Goal: Information Seeking & Learning: Understand process/instructions

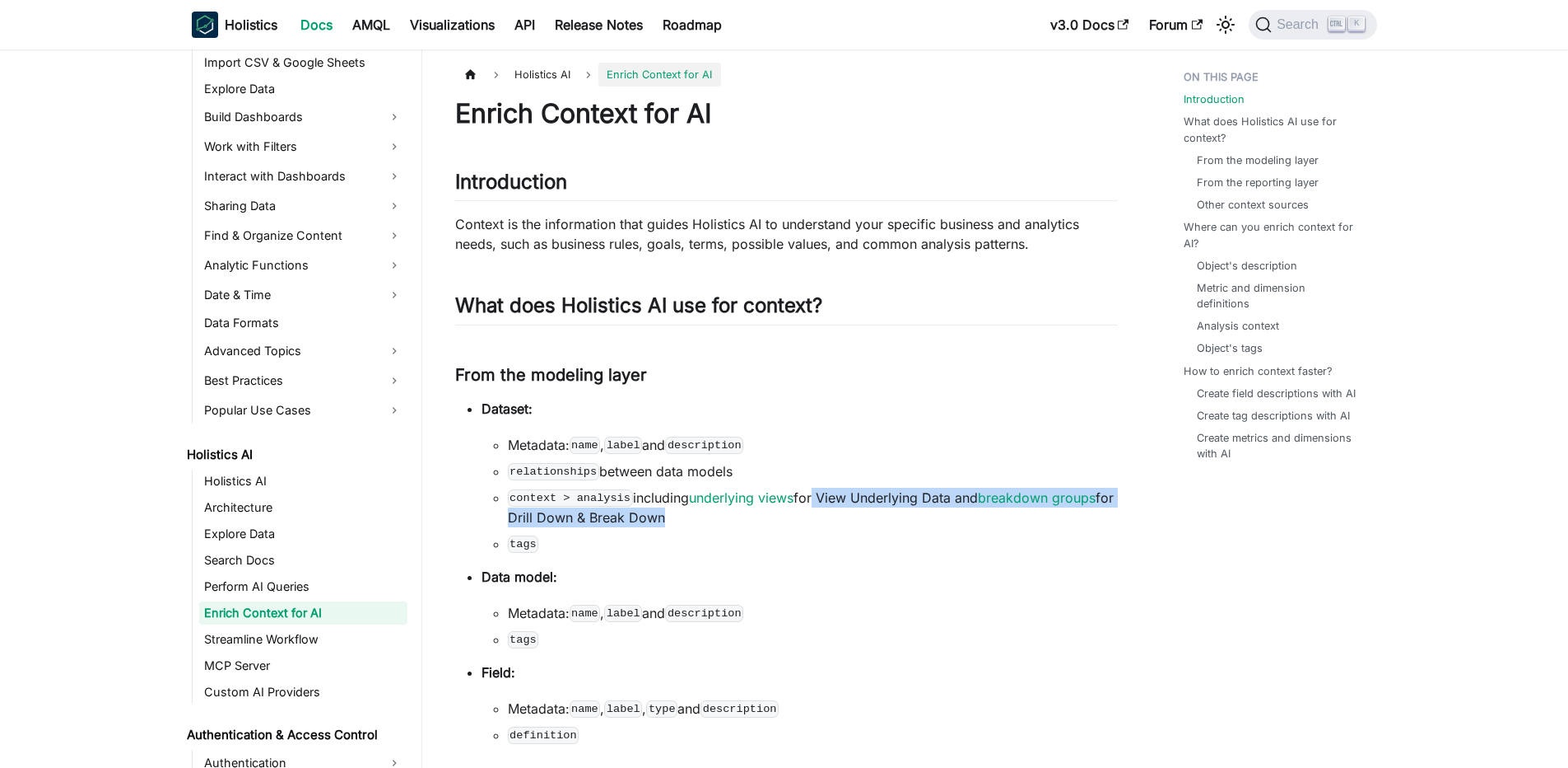
drag, startPoint x: 819, startPoint y: 496, endPoint x: 850, endPoint y: 529, distance: 45.3
click at [850, 529] on ul "Metadata: name , label and description relationships between data models contex…" at bounding box center [799, 494] width 636 height 118
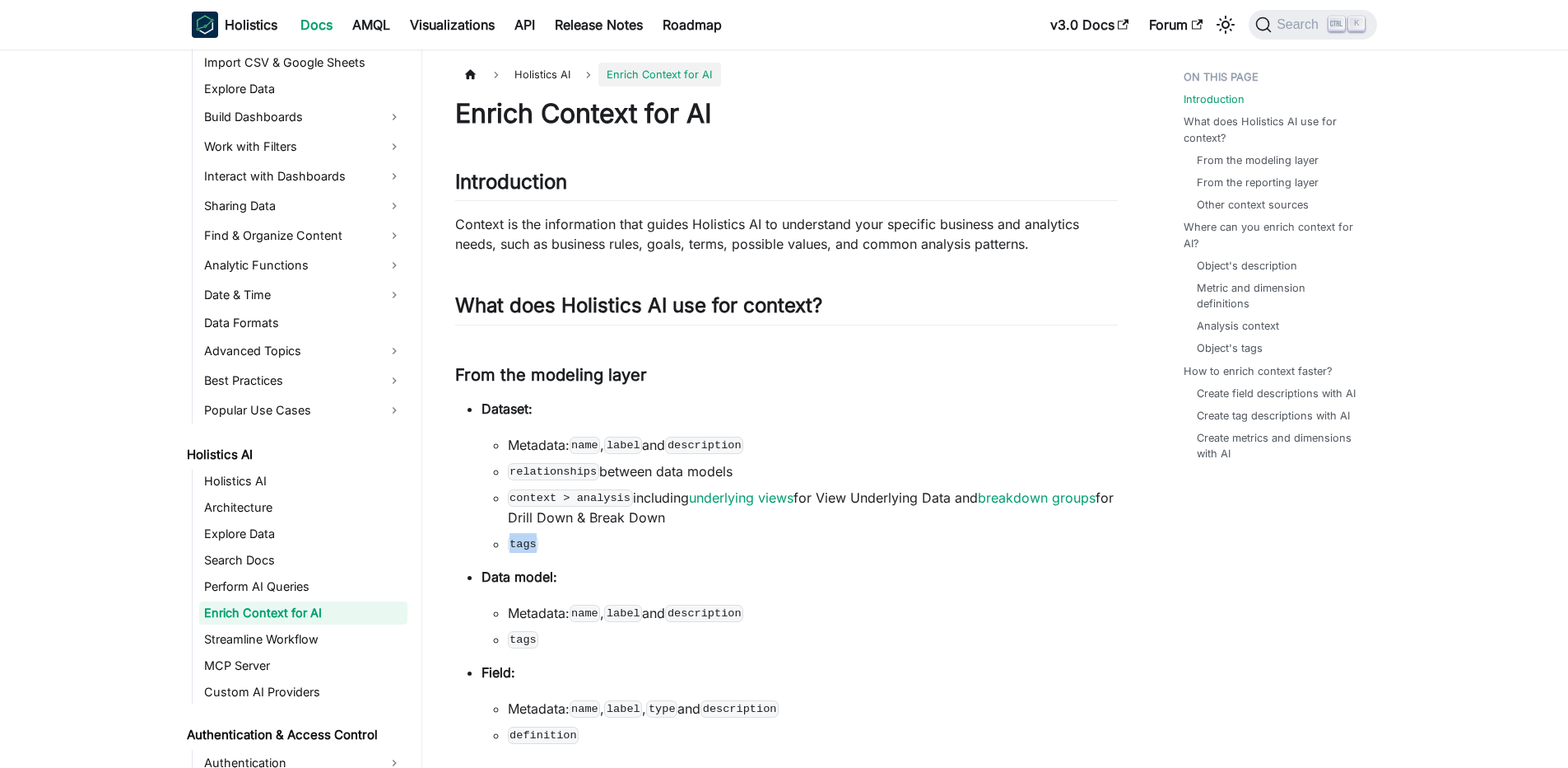
click at [850, 529] on ul "Metadata: name , label and description relationships between data models contex…" at bounding box center [799, 494] width 636 height 118
click at [834, 523] on li "context > analysis including underlying views for View Underlying Data and brea…" at bounding box center [812, 506] width 610 height 39
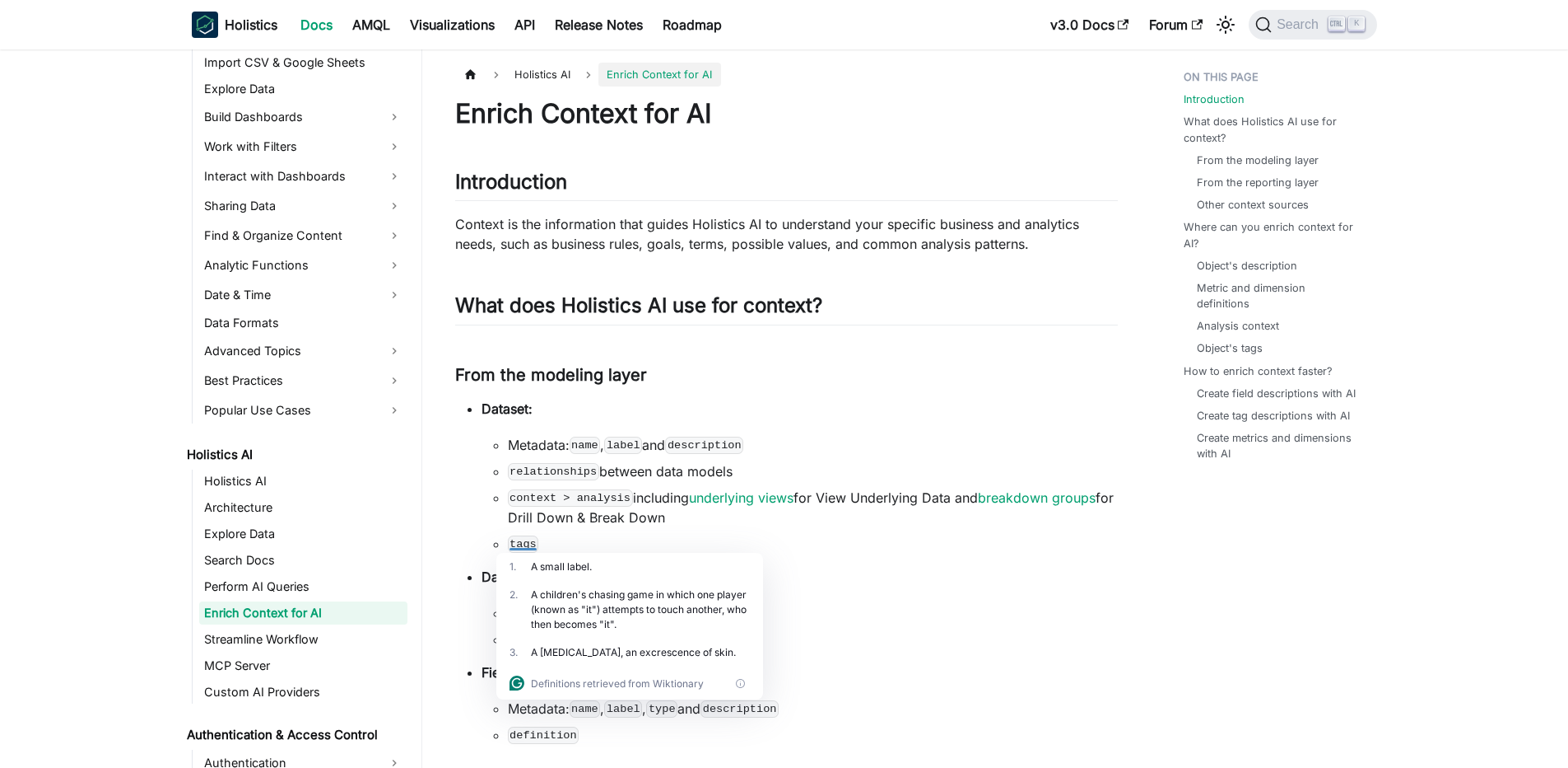
click at [556, 504] on code "context > analysis" at bounding box center [571, 497] width 125 height 16
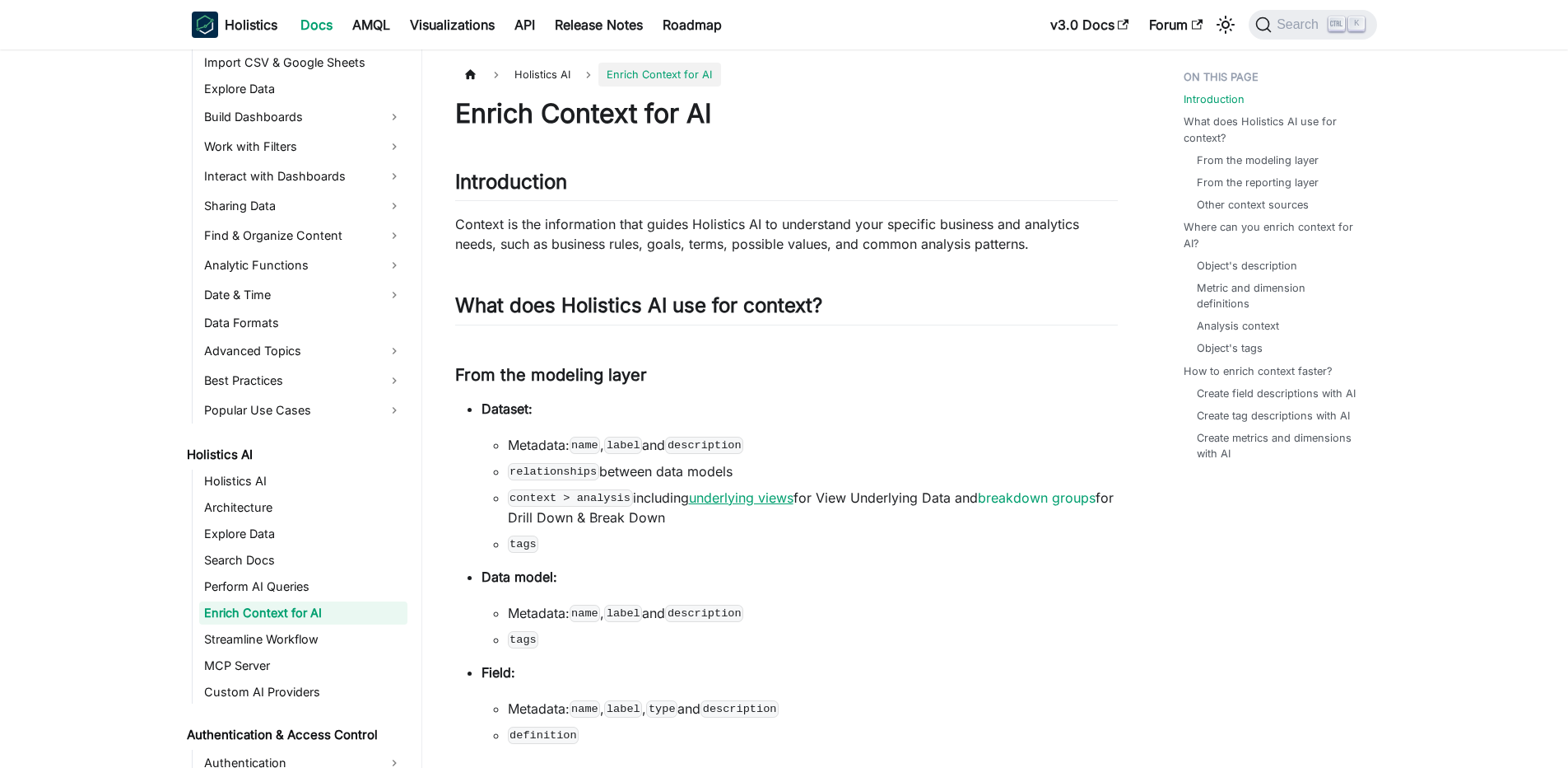
click at [757, 504] on link "underlying views" at bounding box center [740, 497] width 104 height 16
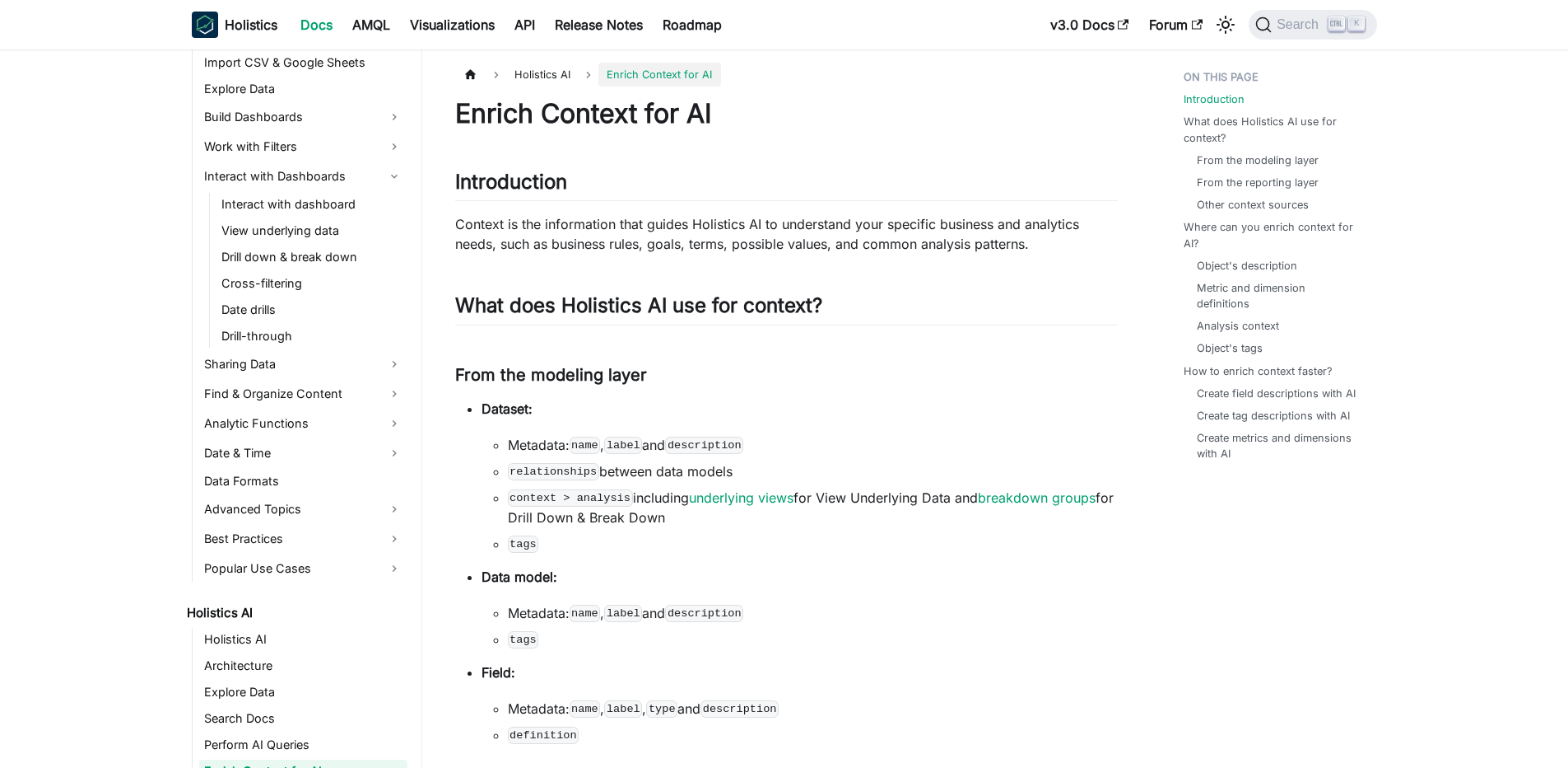
scroll to position [614, 0]
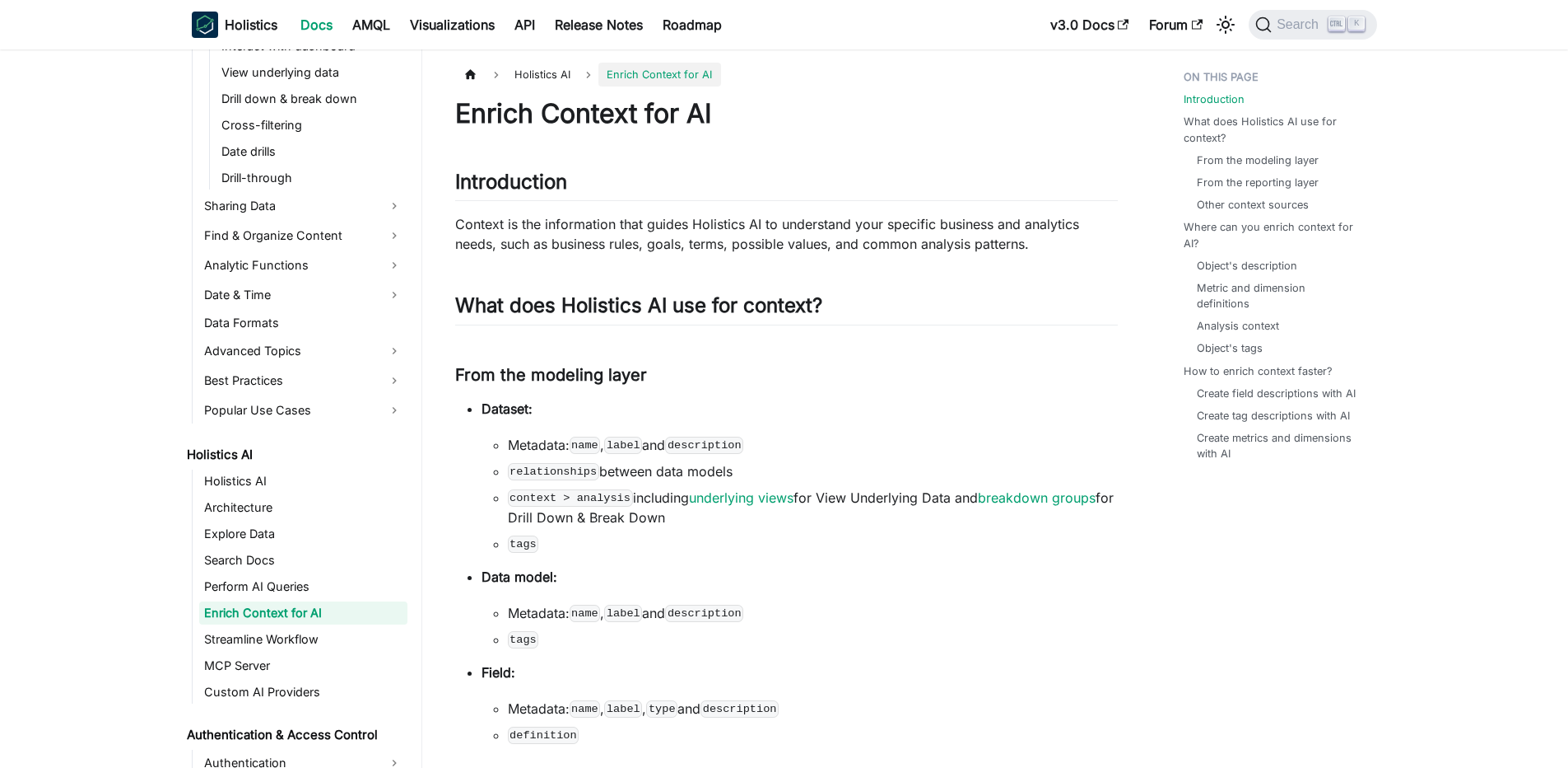
drag, startPoint x: 535, startPoint y: 514, endPoint x: 761, endPoint y: 520, distance: 226.1
click at [761, 520] on li "context > analysis including underlying views for View Underlying Data and brea…" at bounding box center [812, 506] width 610 height 39
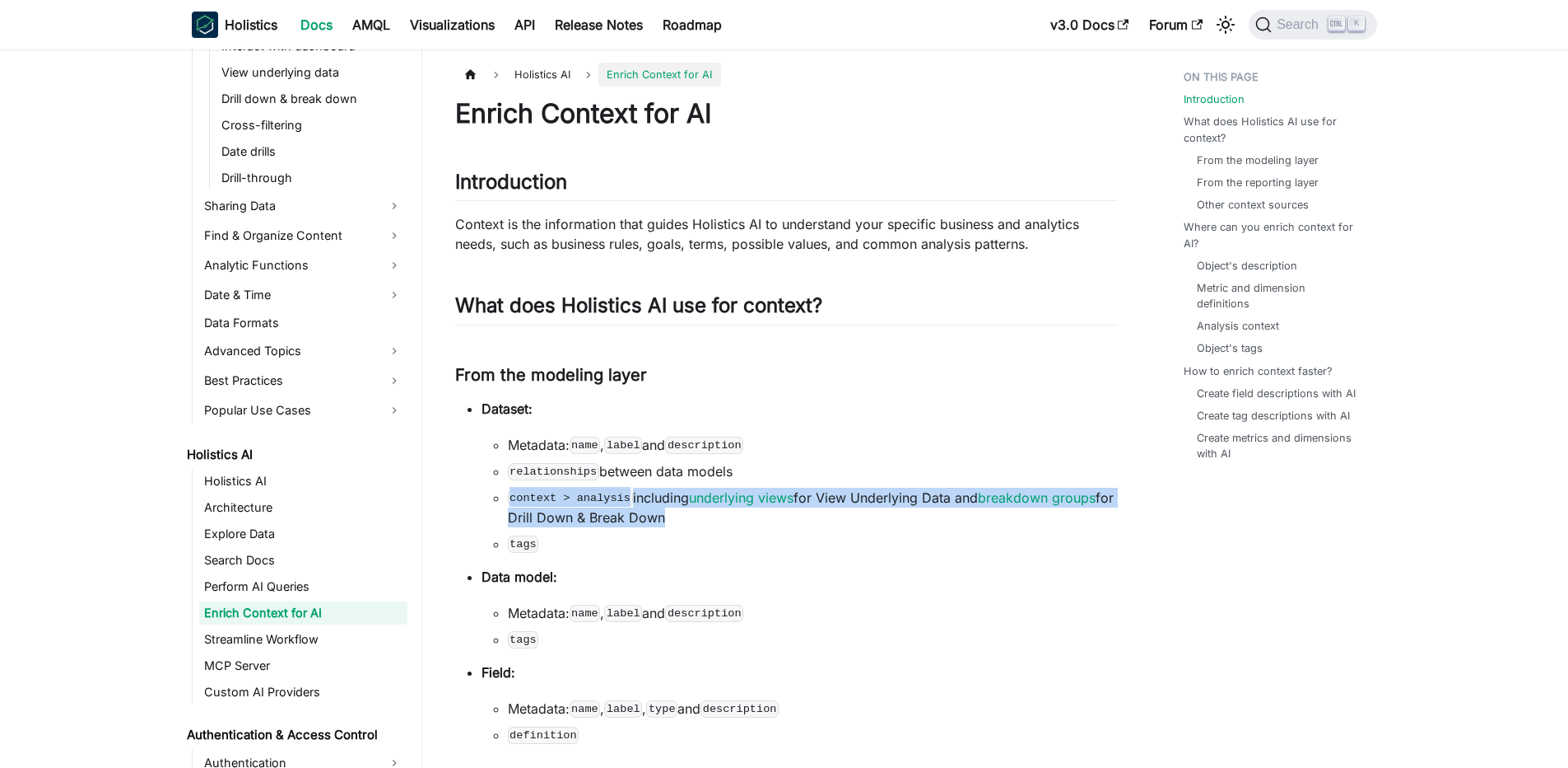
click at [761, 520] on li "context > analysis including underlying views for View Underlying Data and brea…" at bounding box center [812, 506] width 610 height 39
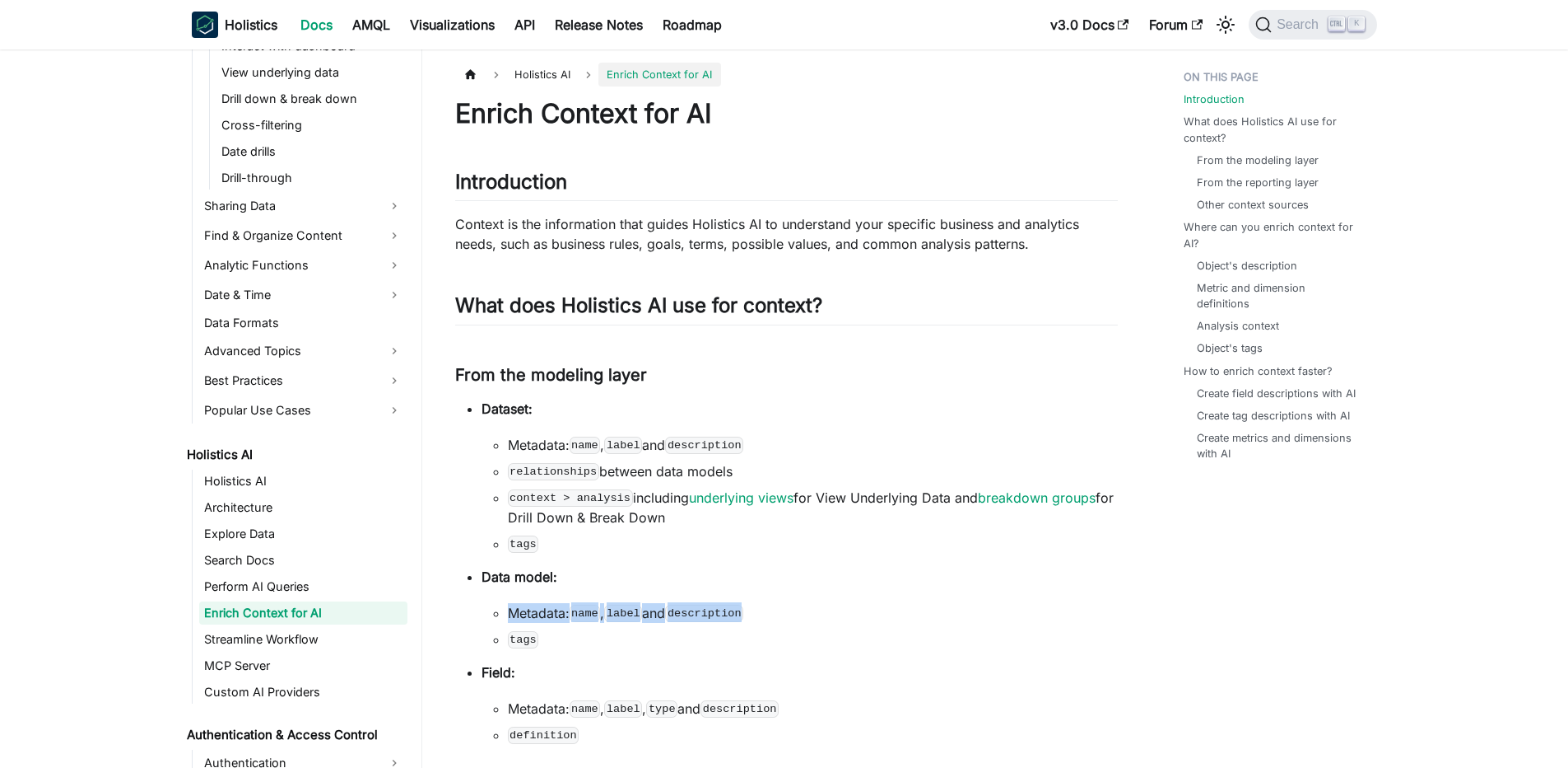
drag, startPoint x: 491, startPoint y: 609, endPoint x: 808, endPoint y: 618, distance: 317.1
click at [808, 618] on ul "Metadata: name , label and description tags" at bounding box center [799, 625] width 636 height 46
click at [808, 618] on li "Metadata: name , label and description" at bounding box center [812, 613] width 610 height 20
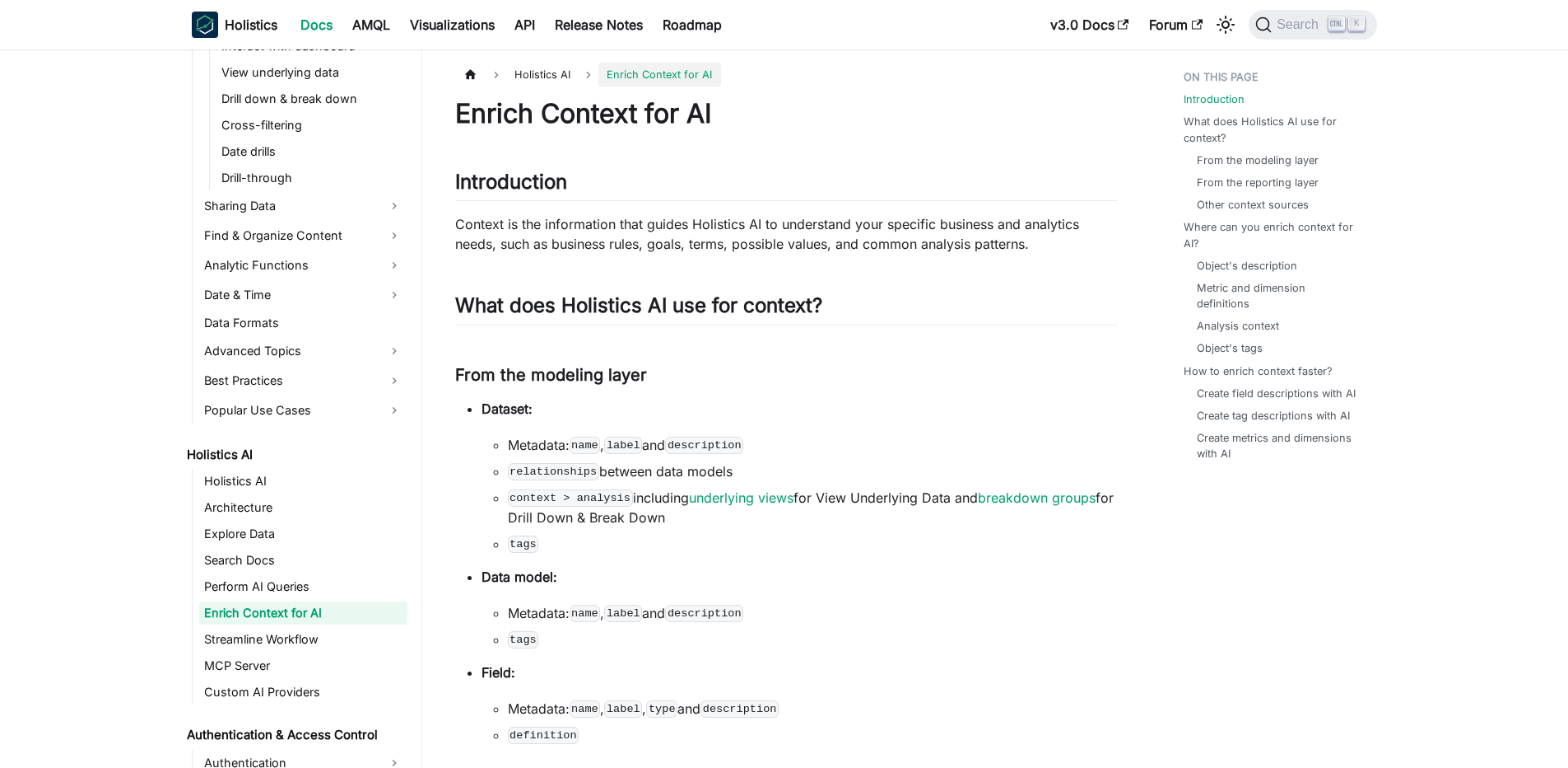
click at [733, 644] on li "tags" at bounding box center [812, 639] width 610 height 20
click at [720, 648] on li "tags" at bounding box center [812, 639] width 610 height 20
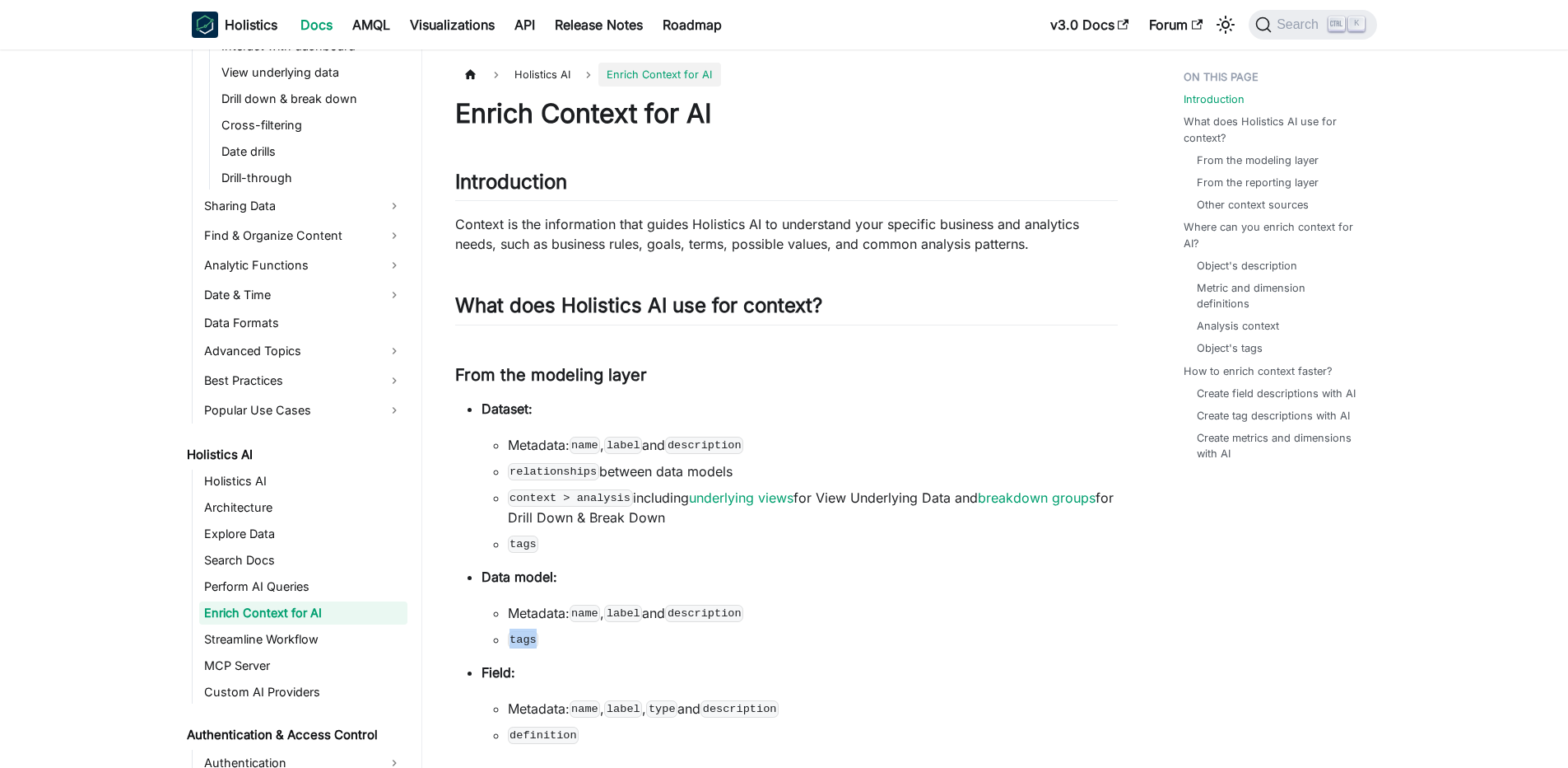
click at [720, 648] on li "tags" at bounding box center [812, 639] width 610 height 20
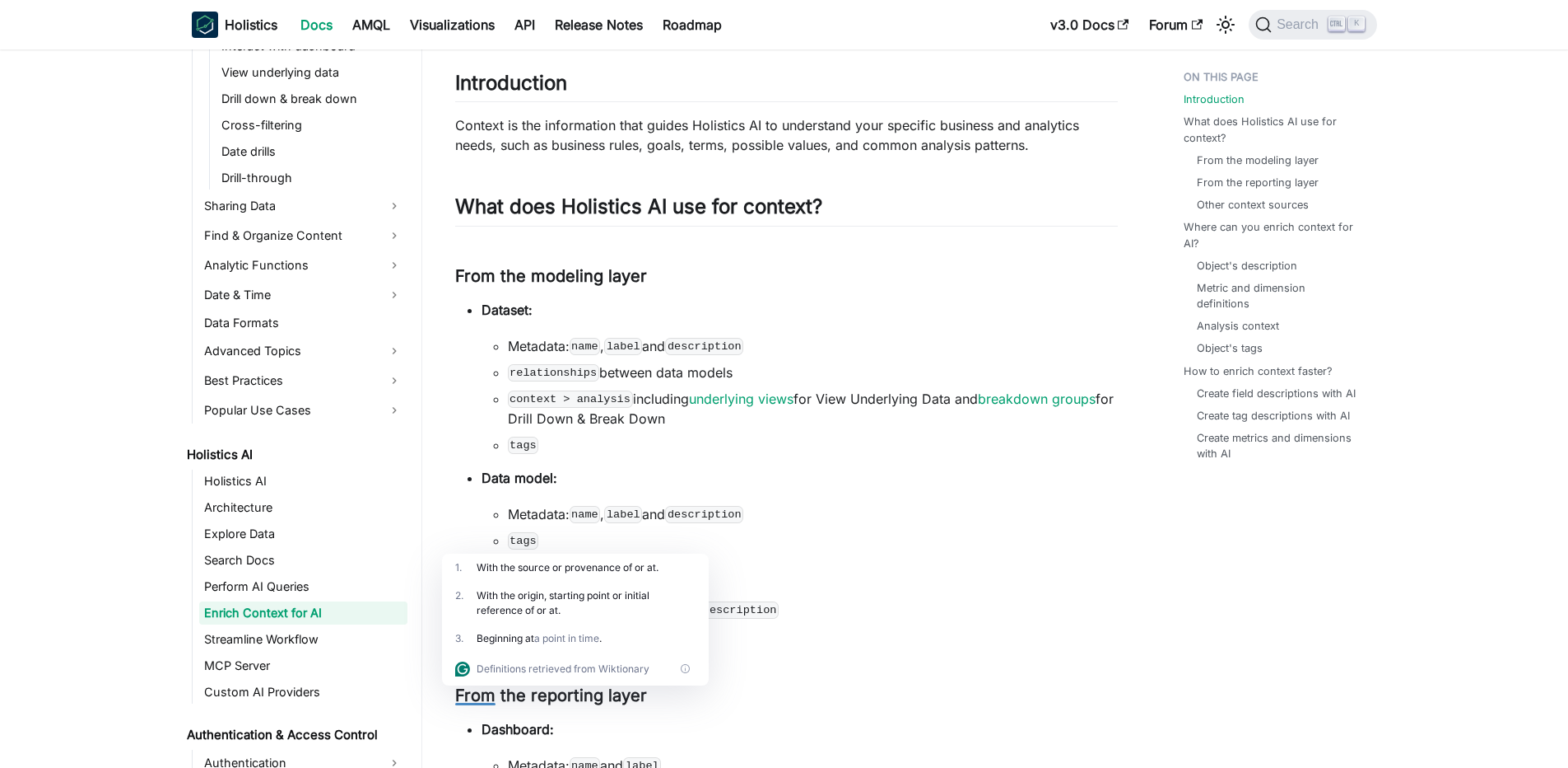
click at [680, 634] on div "Beginning at a point in time ." at bounding box center [586, 638] width 219 height 15
click at [877, 633] on li "definition" at bounding box center [812, 636] width 610 height 20
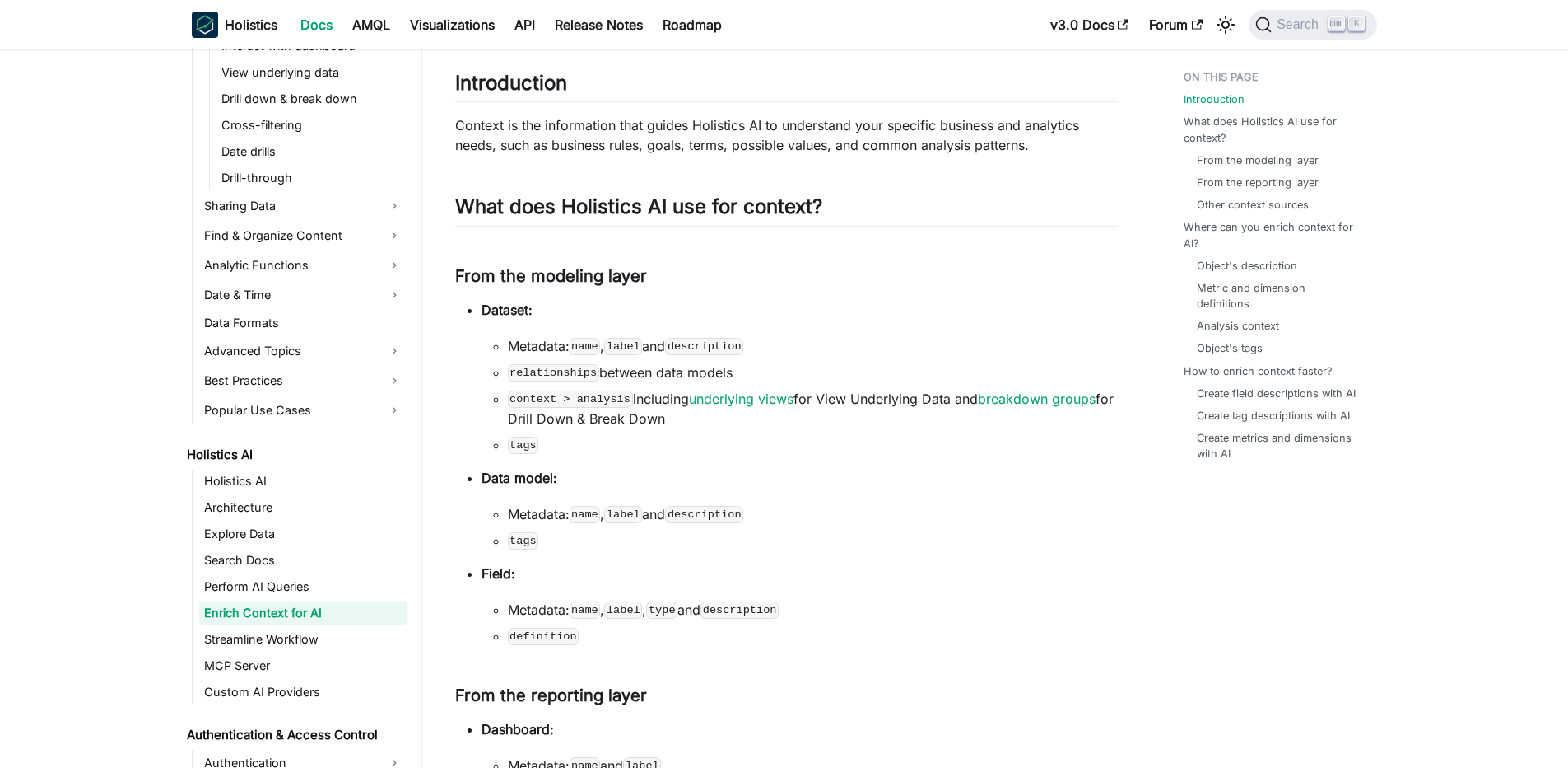
click at [877, 633] on li "definition" at bounding box center [812, 636] width 610 height 20
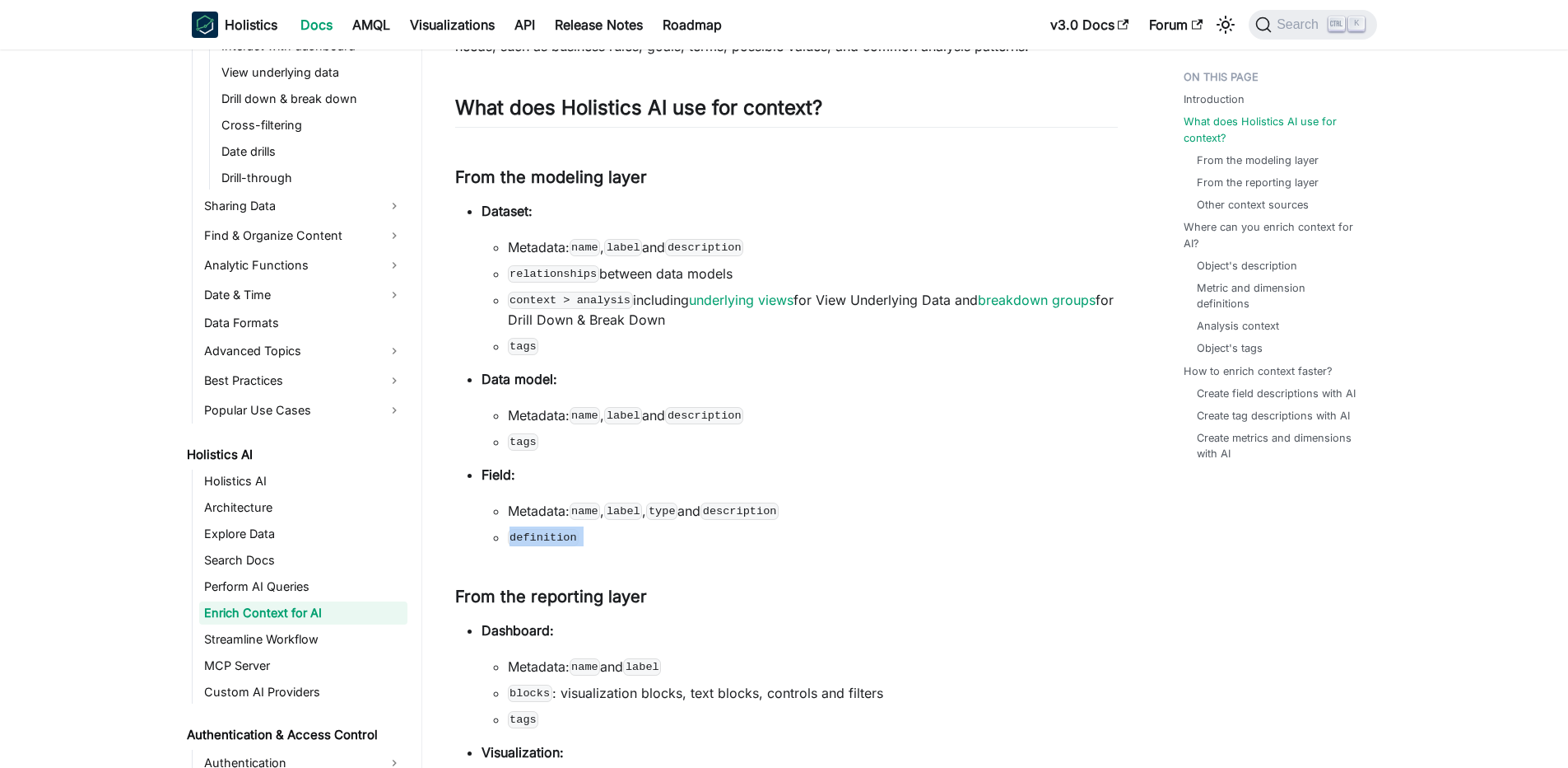
scroll to position [296, 0]
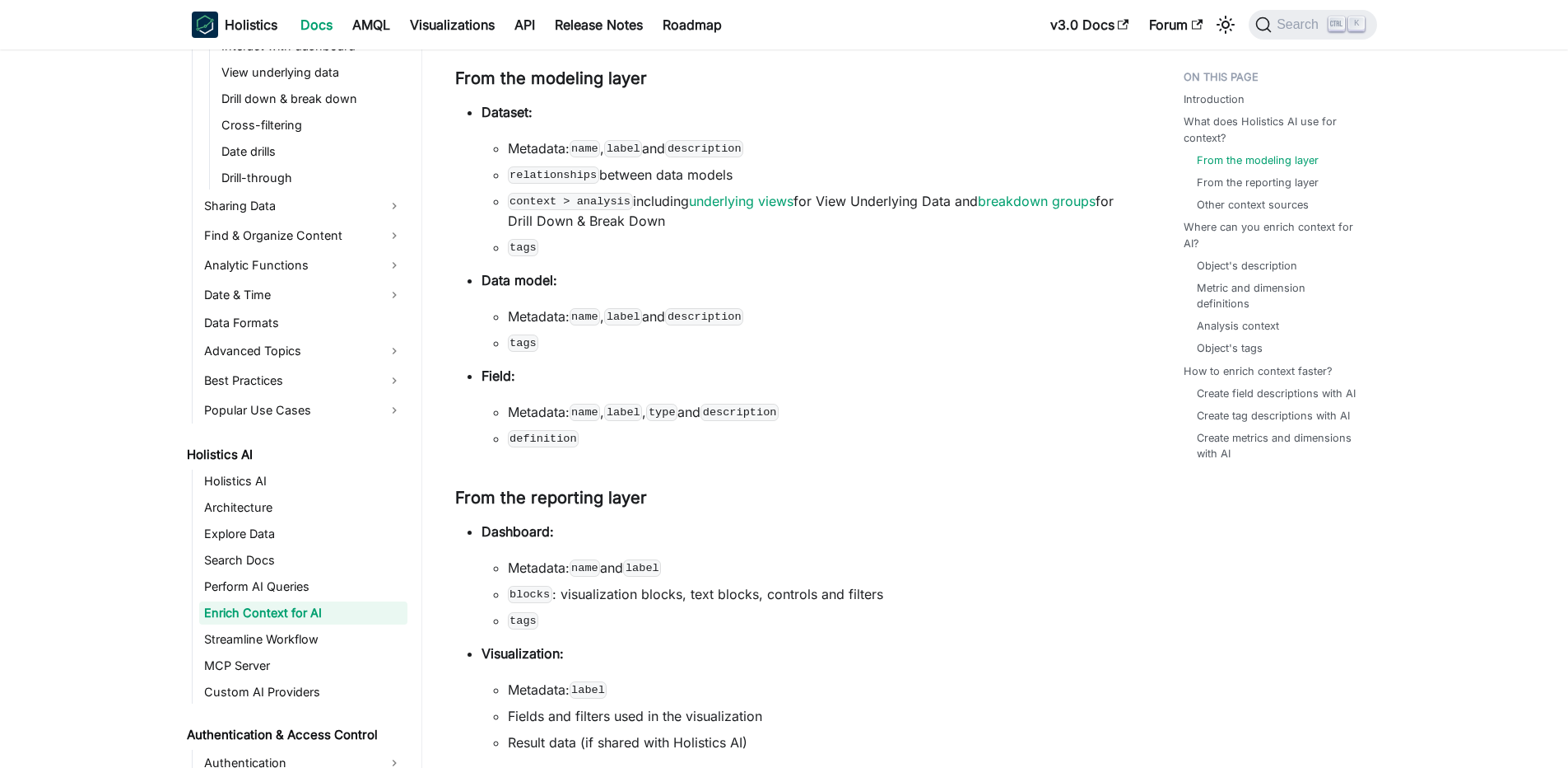
click at [821, 560] on li "Metadata: name and label" at bounding box center [812, 567] width 610 height 20
click at [788, 577] on ul "Metadata: name and label blocks : visualization blocks, text blocks, controls a…" at bounding box center [799, 593] width 636 height 73
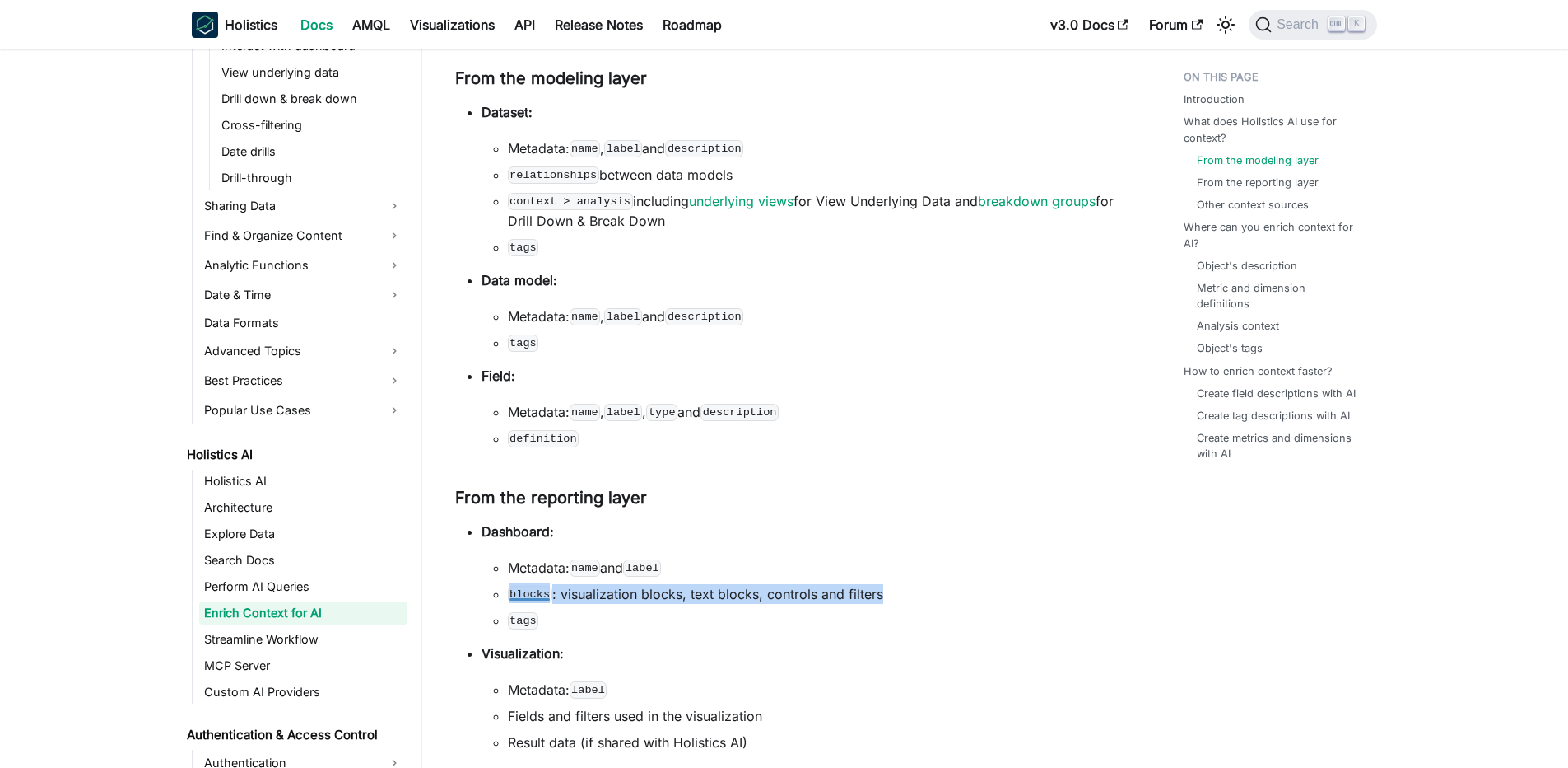
click at [788, 577] on ul "Metadata: name and label blocks : visualization blocks, text blocks, controls a…" at bounding box center [799, 593] width 636 height 73
click at [566, 623] on li "tags" at bounding box center [812, 620] width 610 height 20
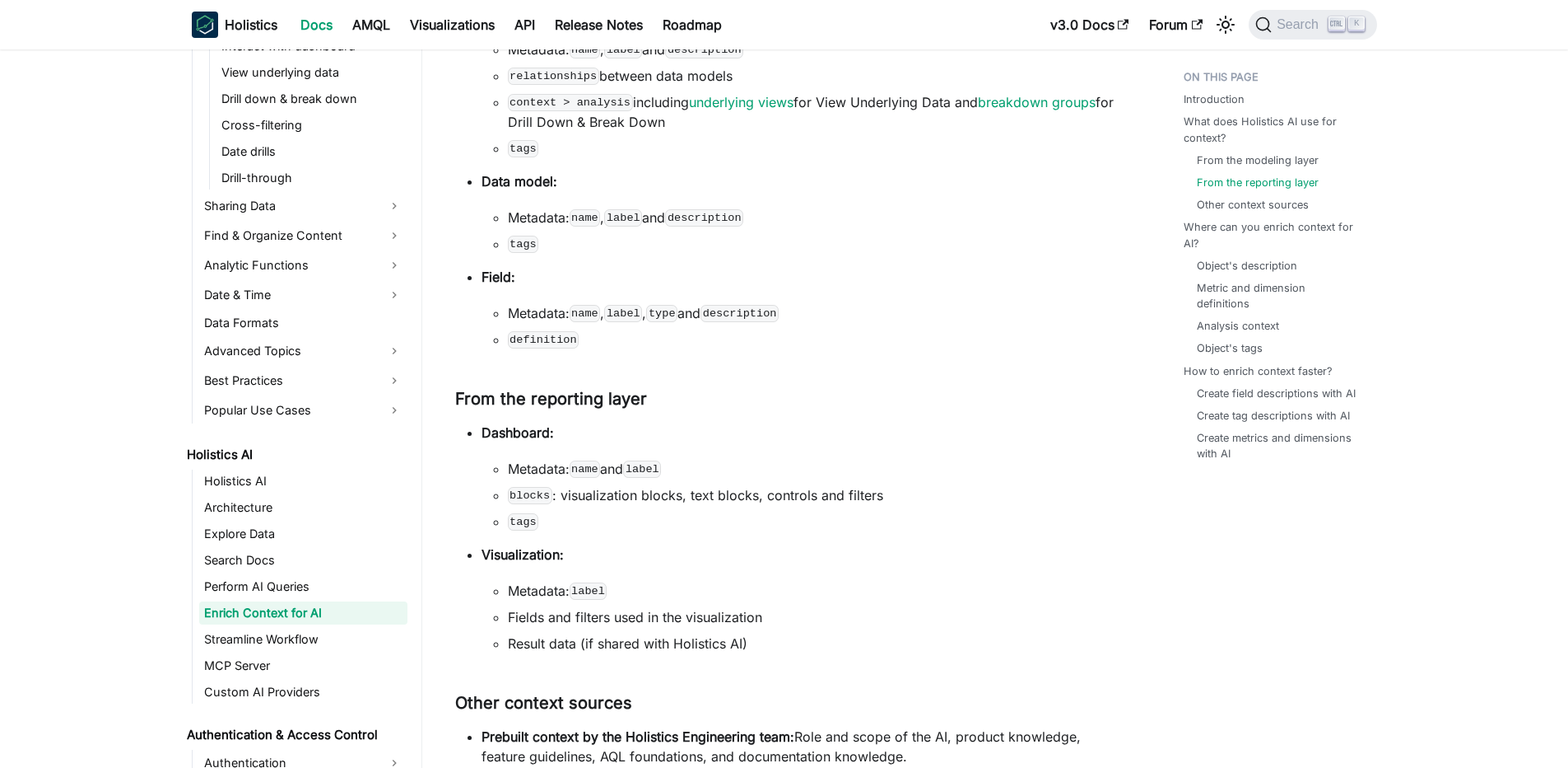
scroll to position [494, 0]
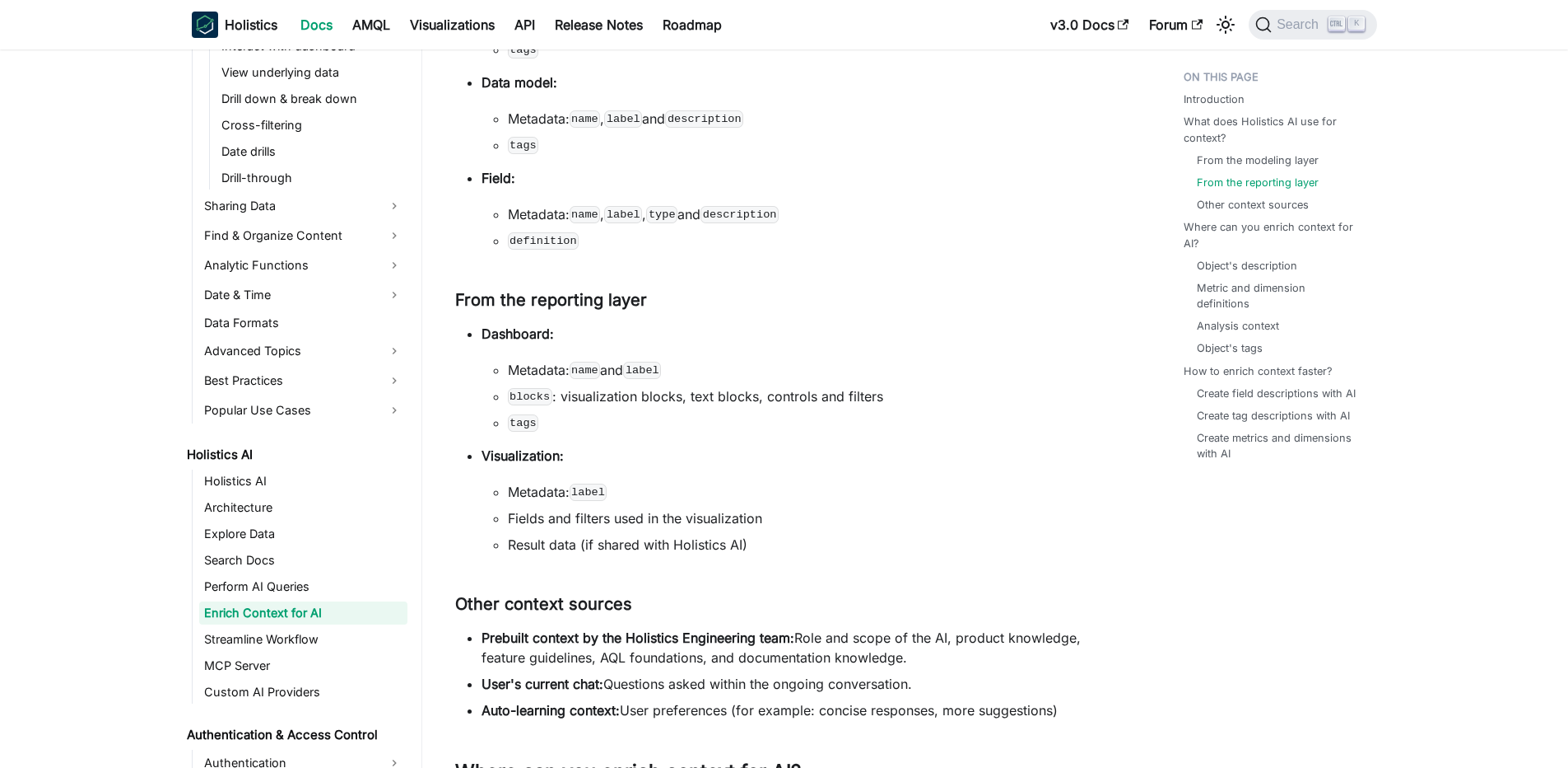
click at [583, 598] on h3 "Other context sources ​" at bounding box center [786, 603] width 662 height 21
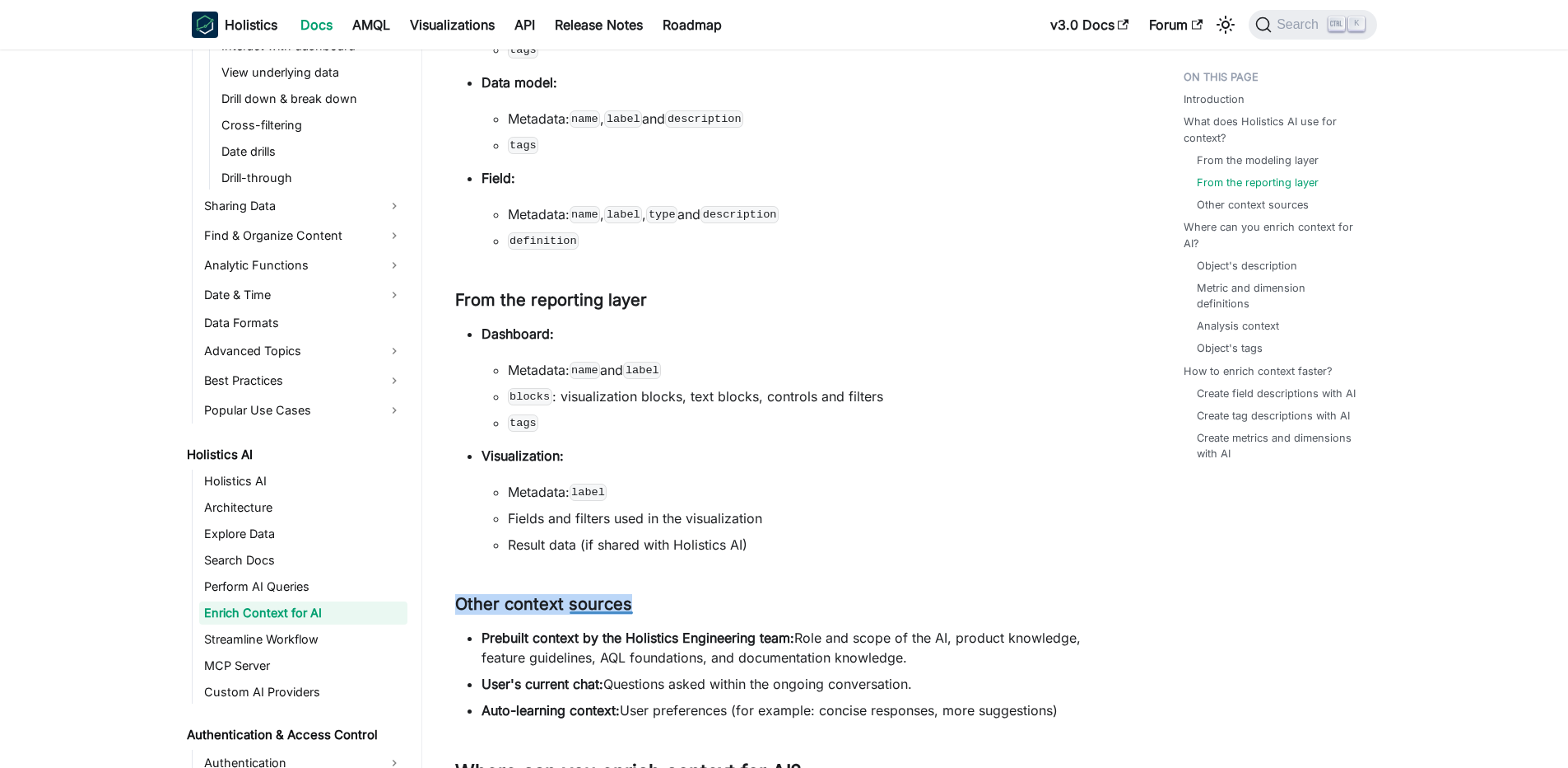
click at [583, 598] on h3 "Other context sources ​" at bounding box center [786, 603] width 662 height 21
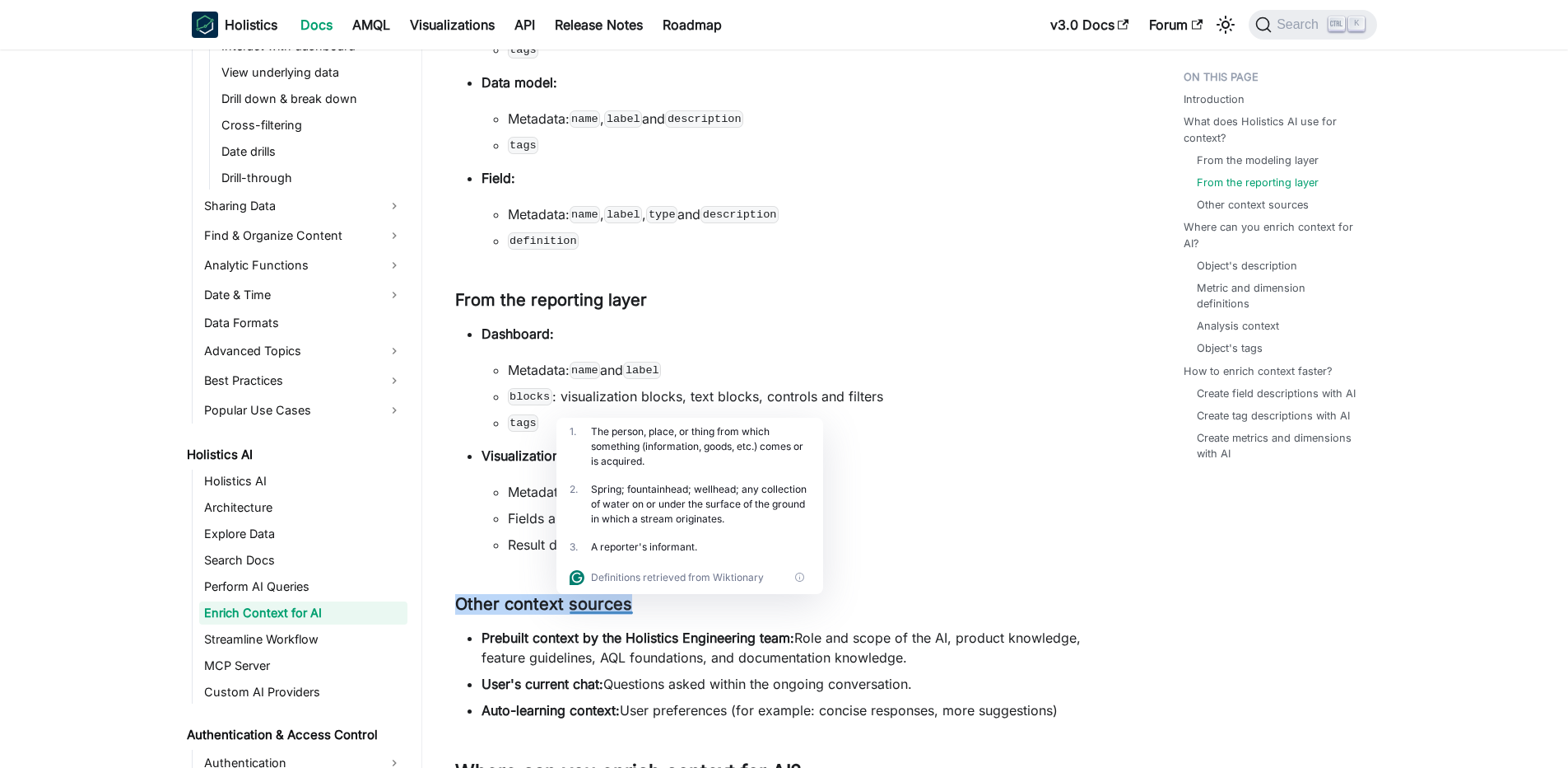
click at [583, 598] on h3 "Other context sources ​" at bounding box center [786, 603] width 662 height 21
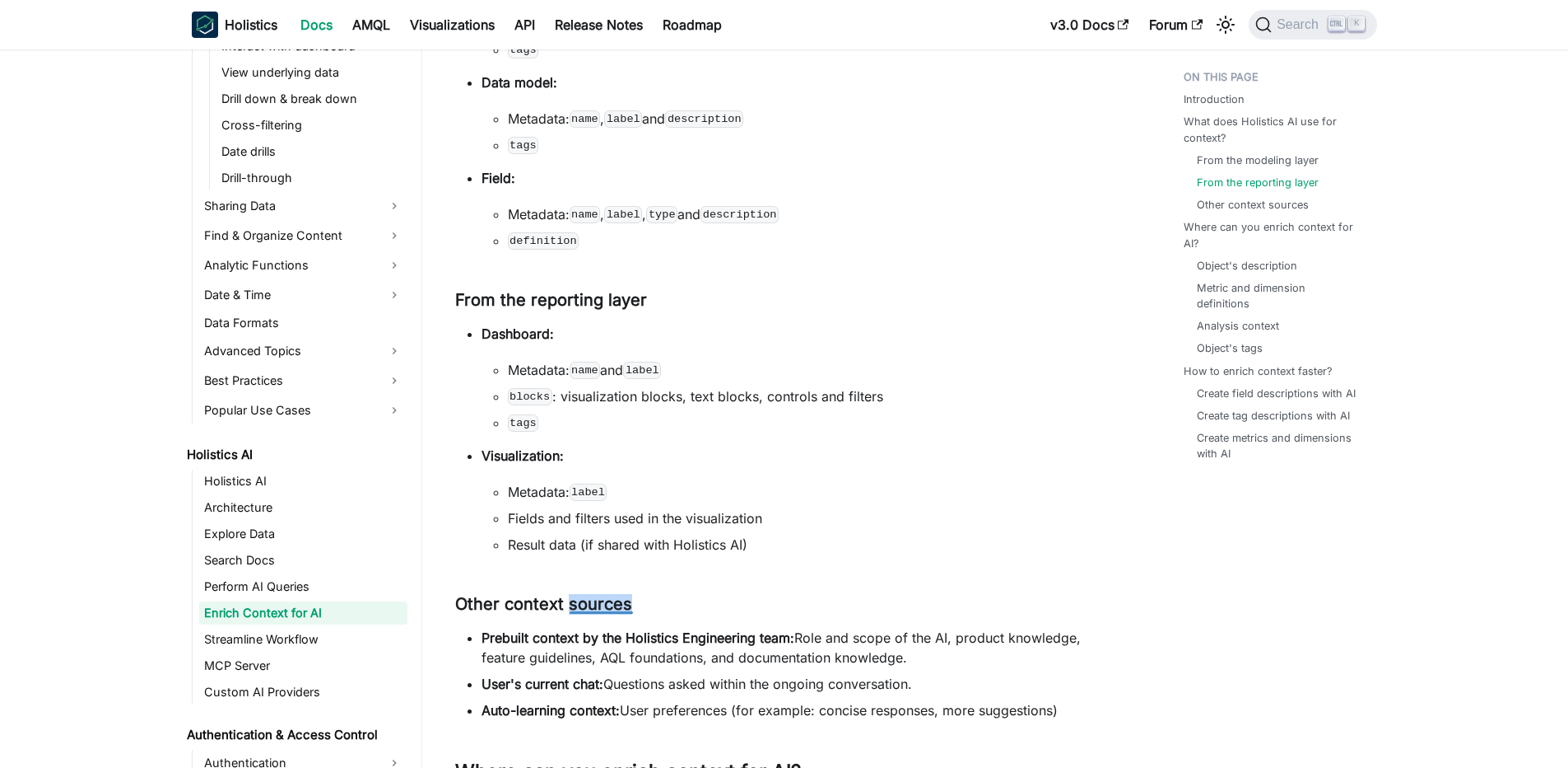
click at [583, 598] on h3 "Other context sources ​" at bounding box center [786, 603] width 662 height 21
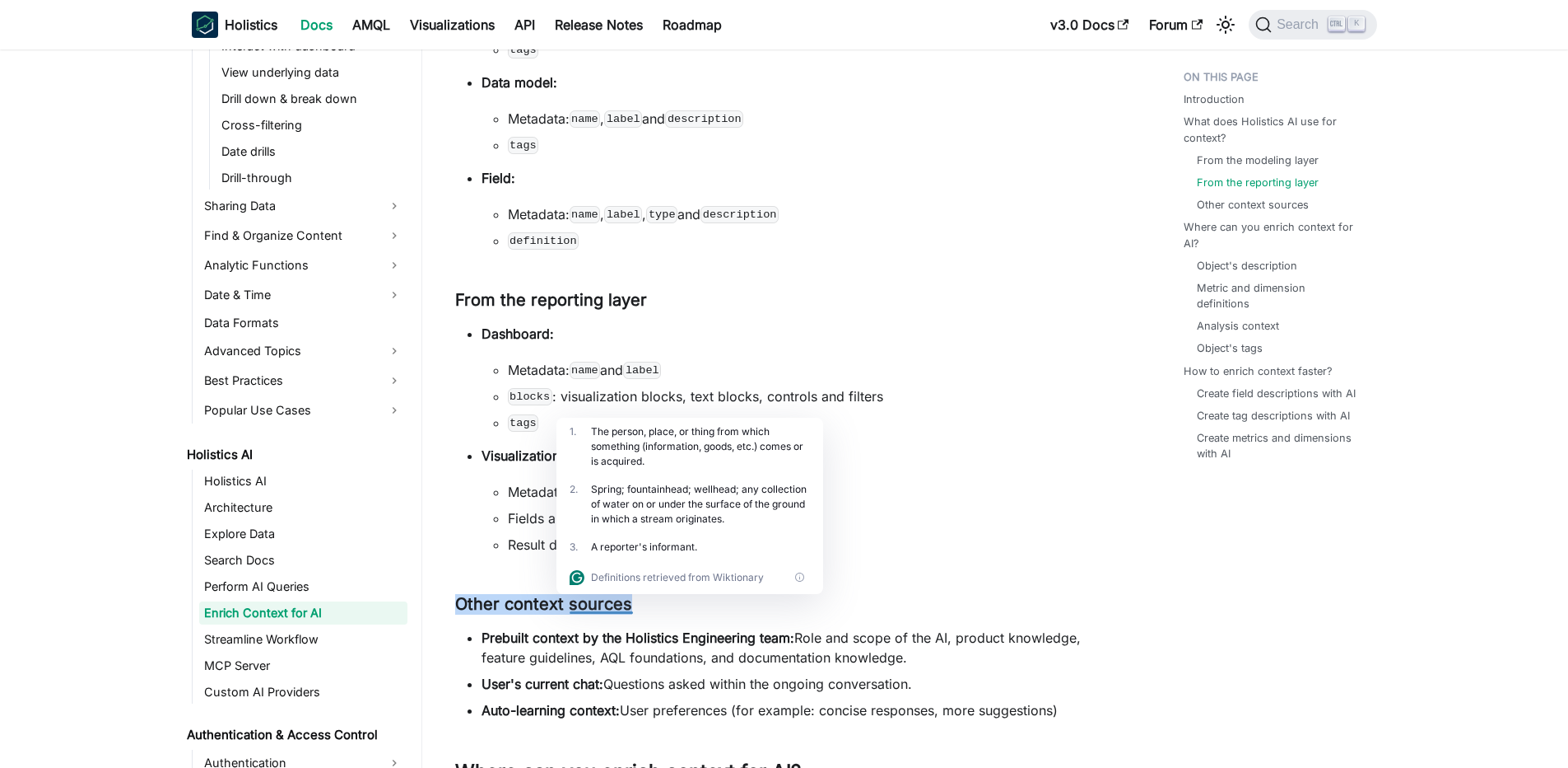
click at [583, 598] on h3 "Other context sources ​" at bounding box center [786, 603] width 662 height 21
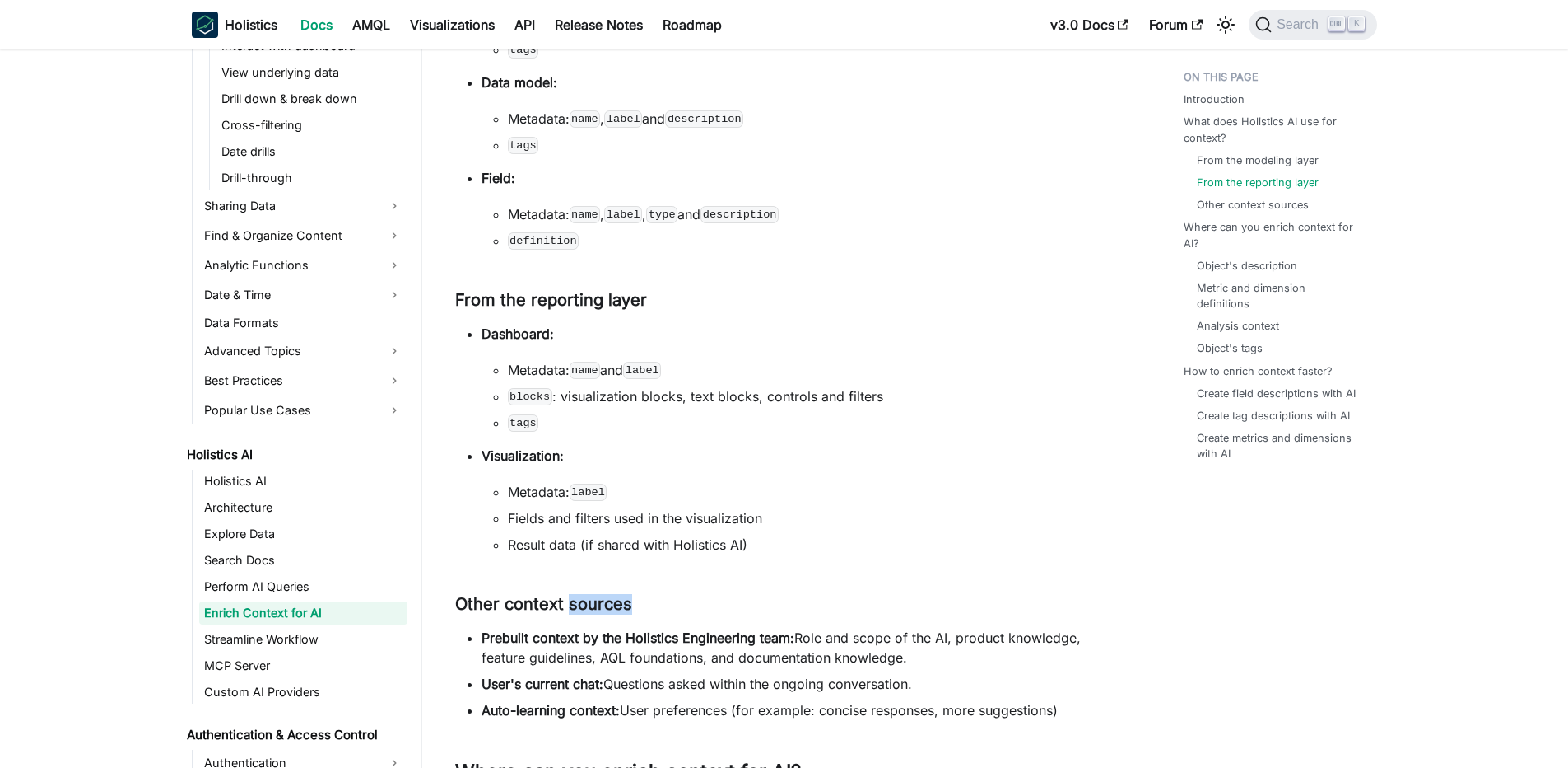
click at [583, 598] on h3 "Other context sources ​" at bounding box center [786, 603] width 662 height 21
click at [526, 634] on strong "Prebuilt context by the Holistics Engineering team:" at bounding box center [638, 637] width 313 height 16
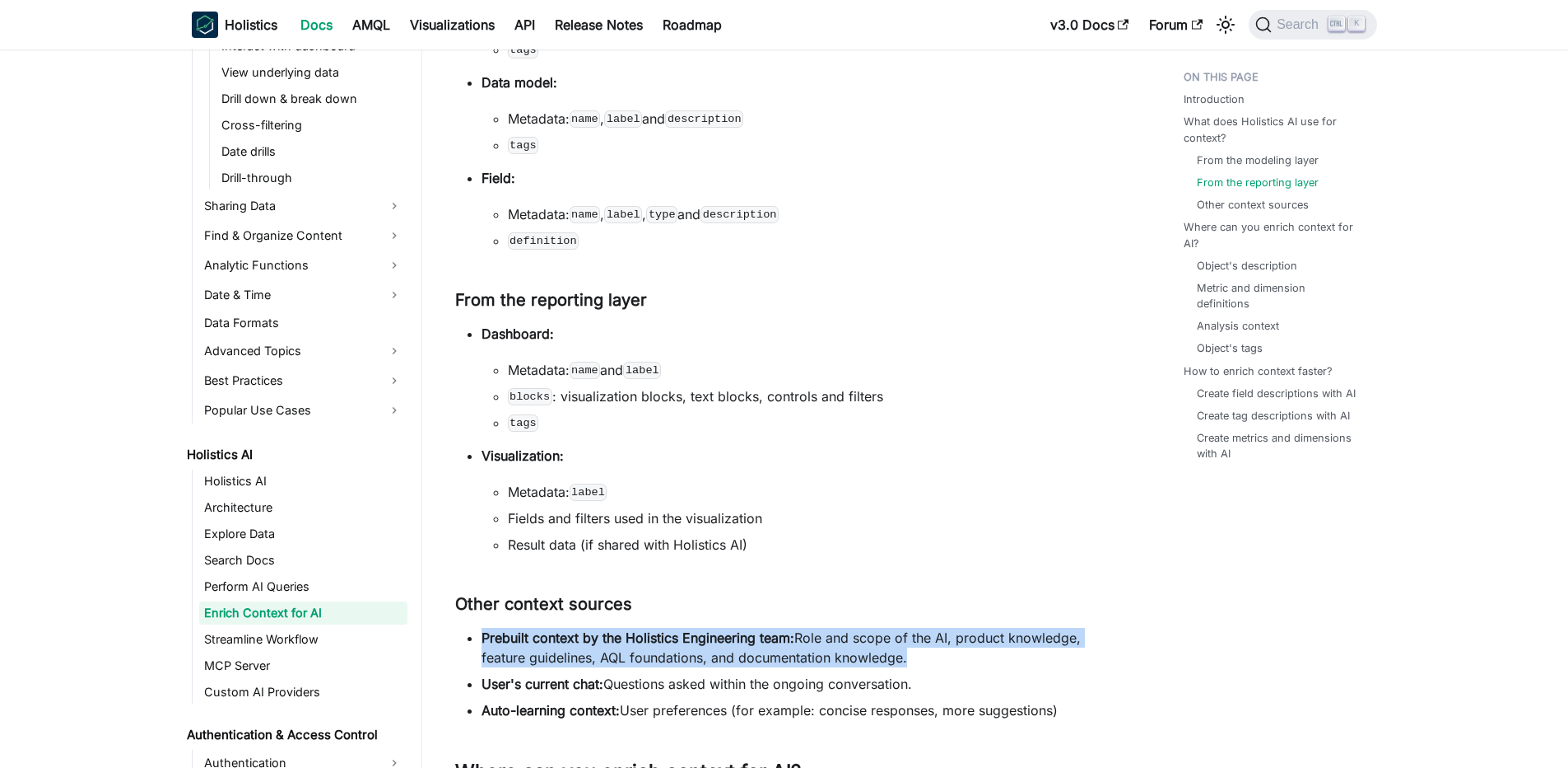
drag, startPoint x: 526, startPoint y: 634, endPoint x: 553, endPoint y: 637, distance: 27.2
click at [526, 635] on strong "Prebuilt context by the Holistics Engineering team:" at bounding box center [638, 637] width 313 height 16
click at [812, 644] on li "Prebuilt context by the Holistics Engineering team: Role and scope of the AI, p…" at bounding box center [799, 646] width 636 height 39
drag, startPoint x: 771, startPoint y: 645, endPoint x: 868, endPoint y: 672, distance: 100.7
click at [868, 672] on ul "Prebuilt context by the Holistics Engineering team: Role and scope of the AI, p…" at bounding box center [786, 673] width 662 height 92
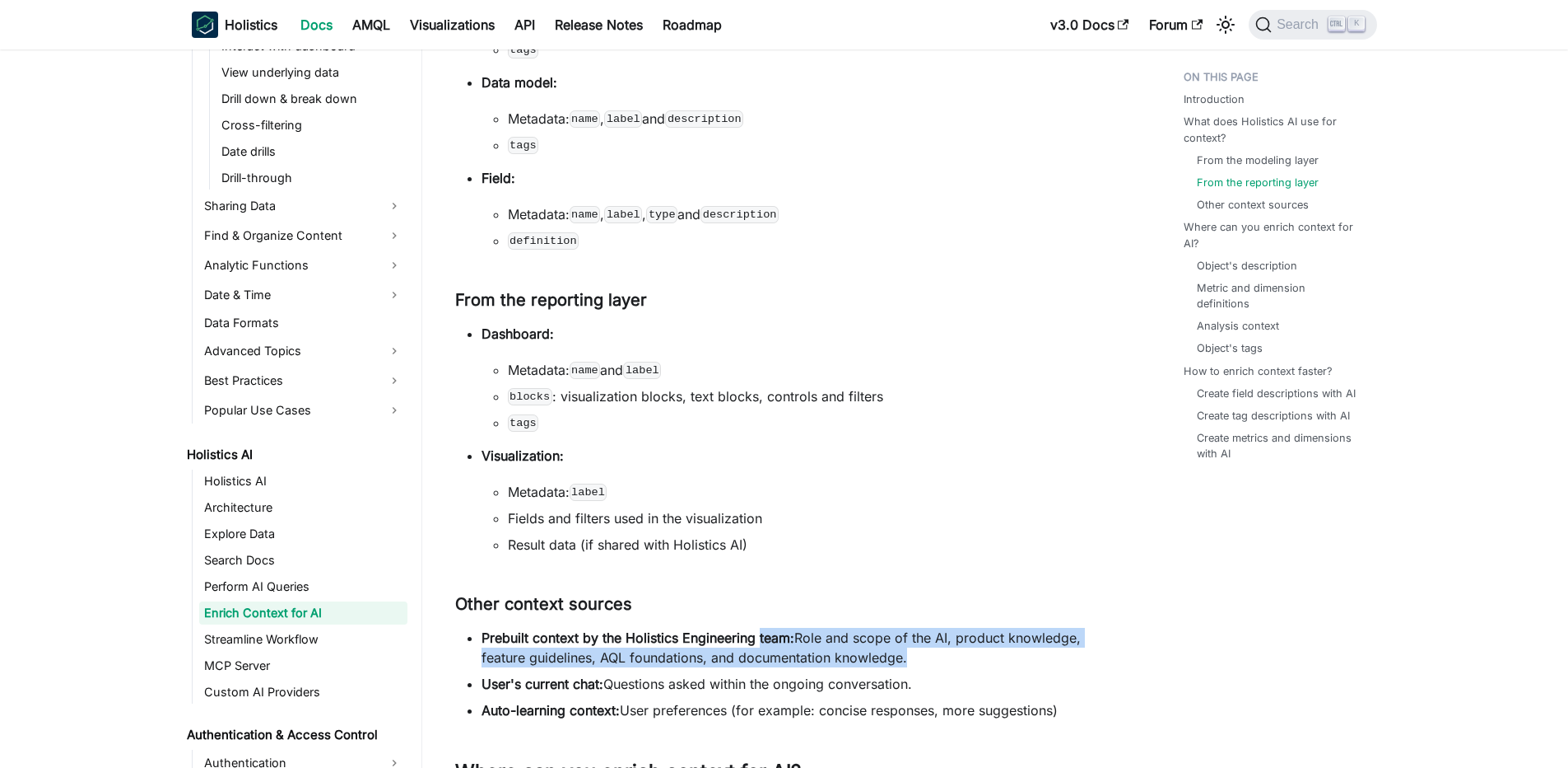
click at [868, 672] on ul "Prebuilt context by the Holistics Engineering team: Role and scope of the AI, p…" at bounding box center [786, 673] width 662 height 92
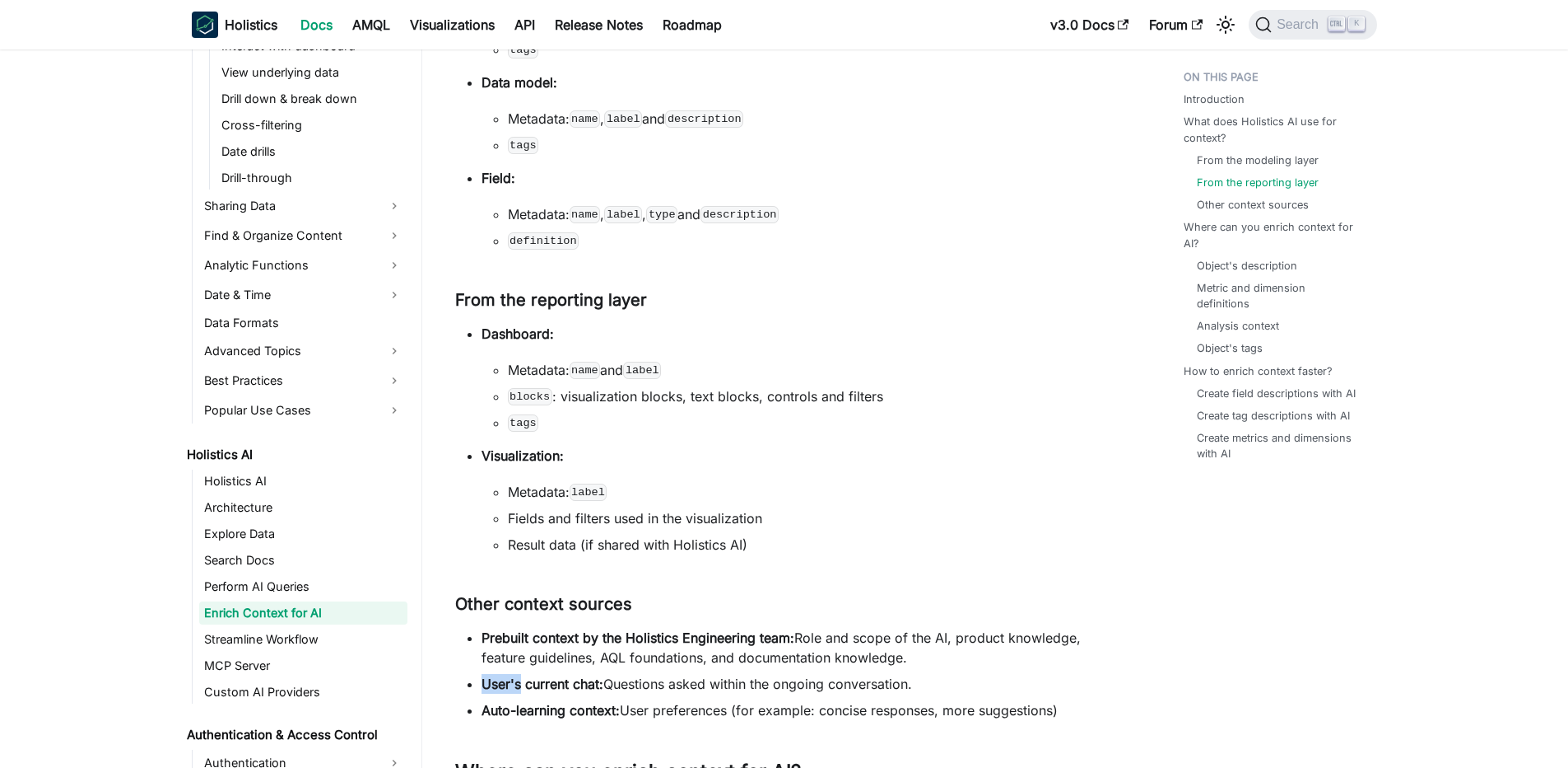
click at [868, 672] on ul "Prebuilt context by the Holistics Engineering team: Role and scope of the AI, p…" at bounding box center [786, 673] width 662 height 92
click at [757, 716] on li "Auto-learning context: User preferences (for example: concise responses, more s…" at bounding box center [799, 710] width 636 height 20
click at [757, 716] on div at bounding box center [757, 710] width 17 height 16
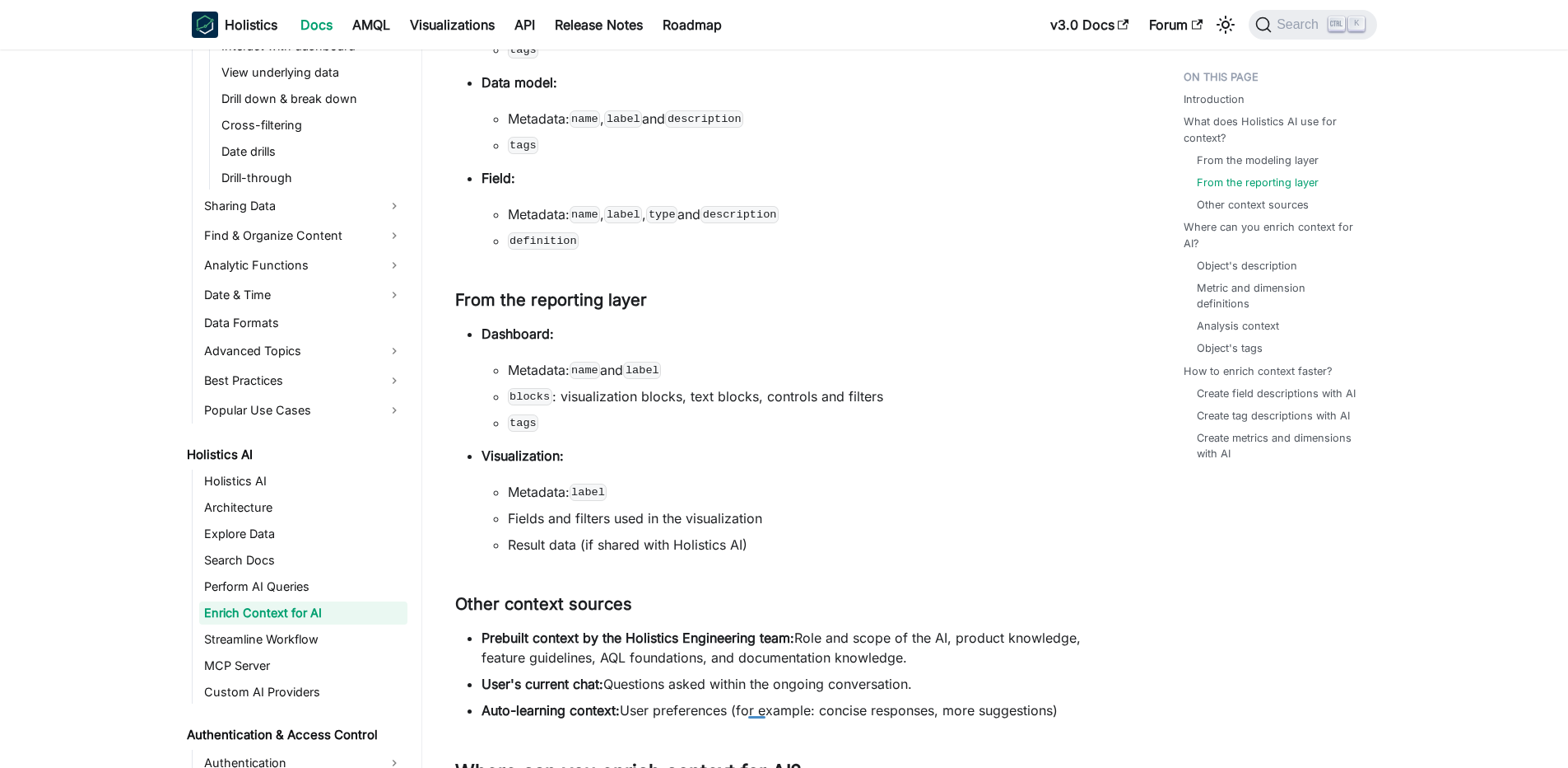
click at [749, 711] on li "Auto-learning context: User preferences (for example: concise responses, more s…" at bounding box center [799, 710] width 636 height 20
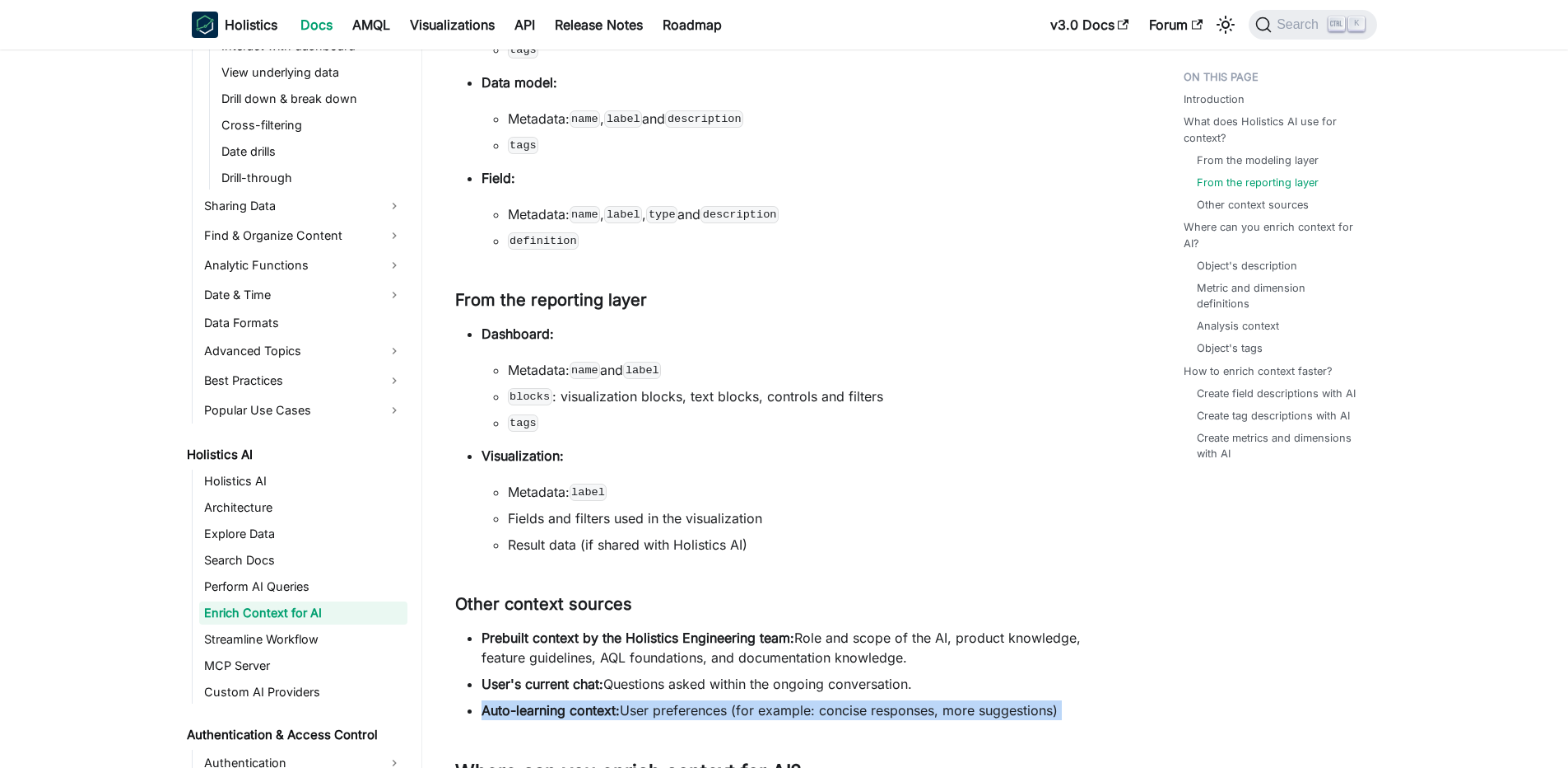
click at [749, 711] on li "Auto-learning context: User preferences (for example: concise responses, more s…" at bounding box center [799, 710] width 636 height 20
click at [620, 711] on strong "Auto-learning context:" at bounding box center [551, 710] width 138 height 16
drag, startPoint x: 567, startPoint y: 711, endPoint x: 874, endPoint y: 710, distance: 307.0
click at [874, 710] on li "Auto-learning context: User preferences (for example: concise responses, more s…" at bounding box center [799, 710] width 636 height 20
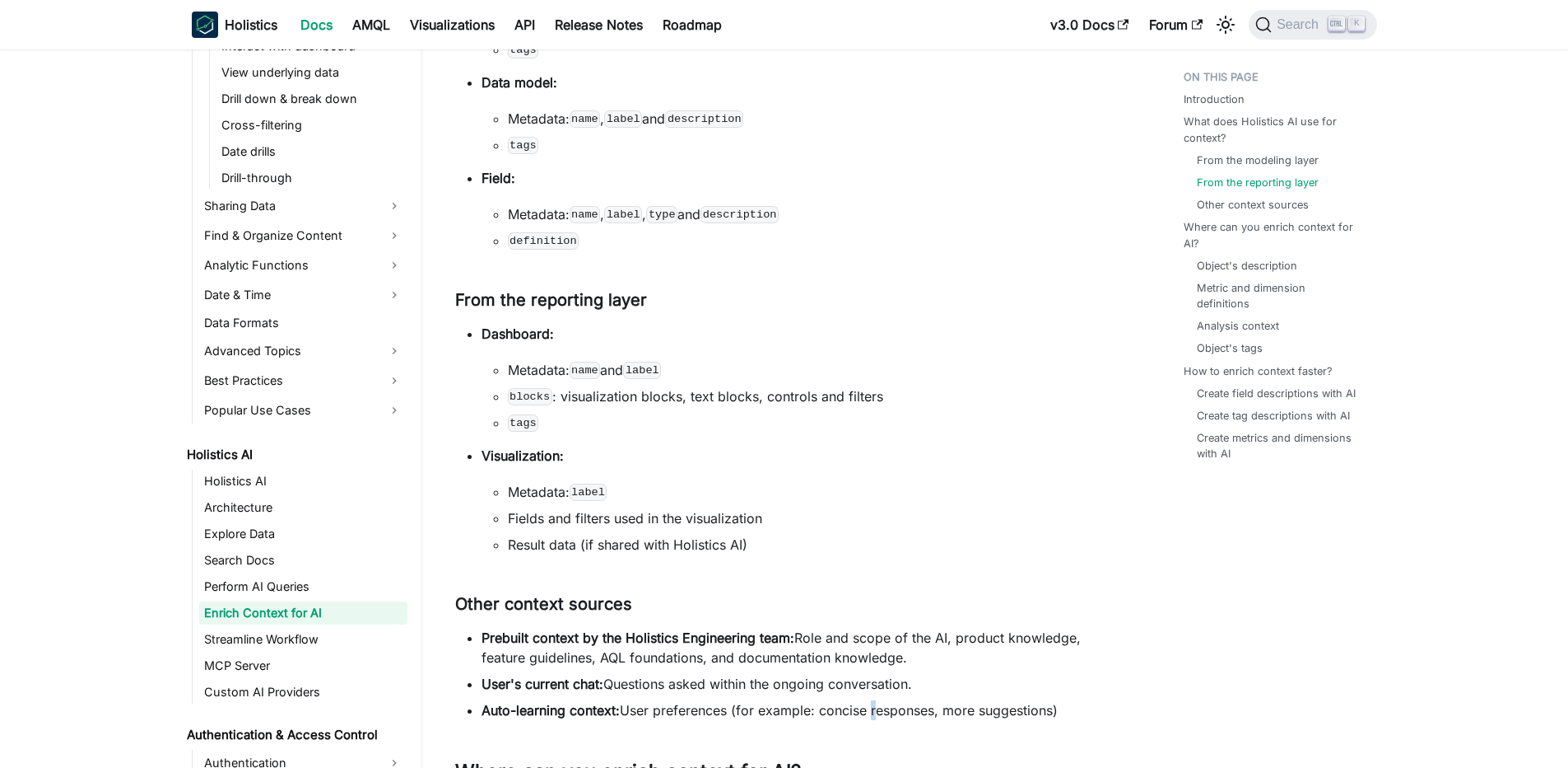
click at [874, 710] on li "Auto-learning context: User preferences (for example: concise responses, more s…" at bounding box center [799, 710] width 636 height 20
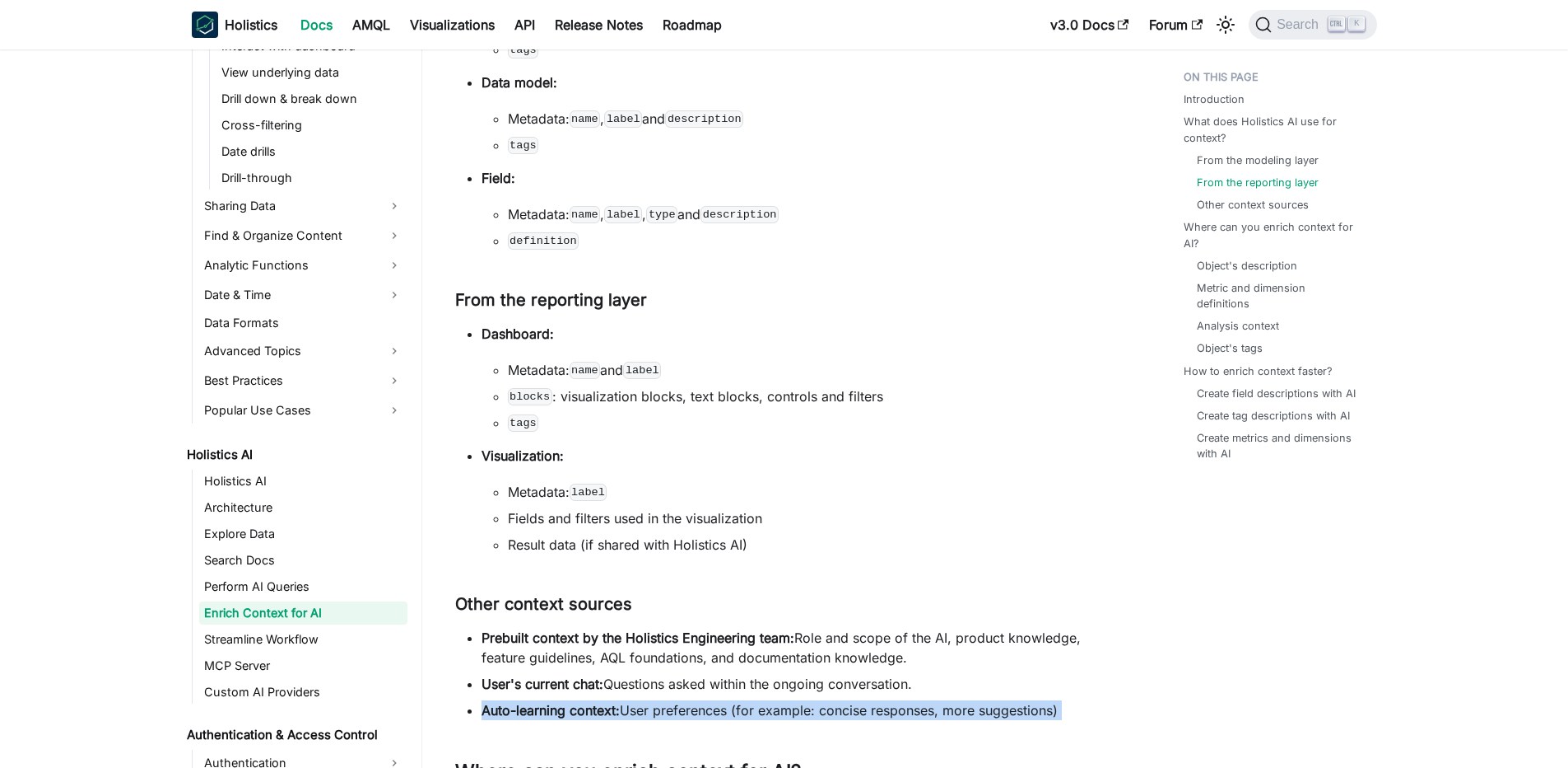
click at [874, 710] on li "Auto-learning context: User preferences (for example: concise responses, more s…" at bounding box center [799, 710] width 636 height 20
click at [801, 713] on li "Auto-learning context: User preferences (for example: concise responses, more s…" at bounding box center [799, 710] width 636 height 20
click at [776, 708] on li "Auto-learning context: User preferences (for example: concise responses, more s…" at bounding box center [799, 710] width 636 height 20
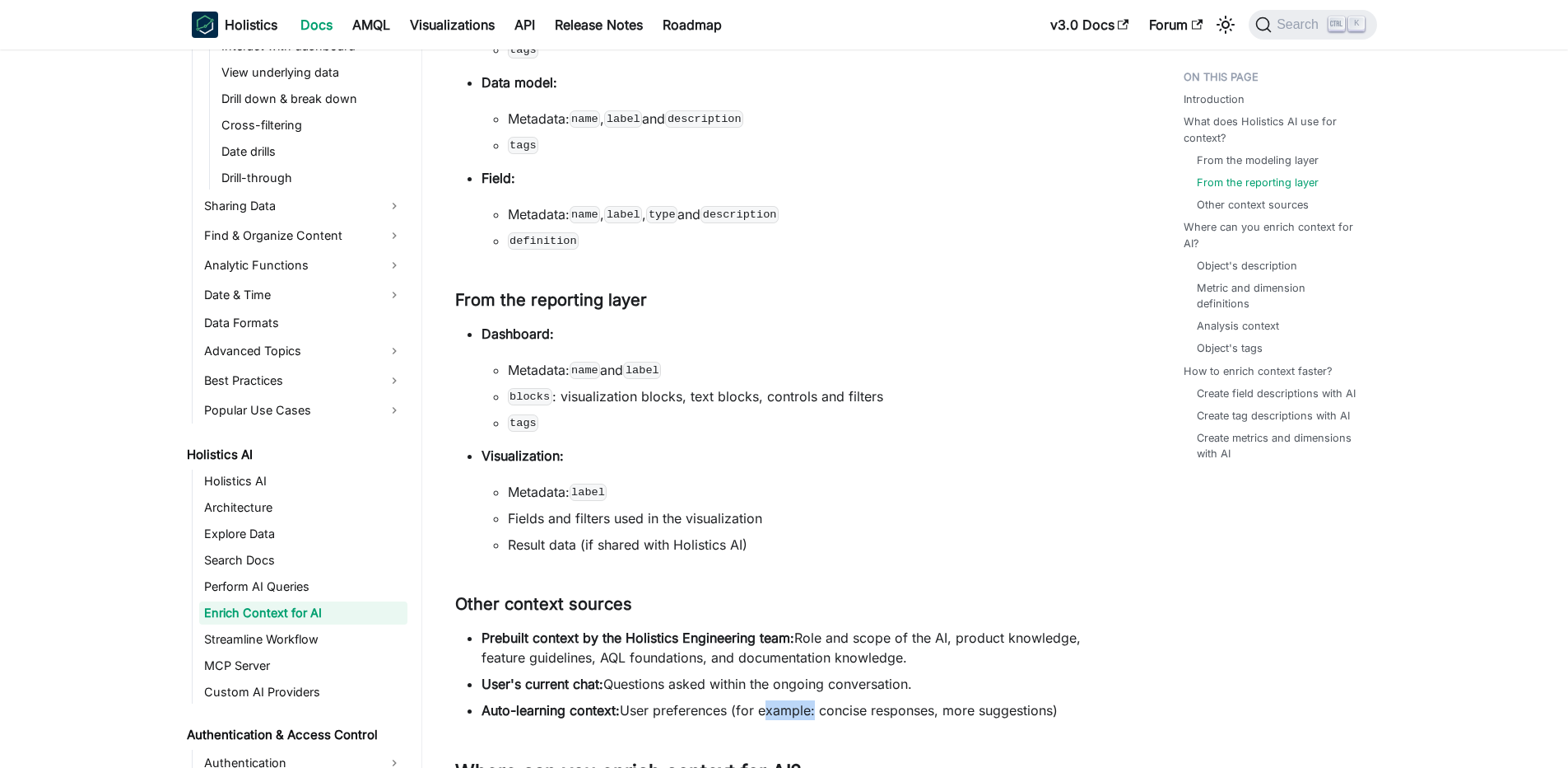
click at [776, 708] on li "Auto-learning context: User preferences (for example: concise responses, more s…" at bounding box center [799, 710] width 636 height 20
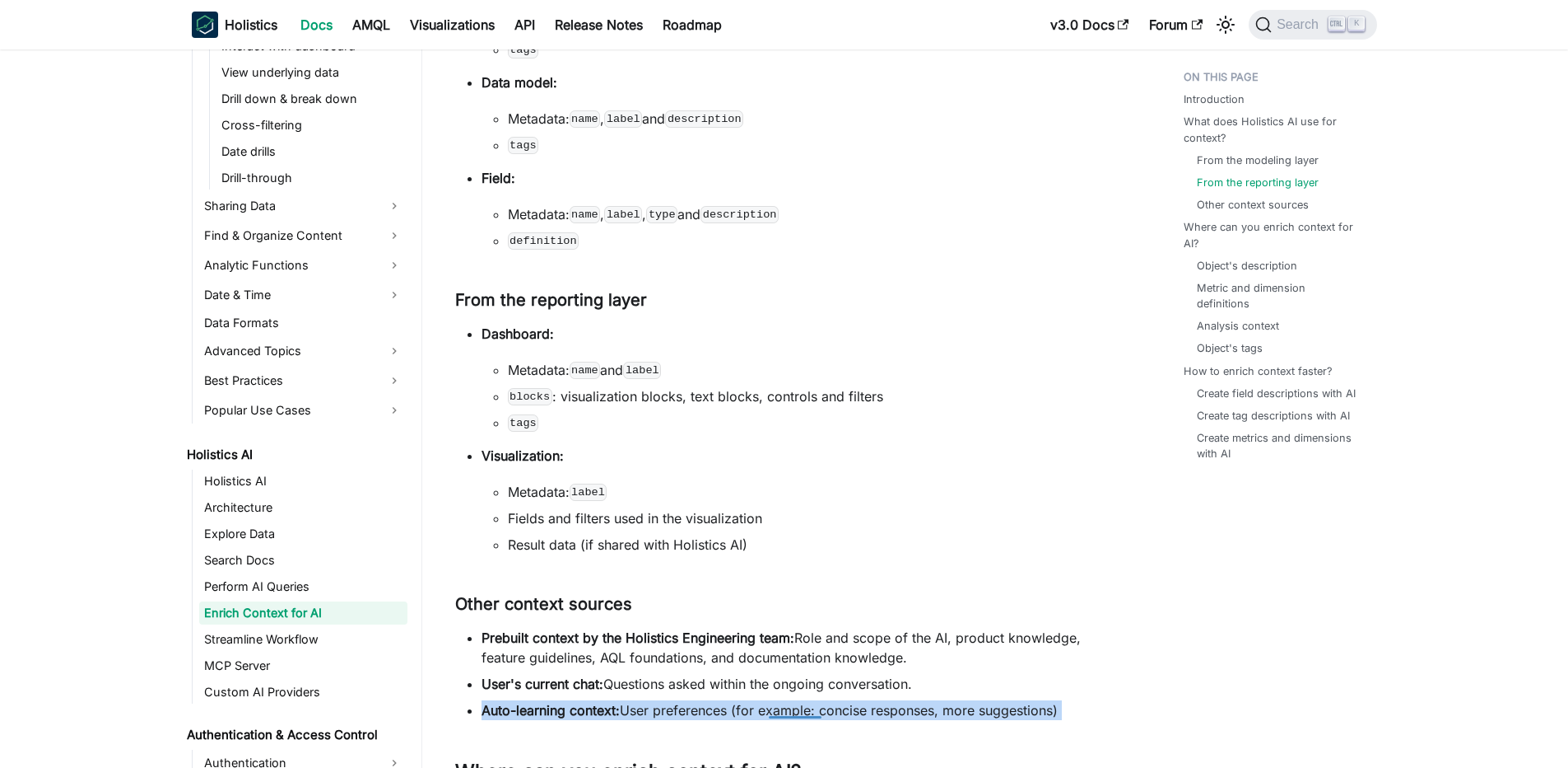
click at [776, 708] on li "Auto-learning context: User preferences (for example: concise responses, more s…" at bounding box center [799, 710] width 636 height 20
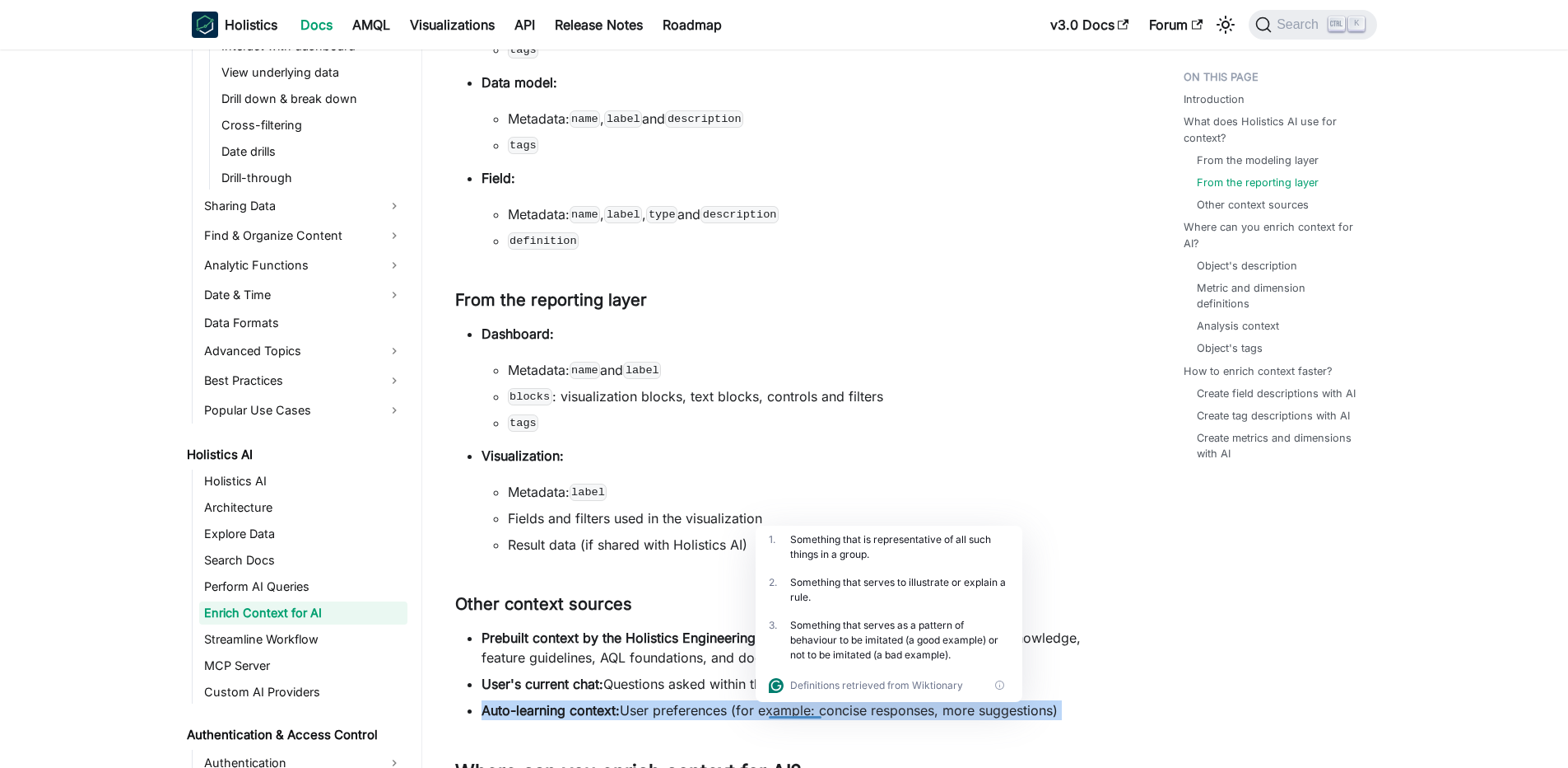
click at [771, 675] on div "Definitions retrieved from Wiktionary" at bounding box center [888, 685] width 241 height 20
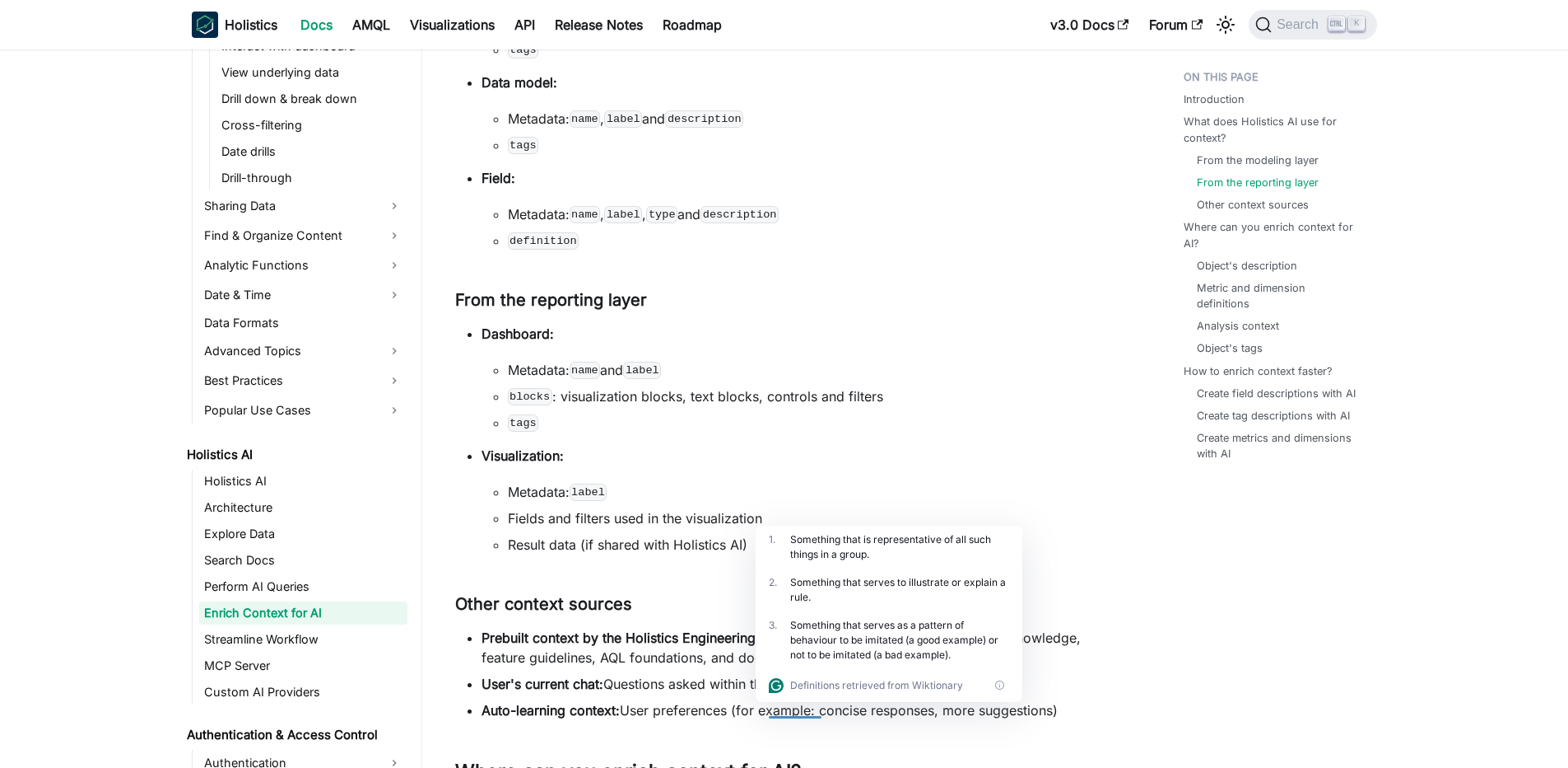
click at [632, 675] on li "User's current chat: Questions asked within the ongoing conversation." at bounding box center [799, 683] width 636 height 20
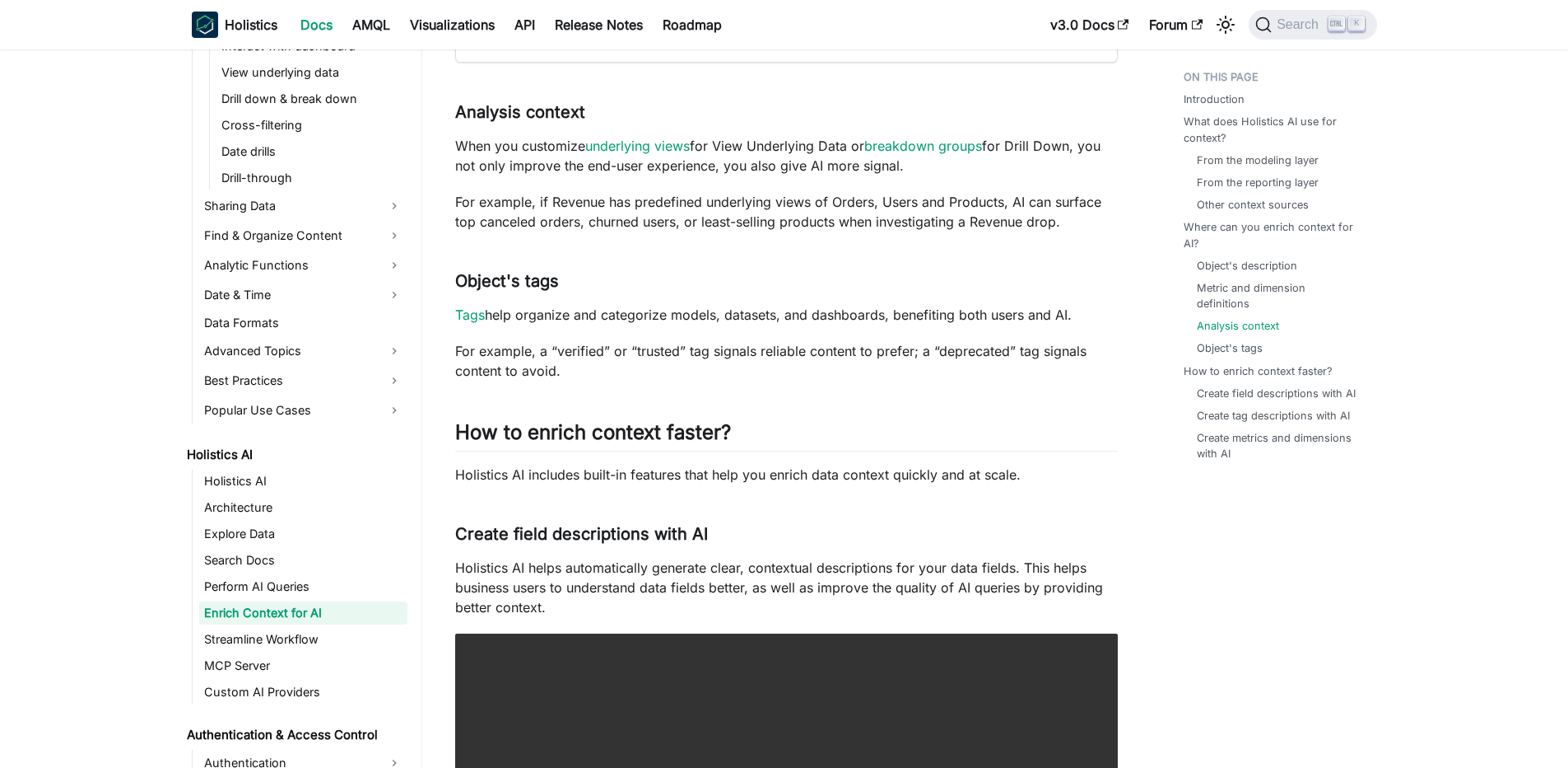
scroll to position [2768, 0]
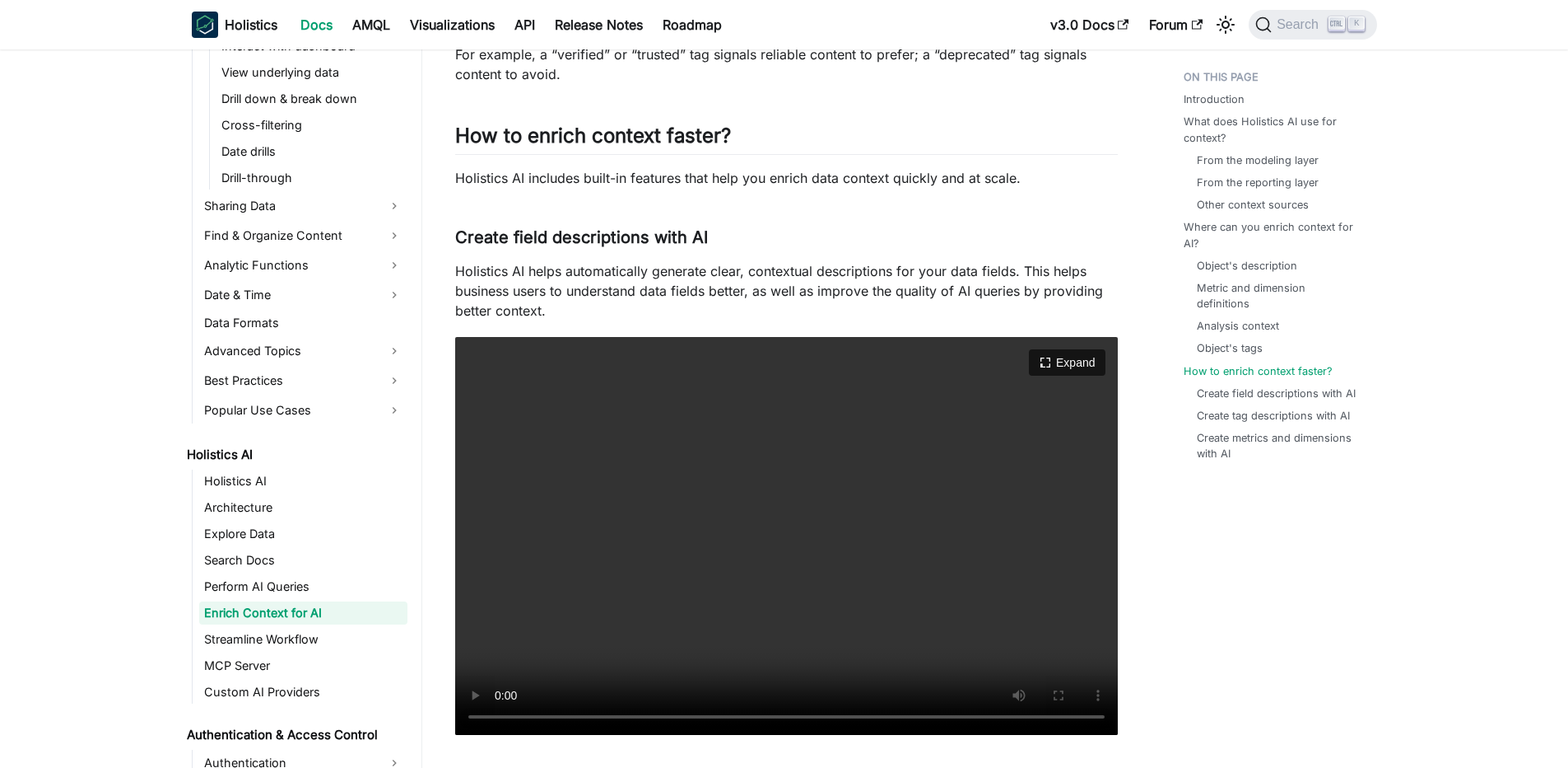
click at [839, 485] on video "Your browser does not support embedding video, but you can download it ." at bounding box center [786, 536] width 662 height 398
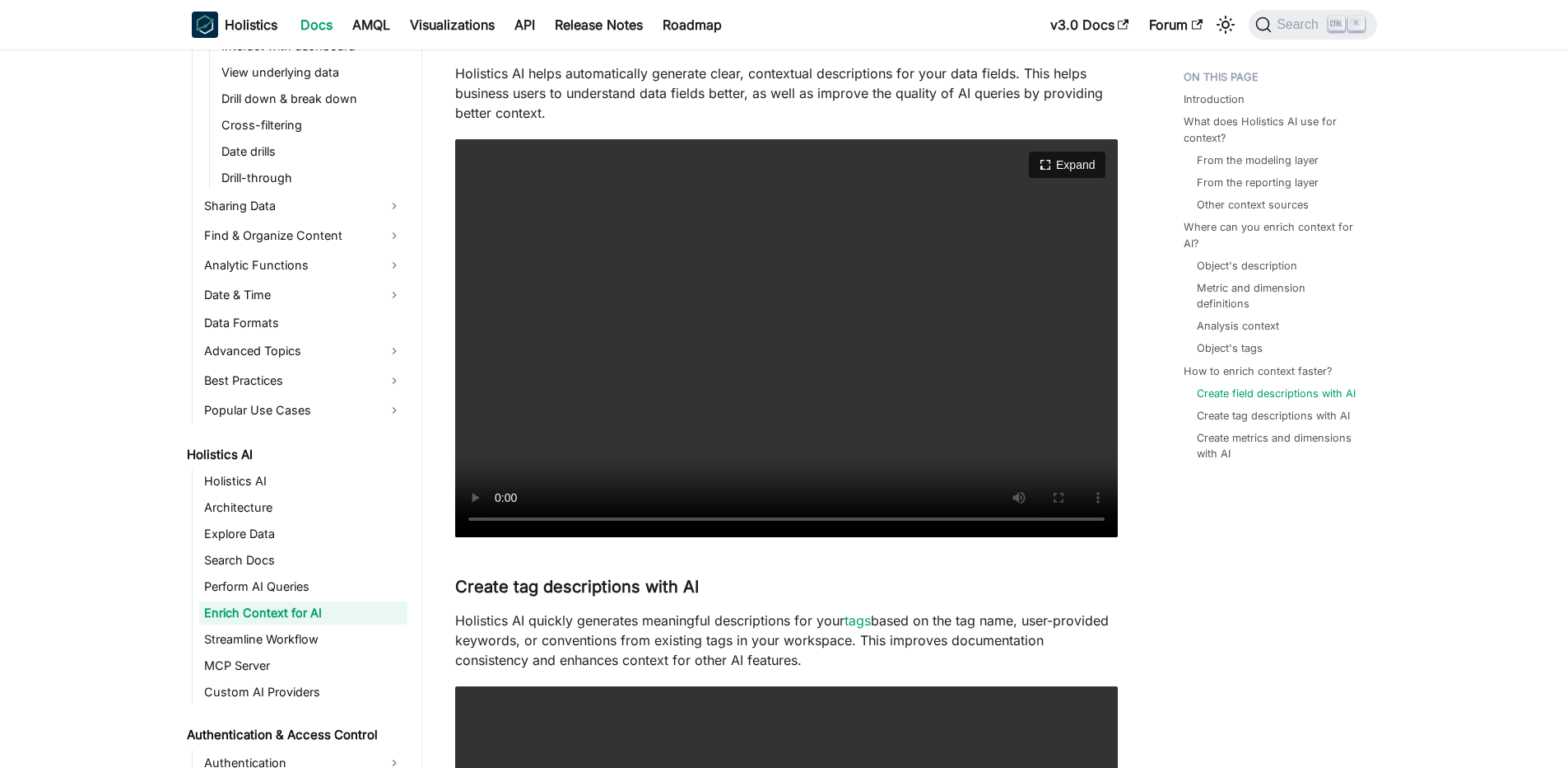
scroll to position [3064, 0]
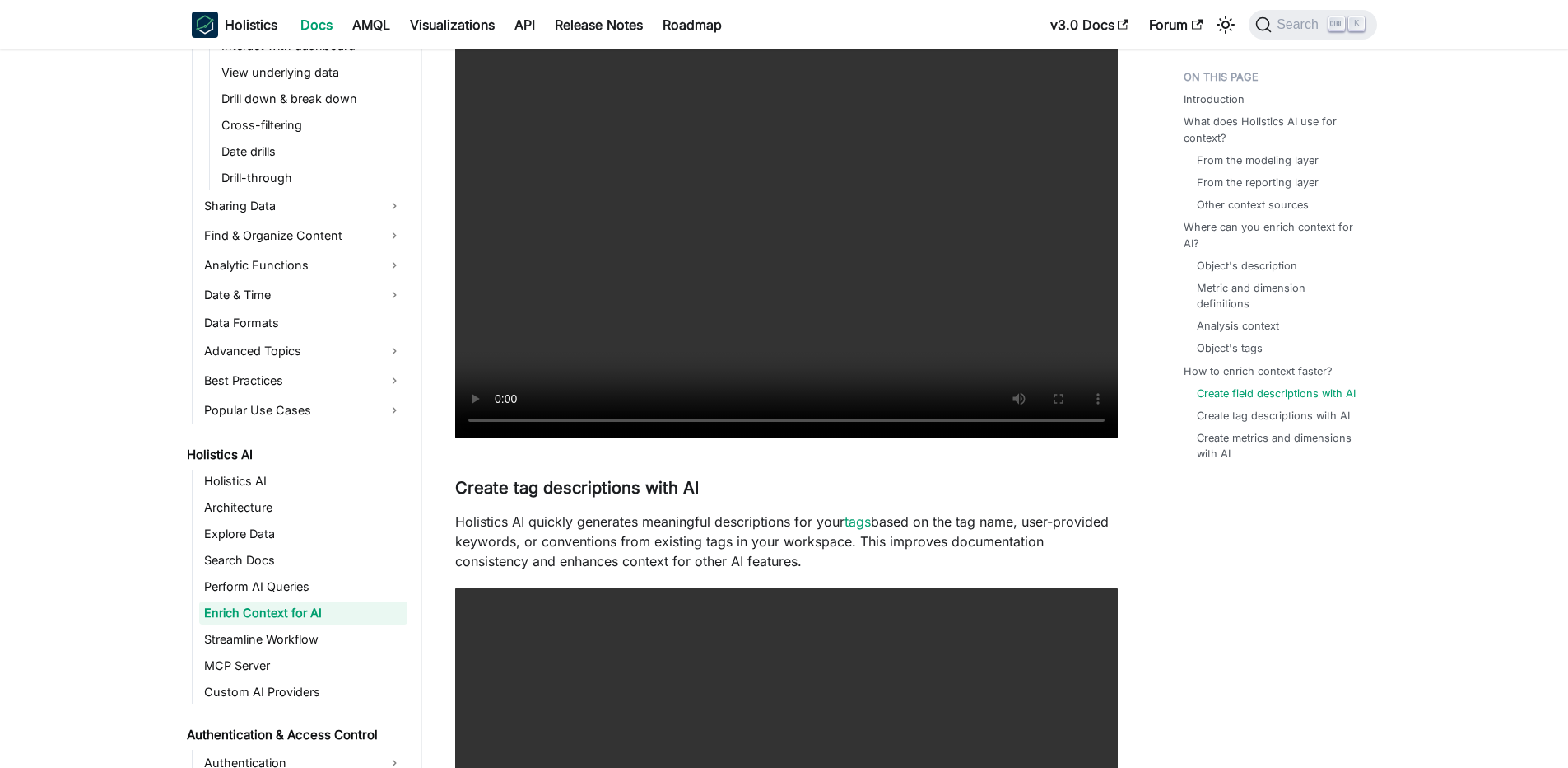
click at [702, 522] on p "Holistics AI quickly generates meaningful descriptions for your tags based on t…" at bounding box center [786, 541] width 662 height 59
click at [681, 523] on p "Holistics AI quickly generates meaningful descriptions for your tags based on t…" at bounding box center [786, 541] width 662 height 59
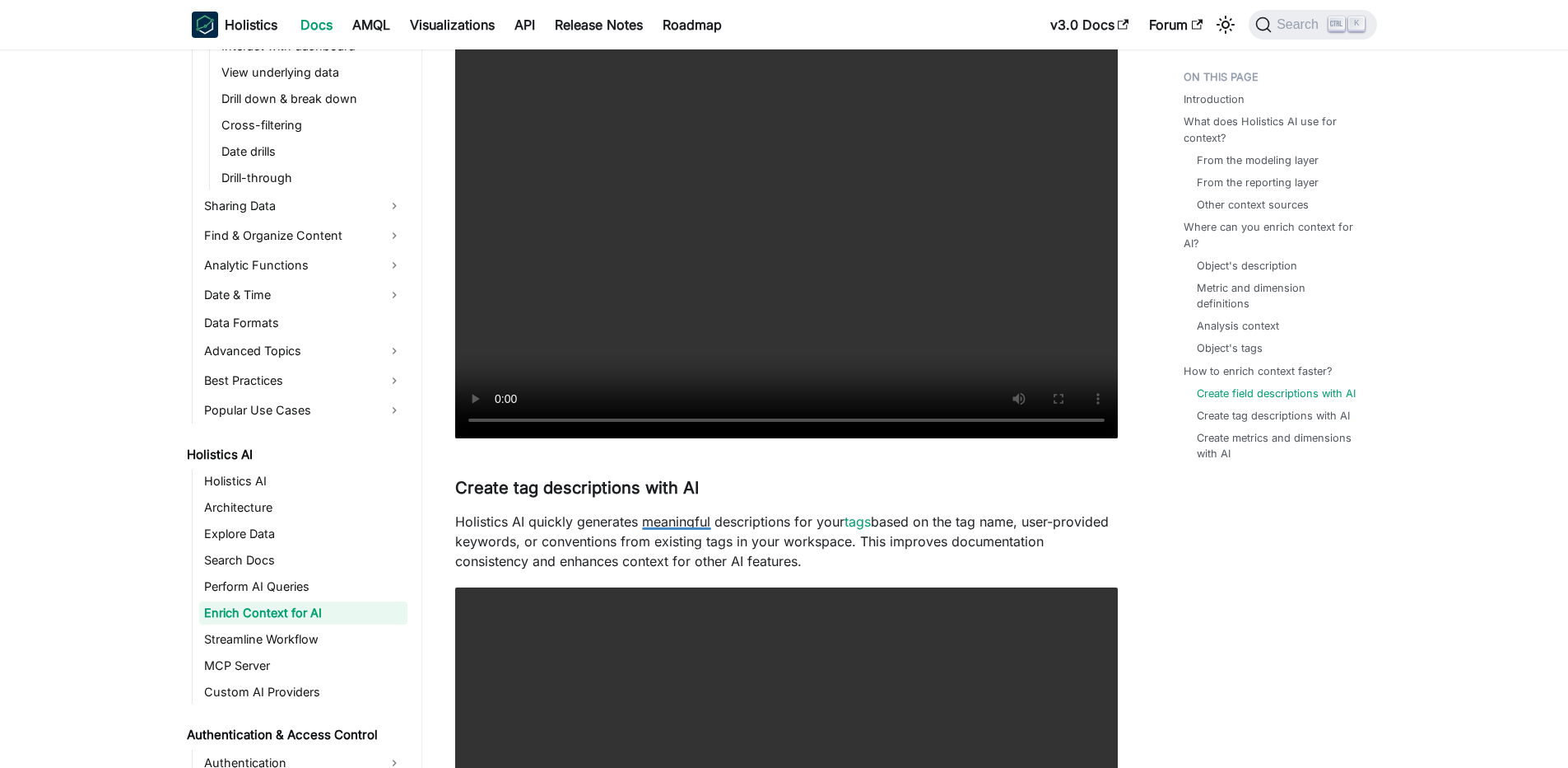
click at [681, 523] on p "Holistics AI quickly generates meaningful descriptions for your tags based on t…" at bounding box center [786, 541] width 662 height 59
click at [694, 517] on p "Holistics AI quickly generates meaningful descriptions for your tags based on t…" at bounding box center [786, 541] width 662 height 59
click at [696, 520] on p "Holistics AI quickly generates meaningful descriptions for your tags based on t…" at bounding box center [786, 541] width 662 height 59
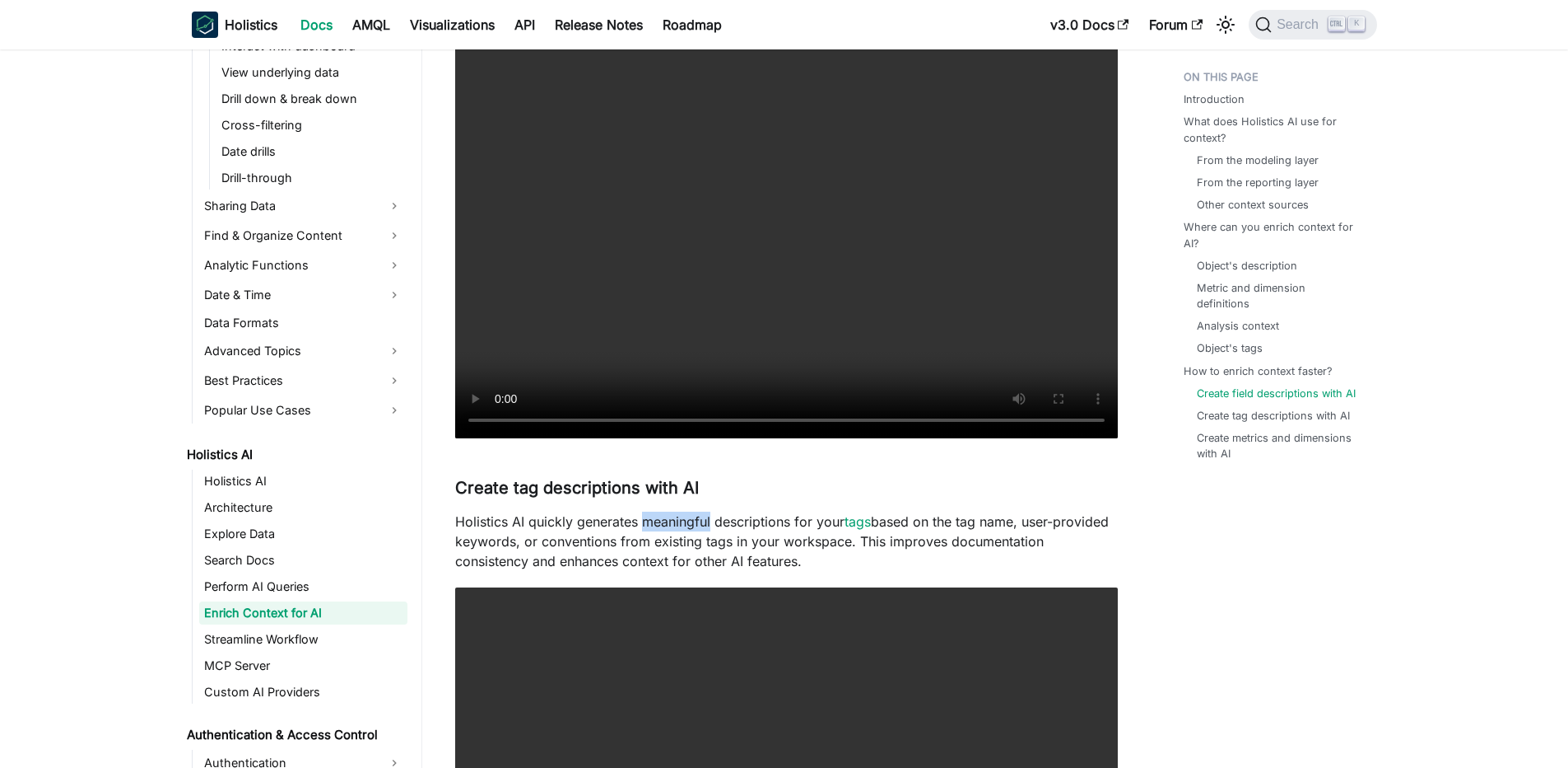
click at [696, 520] on p "Holistics AI quickly generates meaningful descriptions for your tags based on t…" at bounding box center [786, 541] width 662 height 59
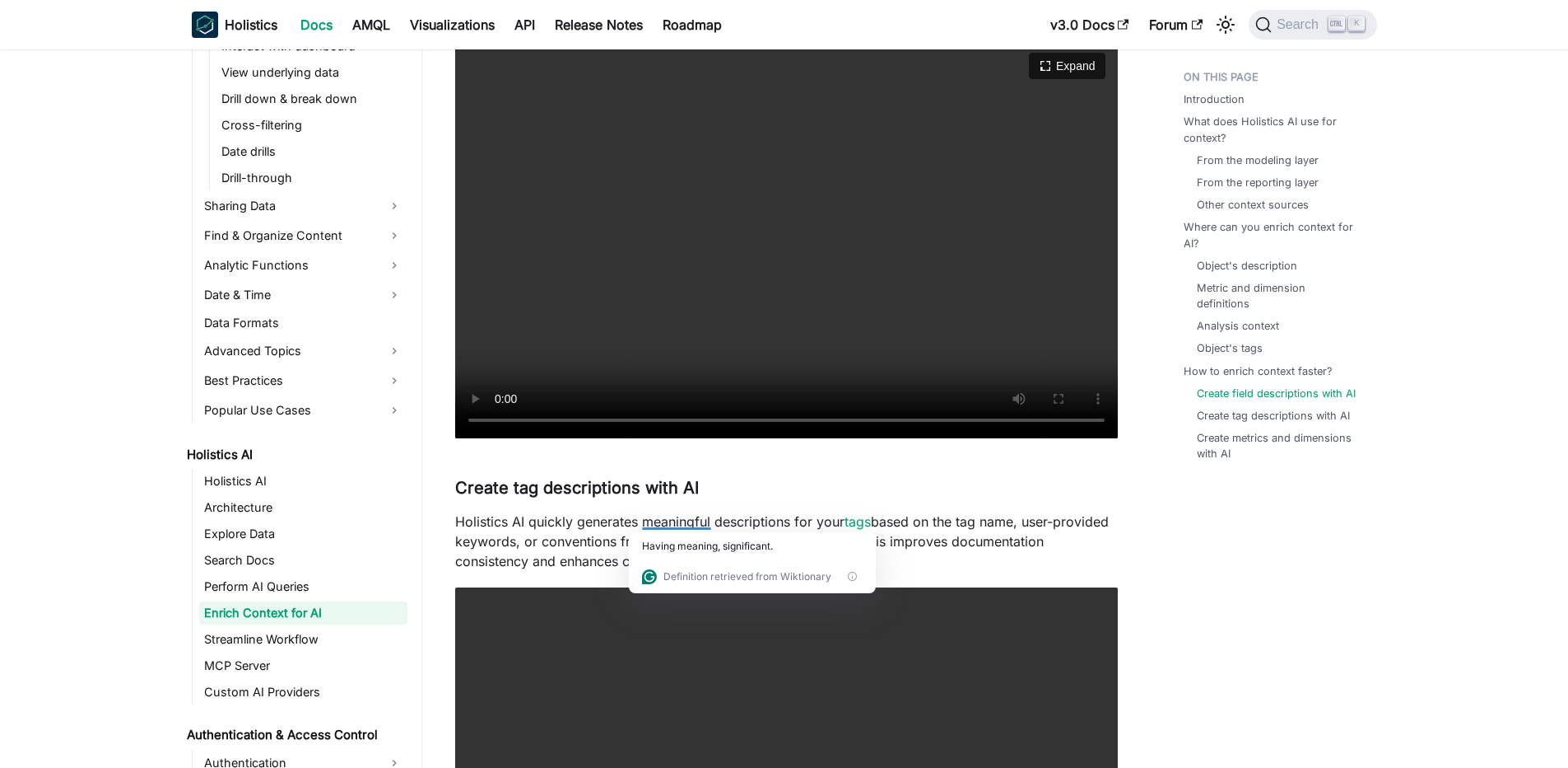
click at [885, 285] on video "Your browser does not support embedding video, but you can download it ." at bounding box center [786, 239] width 662 height 398
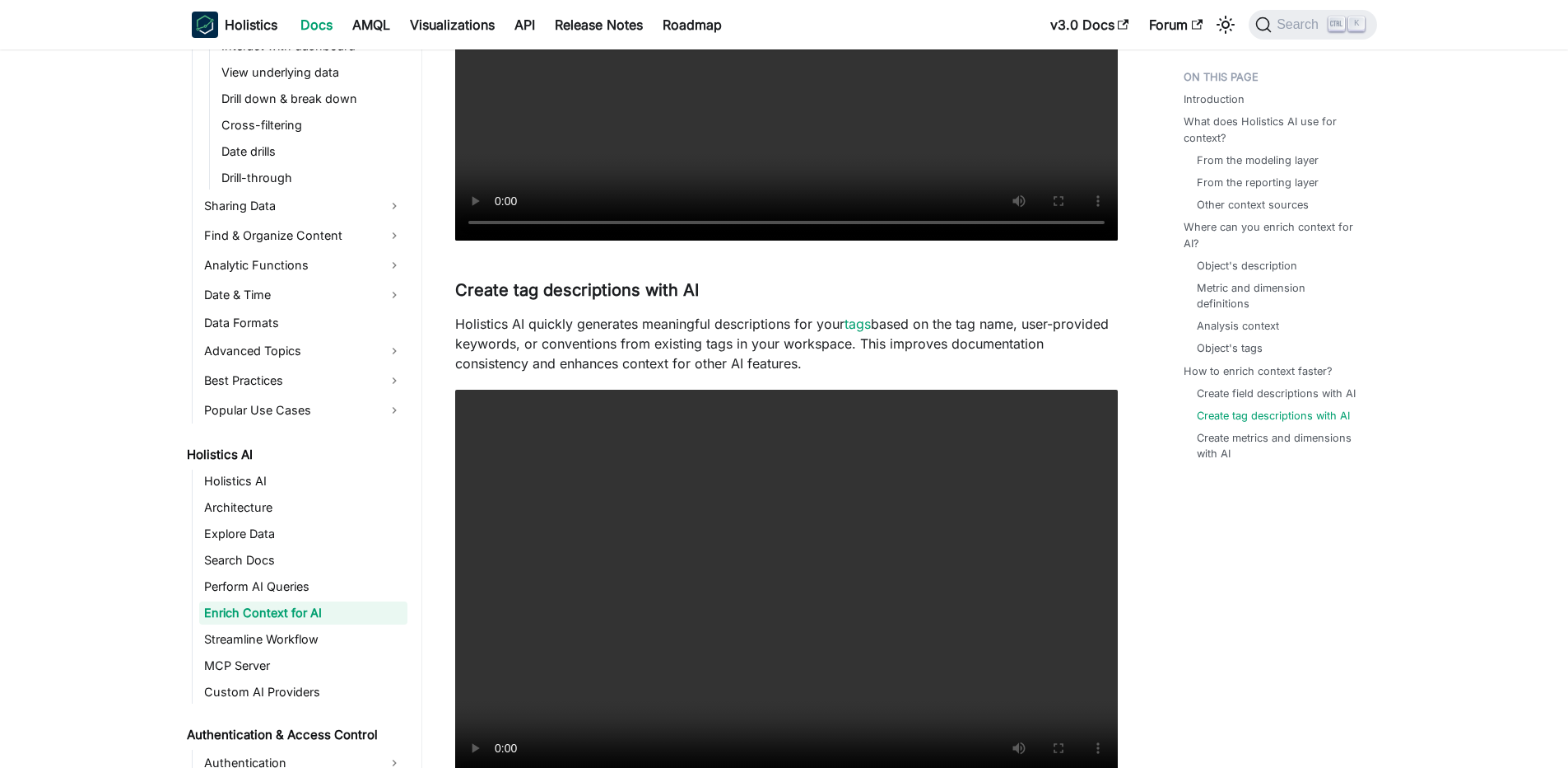
scroll to position [3459, 0]
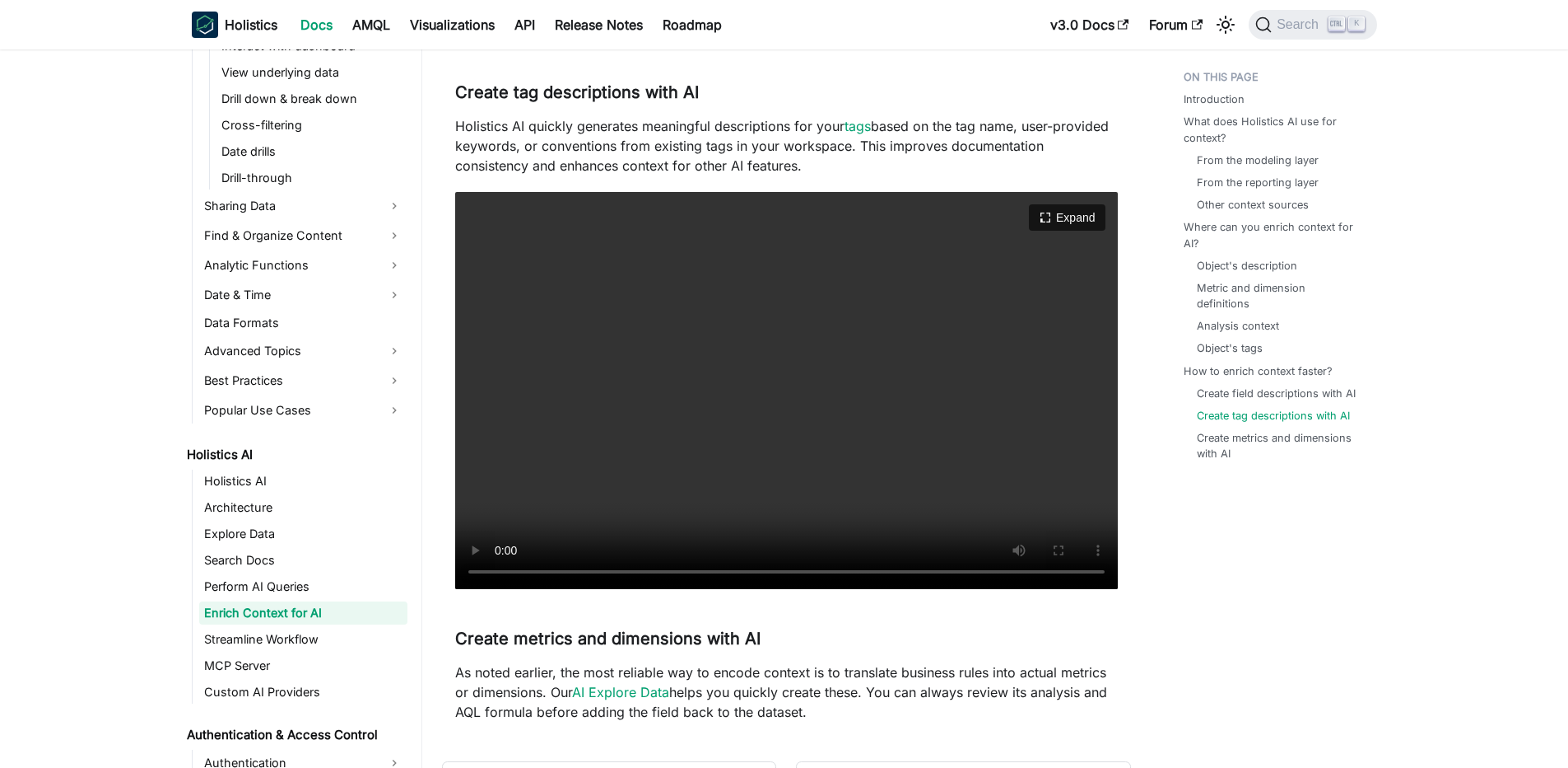
click at [850, 364] on video "Your browser does not support embedding video, but you can download it ." at bounding box center [786, 391] width 662 height 398
click at [900, 414] on video "Your browser does not support embedding video, but you can download it ." at bounding box center [786, 391] width 662 height 398
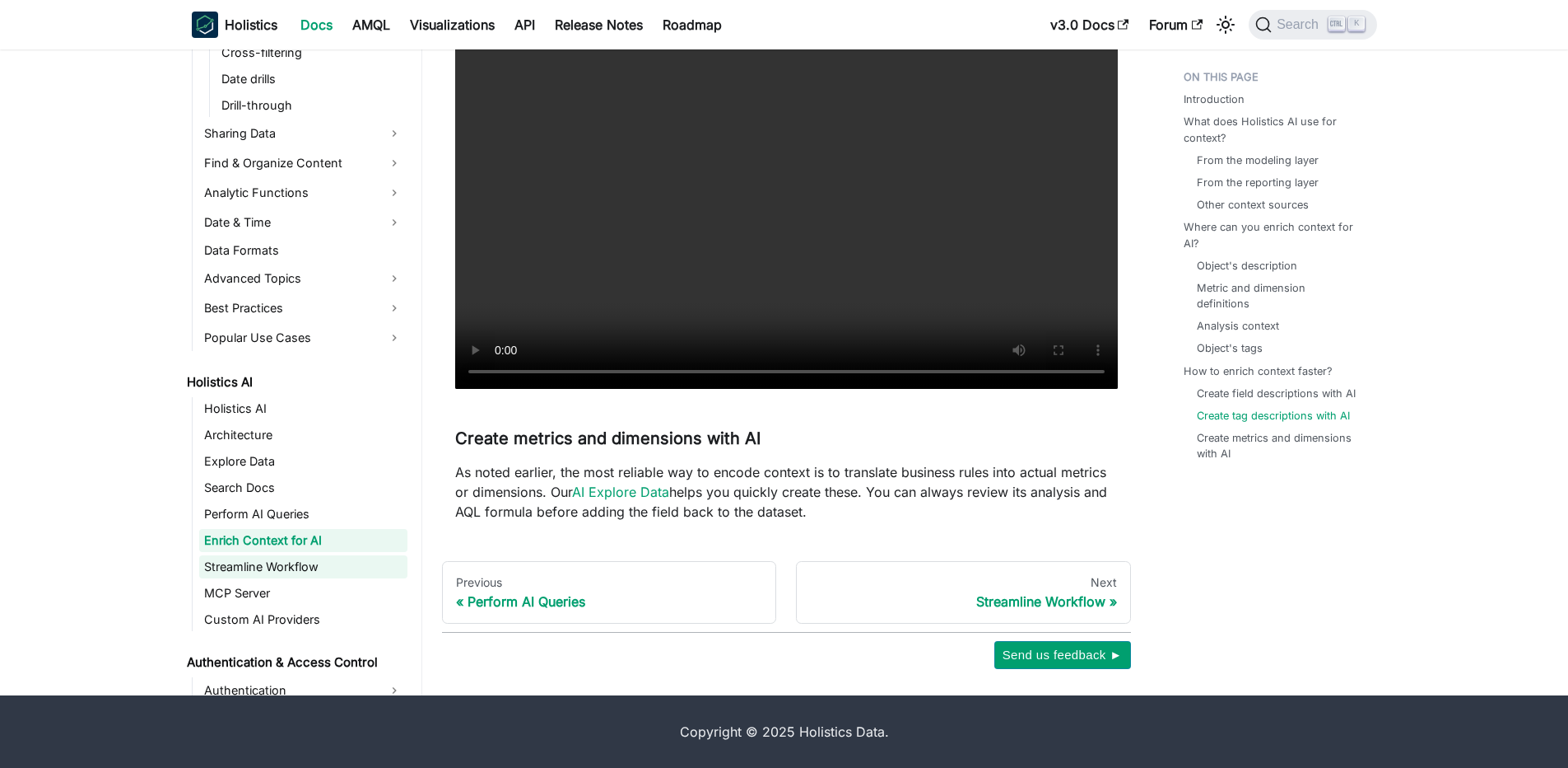
click at [357, 566] on link "Streamline Workflow" at bounding box center [303, 566] width 208 height 23
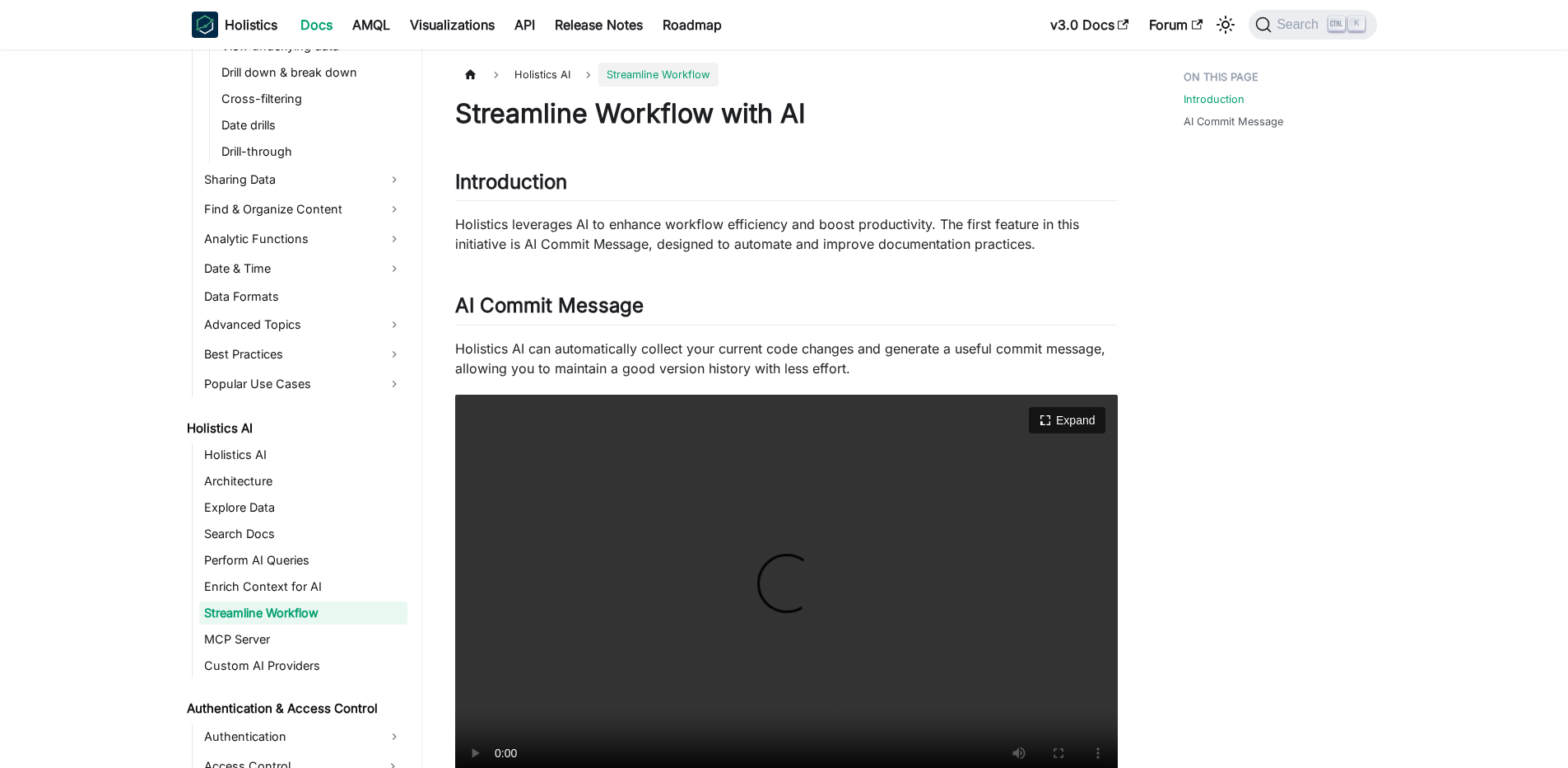
scroll to position [99, 0]
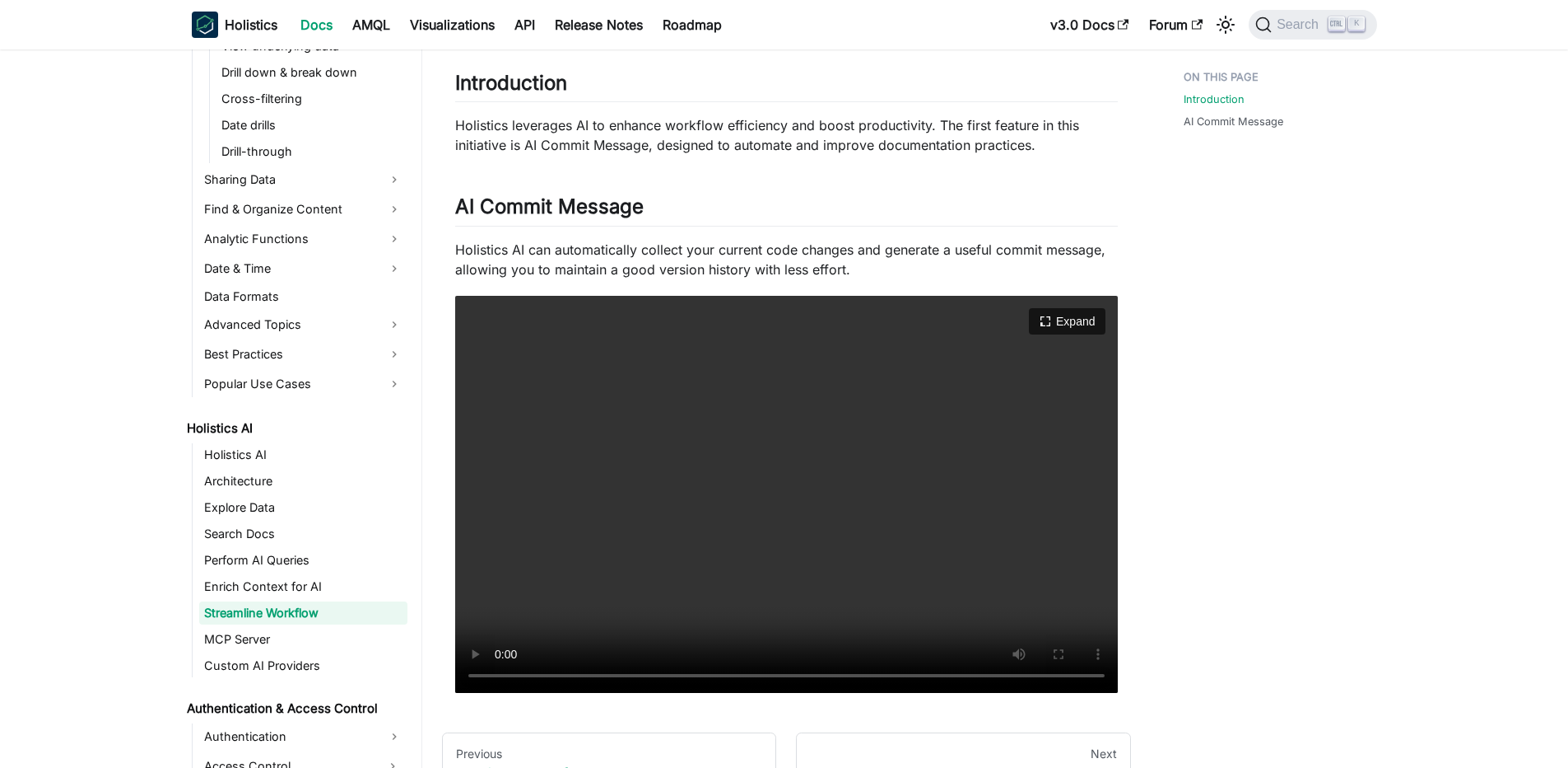
click at [719, 438] on video "Your browser does not support embedding video, but you can download it ." at bounding box center [786, 494] width 662 height 398
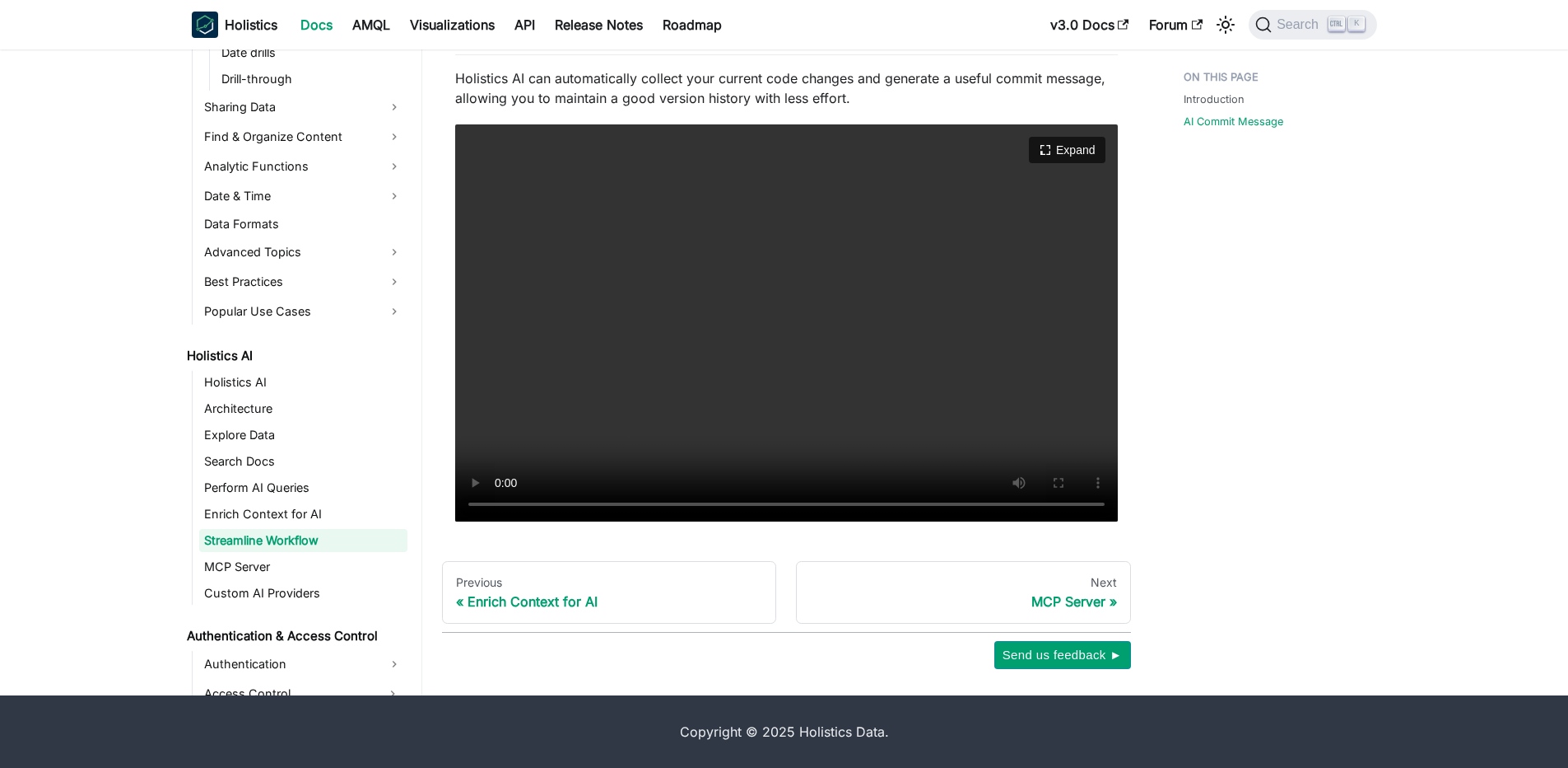
click at [794, 408] on video "Your browser does not support embedding video, but you can download it ." at bounding box center [786, 324] width 662 height 398
click at [326, 566] on link "MCP Server" at bounding box center [303, 566] width 208 height 23
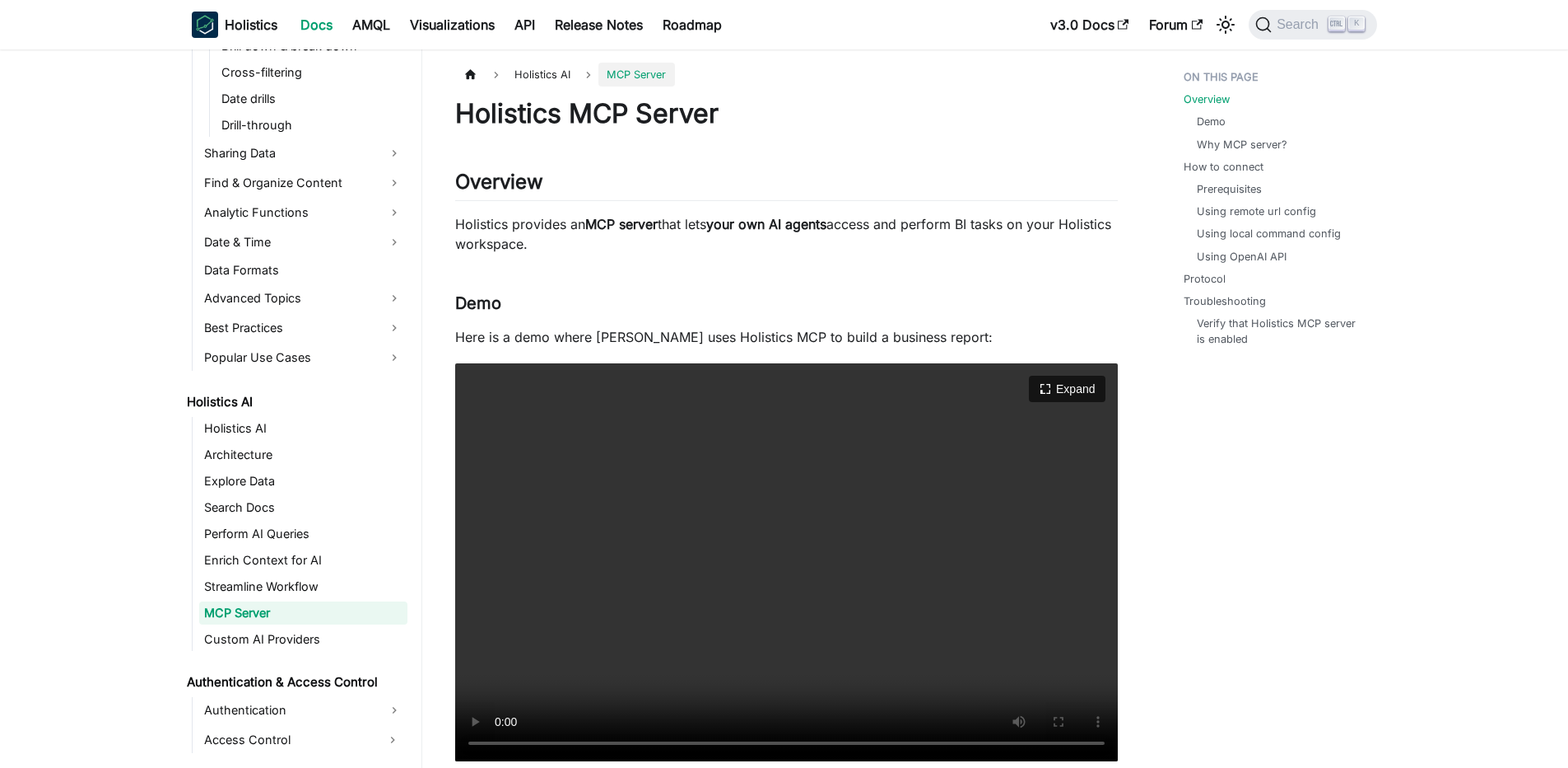
click at [928, 529] on video "Your browser does not support embedding video, but you can download it ." at bounding box center [786, 563] width 662 height 398
click at [931, 519] on video "Your browser does not support embedding video, but you can download it ." at bounding box center [786, 563] width 662 height 398
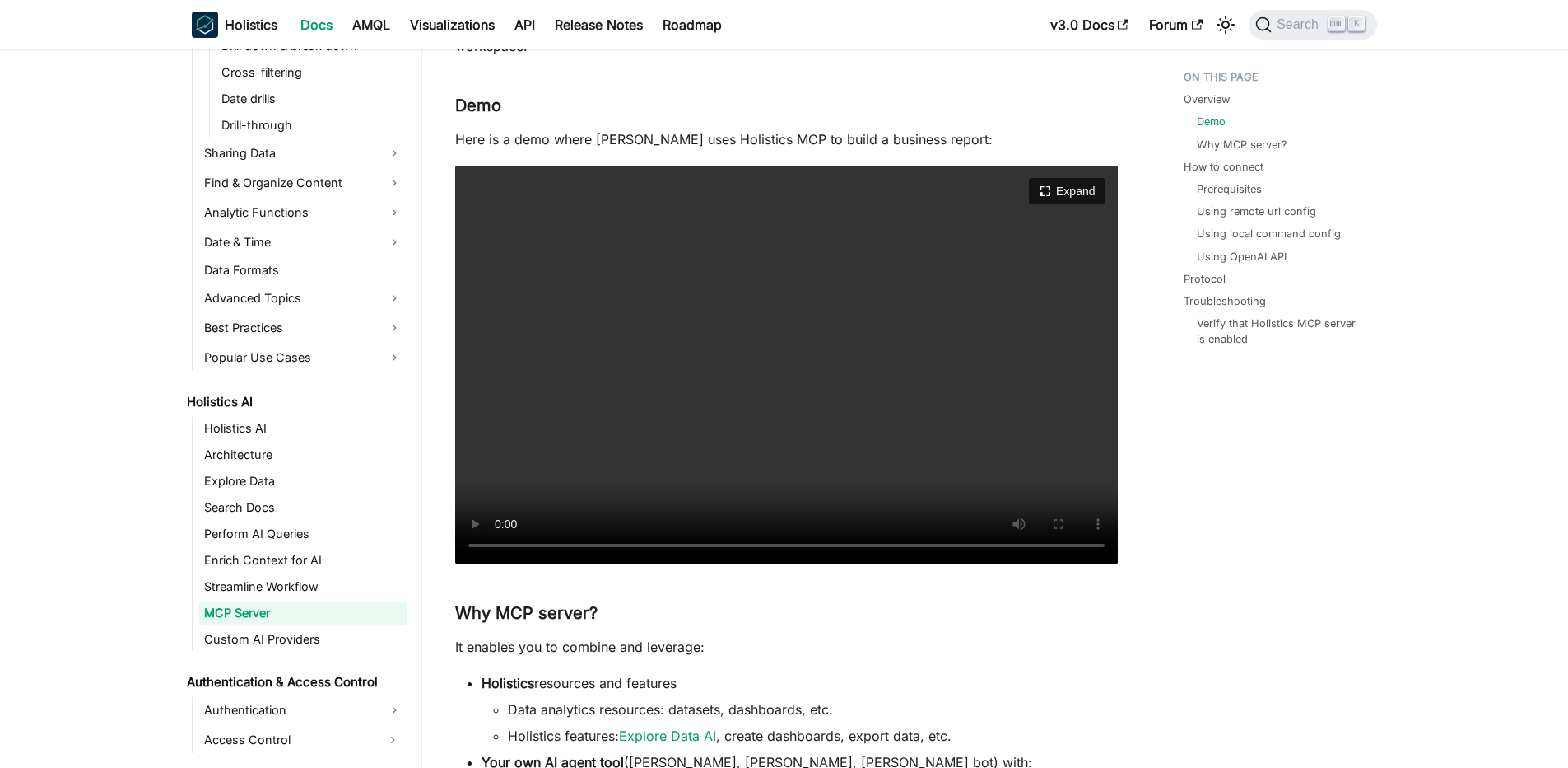
scroll to position [494, 0]
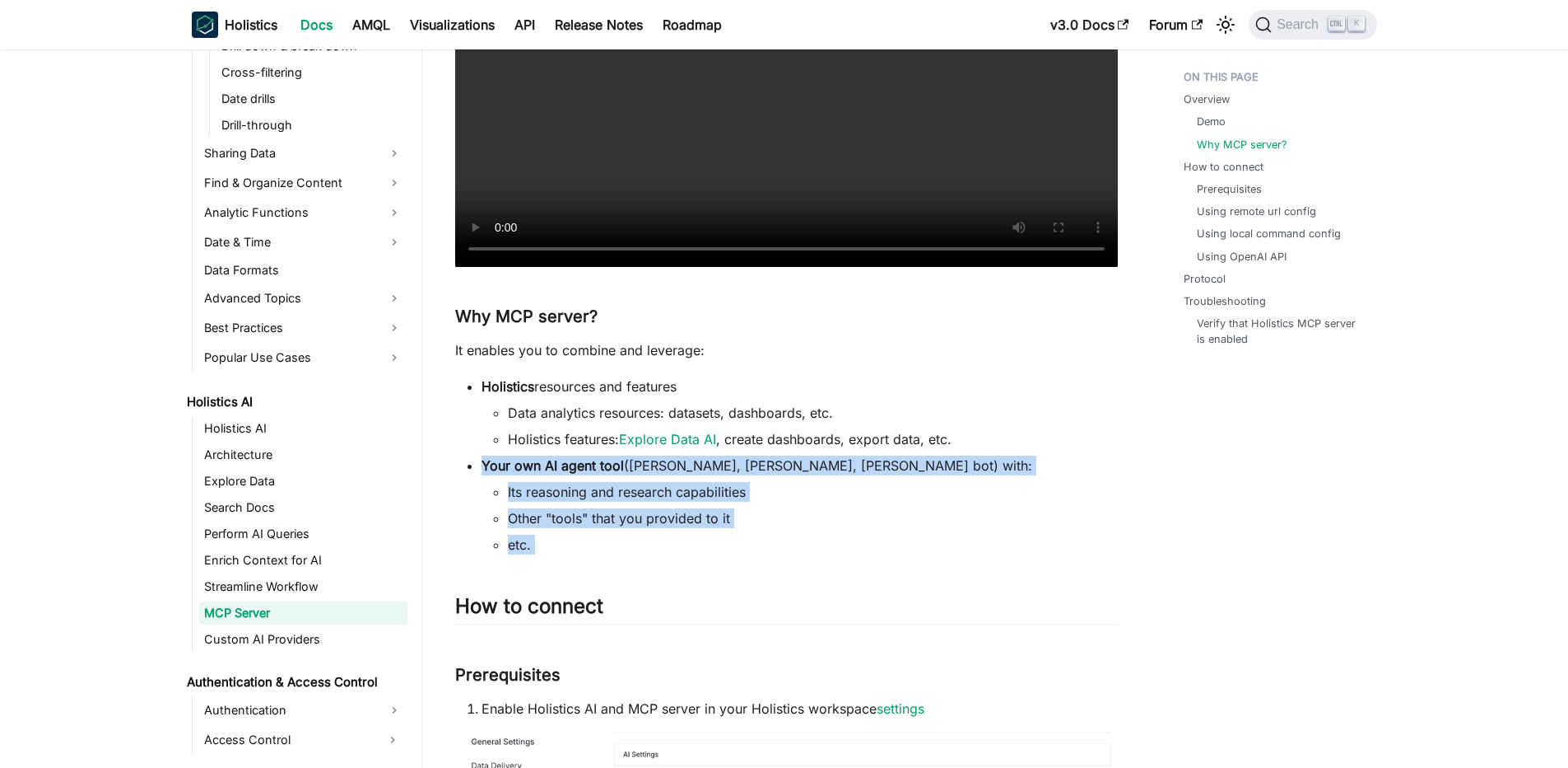
drag, startPoint x: 449, startPoint y: 467, endPoint x: 733, endPoint y: 557, distance: 297.9
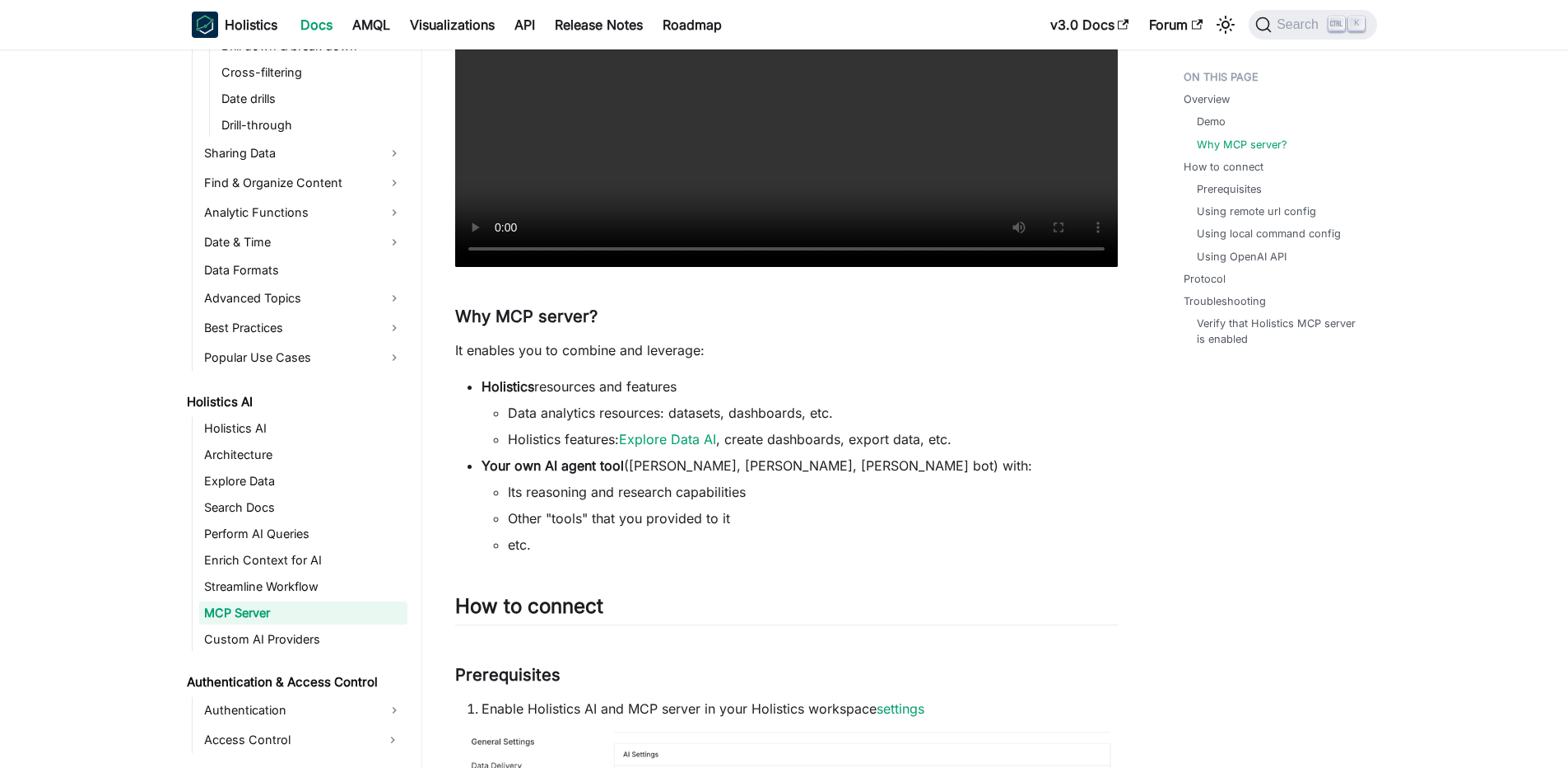
click at [718, 528] on ul "Its reasoning and research capabilities Other "tools" that you provided to it e…" at bounding box center [799, 518] width 636 height 73
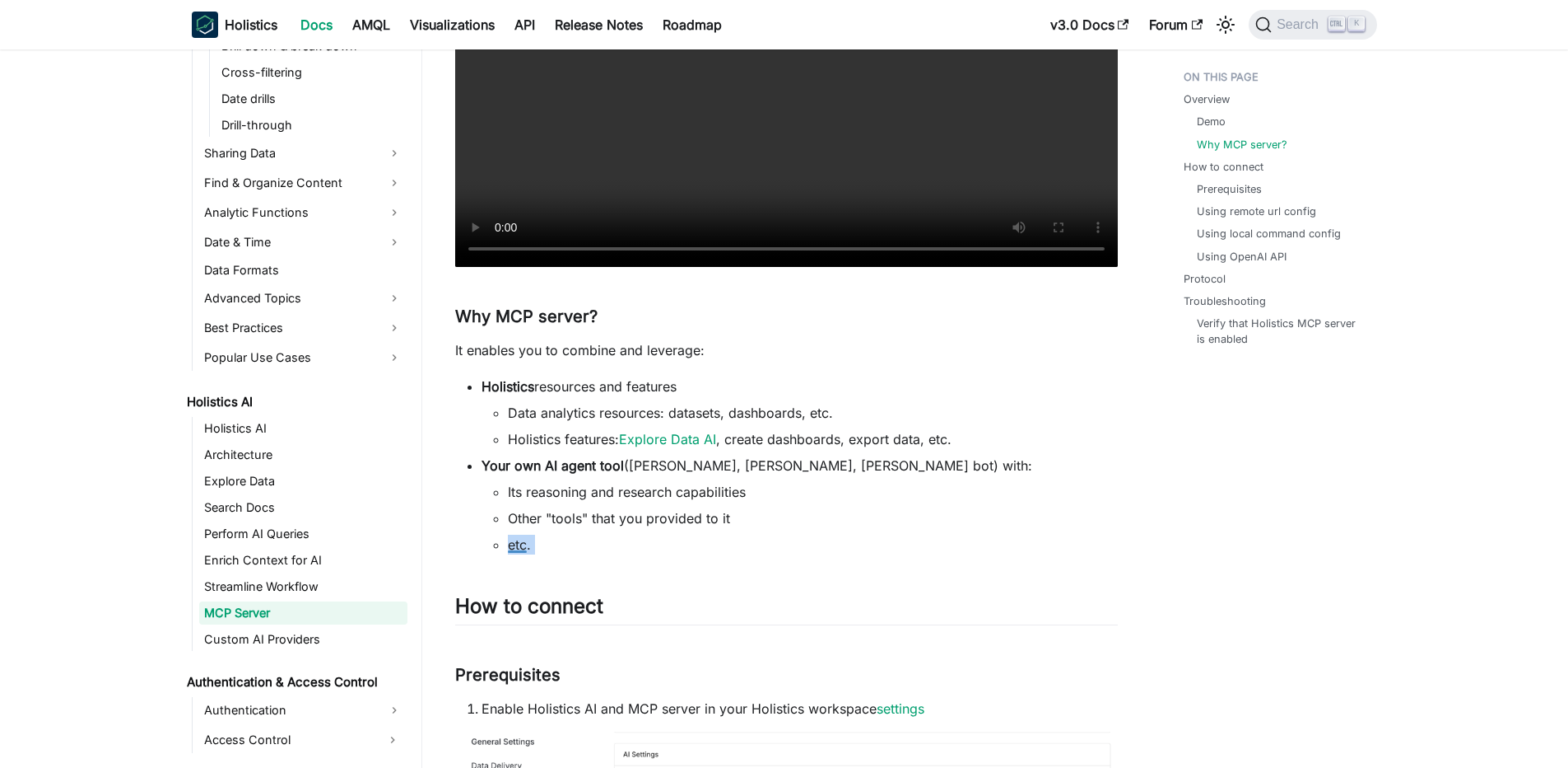
click at [718, 528] on ul "Its reasoning and research capabilities Other "tools" that you provided to it e…" at bounding box center [799, 518] width 636 height 73
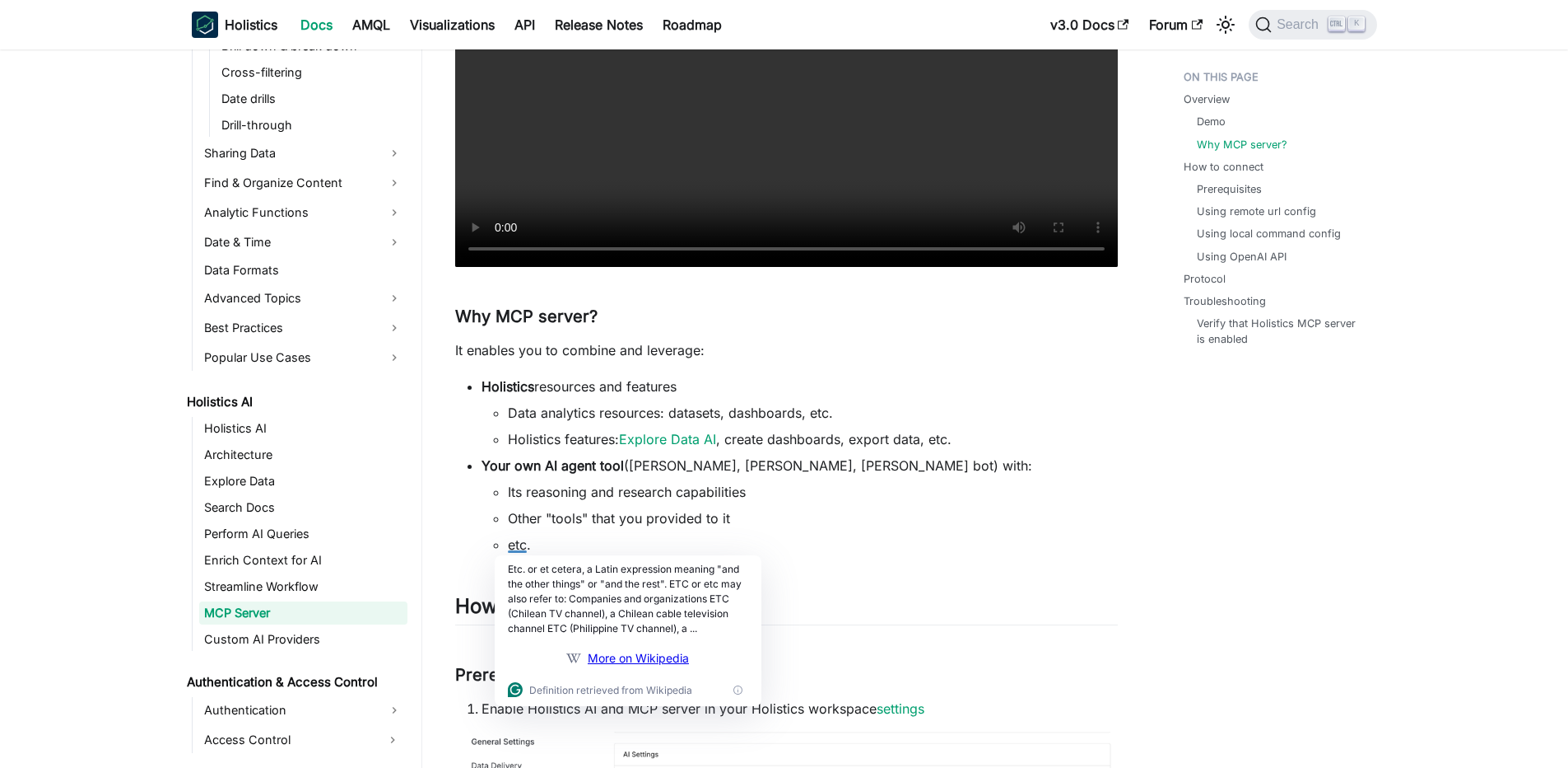
click at [718, 528] on ul "Its reasoning and research capabilities Other "tools" that you provided to it e…" at bounding box center [799, 518] width 636 height 73
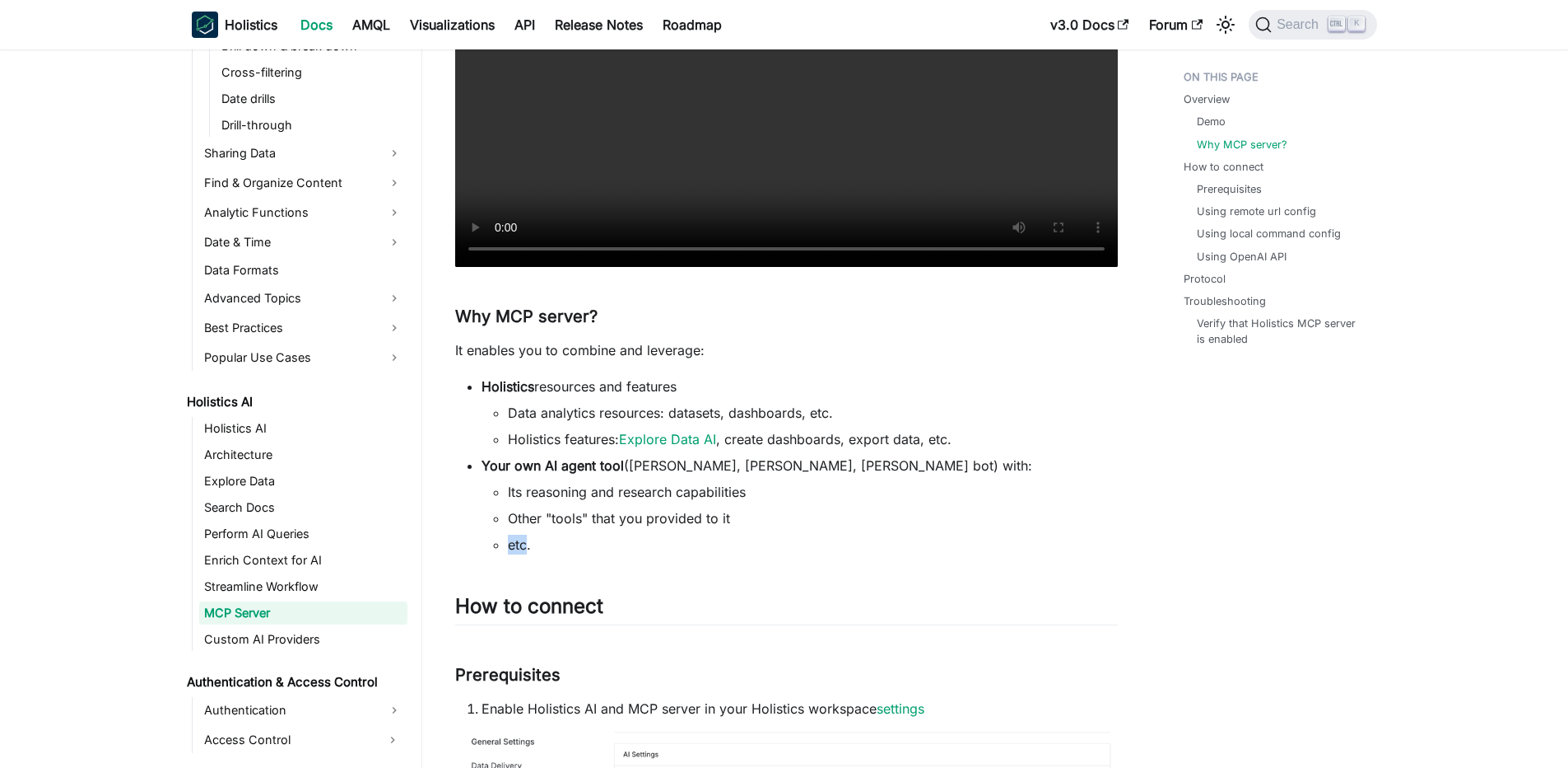
click at [718, 528] on ul "Its reasoning and research capabilities Other "tools" that you provided to it e…" at bounding box center [799, 518] width 636 height 73
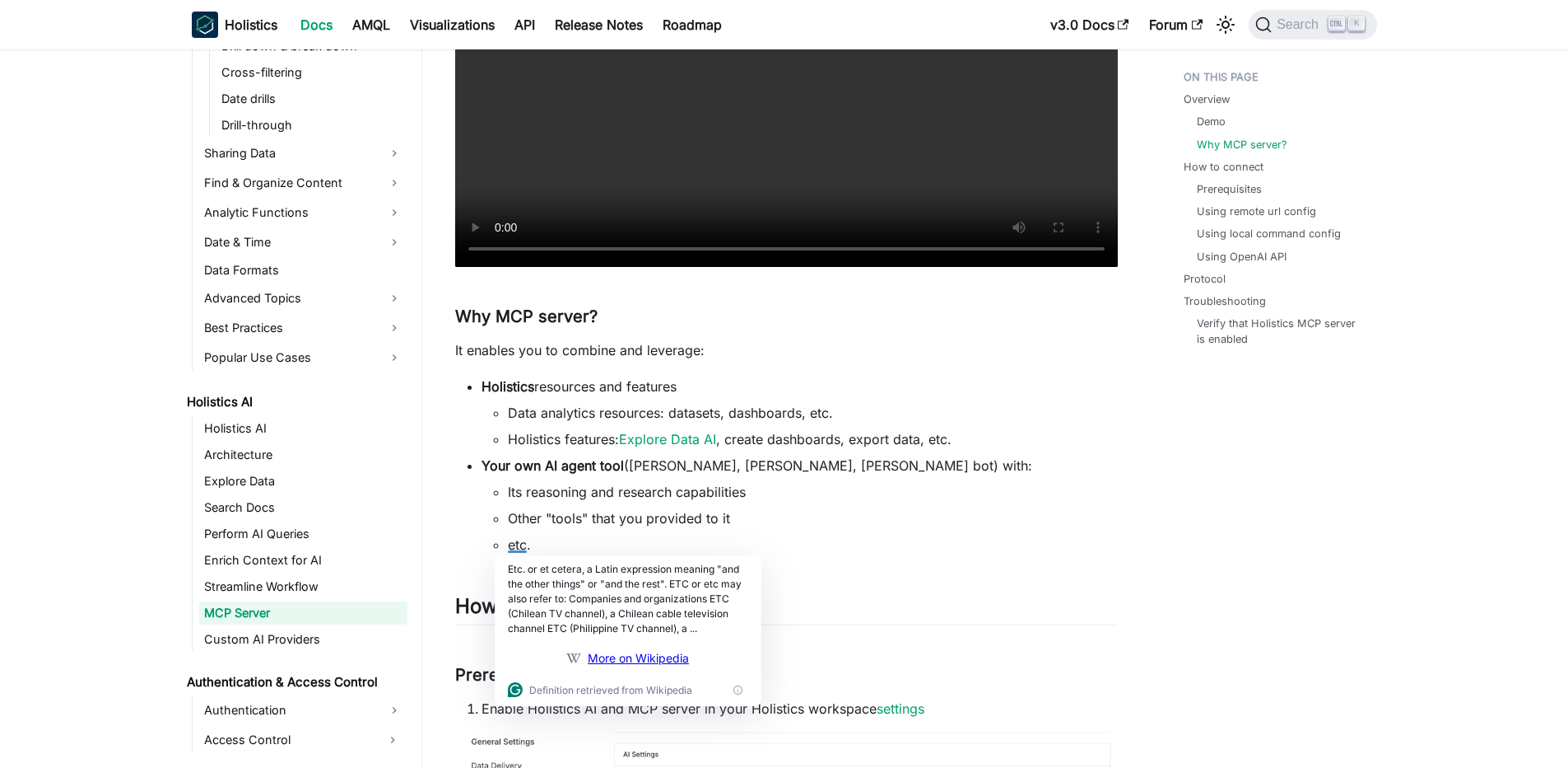
click at [750, 495] on li "Its reasoning and research capabilities" at bounding box center [812, 492] width 610 height 20
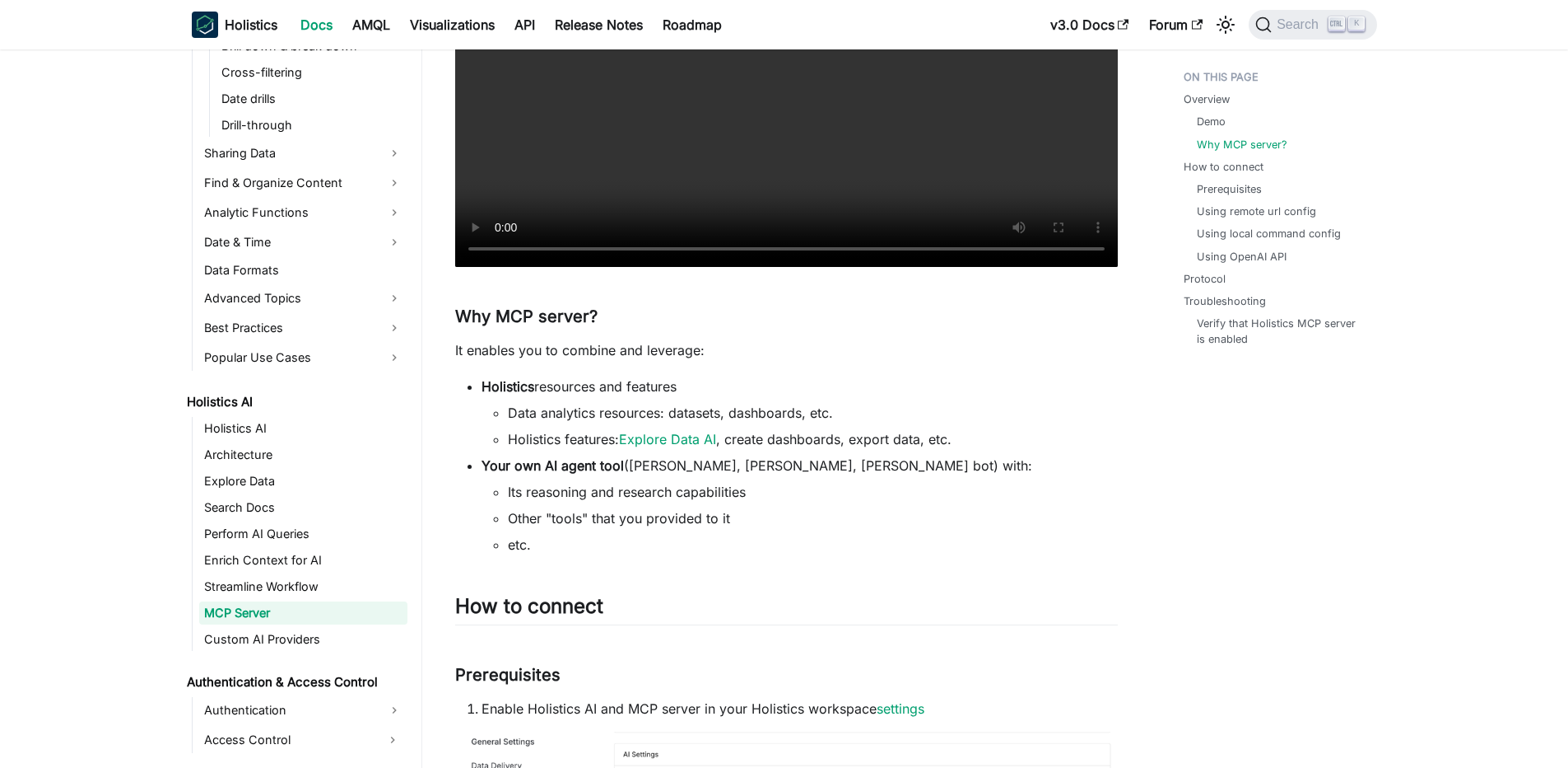
click at [750, 495] on li "Its reasoning and research capabilities" at bounding box center [812, 492] width 610 height 20
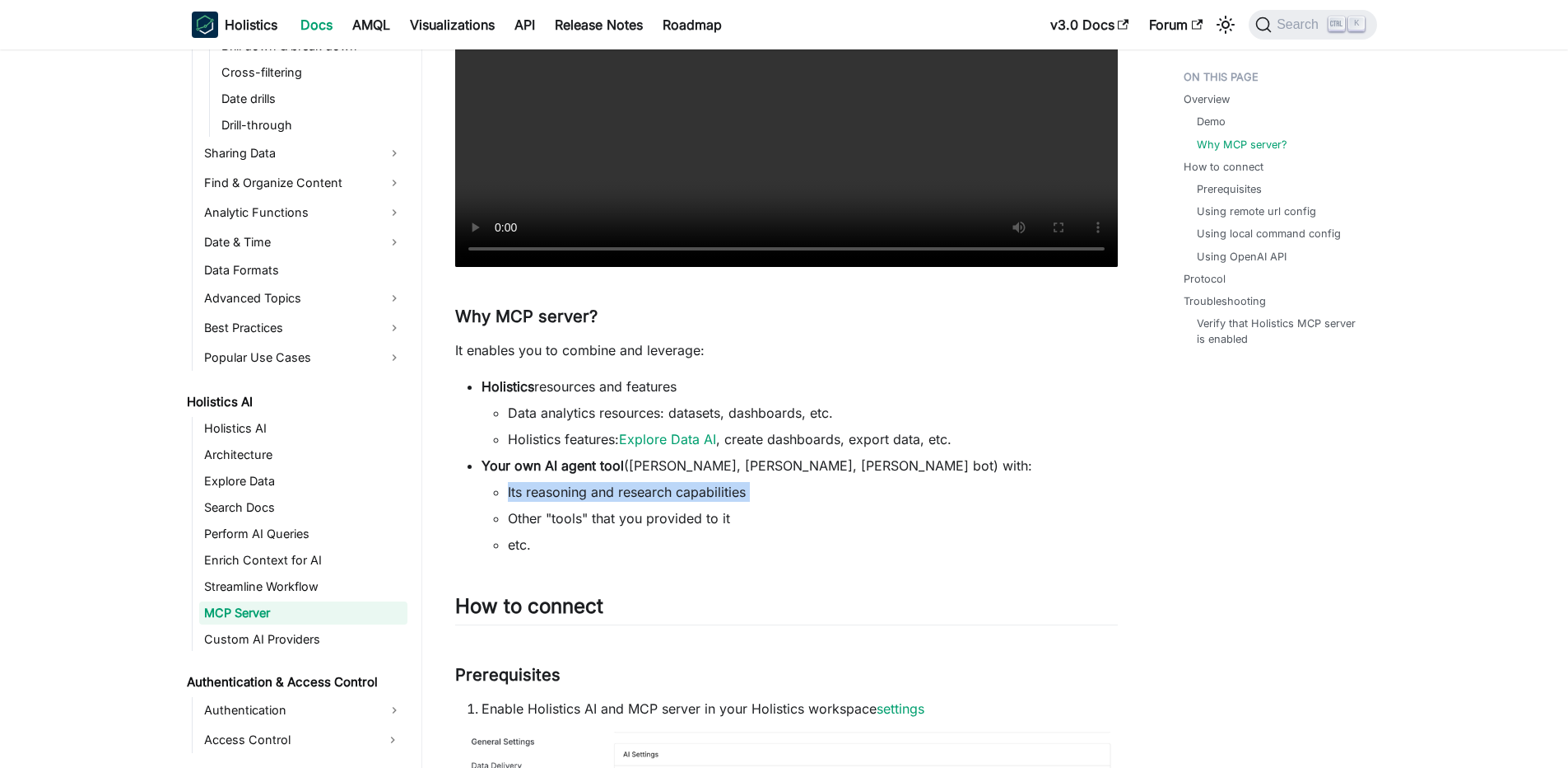
click at [750, 495] on li "Its reasoning and research capabilities" at bounding box center [812, 492] width 610 height 20
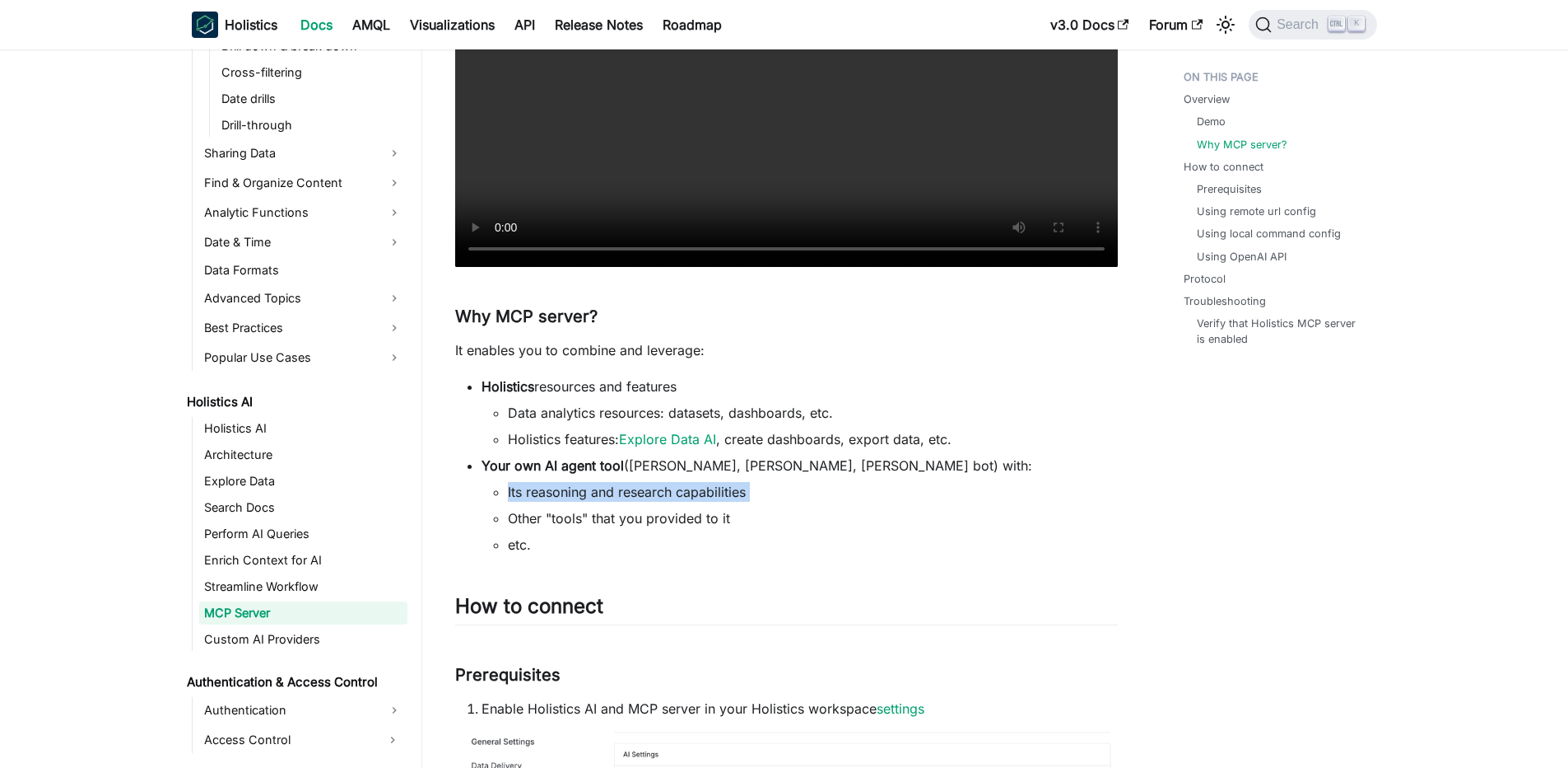
click at [750, 495] on li "Its reasoning and research capabilities" at bounding box center [812, 492] width 610 height 20
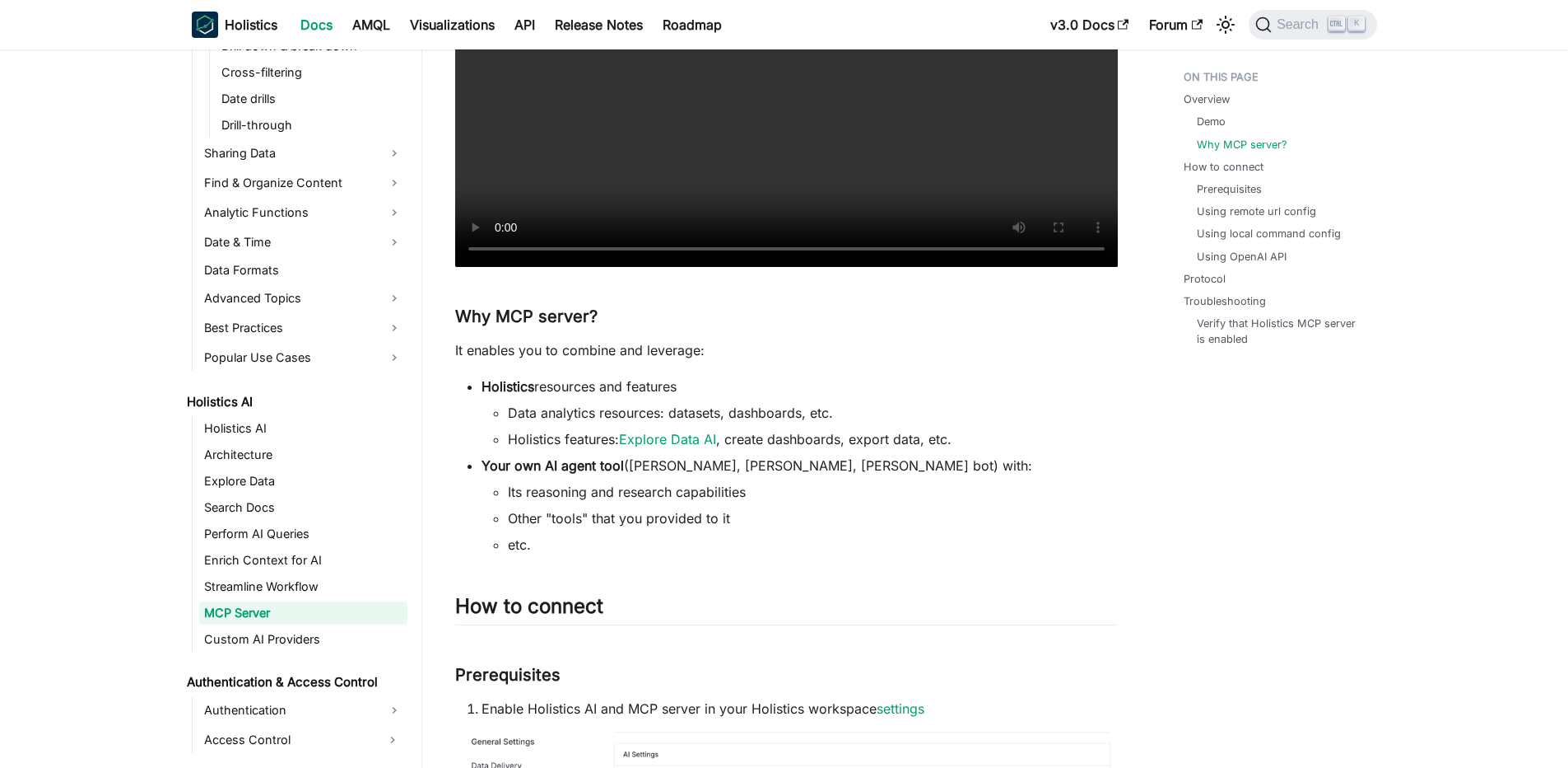
click at [750, 495] on li "Its reasoning and research capabilities" at bounding box center [812, 492] width 610 height 20
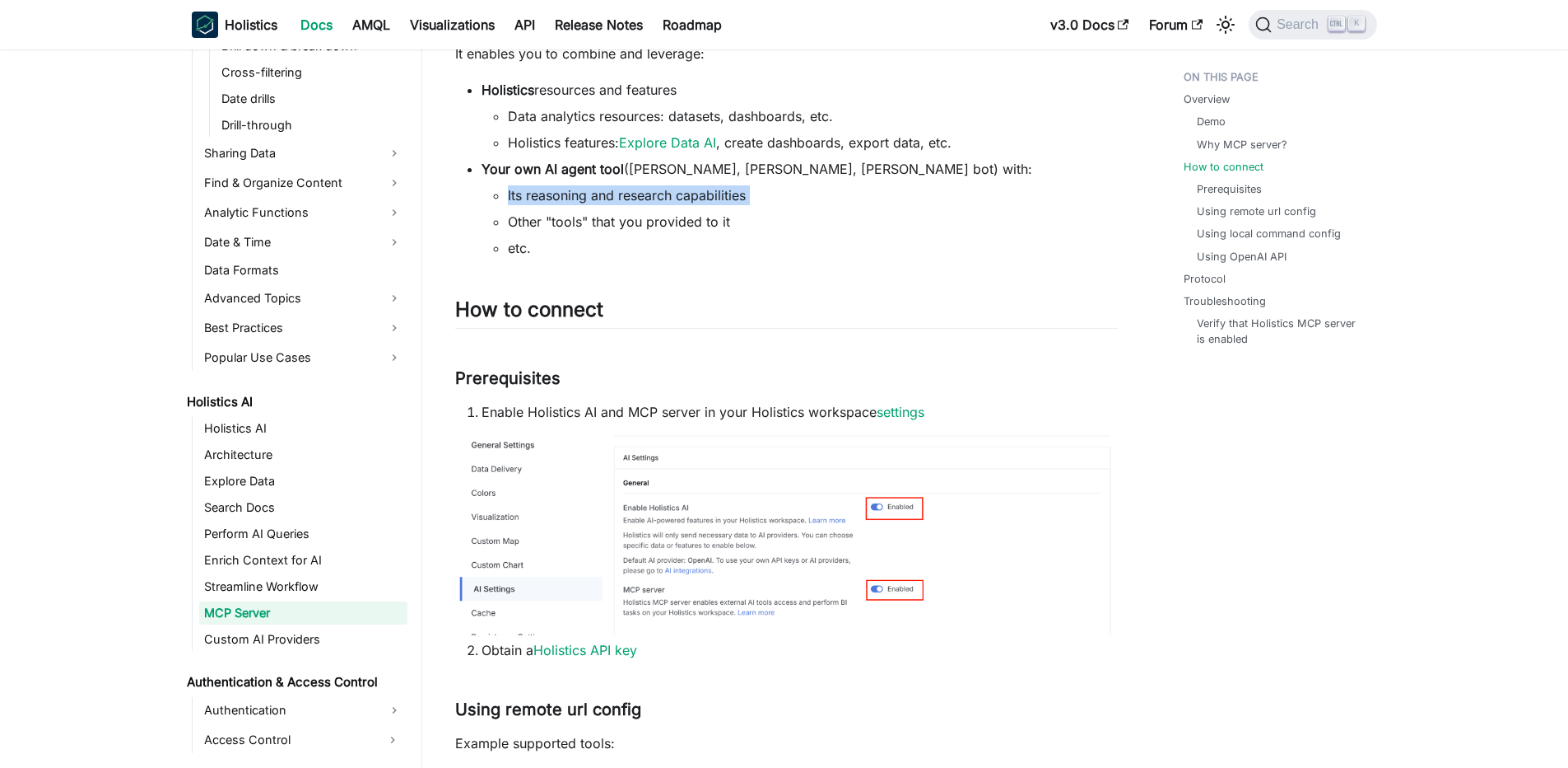
scroll to position [988, 0]
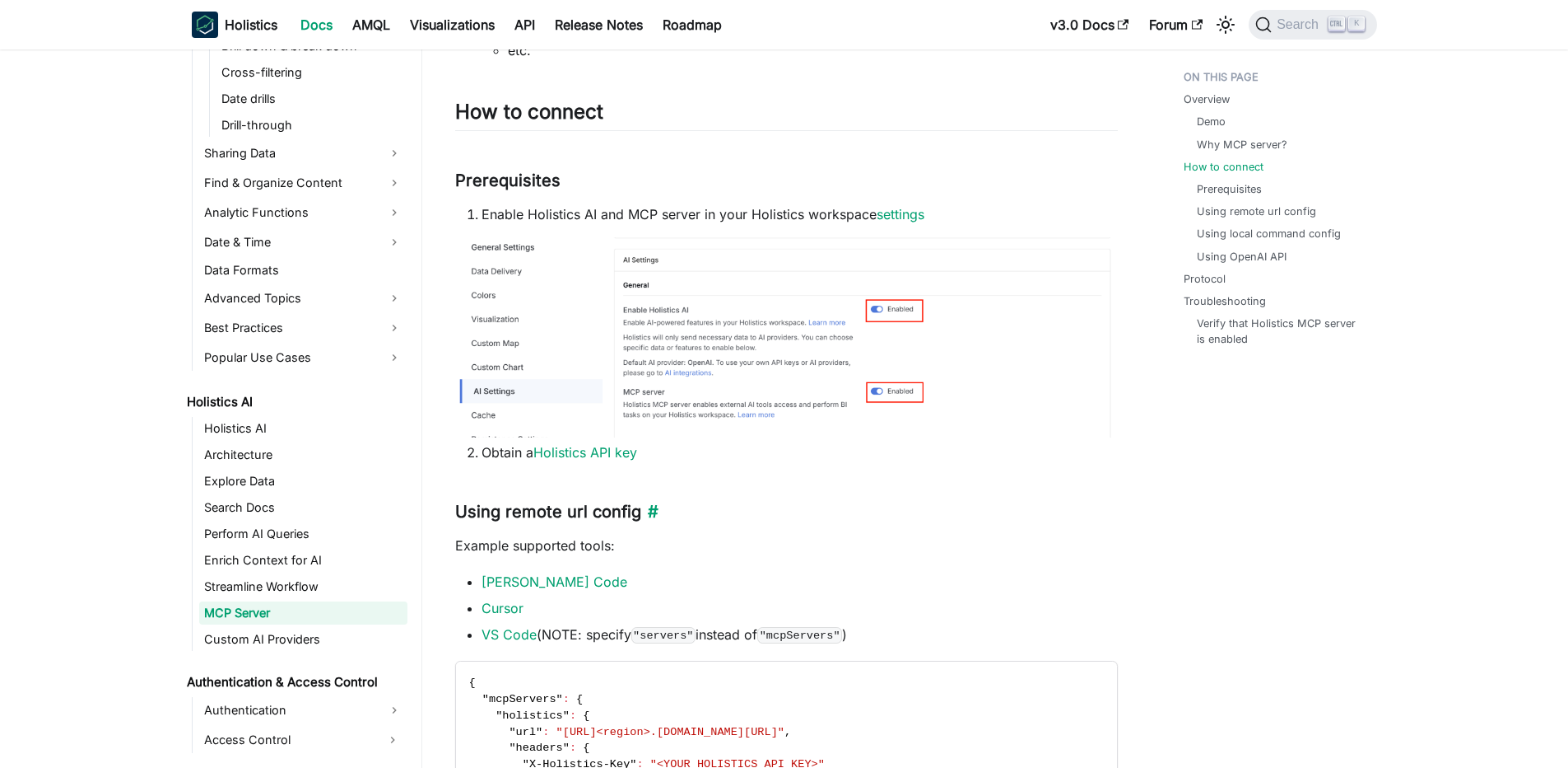
click at [601, 514] on h3 "Using remote url config ​" at bounding box center [786, 512] width 662 height 21
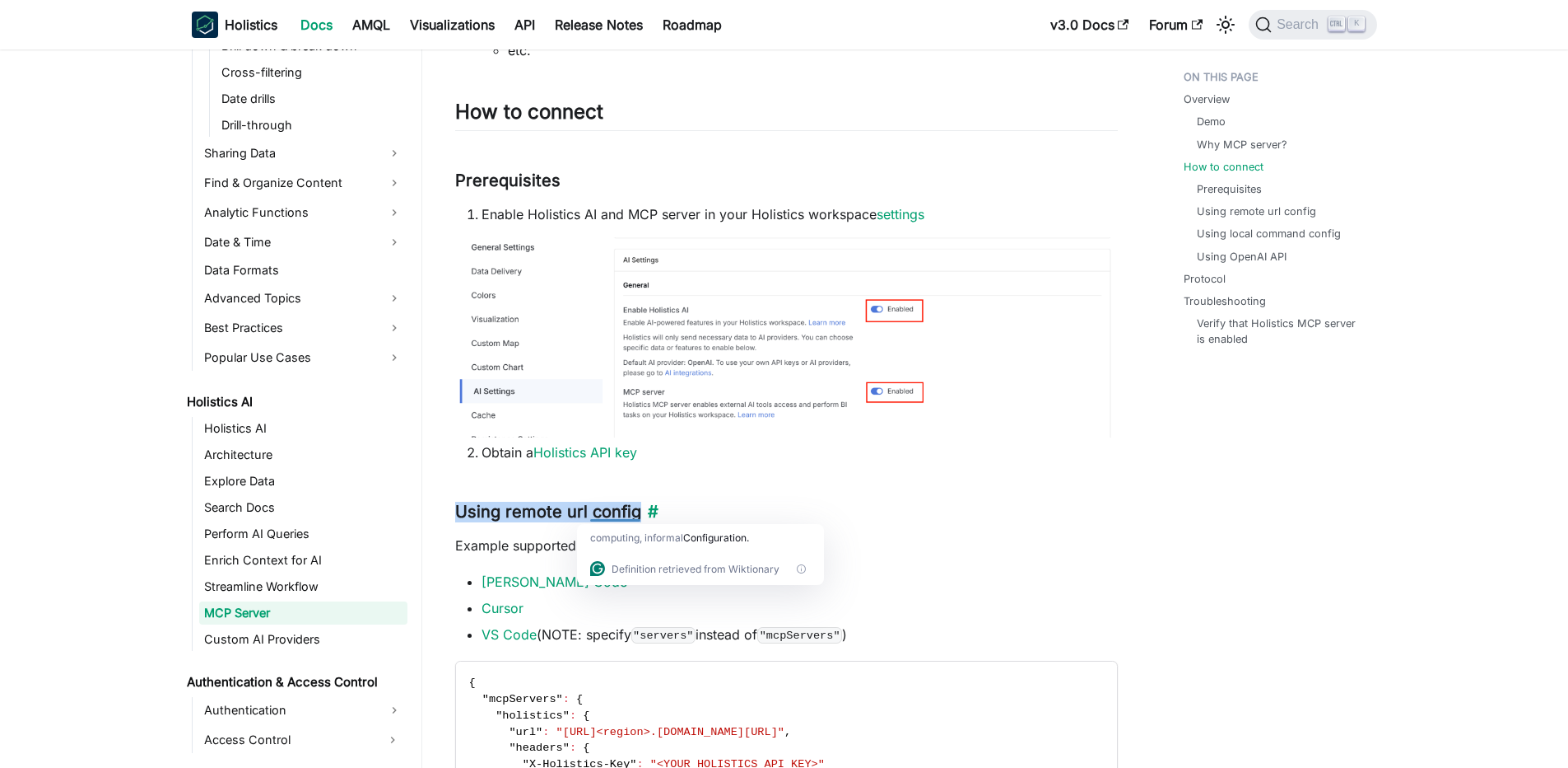
click at [587, 514] on h3 "Using remote url config ​" at bounding box center [786, 512] width 662 height 21
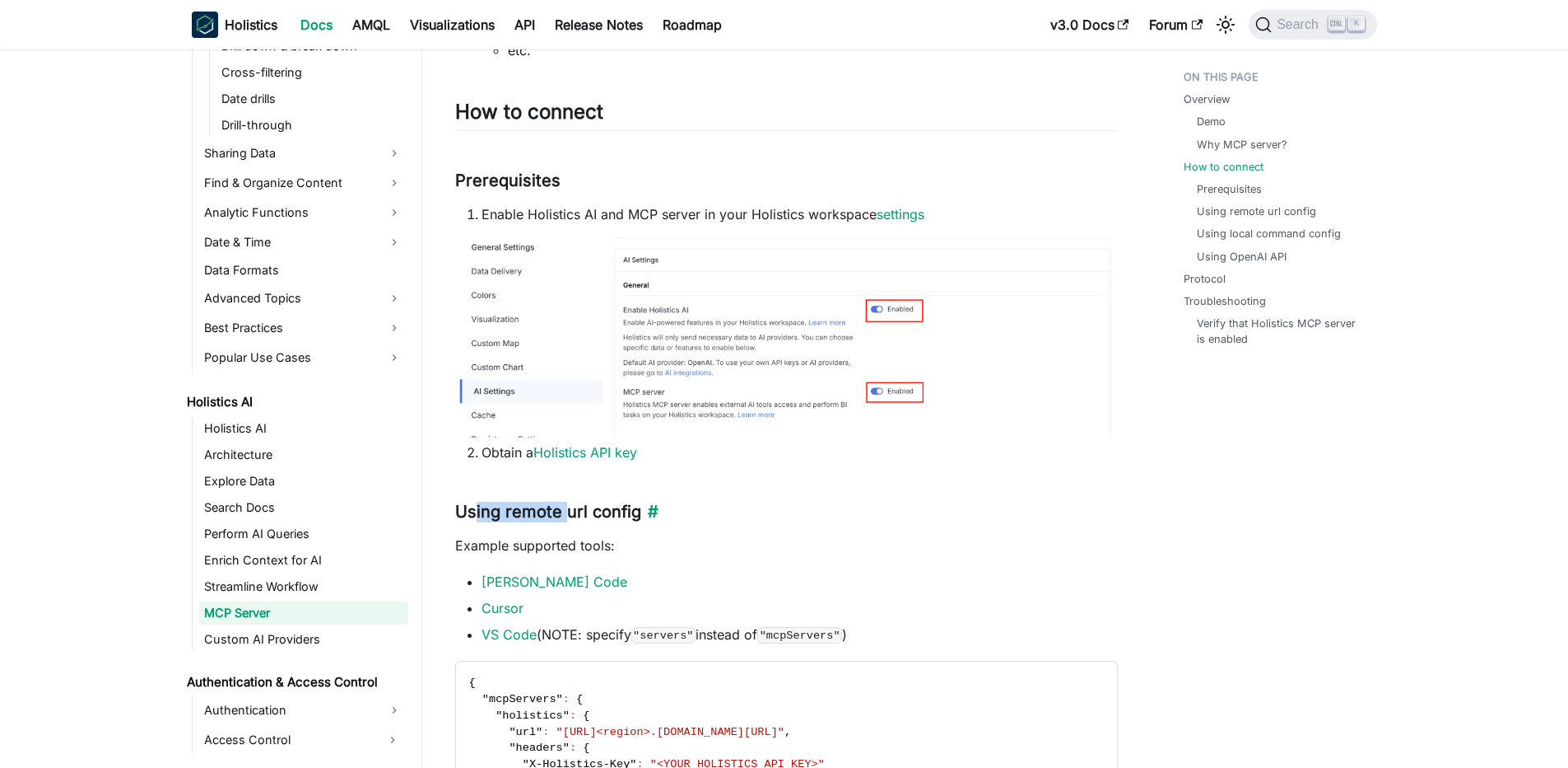
drag, startPoint x: 478, startPoint y: 518, endPoint x: 567, endPoint y: 520, distance: 89.0
click at [567, 520] on h3 "Using remote url config ​" at bounding box center [786, 512] width 662 height 21
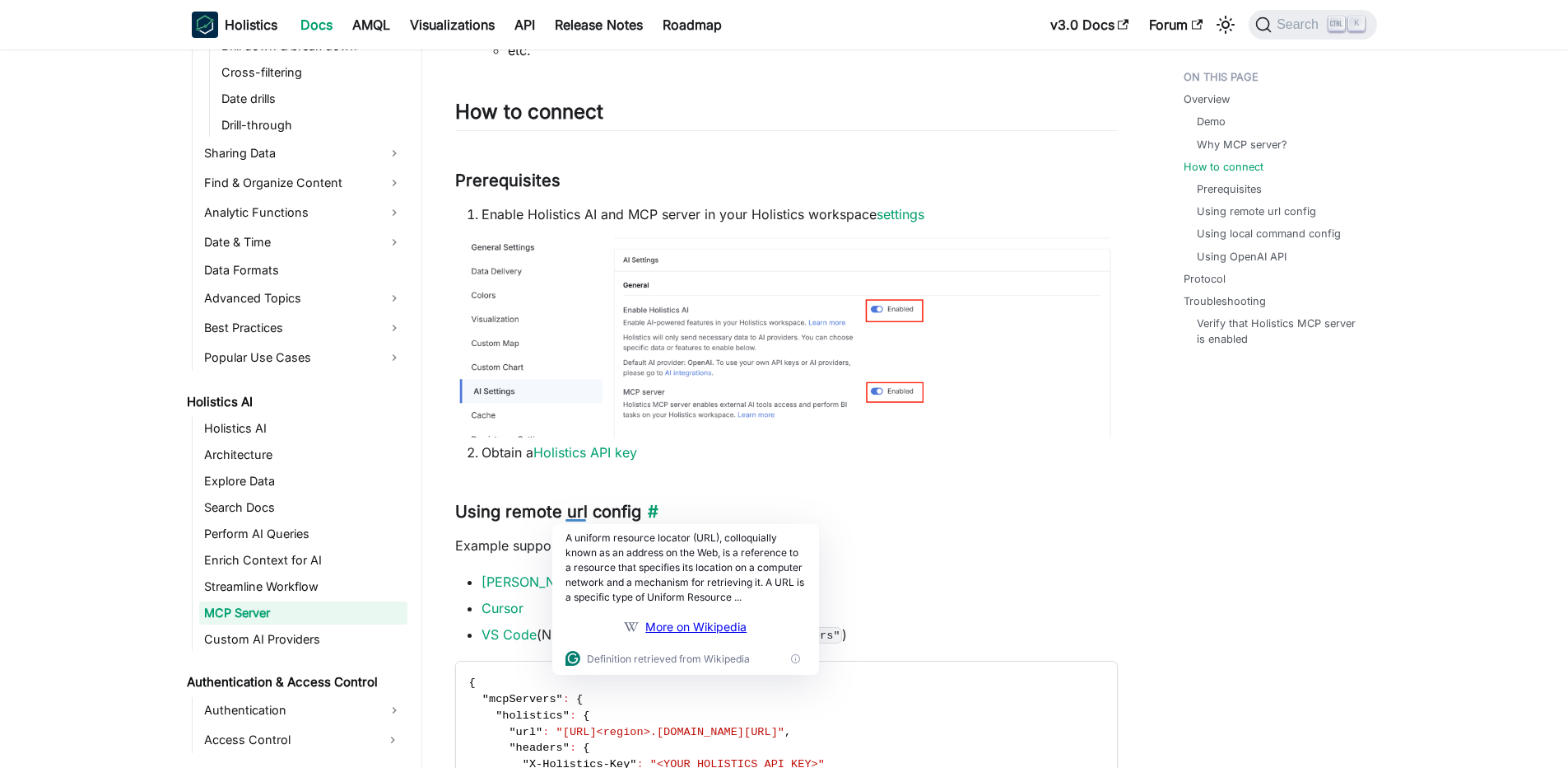
click at [570, 515] on h3 "Using remote url config ​" at bounding box center [786, 512] width 662 height 21
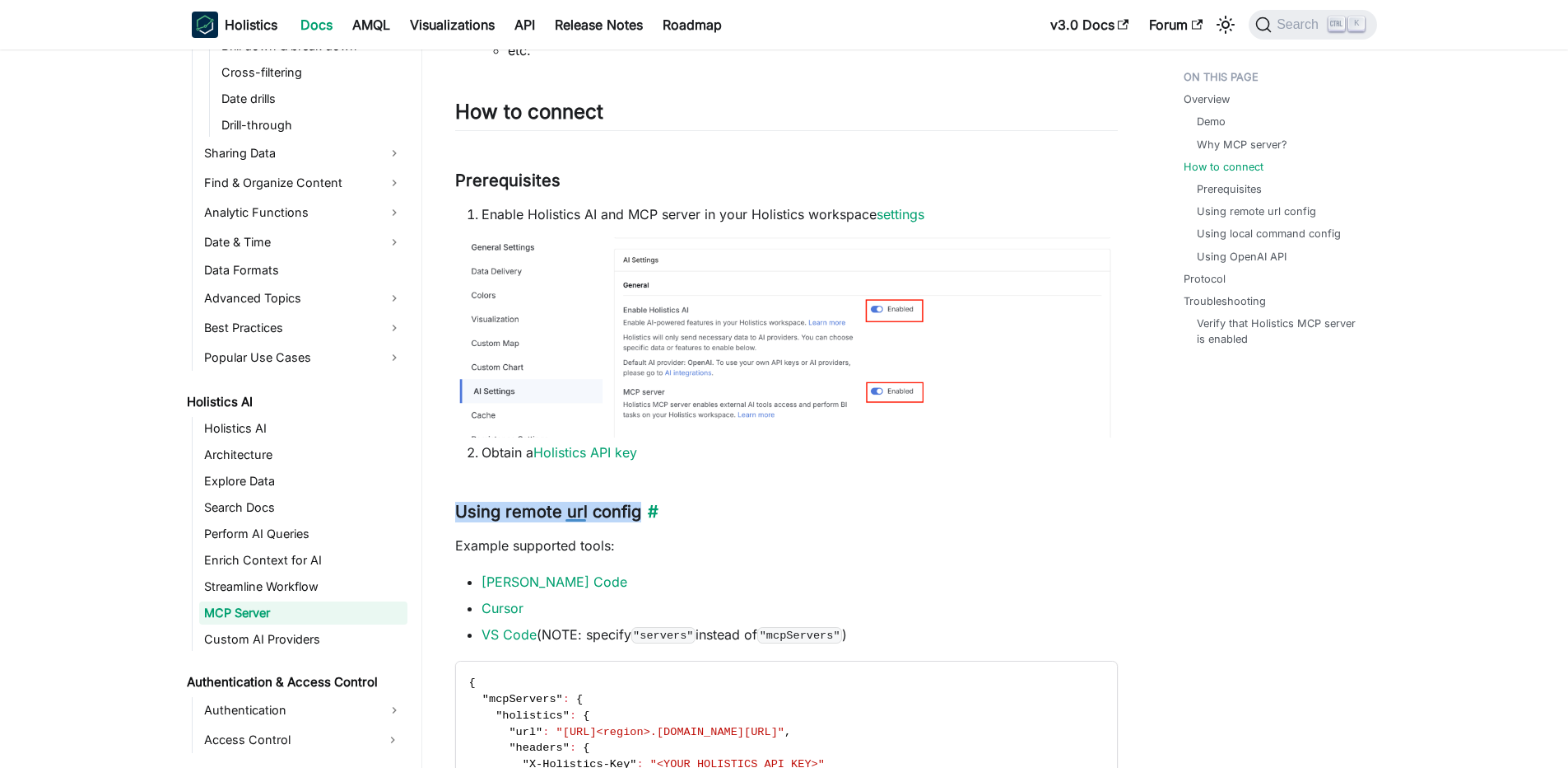
click at [570, 515] on h3 "Using remote url config ​" at bounding box center [786, 512] width 662 height 21
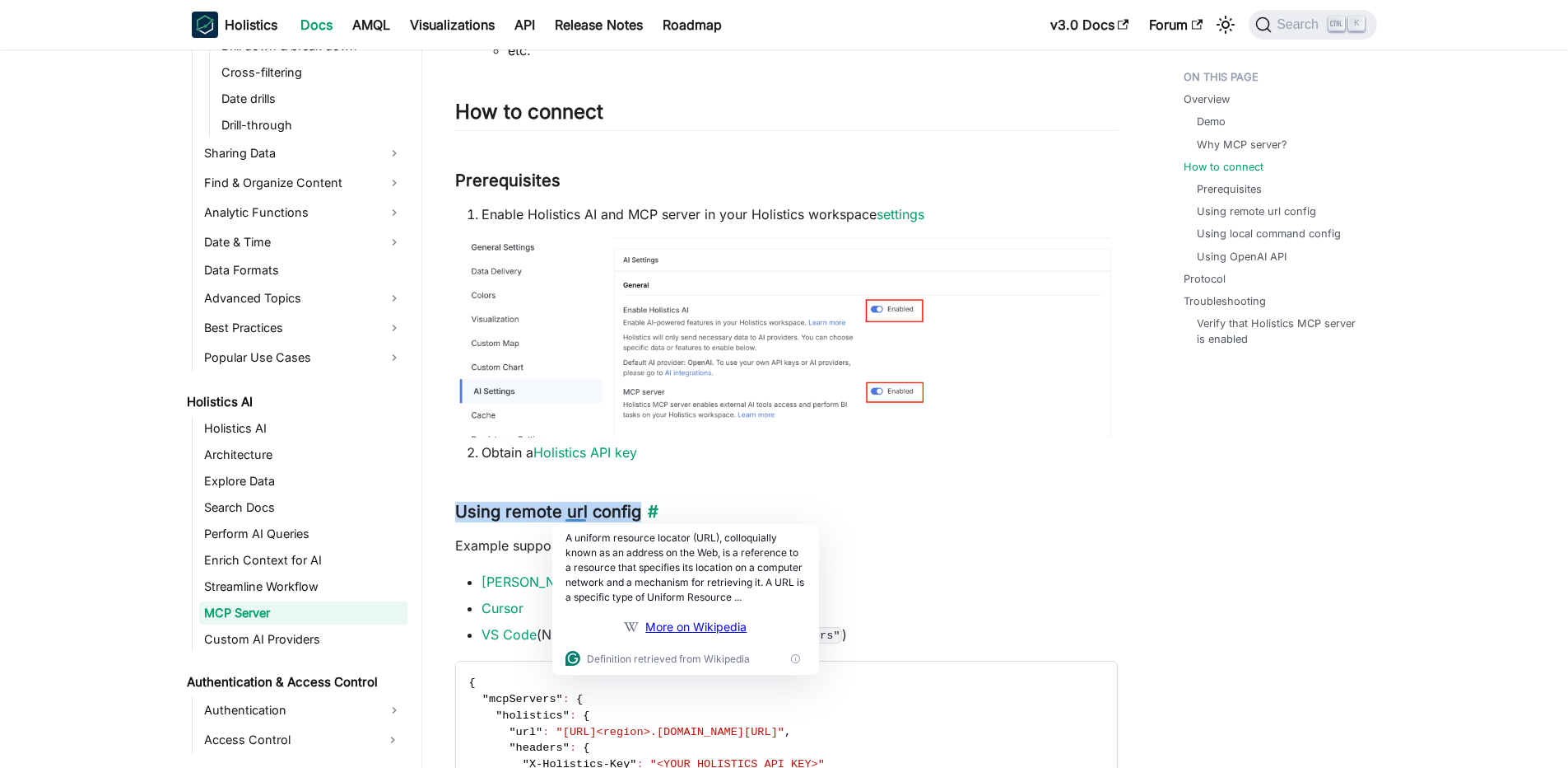
click at [550, 515] on h3 "Using remote url config ​" at bounding box center [786, 512] width 662 height 21
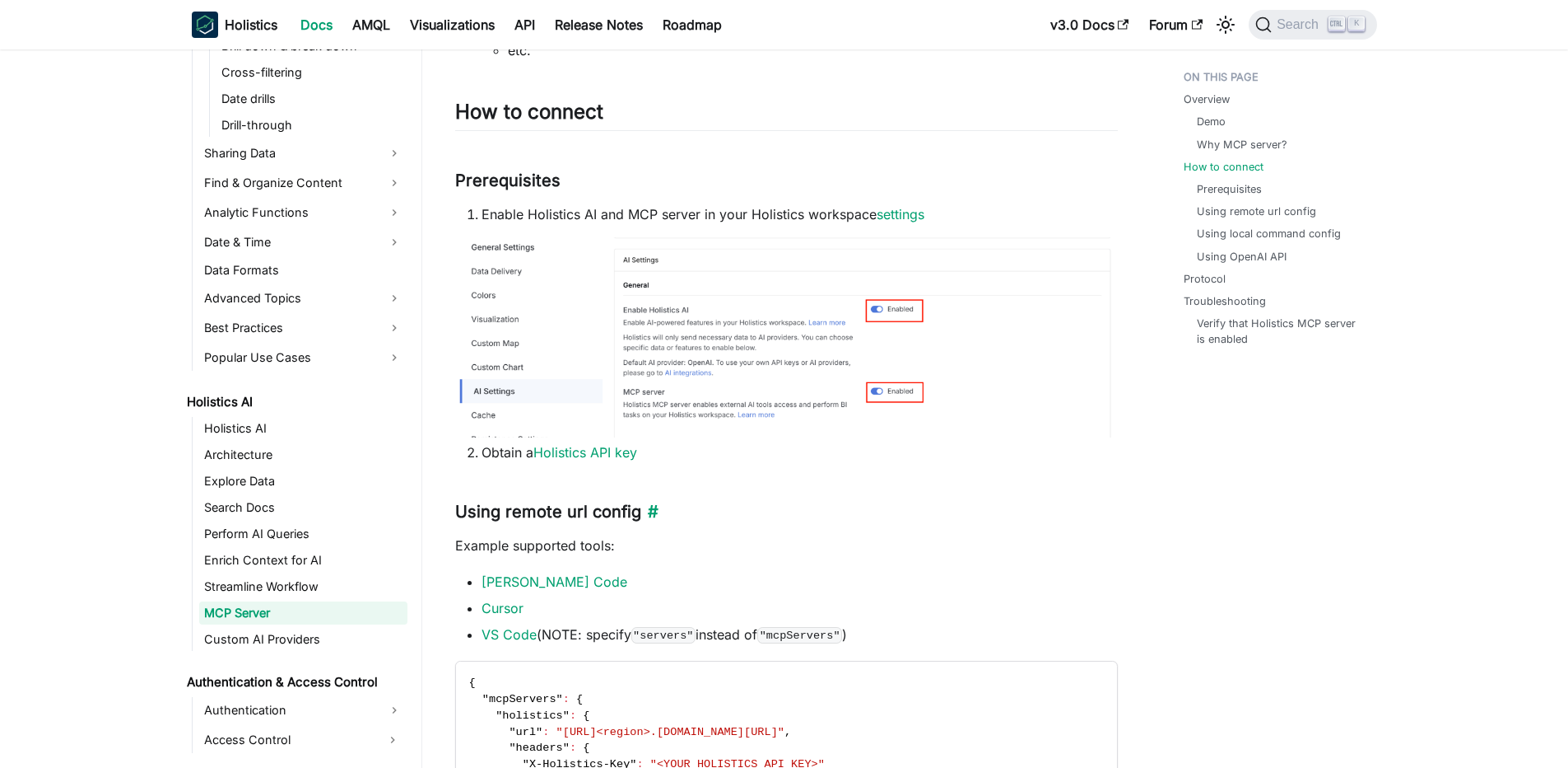
click at [515, 514] on h3 "Using remote url config ​" at bounding box center [786, 512] width 662 height 21
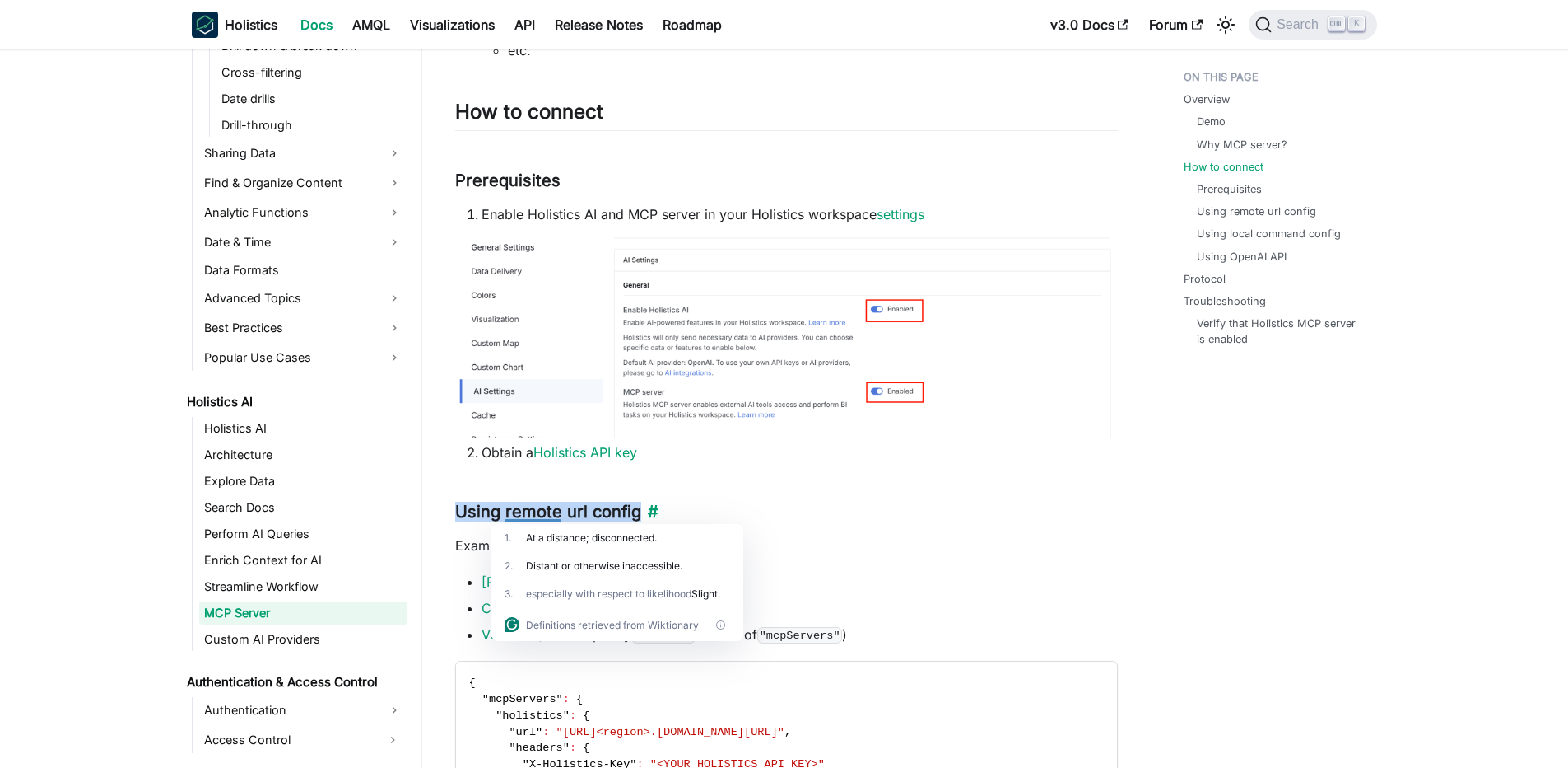
click at [515, 514] on h3 "Using remote url config ​" at bounding box center [786, 512] width 662 height 21
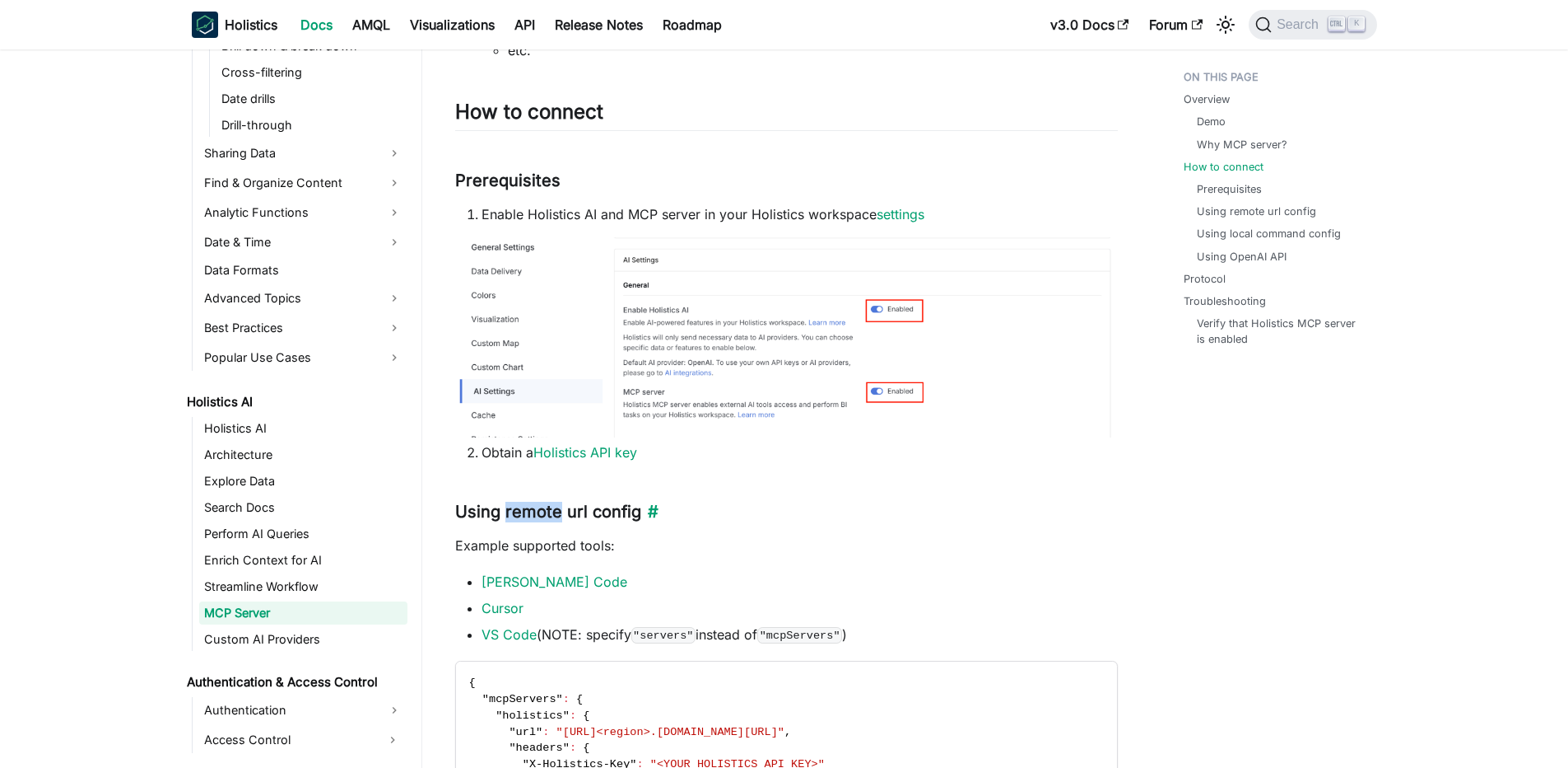
click at [515, 514] on h3 "Using remote url config ​" at bounding box center [786, 512] width 662 height 21
click at [536, 512] on h3 "Using remote url config ​" at bounding box center [786, 512] width 662 height 21
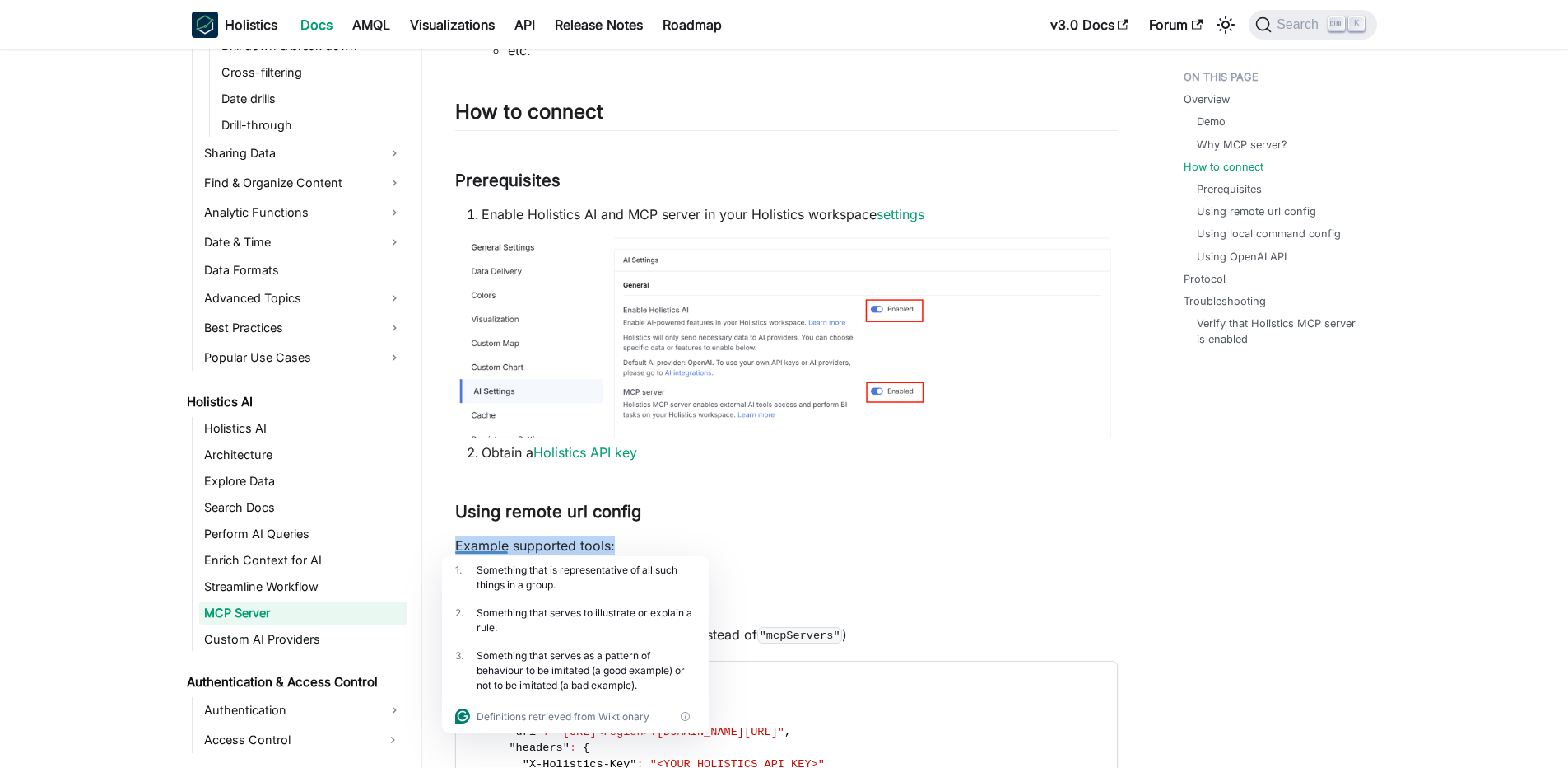
click at [824, 538] on p "Example supported tools:" at bounding box center [786, 545] width 662 height 20
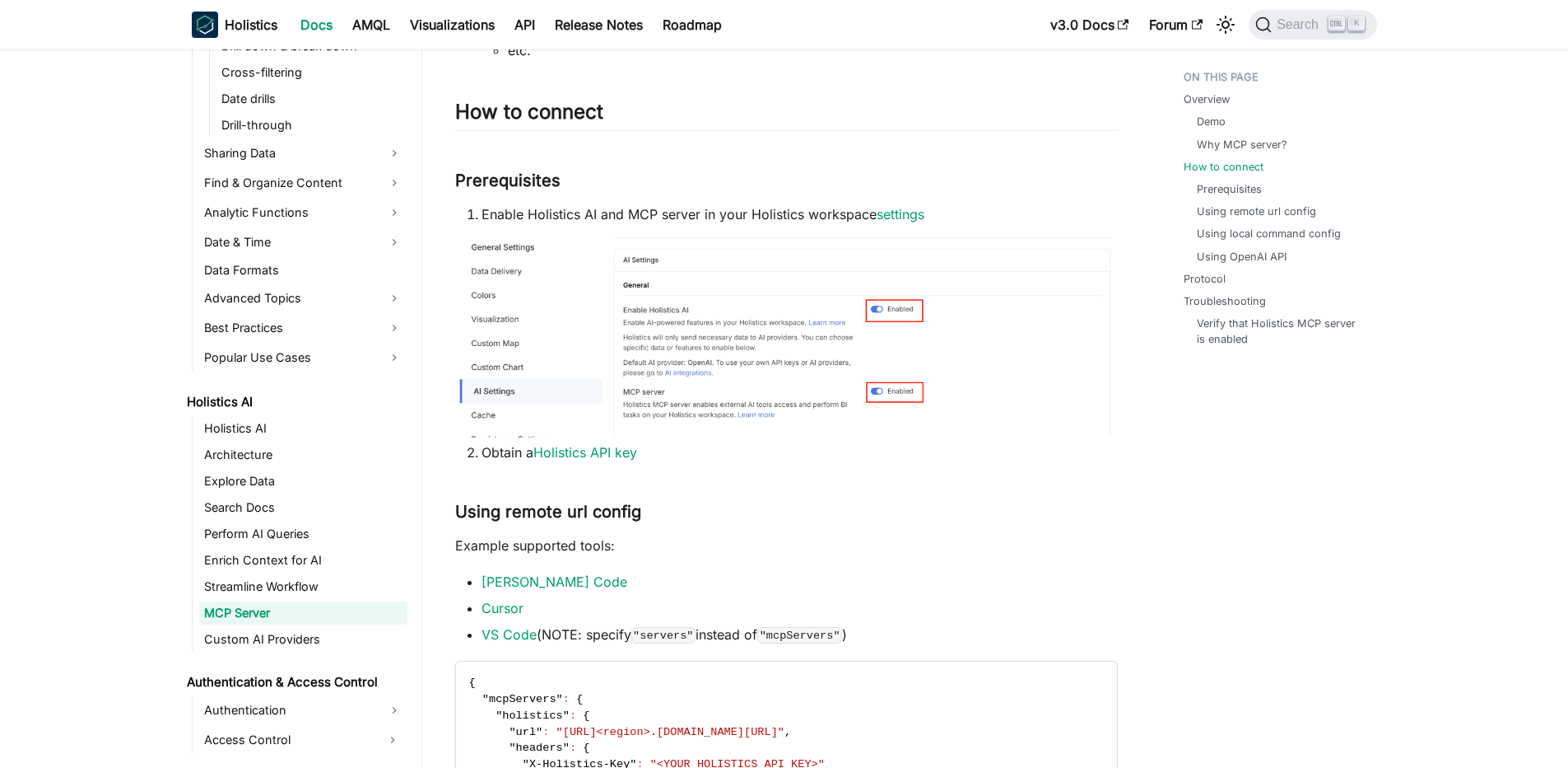
click at [824, 538] on p "Example supported tools:" at bounding box center [786, 545] width 662 height 20
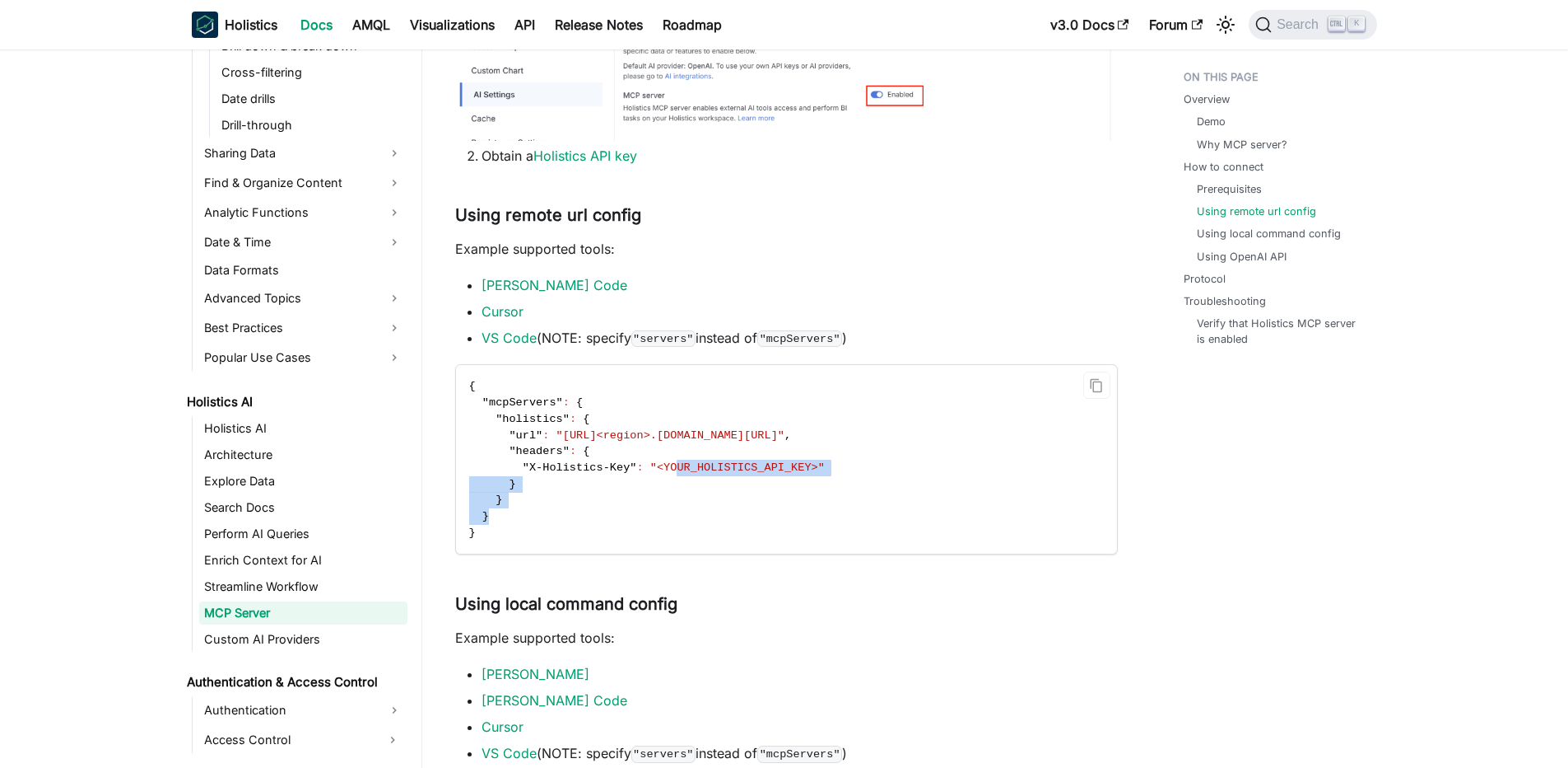
drag, startPoint x: 731, startPoint y: 522, endPoint x: 680, endPoint y: 461, distance: 79.5
click at [680, 461] on code "{ "mcpServers" : { "holistics" : { "url" : "[URL]<region>.[DOMAIN_NAME][URL]" ,…" at bounding box center [785, 459] width 659 height 189
click at [680, 461] on span ""<YOUR_HOLISTICS_API_KEY>"" at bounding box center [738, 467] width 174 height 13
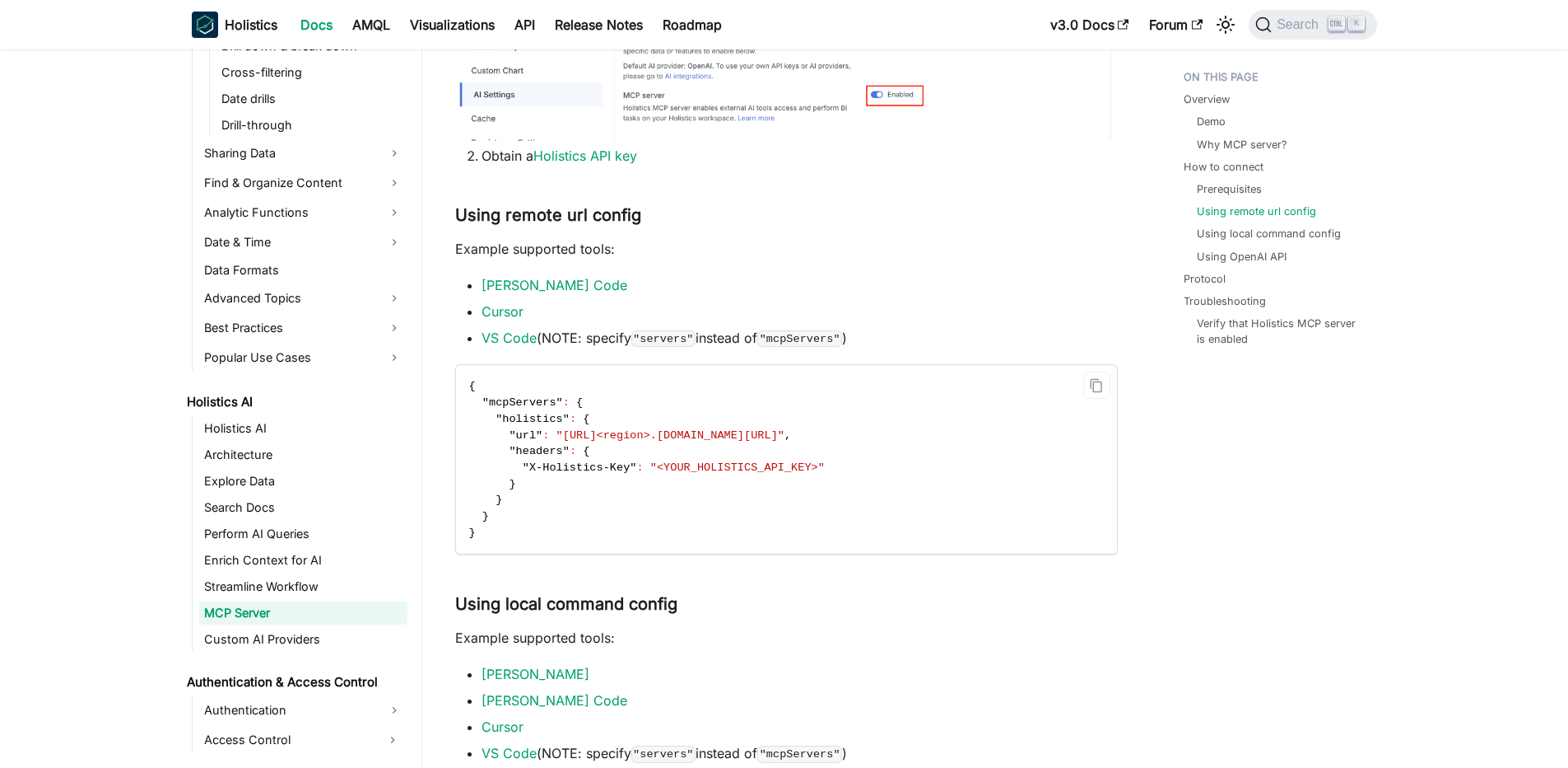
click at [536, 436] on span ""url"" at bounding box center [525, 435] width 34 height 13
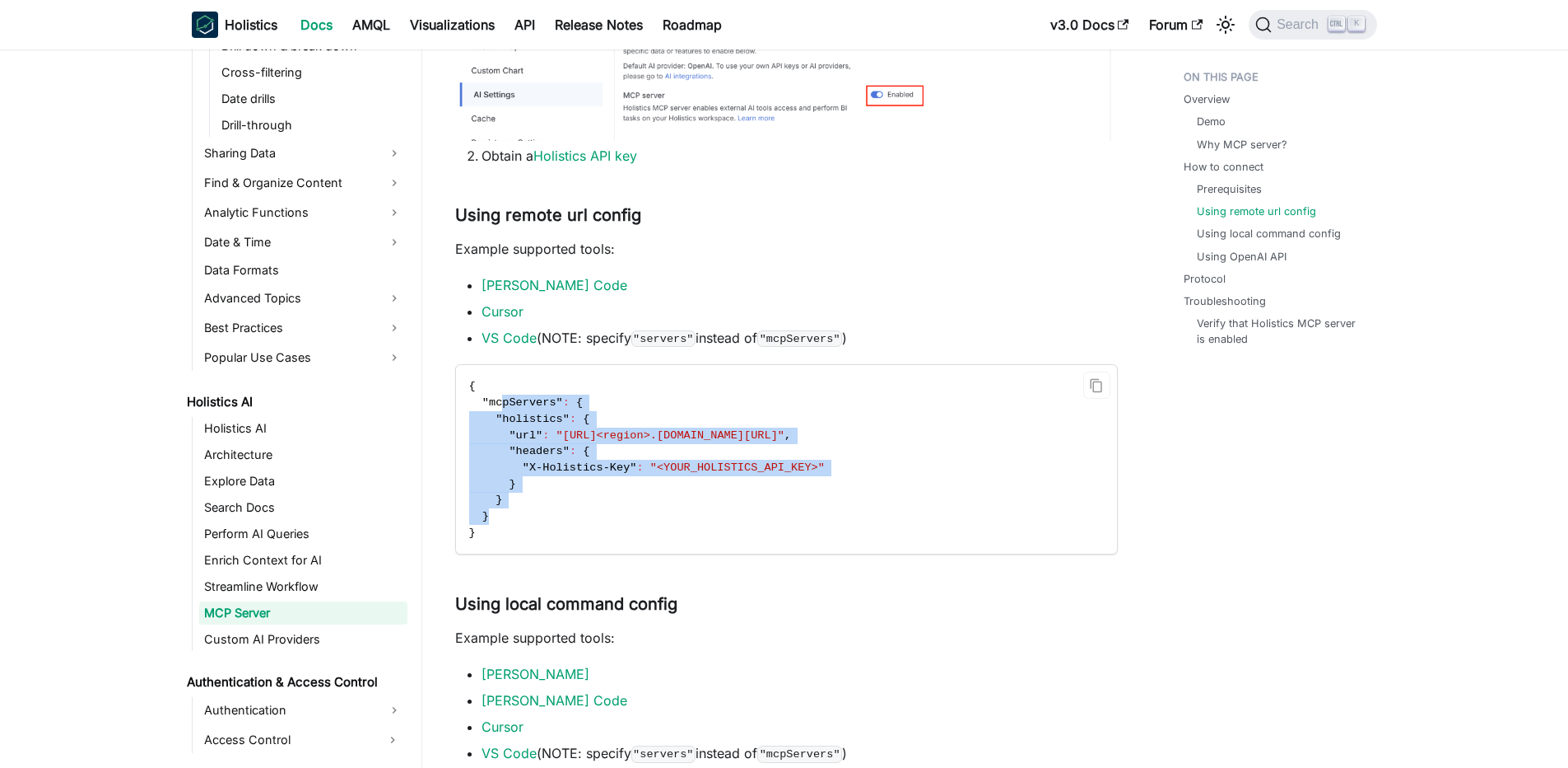
drag, startPoint x: 504, startPoint y: 401, endPoint x: 608, endPoint y: 521, distance: 158.8
click at [608, 521] on code "{ "mcpServers" : { "holistics" : { "url" : "[URL]<region>.[DOMAIN_NAME][URL]" ,…" at bounding box center [785, 459] width 659 height 189
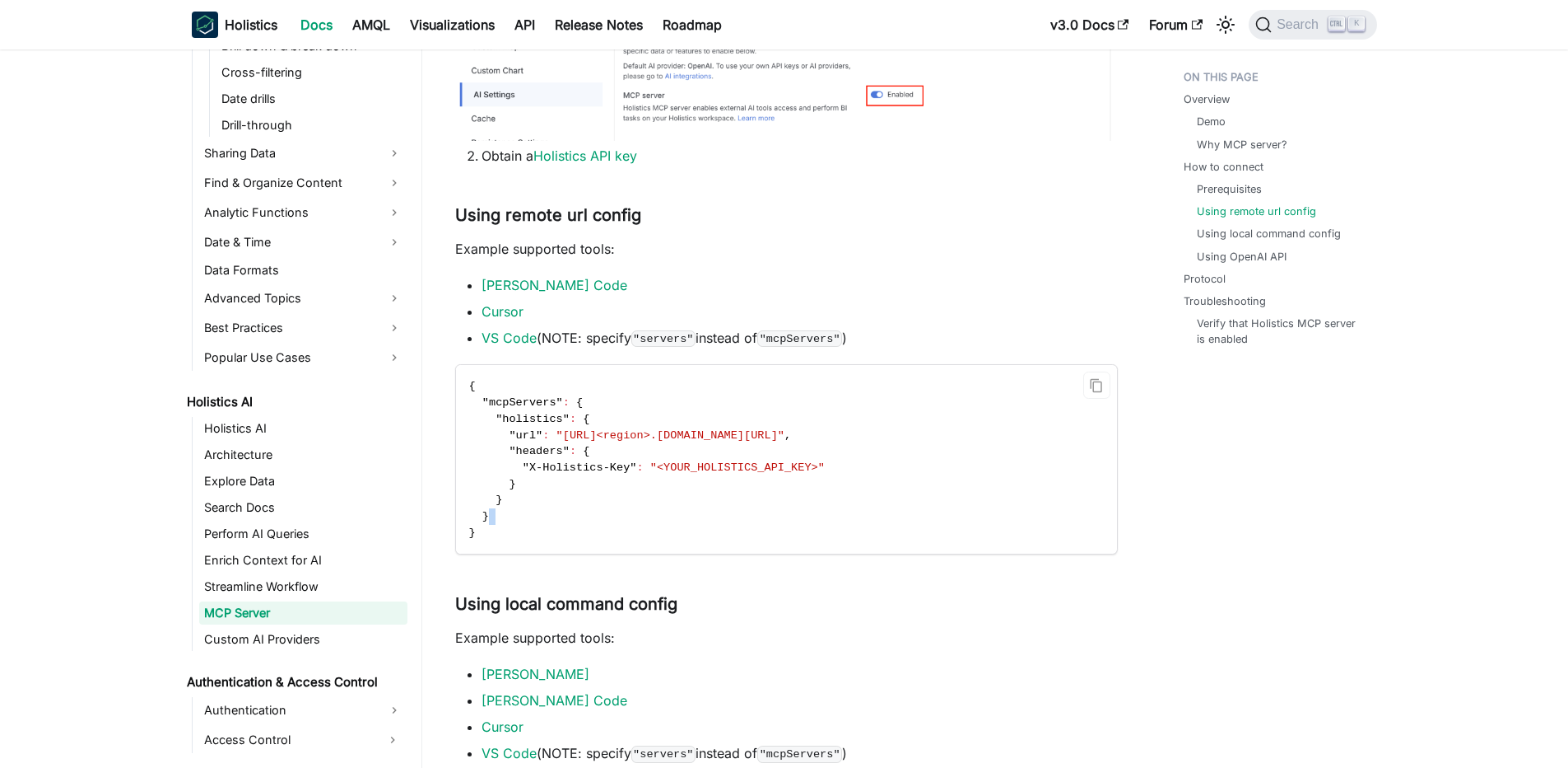
click at [608, 521] on code "{ "mcpServers" : { "holistics" : { "url" : "[URL]<region>.[DOMAIN_NAME][URL]" ,…" at bounding box center [785, 459] width 659 height 189
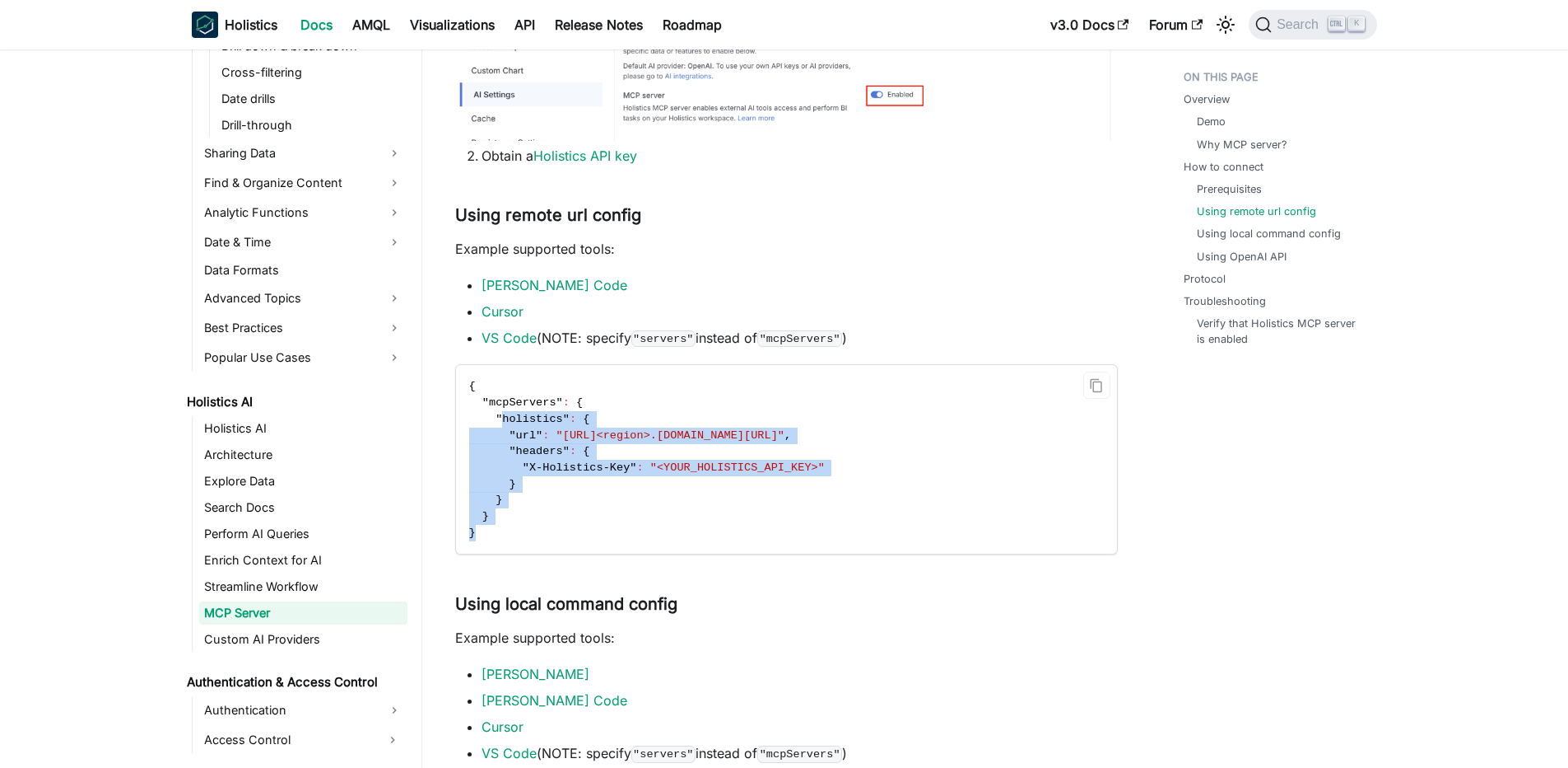
drag, startPoint x: 676, startPoint y: 537, endPoint x: 501, endPoint y: 414, distance: 213.9
click at [501, 414] on code "{ "mcpServers" : { "holistics" : { "url" : "[URL]<region>.[DOMAIN_NAME][URL]" ,…" at bounding box center [785, 459] width 659 height 189
click at [501, 414] on span ""holistics"" at bounding box center [532, 419] width 74 height 13
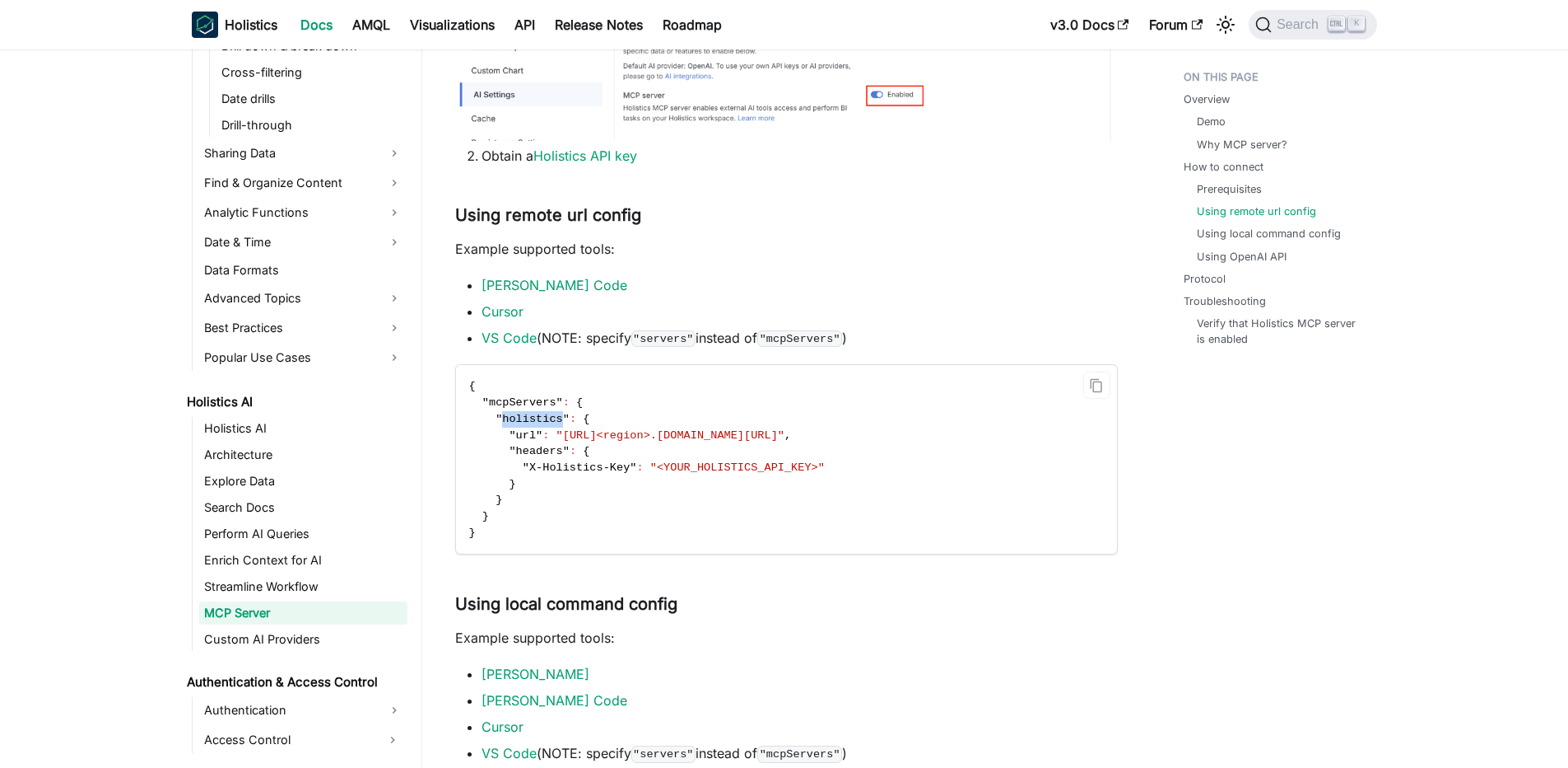
click at [501, 414] on span ""holistics"" at bounding box center [532, 419] width 74 height 13
click at [732, 343] on li "VS Code (NOTE: specify "servers" instead of "mcpServers" )" at bounding box center [799, 338] width 636 height 20
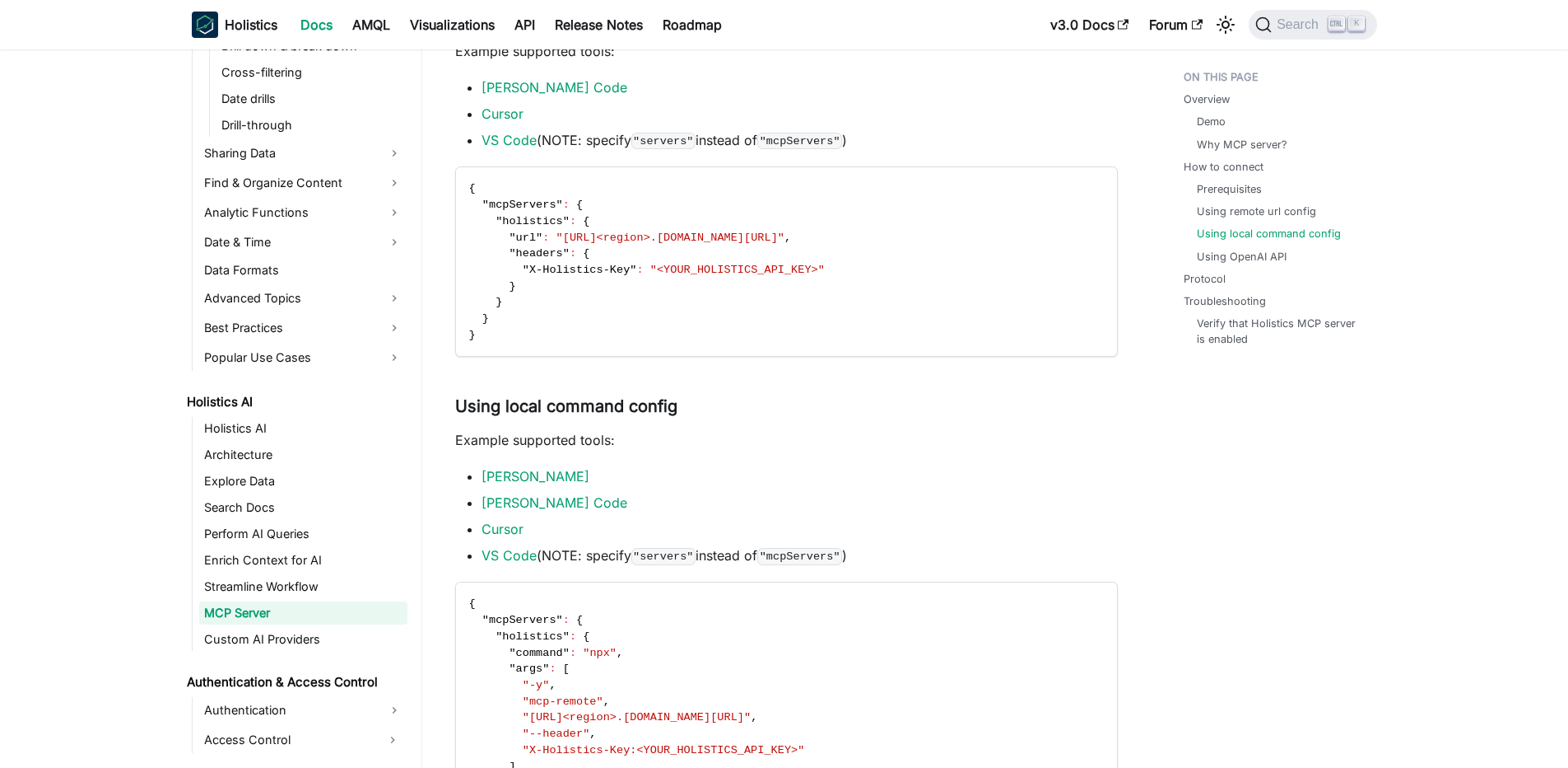
scroll to position [1581, 0]
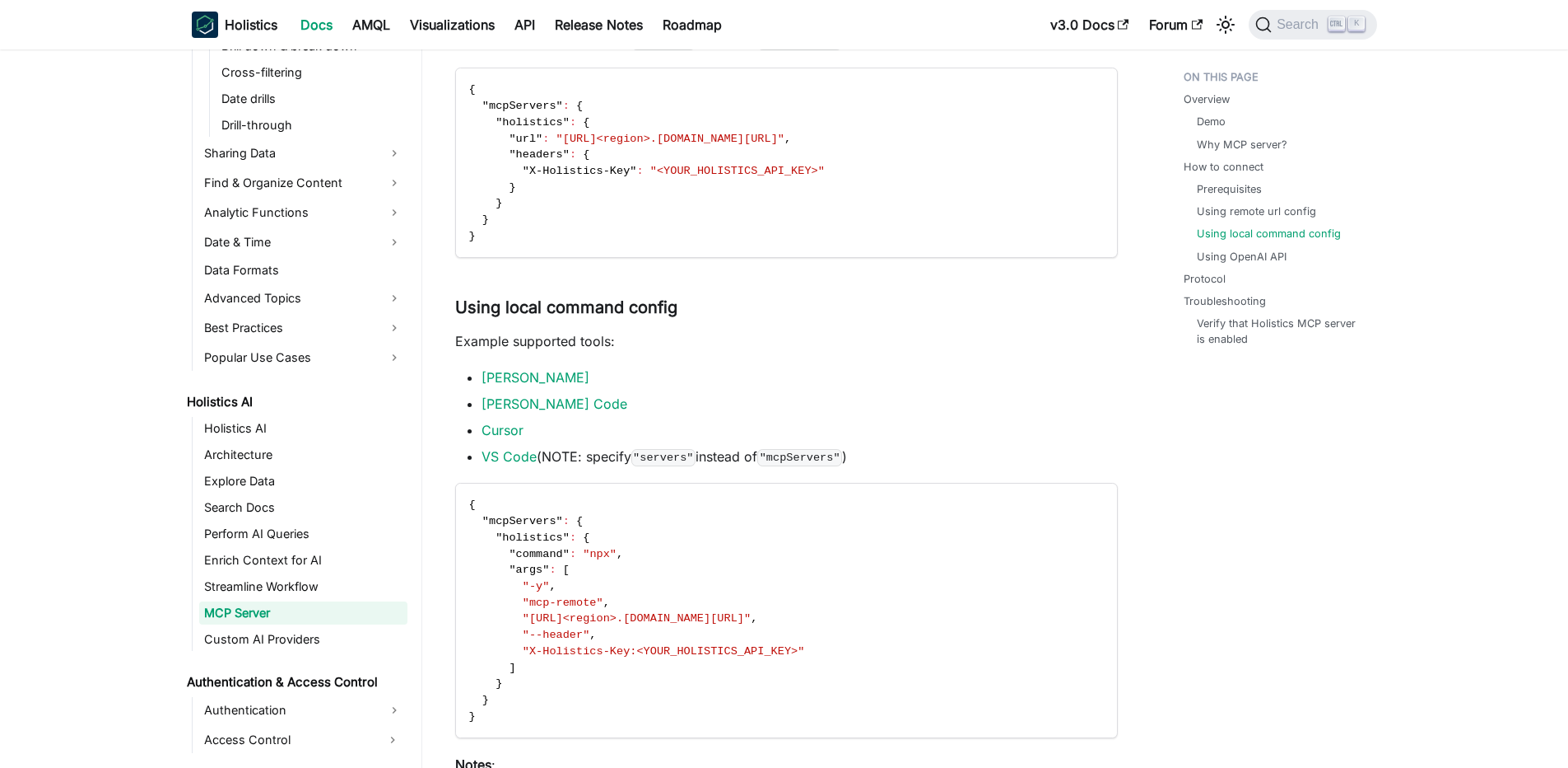
click at [615, 460] on li "VS Code (NOTE: specify "servers" instead of "mcpServers" )" at bounding box center [799, 456] width 636 height 20
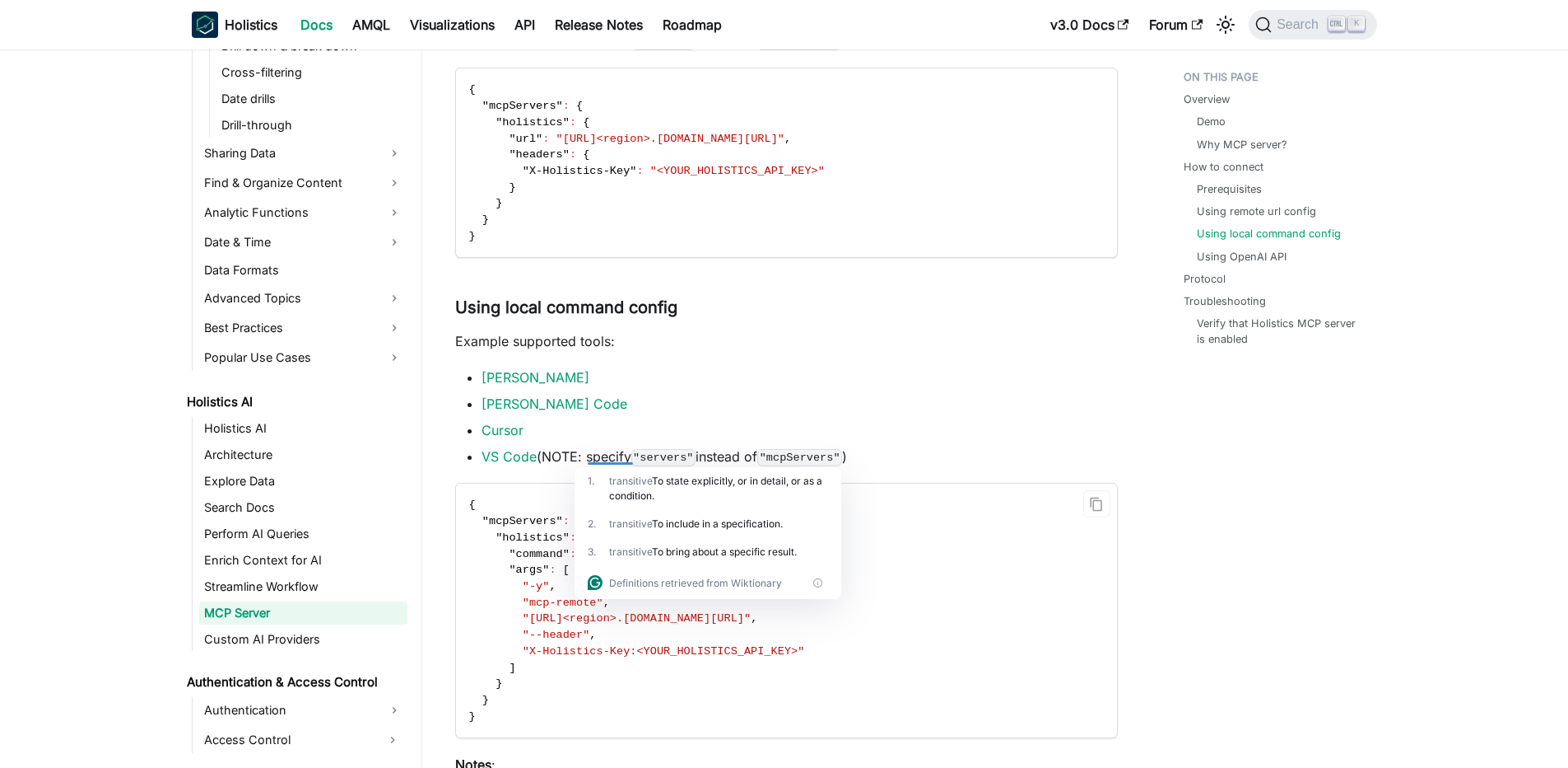
click at [569, 497] on code "{ "mcpServers" : { "holistics" : { "command" : "npx" , "args" : [ "-y" , "mcp-r…" at bounding box center [785, 610] width 659 height 254
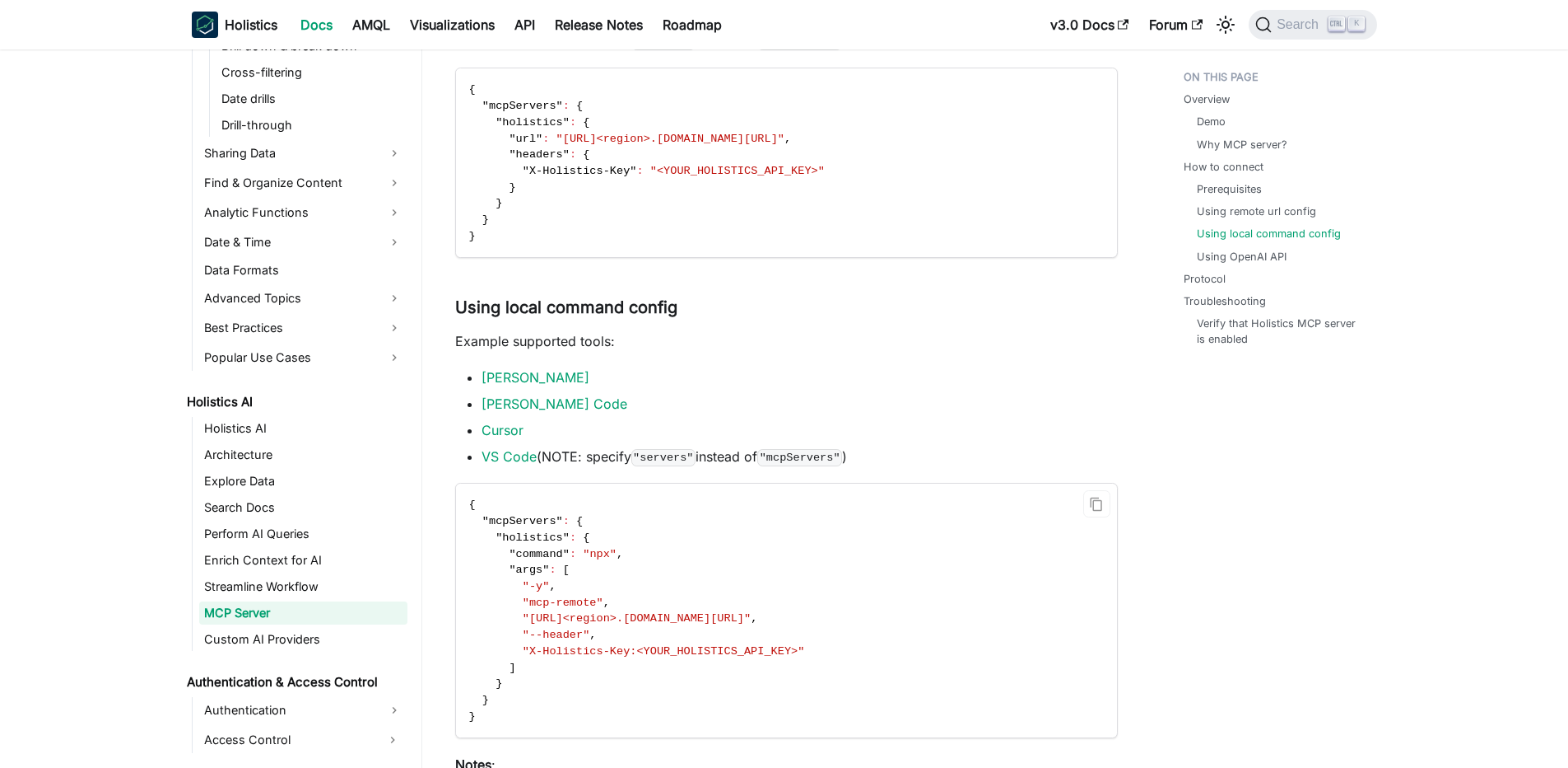
click at [526, 524] on span ""mcpServers"" at bounding box center [522, 521] width 81 height 13
click at [749, 515] on code "{ "mcpServers" : { "holistics" : { "command" : "npx" , "args" : [ "-y" , "mcp-r…" at bounding box center [785, 610] width 659 height 254
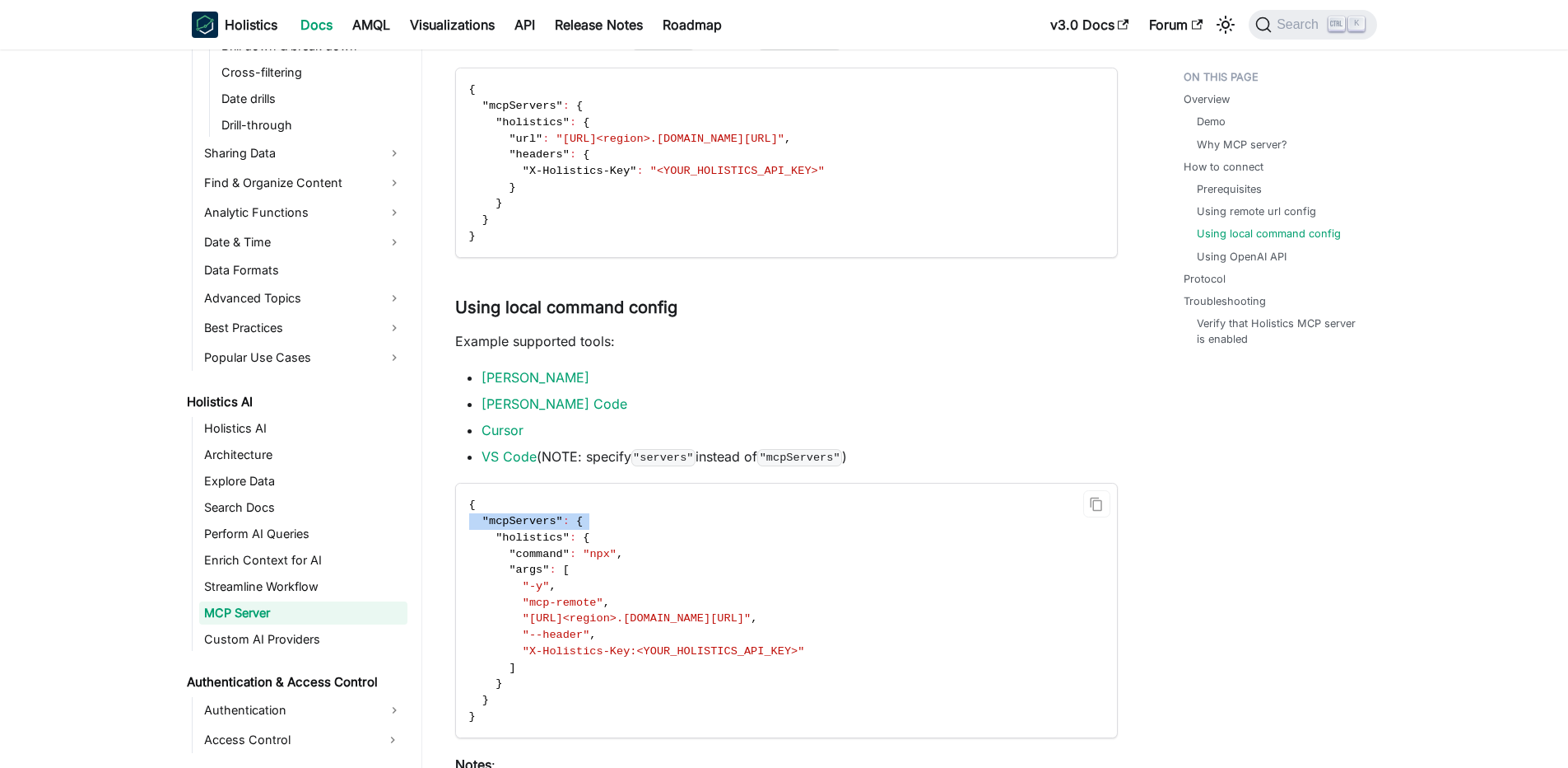
click at [749, 515] on code "{ "mcpServers" : { "holistics" : { "command" : "npx" , "args" : [ "-y" , "mcp-r…" at bounding box center [785, 610] width 659 height 254
click at [732, 515] on code "{ "mcpServers" : { "holistics" : { "command" : "npx" , "args" : [ "-y" , "mcp-r…" at bounding box center [785, 610] width 659 height 254
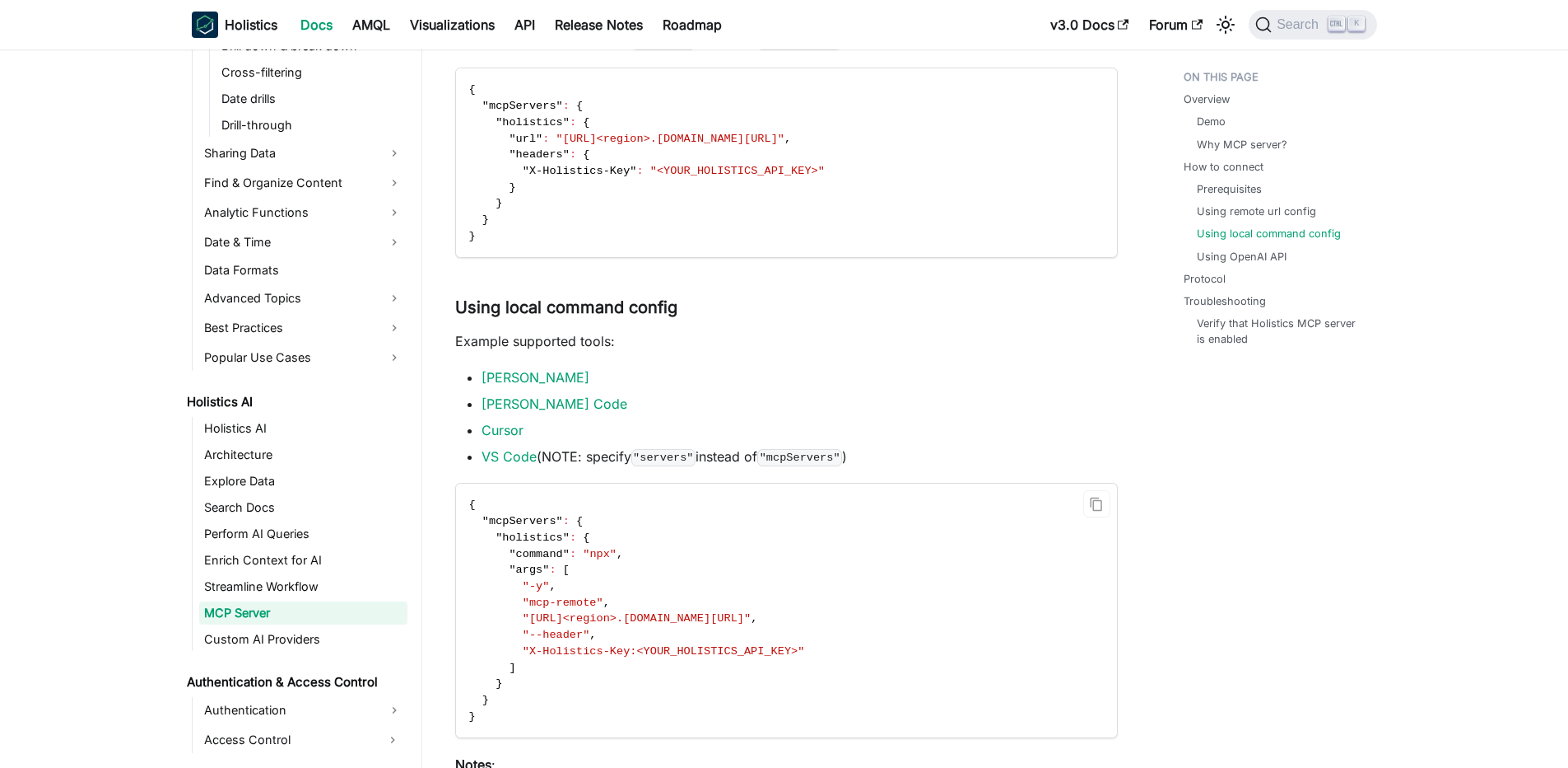
click at [894, 514] on code "{ "mcpServers" : { "holistics" : { "command" : "npx" , "args" : [ "-y" , "mcp-r…" at bounding box center [785, 610] width 659 height 254
click at [859, 514] on code "{ "mcpServers" : { "holistics" : { "command" : "npx" , "args" : [ "-y" , "mcp-r…" at bounding box center [785, 610] width 659 height 254
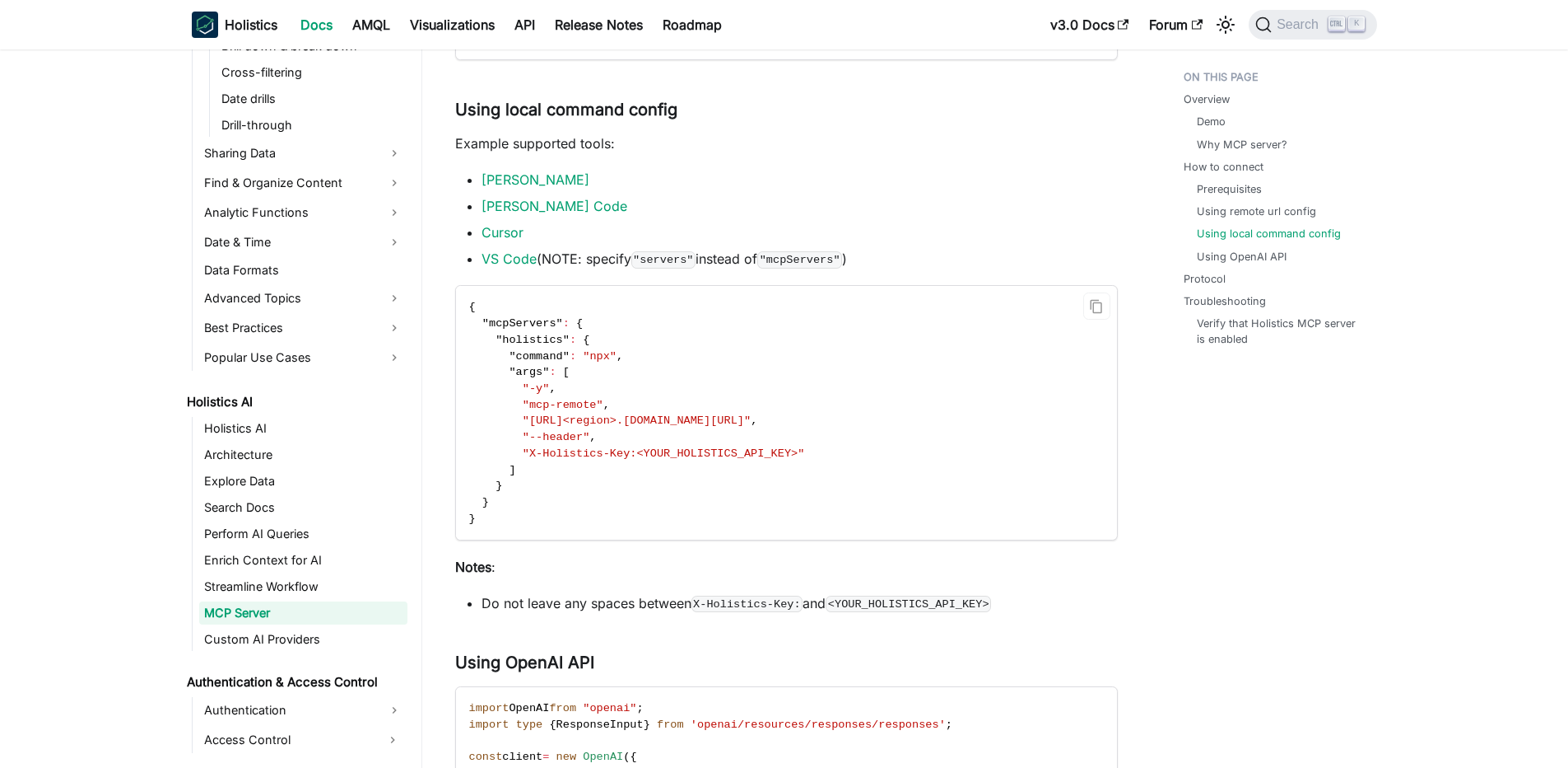
click at [859, 514] on code "{ "mcpServers" : { "holistics" : { "command" : "npx" , "args" : [ "-y" , "mcp-r…" at bounding box center [785, 412] width 659 height 254
click at [794, 531] on code "{ "mcpServers" : { "holistics" : { "command" : "npx" , "args" : [ "-y" , "mcp-r…" at bounding box center [785, 412] width 659 height 254
drag, startPoint x: 805, startPoint y: 524, endPoint x: 845, endPoint y: 462, distance: 73.8
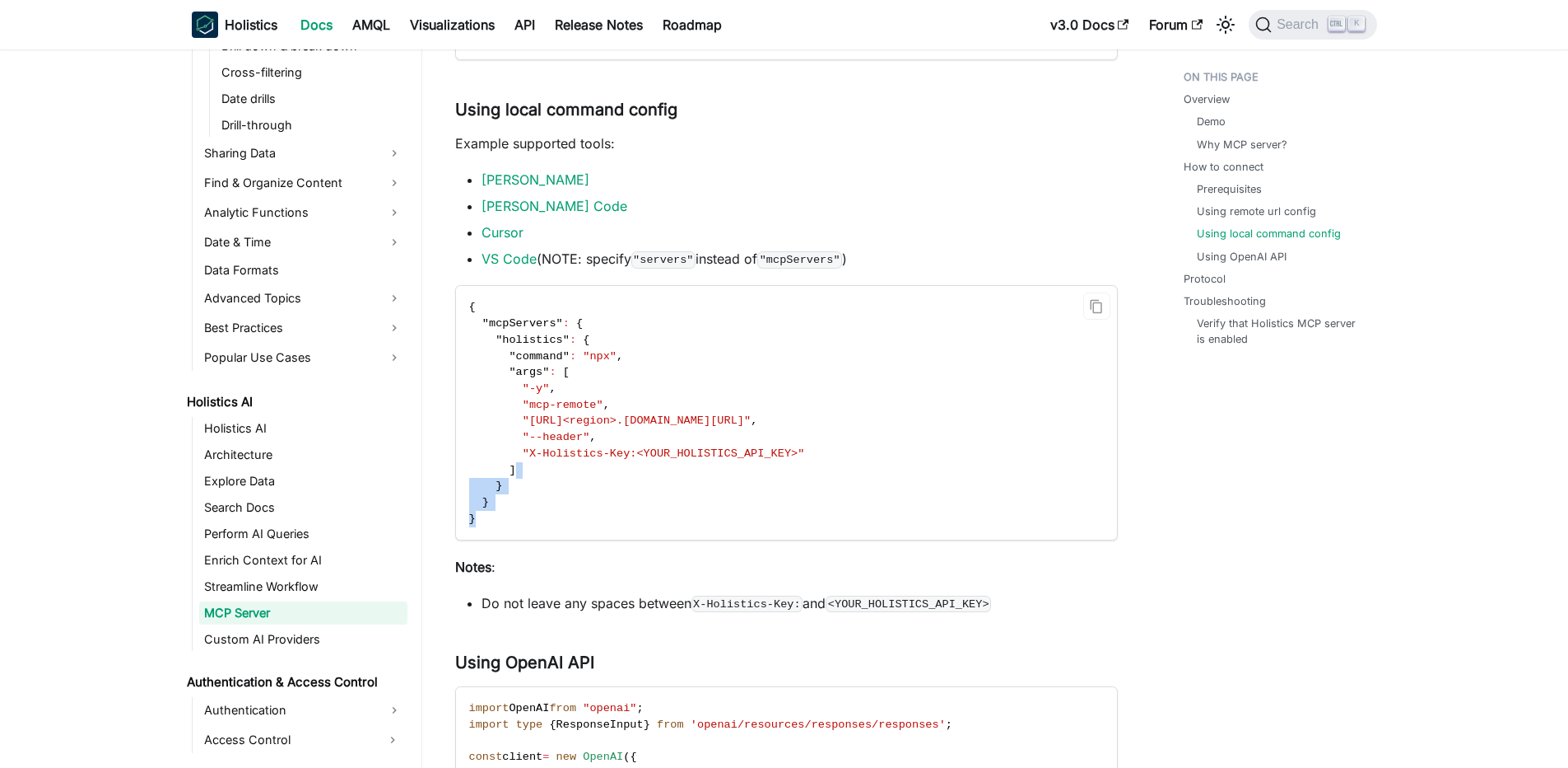
click at [845, 462] on code "{ "mcpServers" : { "holistics" : { "command" : "npx" , "args" : [ "-y" , "mcp-r…" at bounding box center [785, 412] width 659 height 254
click at [754, 510] on code "{ "mcpServers" : { "holistics" : { "command" : "npx" , "args" : [ "-y" , "mcp-r…" at bounding box center [785, 412] width 659 height 254
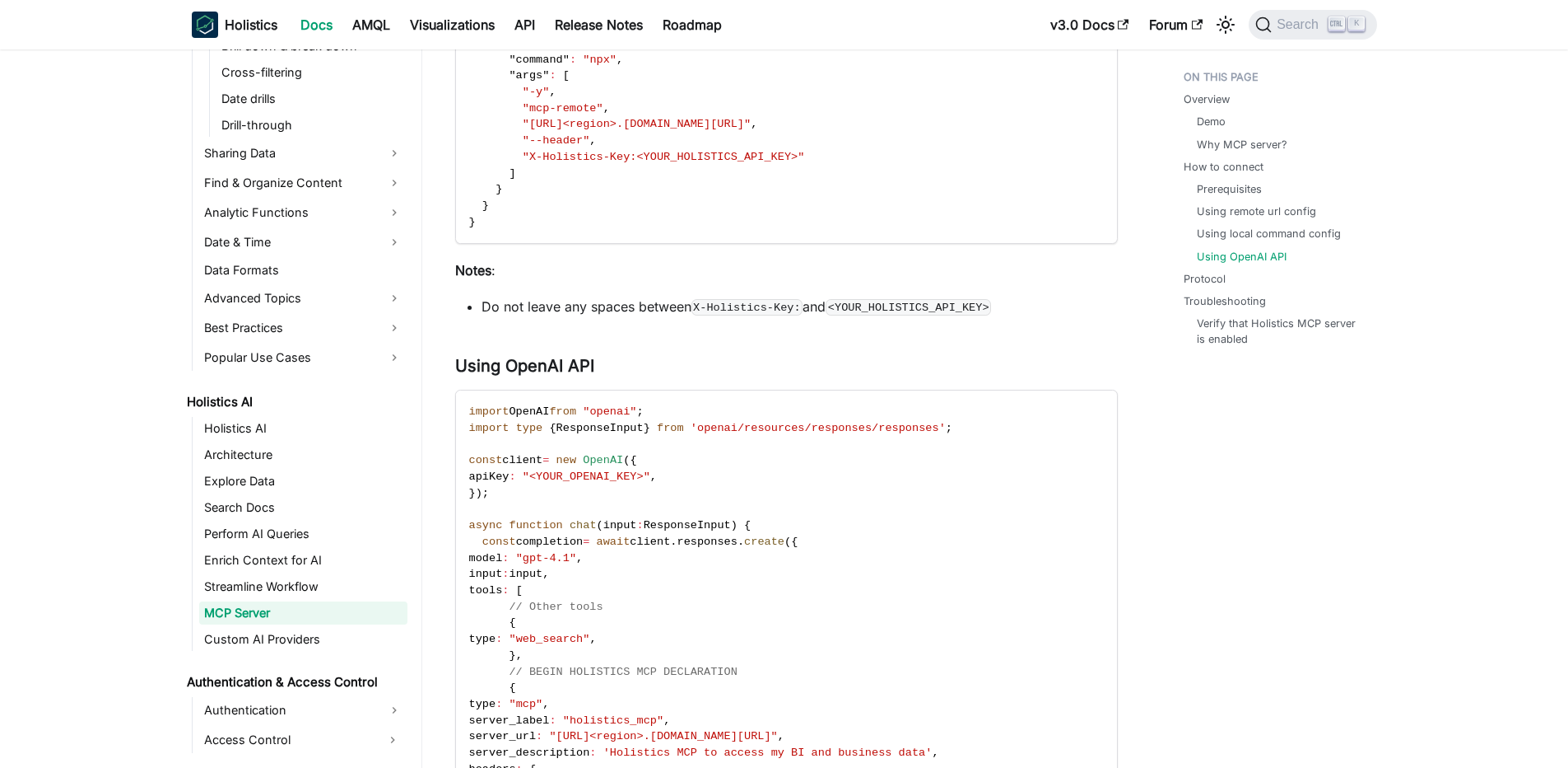
scroll to position [2273, 0]
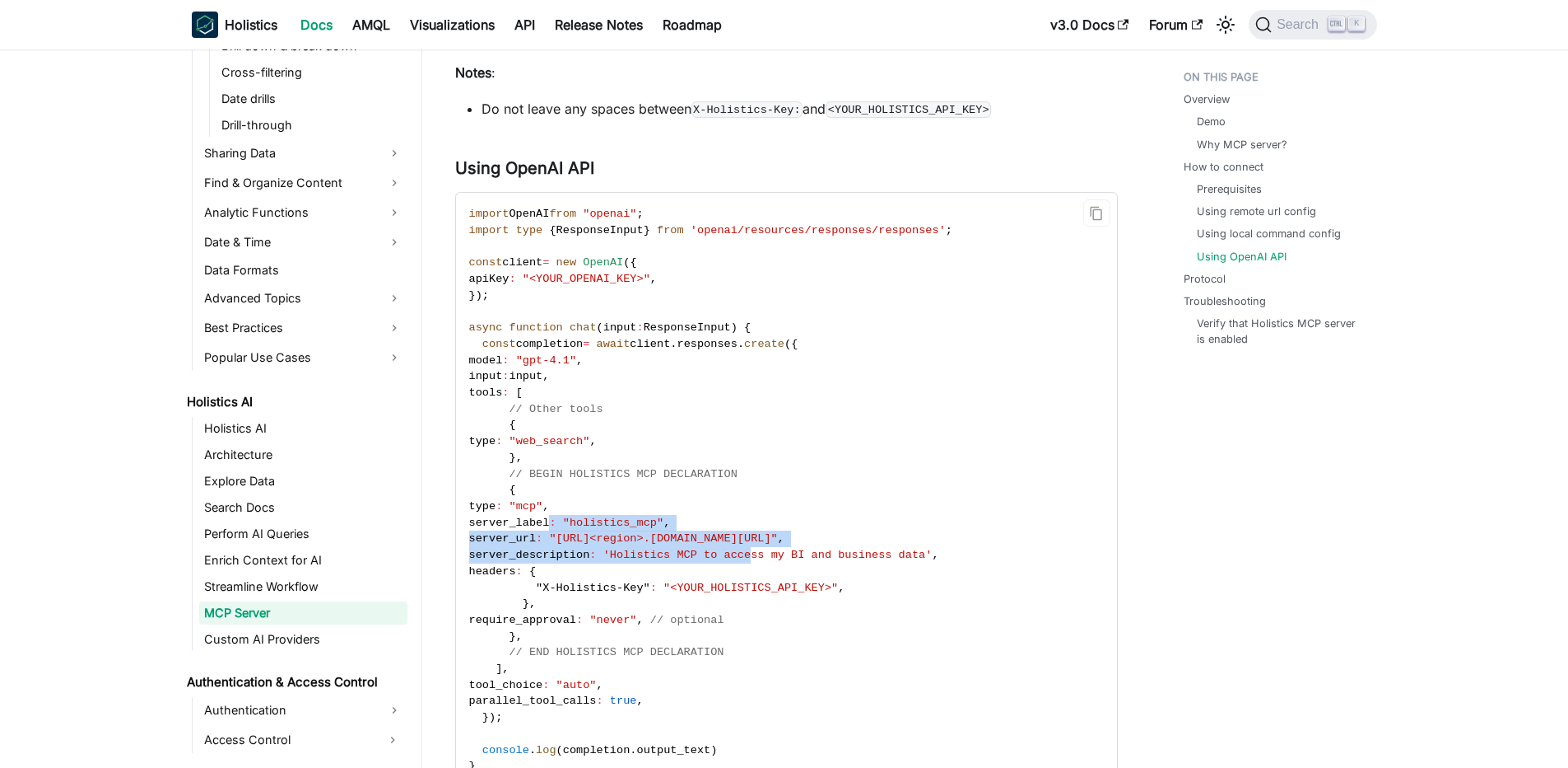
drag, startPoint x: 550, startPoint y: 515, endPoint x: 802, endPoint y: 554, distance: 255.0
click at [802, 554] on code "import OpenAI from "openai" ; import type { ResponseInput } from 'openai/resour…" at bounding box center [785, 490] width 659 height 594
click at [802, 554] on span "'Holistics MCP to access my BI and business data'" at bounding box center [768, 554] width 329 height 13
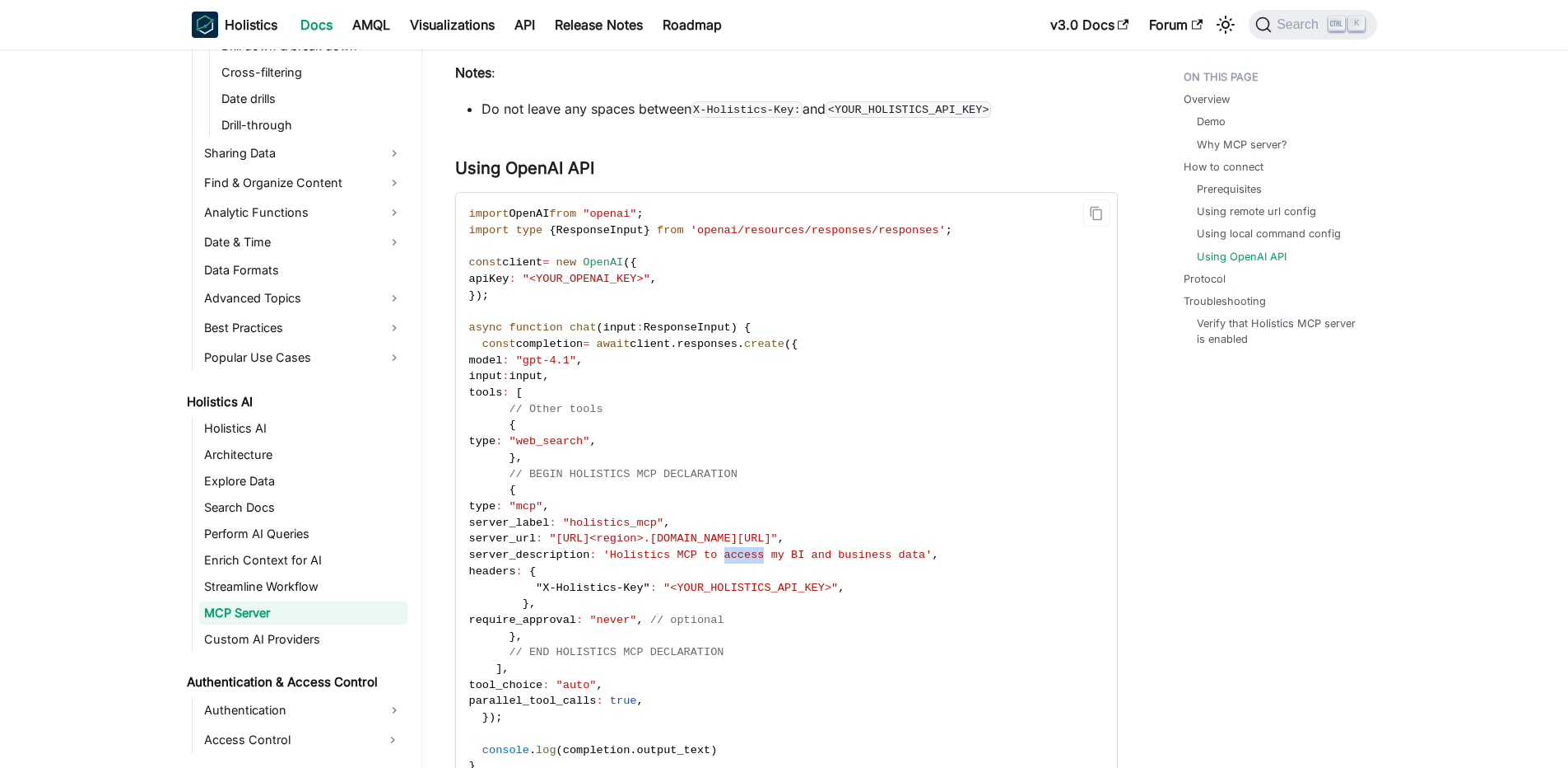
click at [802, 554] on span "'Holistics MCP to access my BI and business data'" at bounding box center [768, 554] width 329 height 13
click at [719, 534] on span ""[URL]<region>.[DOMAIN_NAME][URL]"" at bounding box center [662, 538] width 228 height 13
drag, startPoint x: 576, startPoint y: 487, endPoint x: 749, endPoint y: 496, distance: 173.2
click at [749, 496] on code "import OpenAI from "openai" ; import type { ResponseInput } from 'openai/resour…" at bounding box center [785, 490] width 659 height 594
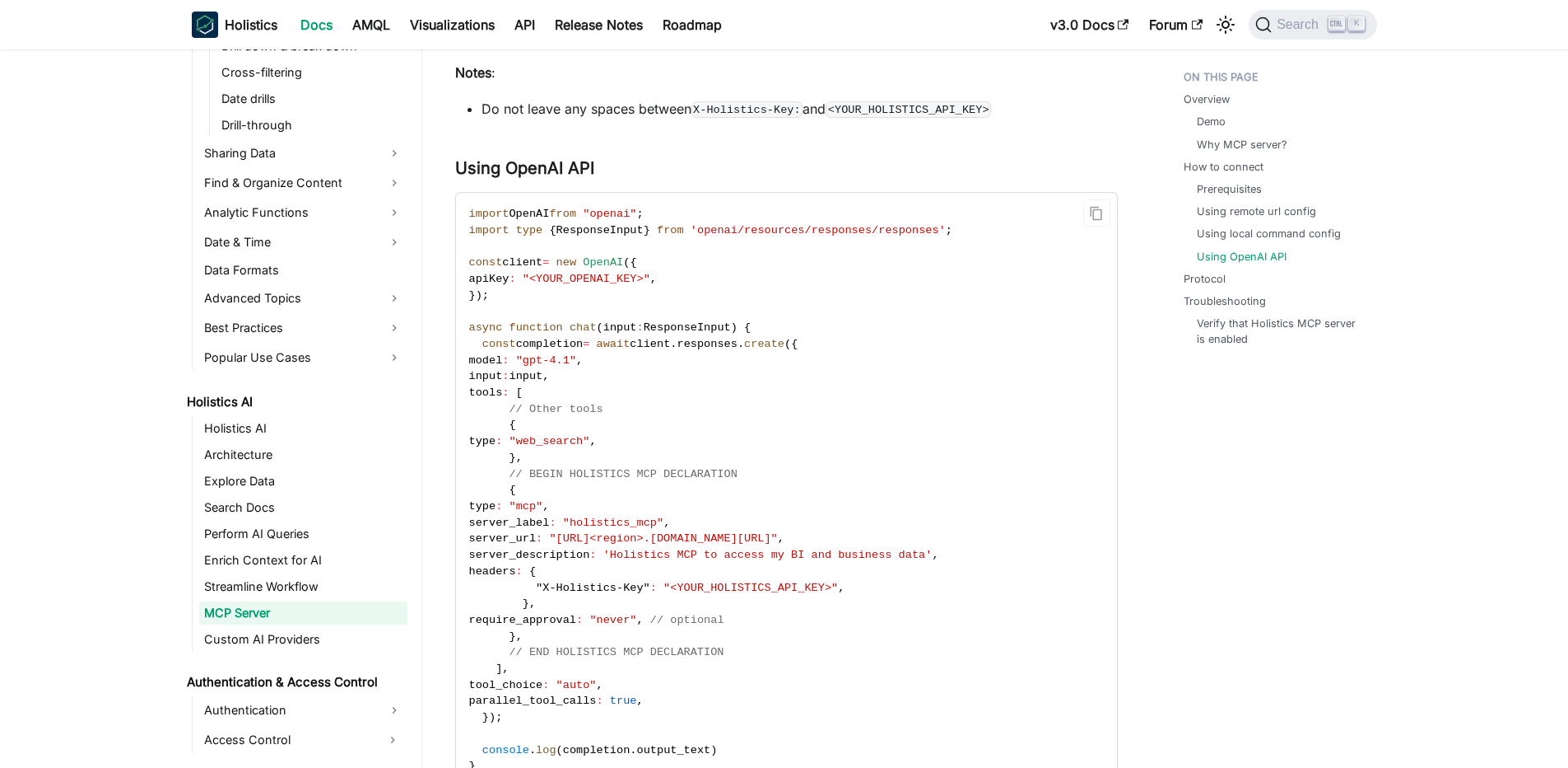
click at [749, 496] on code "import OpenAI from "openai" ; import type { ResponseInput } from 'openai/resour…" at bounding box center [785, 490] width 659 height 594
click at [725, 468] on span "// BEGIN HOLISTICS MCP DECLARATION" at bounding box center [622, 474] width 228 height 13
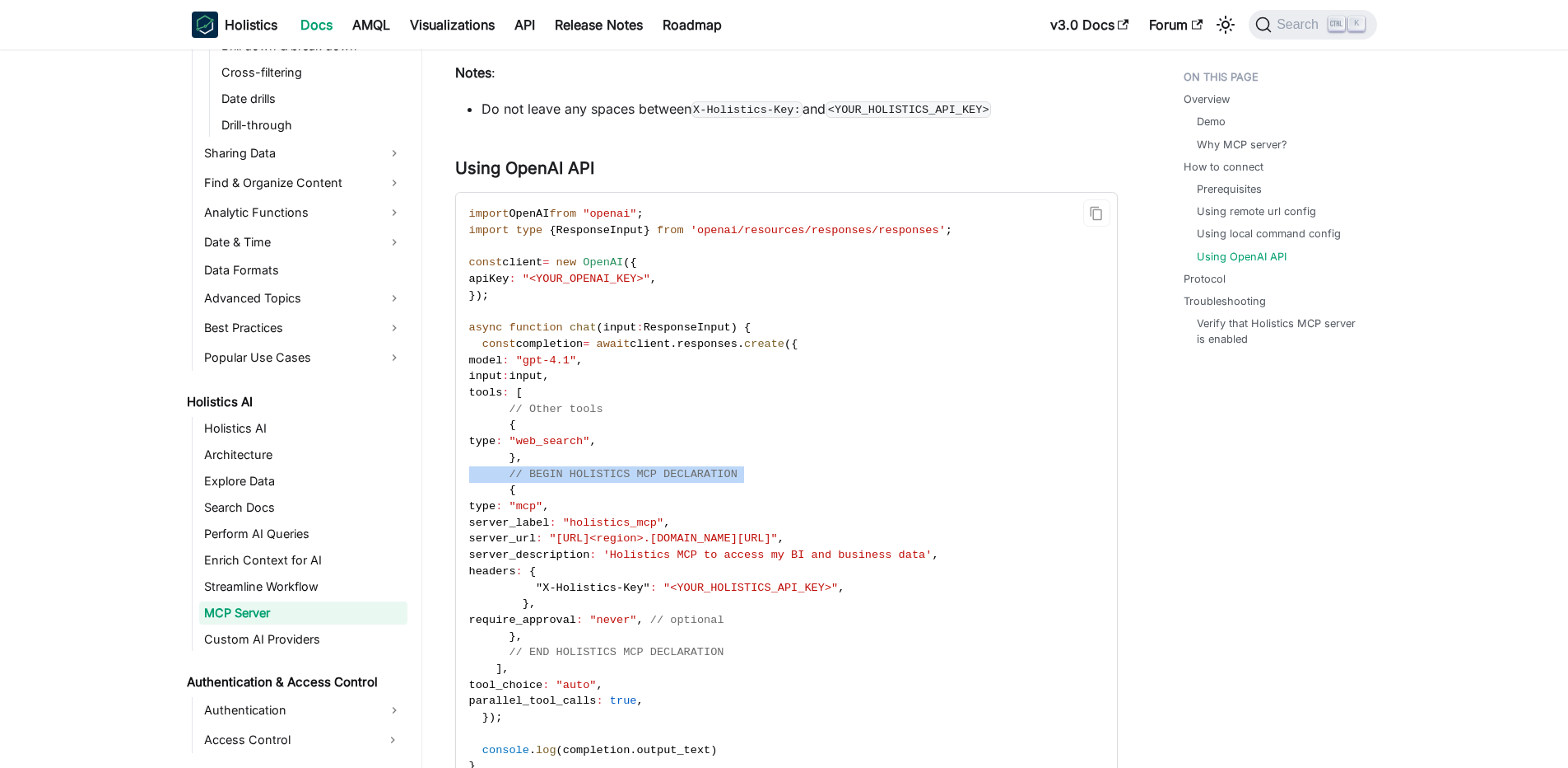
click at [725, 468] on span "// BEGIN HOLISTICS MCP DECLARATION" at bounding box center [622, 474] width 228 height 13
click at [709, 464] on code "import OpenAI from "openai" ; import type { ResponseInput } from 'openai/resour…" at bounding box center [785, 490] width 659 height 594
drag, startPoint x: 612, startPoint y: 460, endPoint x: 764, endPoint y: 463, distance: 152.0
click at [764, 463] on code "import OpenAI from "openai" ; import type { ResponseInput } from 'openai/resour…" at bounding box center [785, 490] width 659 height 594
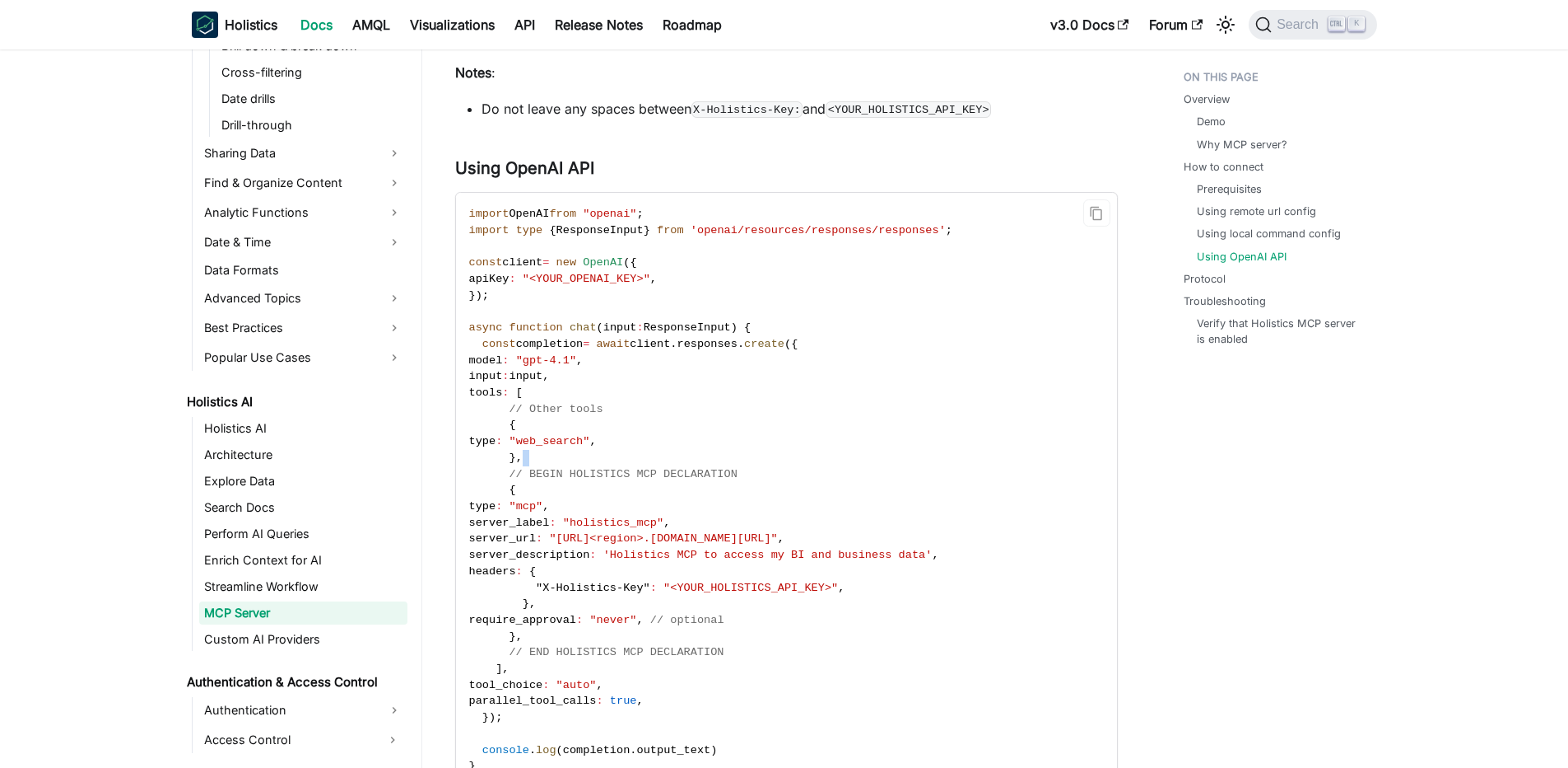
click at [764, 463] on code "import OpenAI from "openai" ; import type { ResponseInput } from 'openai/resour…" at bounding box center [785, 490] width 659 height 594
click at [739, 469] on code "import OpenAI from "openai" ; import type { ResponseInput } from 'openai/resour…" at bounding box center [785, 490] width 659 height 594
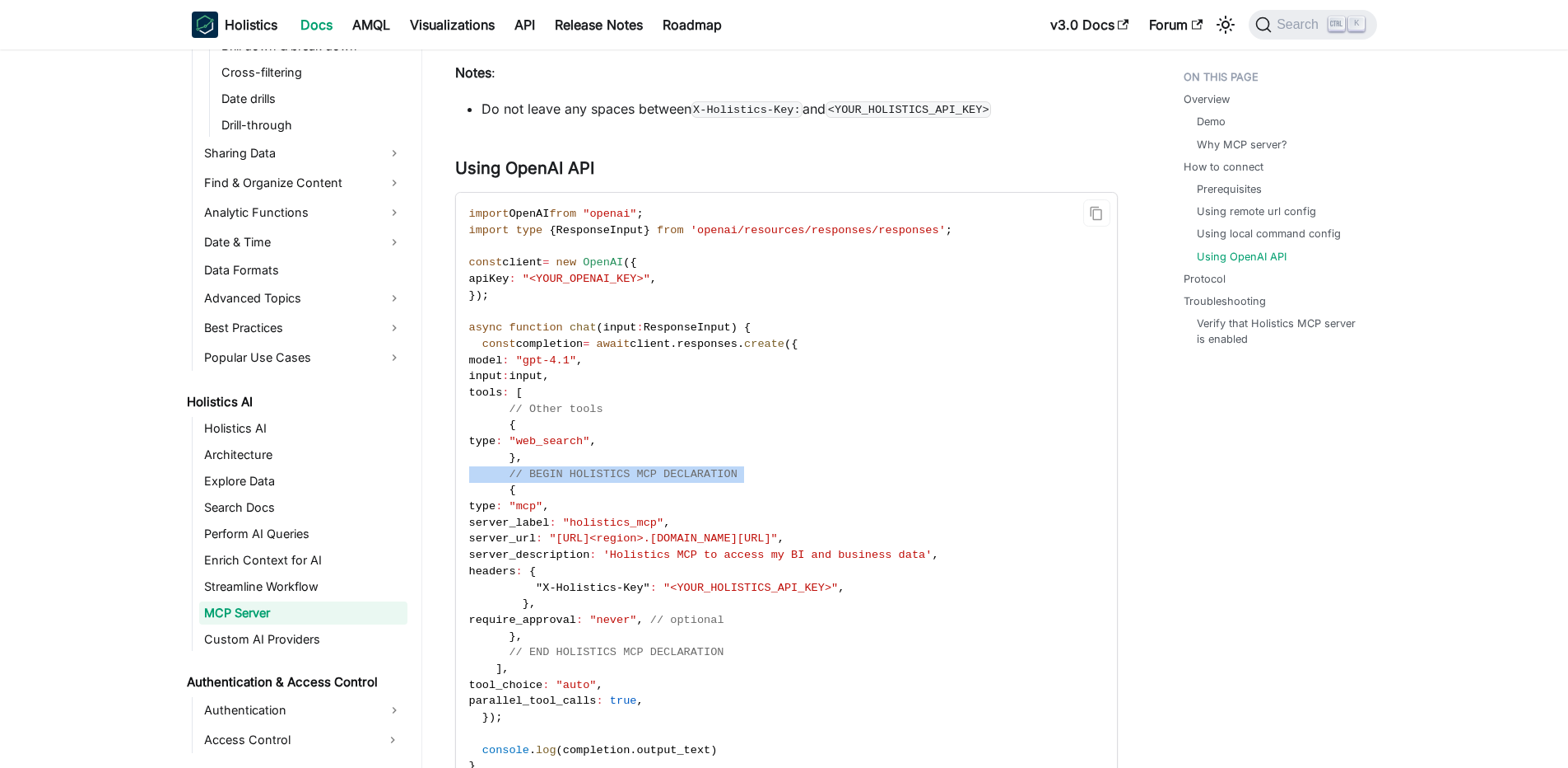
click at [724, 471] on span "// BEGIN HOLISTICS MCP DECLARATION" at bounding box center [622, 474] width 228 height 13
drag, startPoint x: 551, startPoint y: 459, endPoint x: 778, endPoint y: 464, distance: 227.1
click at [778, 464] on code "import OpenAI from "openai" ; import type { ResponseInput } from 'openai/resour…" at bounding box center [785, 490] width 659 height 594
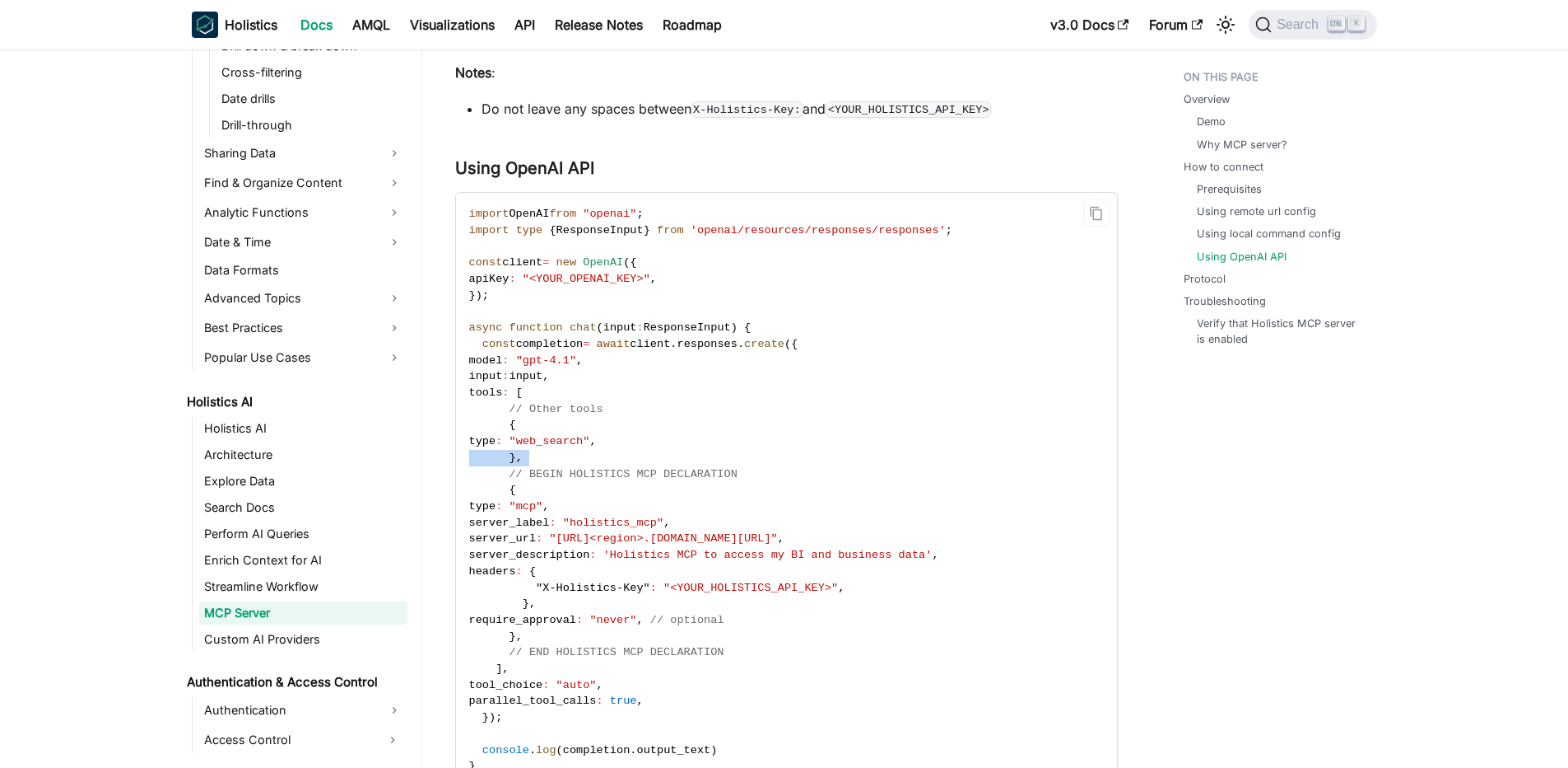
click at [778, 464] on code "import OpenAI from "openai" ; import type { ResponseInput } from 'openai/resour…" at bounding box center [785, 490] width 659 height 594
click at [740, 469] on code "import OpenAI from "openai" ; import type { ResponseInput } from 'openai/resour…" at bounding box center [785, 490] width 659 height 594
click at [714, 471] on span "// BEGIN HOLISTICS MCP DECLARATION" at bounding box center [622, 474] width 228 height 13
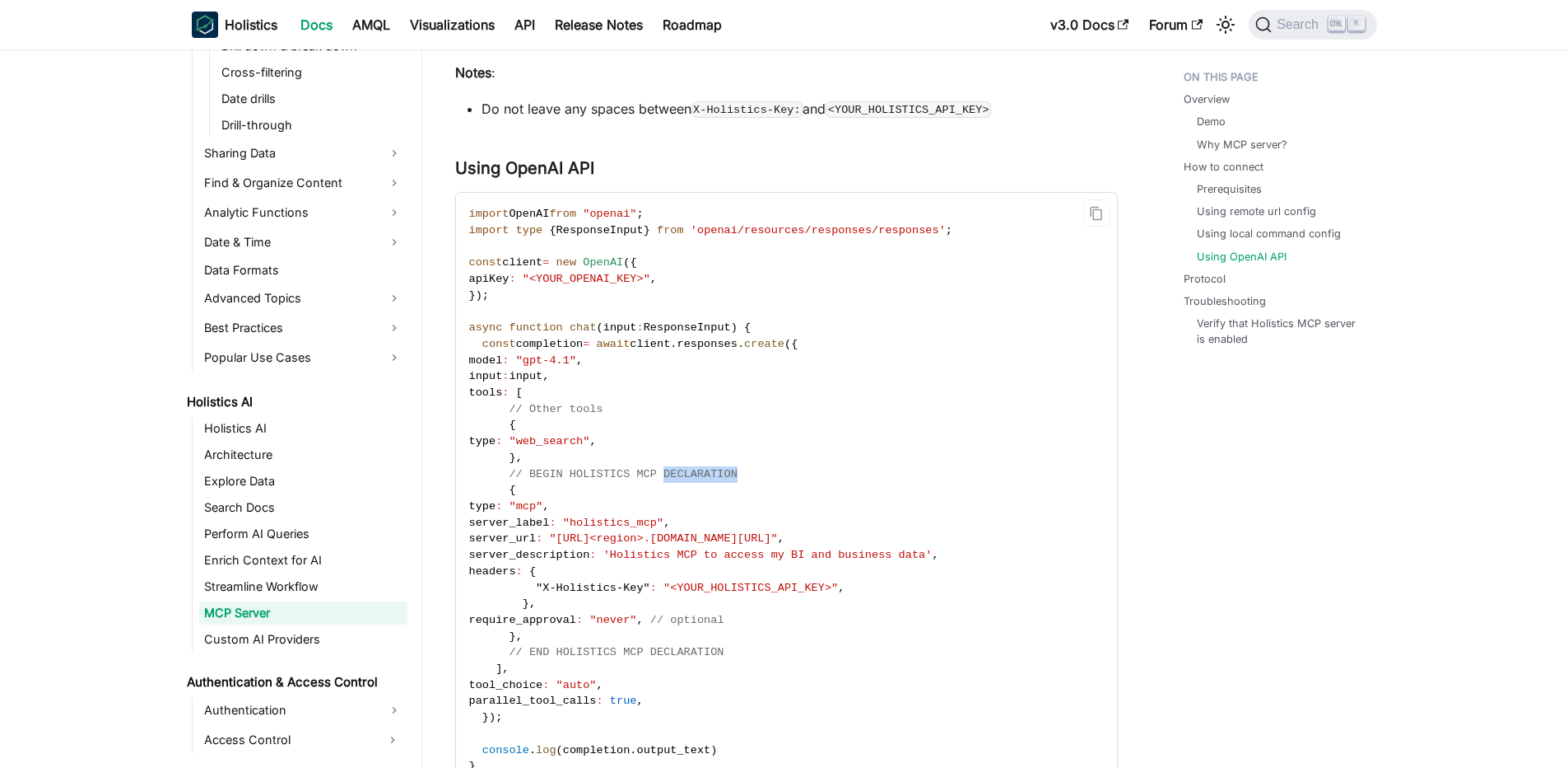
click at [714, 471] on span "// BEGIN HOLISTICS MCP DECLARATION" at bounding box center [622, 474] width 228 height 13
click at [713, 471] on span "// BEGIN HOLISTICS MCP DECLARATION" at bounding box center [622, 474] width 228 height 13
click at [550, 522] on span "server_label" at bounding box center [510, 523] width 81 height 13
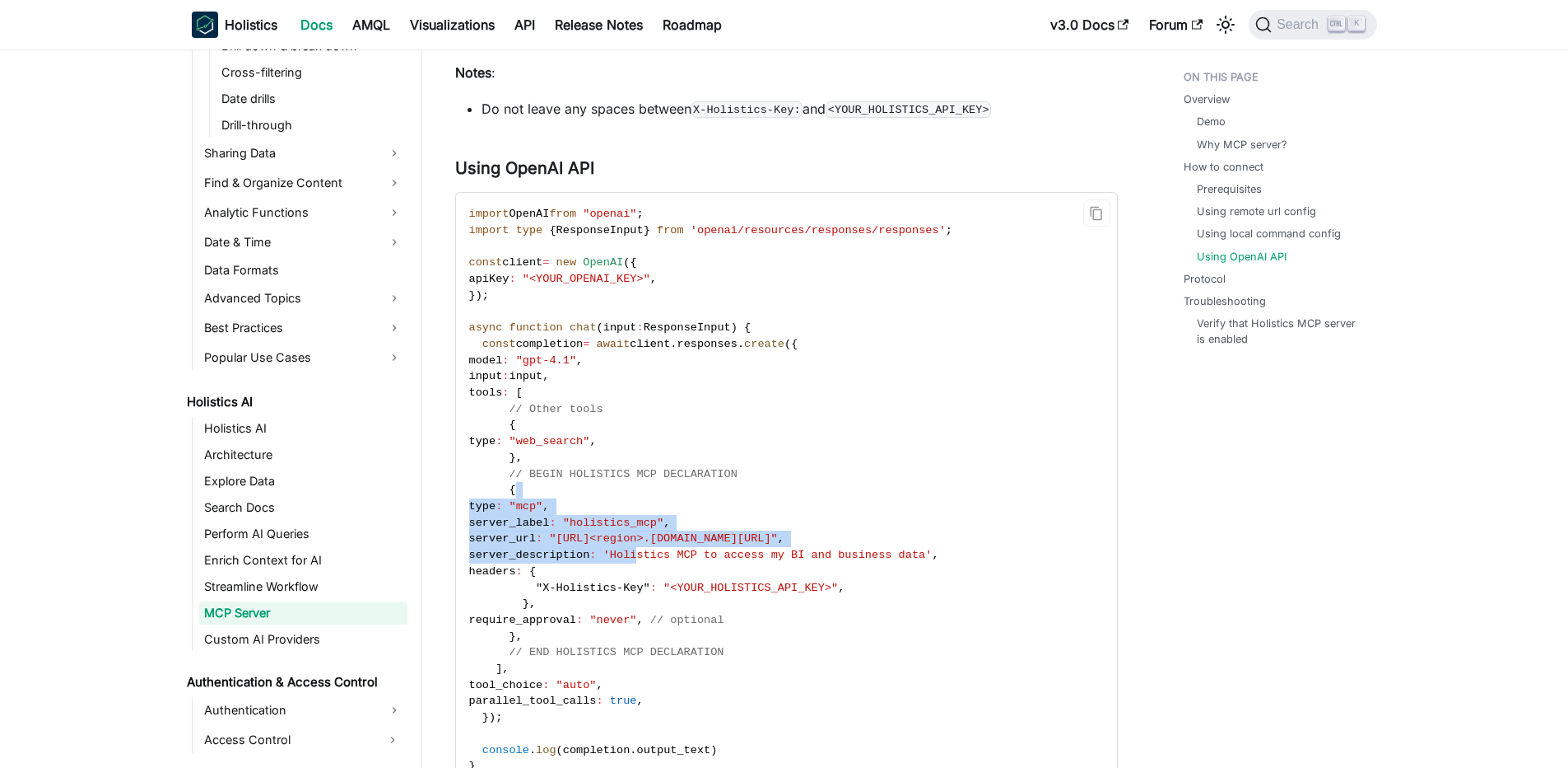
drag, startPoint x: 529, startPoint y: 495, endPoint x: 691, endPoint y: 561, distance: 174.9
click at [691, 561] on code "import OpenAI from "openai" ; import type { ResponseInput } from 'openai/resour…" at bounding box center [785, 490] width 659 height 594
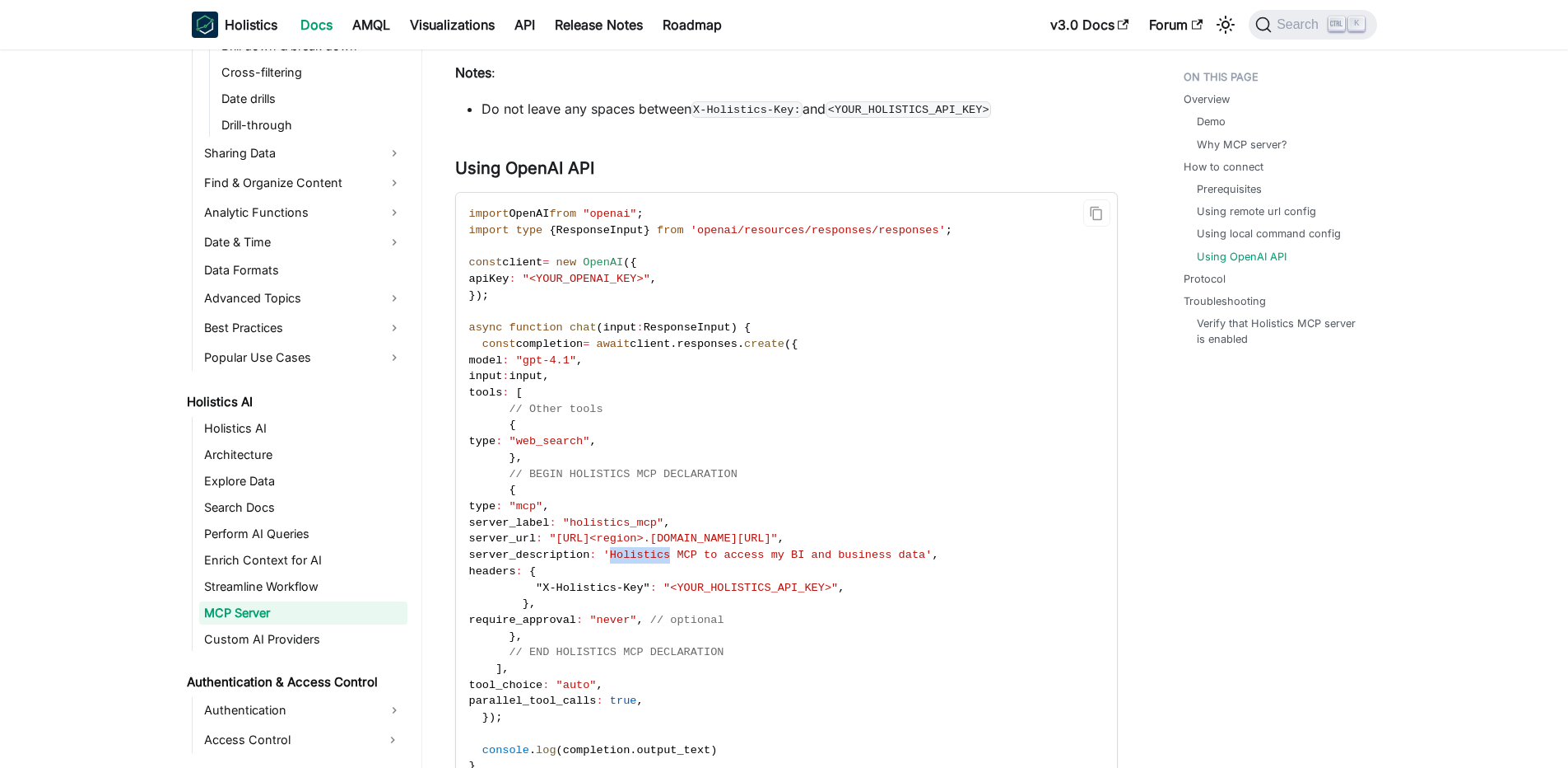
click at [691, 561] on code "import OpenAI from "openai" ; import type { ResponseInput } from 'openai/resour…" at bounding box center [785, 490] width 659 height 594
click at [618, 591] on span ""X-Holistics-Key"" at bounding box center [593, 588] width 114 height 13
click at [618, 591] on div at bounding box center [620, 588] width 6 height 13
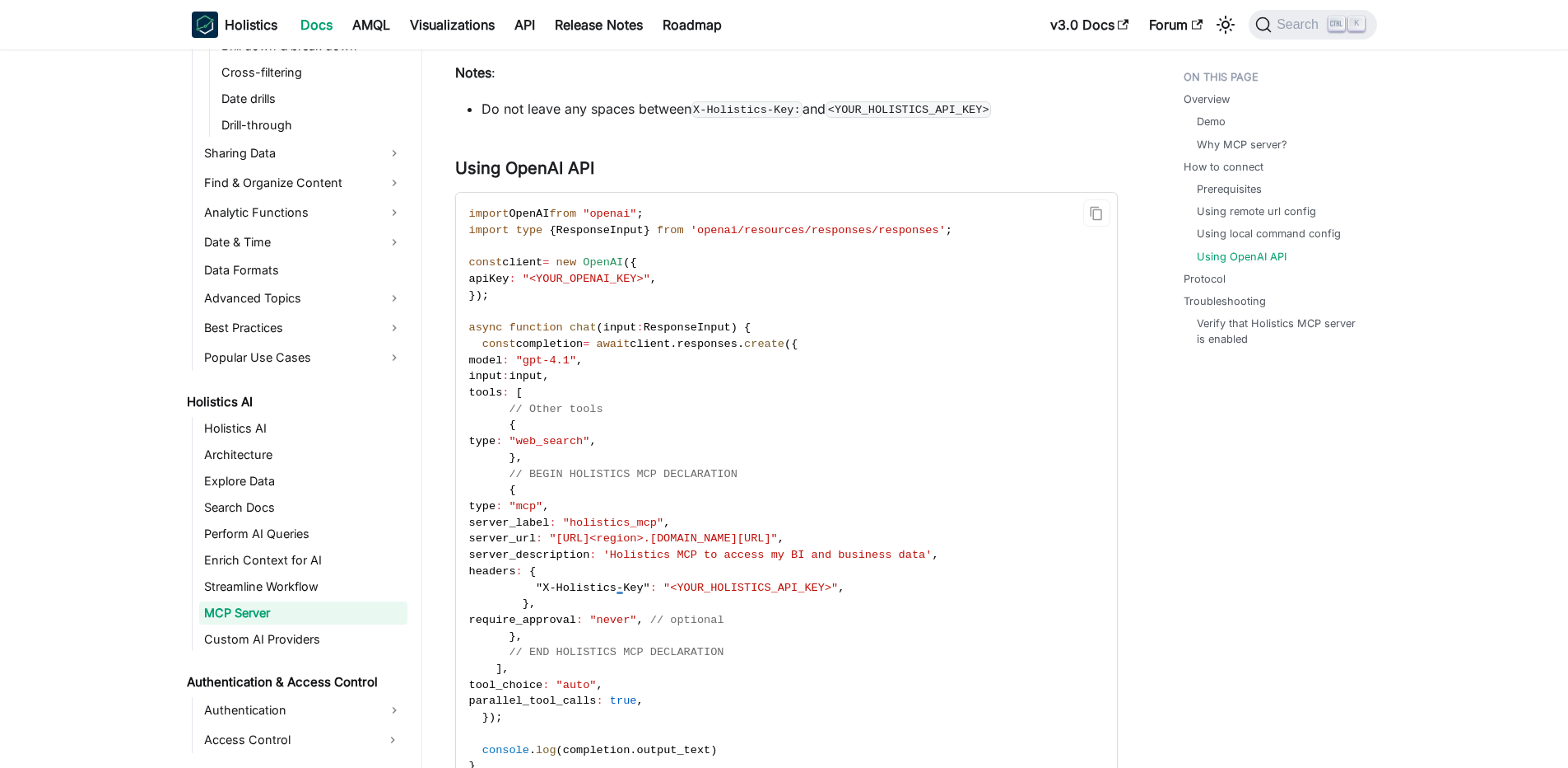
click at [608, 593] on code "import OpenAI from "openai" ; import type { ResponseInput } from 'openai/resour…" at bounding box center [785, 490] width 659 height 594
click at [526, 614] on span "require_approval" at bounding box center [523, 620] width 108 height 13
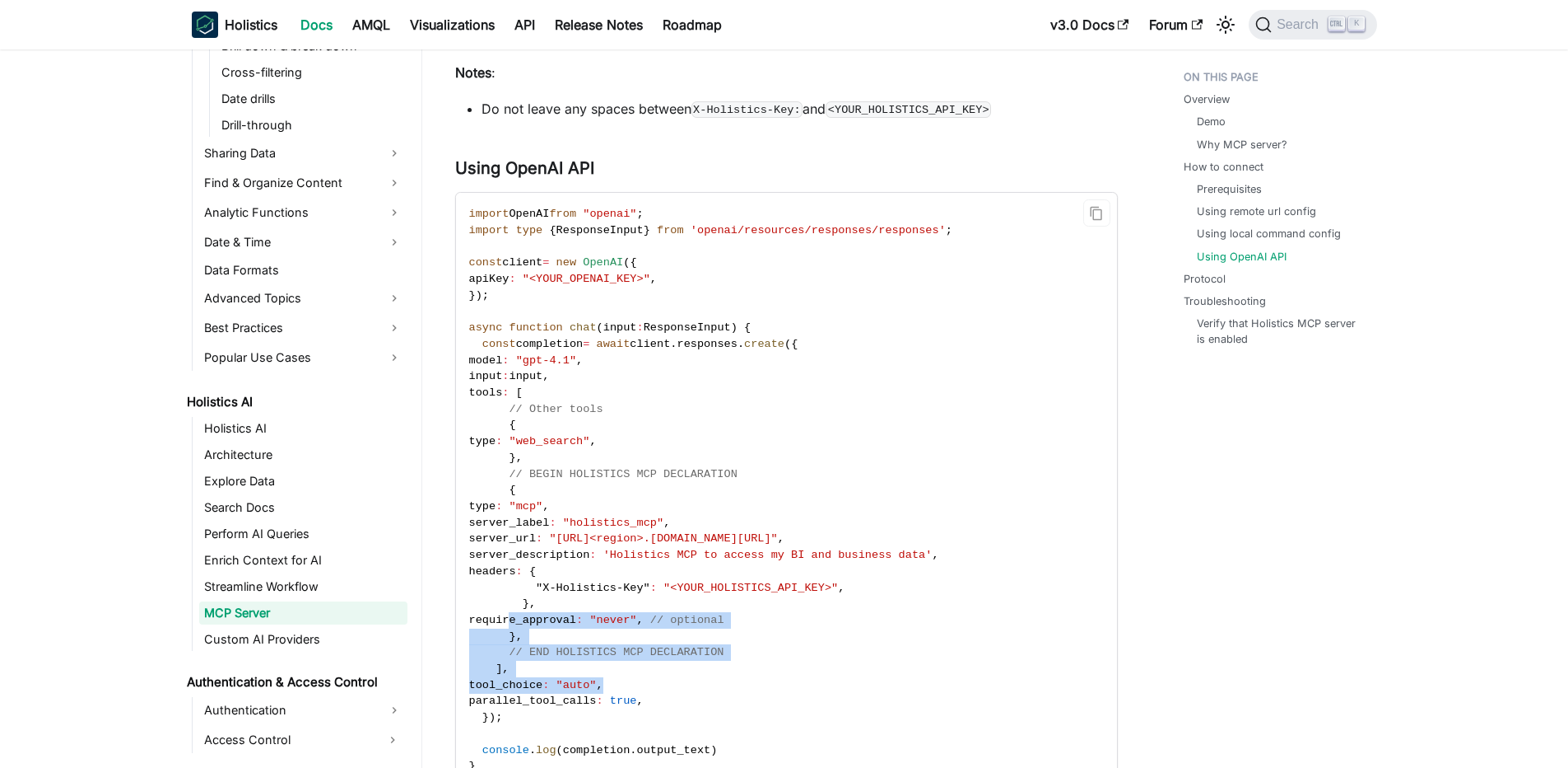
drag, startPoint x: 506, startPoint y: 625, endPoint x: 803, endPoint y: 684, distance: 302.8
click at [803, 683] on code "import OpenAI from "openai" ; import type { ResponseInput } from 'openai/resour…" at bounding box center [785, 490] width 659 height 594
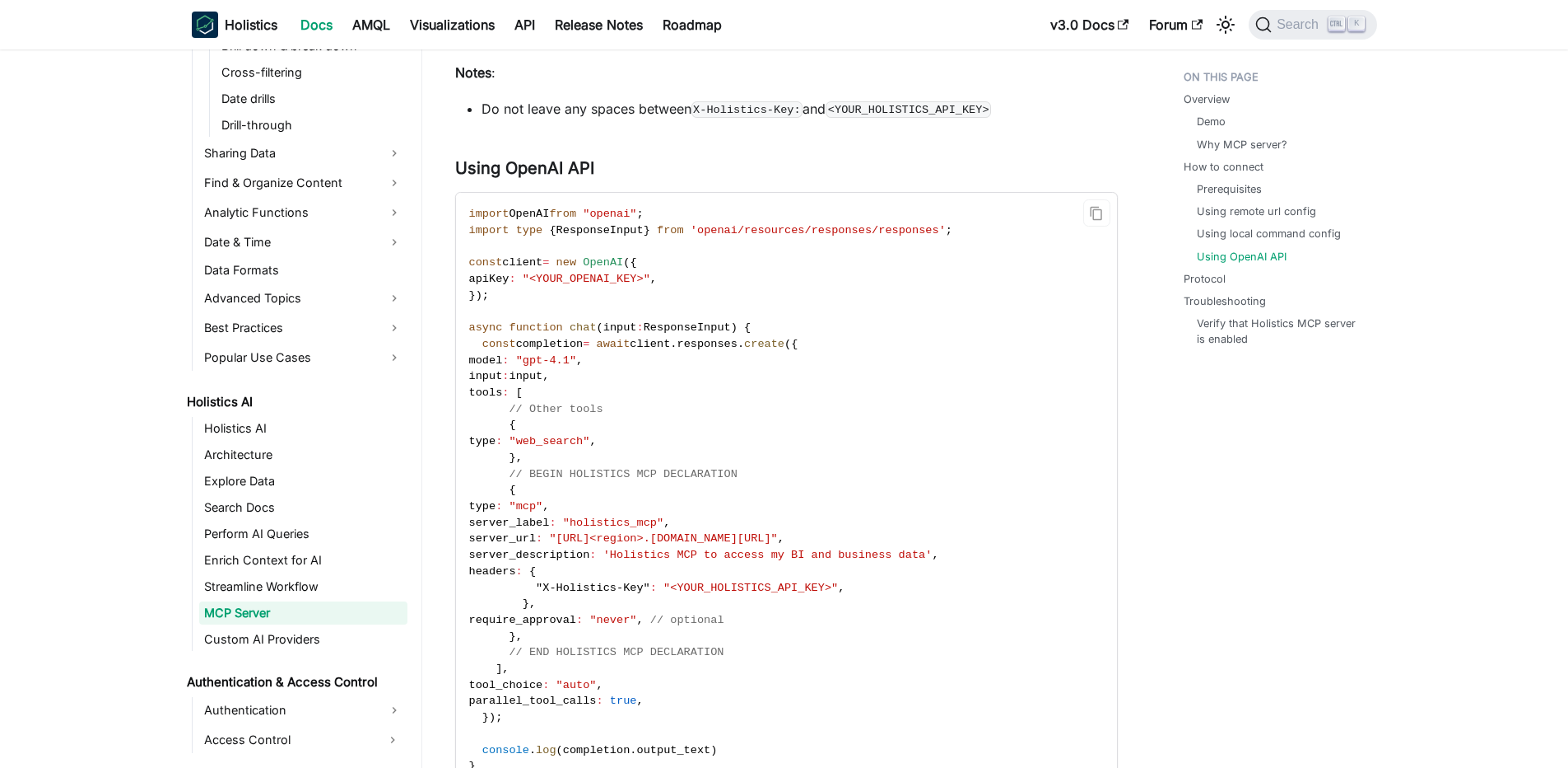
click at [804, 697] on code "import OpenAI from "openai" ; import type { ResponseInput } from 'openai/resour…" at bounding box center [785, 490] width 659 height 594
click at [788, 684] on code "import OpenAI from "openai" ; import type { ResponseInput } from 'openai/resour…" at bounding box center [785, 490] width 659 height 594
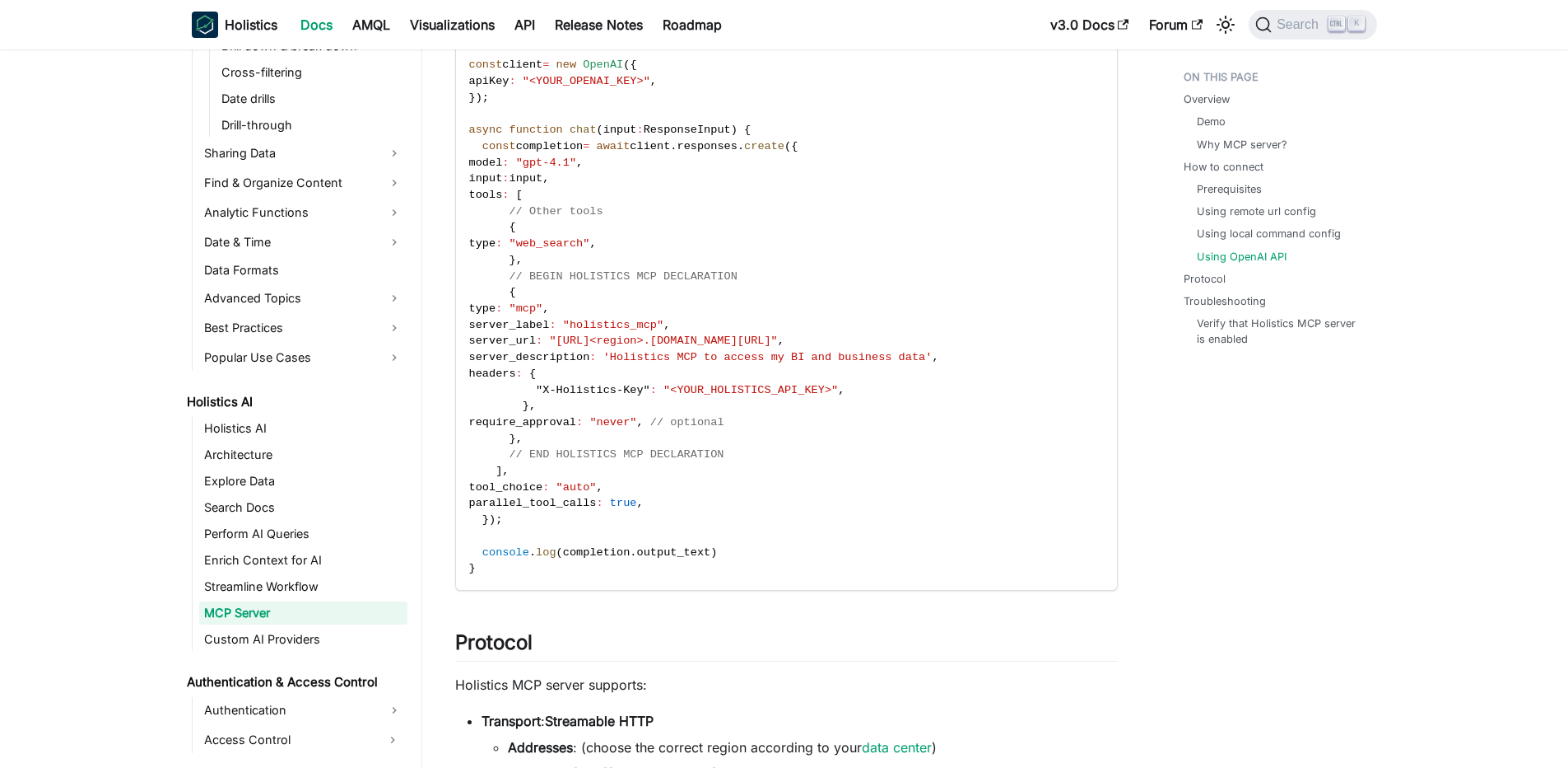
click at [692, 552] on span "output_text" at bounding box center [674, 553] width 74 height 13
click at [788, 545] on code "import OpenAI from "openai" ; import type { ResponseInput } from 'openai/resour…" at bounding box center [785, 293] width 659 height 594
drag, startPoint x: 767, startPoint y: 553, endPoint x: 536, endPoint y: 547, distance: 231.1
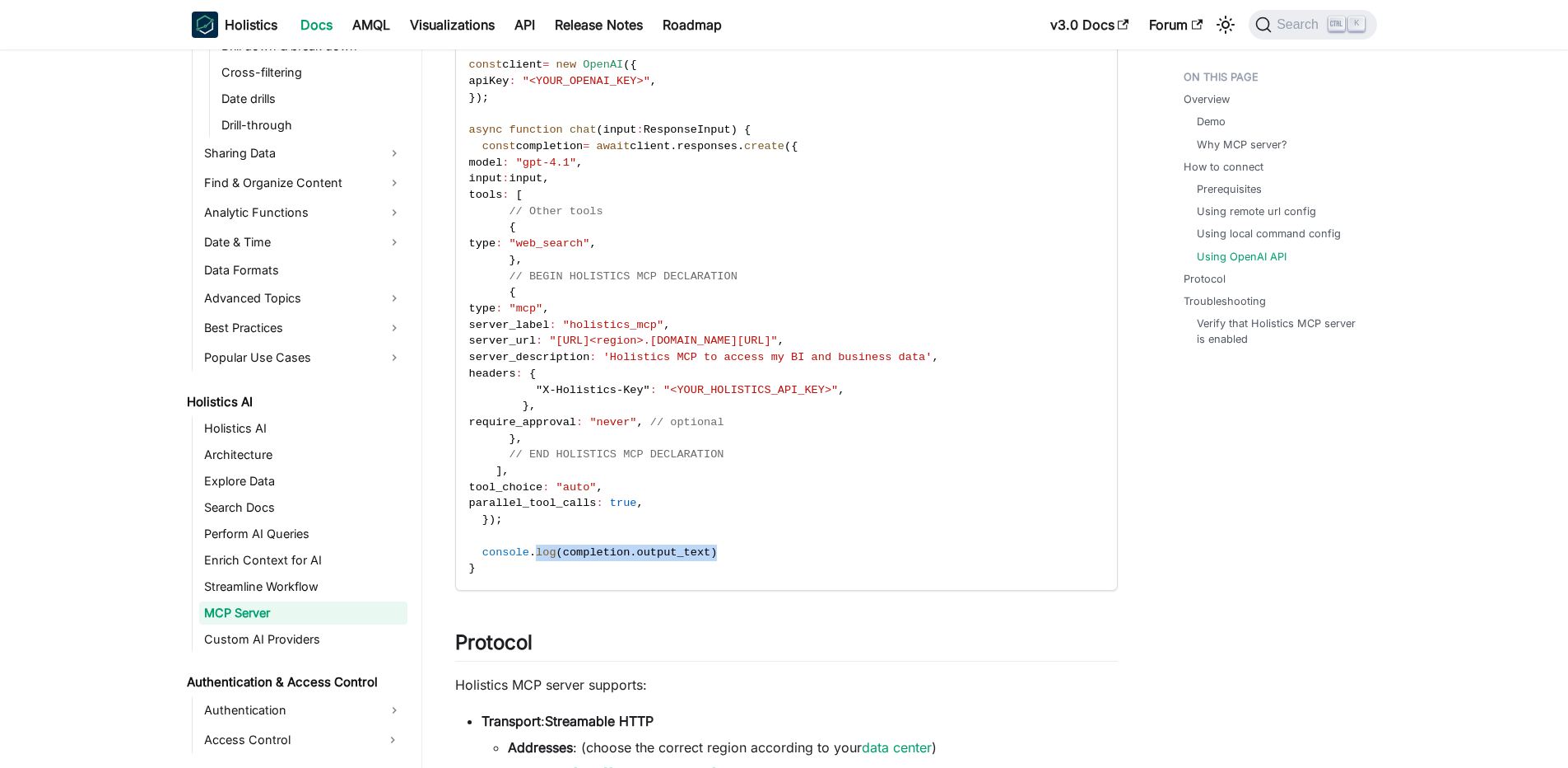
click at [536, 547] on code "import OpenAI from "openai" ; import type { ResponseInput } from 'openai/resour…" at bounding box center [785, 293] width 659 height 594
click at [536, 547] on span "log" at bounding box center [546, 553] width 20 height 13
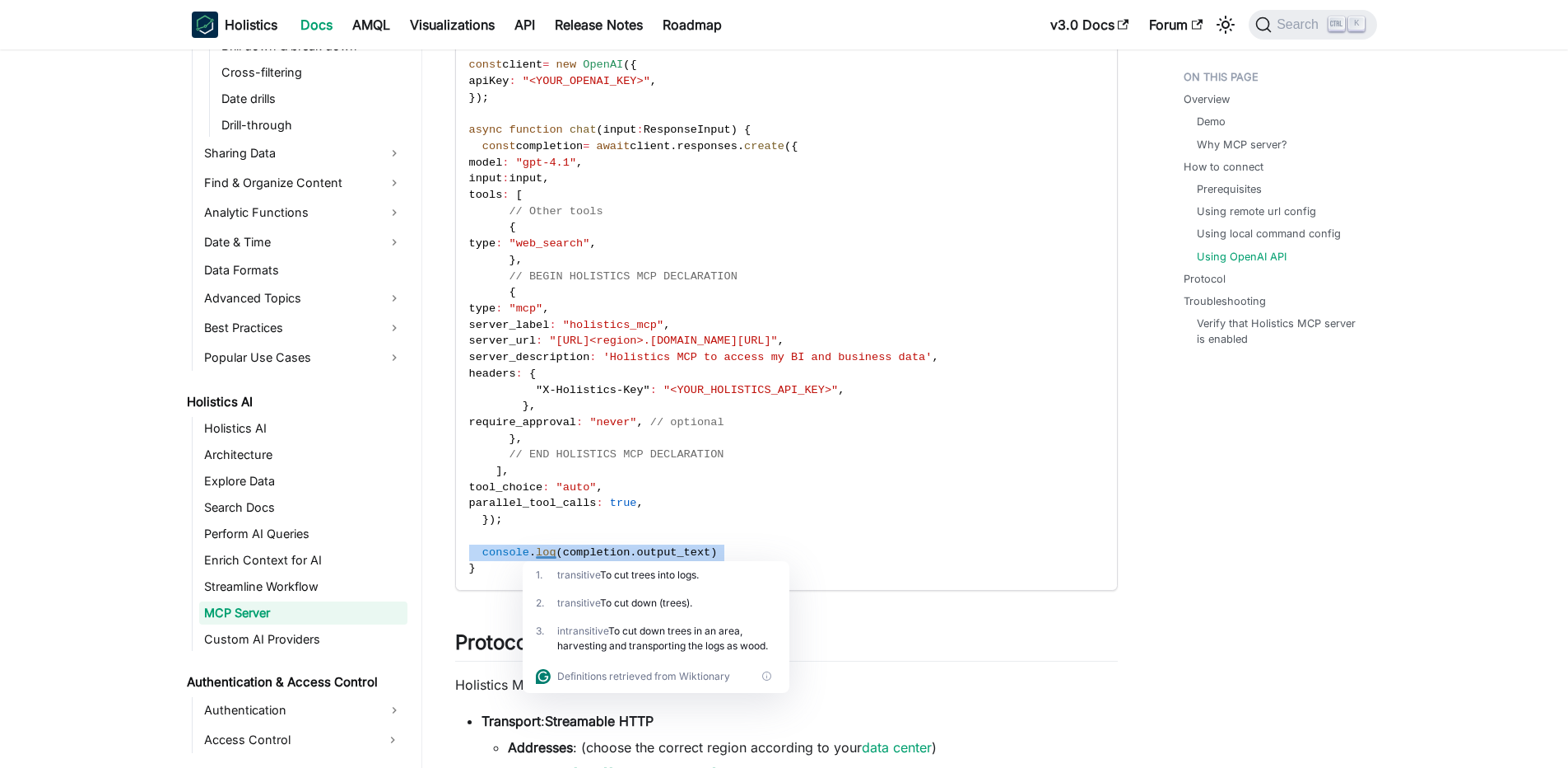
scroll to position [2668, 0]
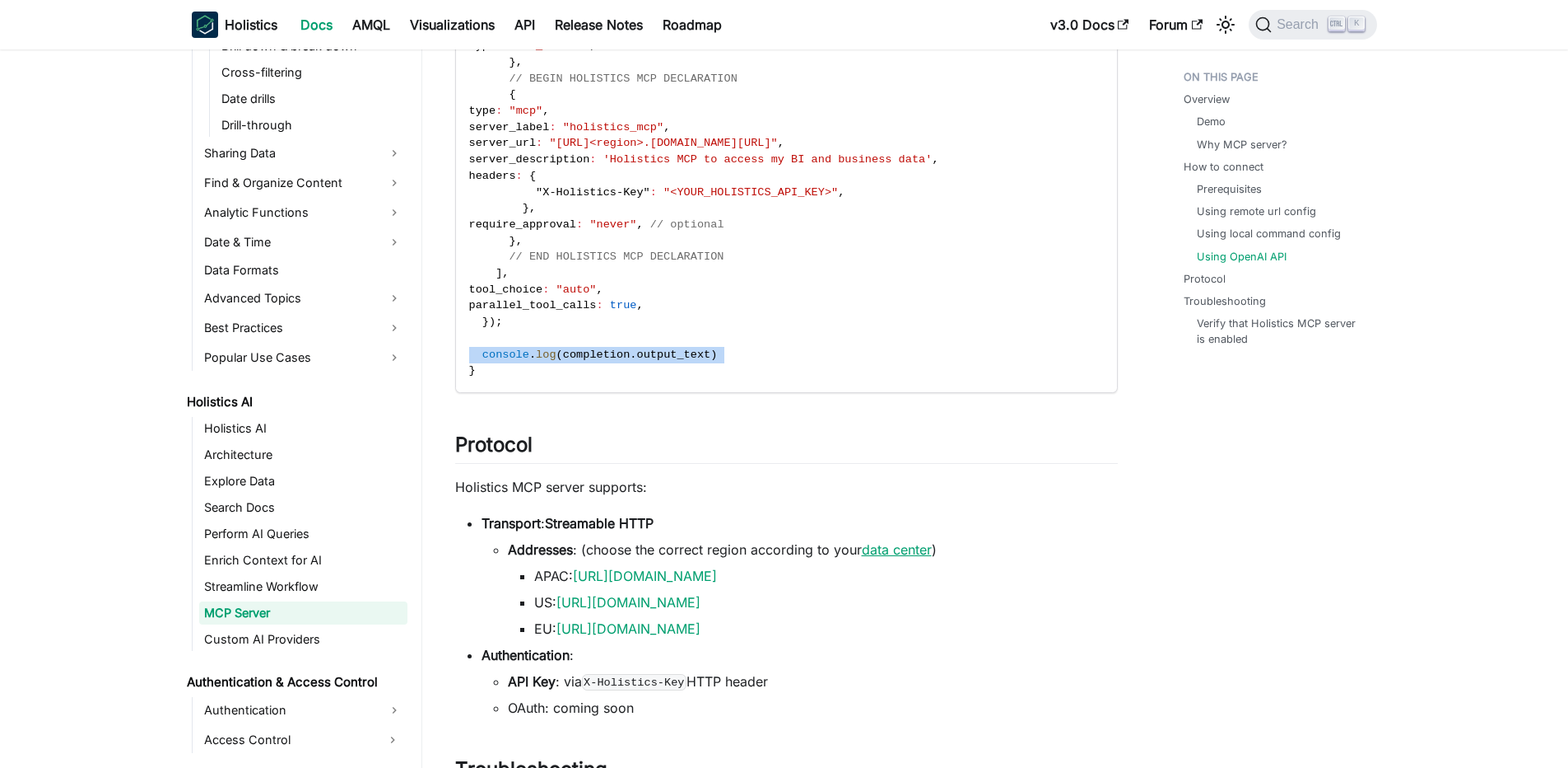
drag, startPoint x: 506, startPoint y: 547, endPoint x: 870, endPoint y: 547, distance: 364.0
click at [870, 547] on ul "Addresses : (choose the correct region according to your data center ) APAC: [U…" at bounding box center [799, 589] width 636 height 99
click at [870, 547] on link "data center" at bounding box center [897, 549] width 70 height 16
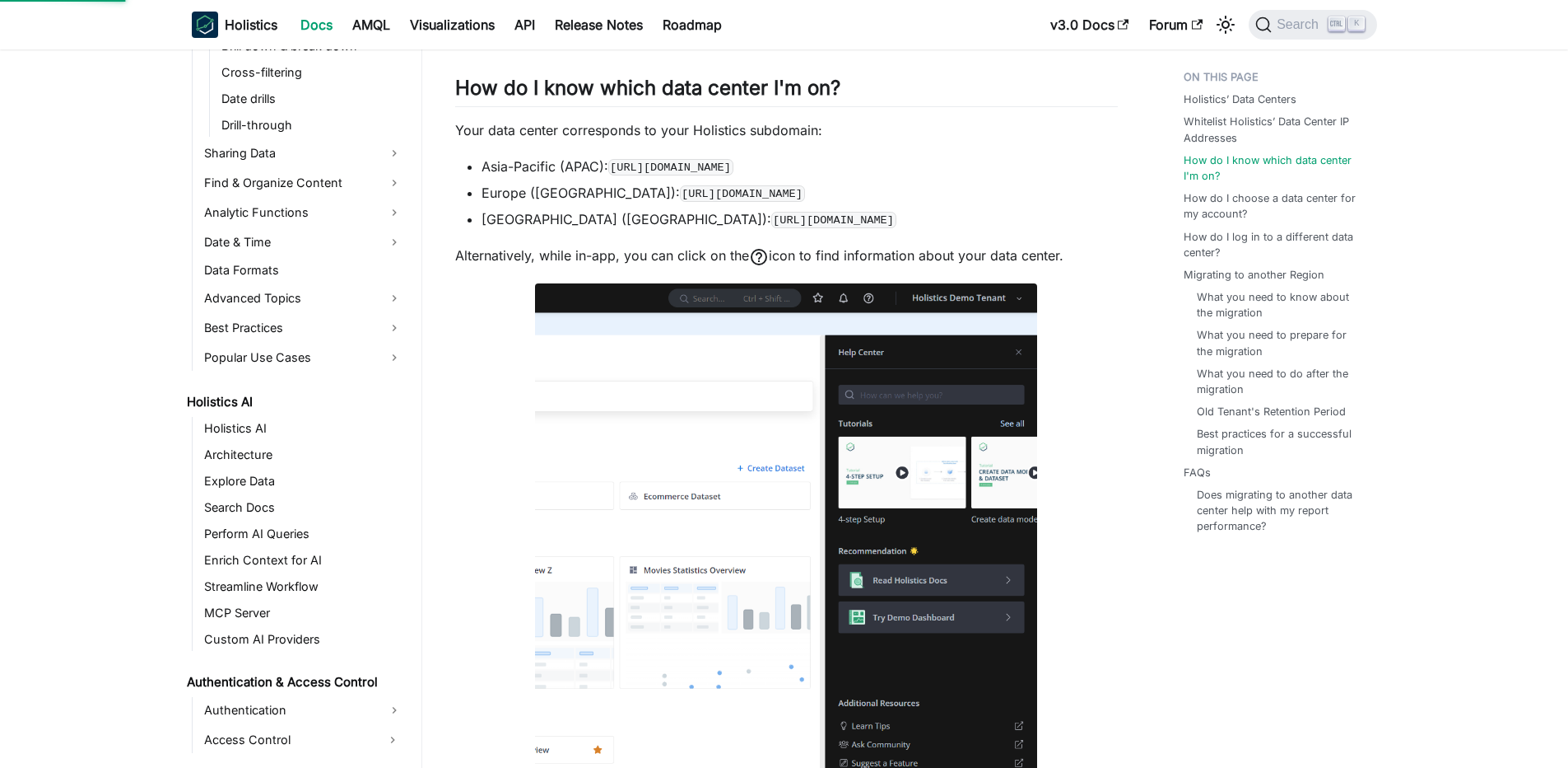
scroll to position [1871, 0]
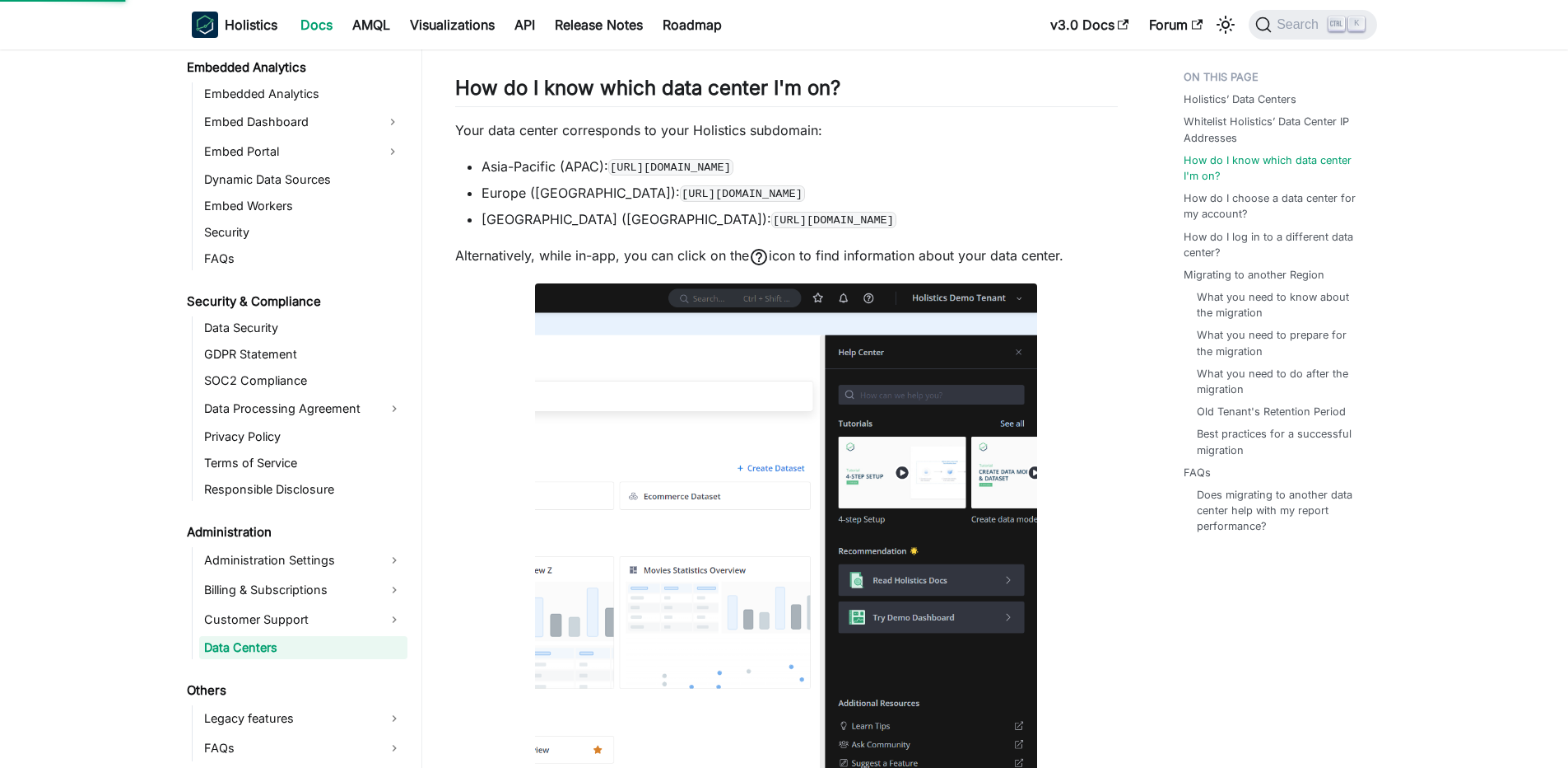
click at [870, 547] on img at bounding box center [786, 570] width 502 height 574
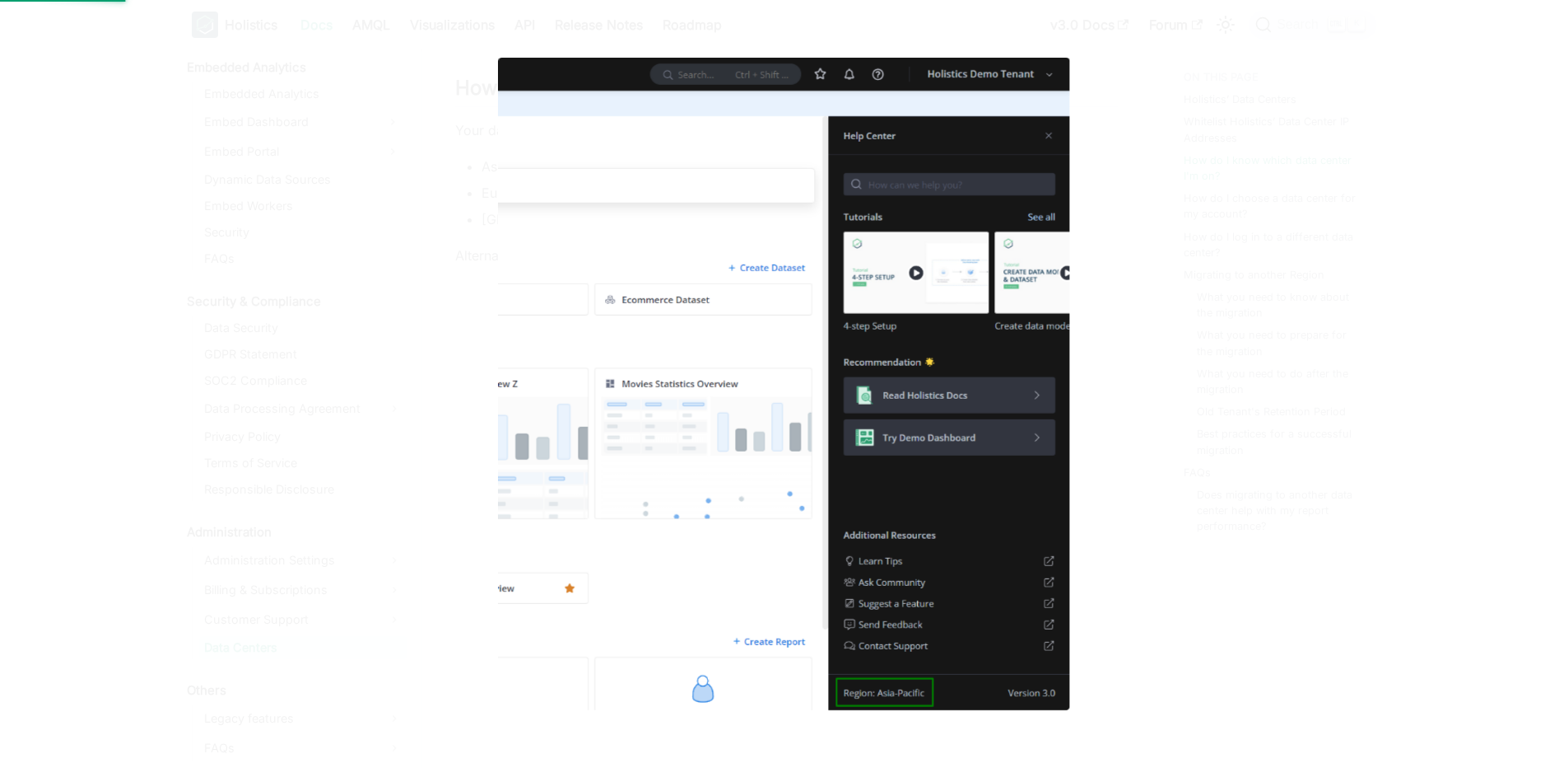
scroll to position [2668, 0]
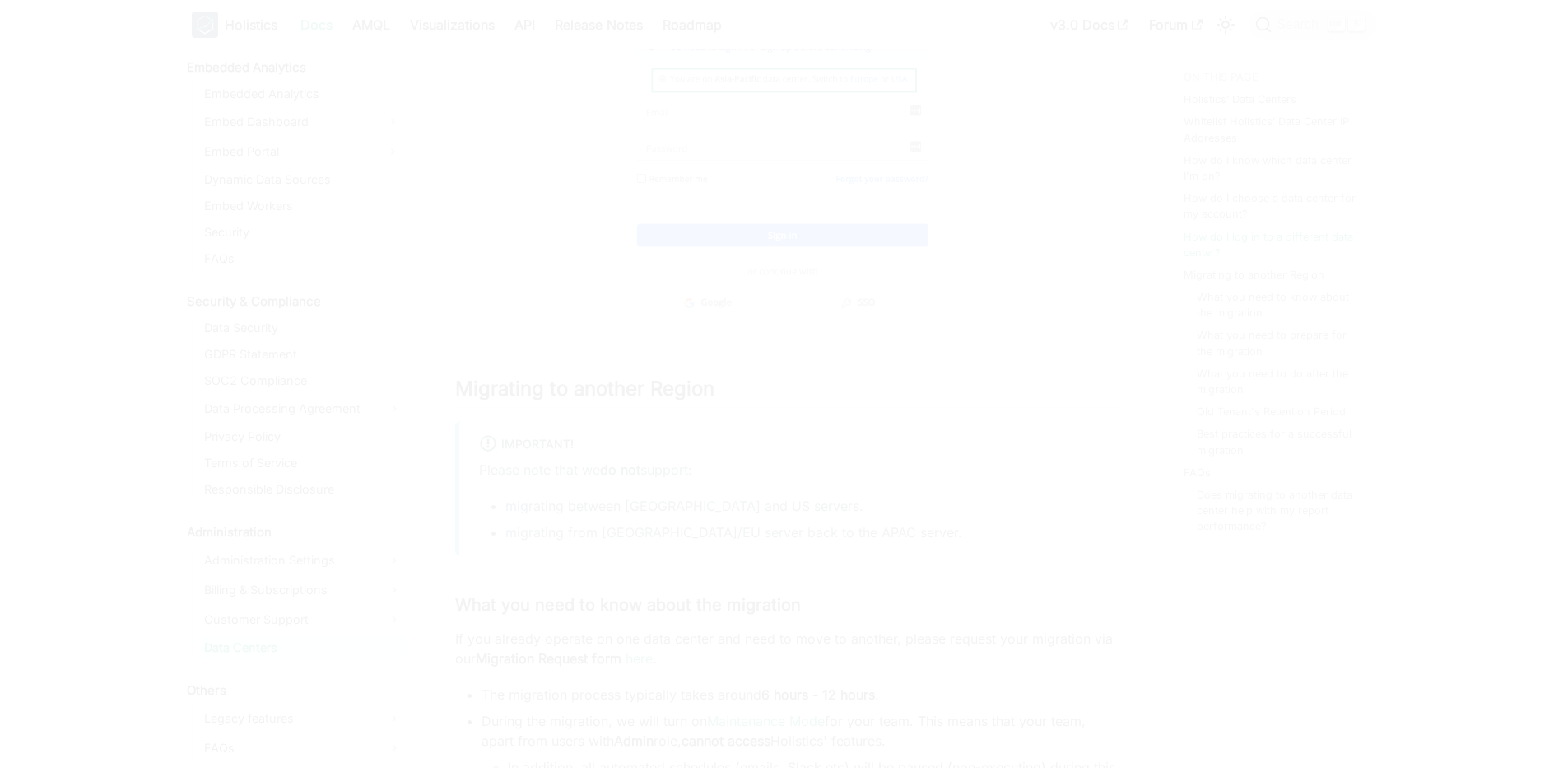
click at [563, 270] on div at bounding box center [784, 384] width 1568 height 768
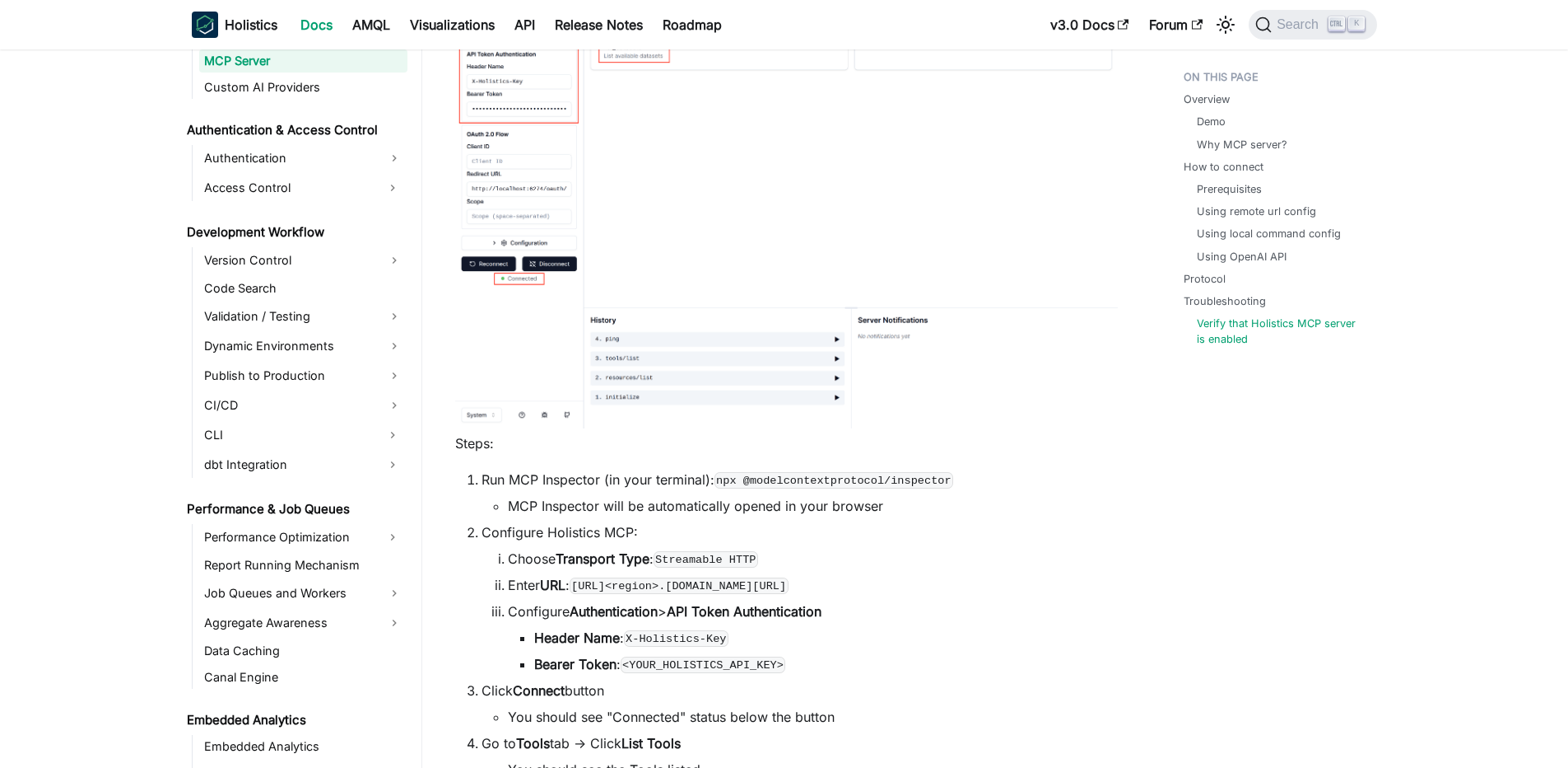
scroll to position [3755, 0]
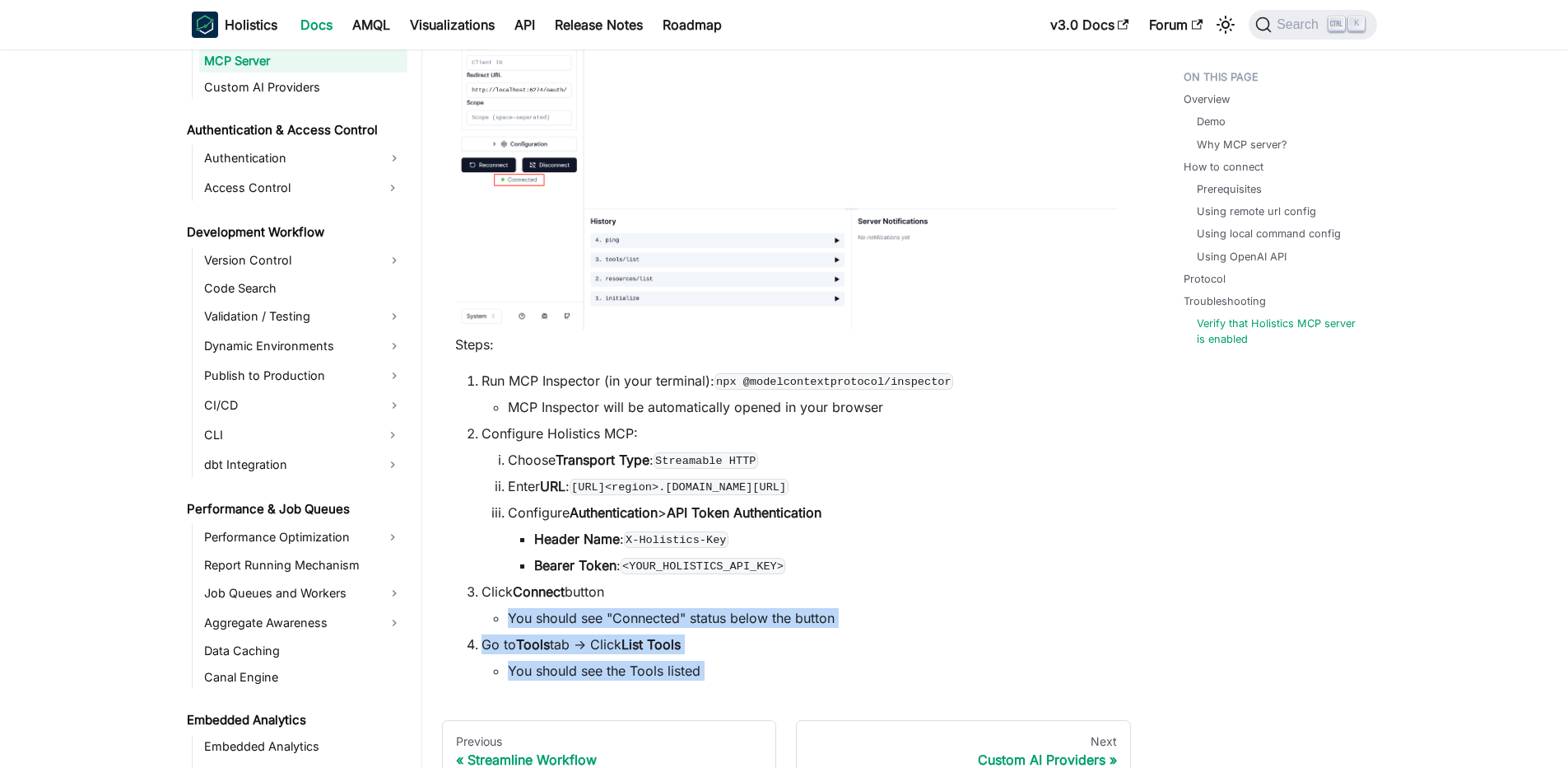
drag, startPoint x: 641, startPoint y: 607, endPoint x: 772, endPoint y: 694, distance: 157.3
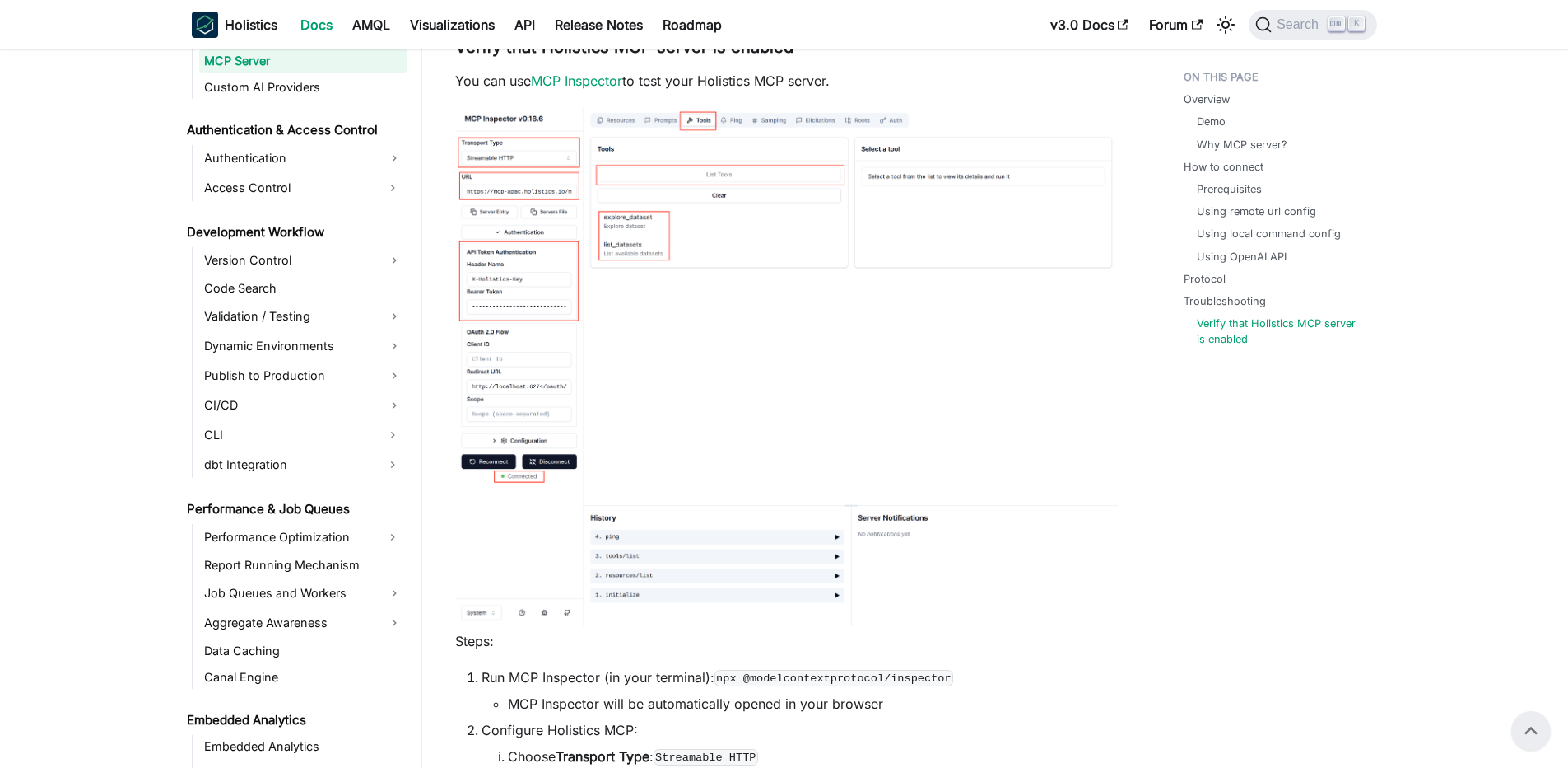
scroll to position [3855, 0]
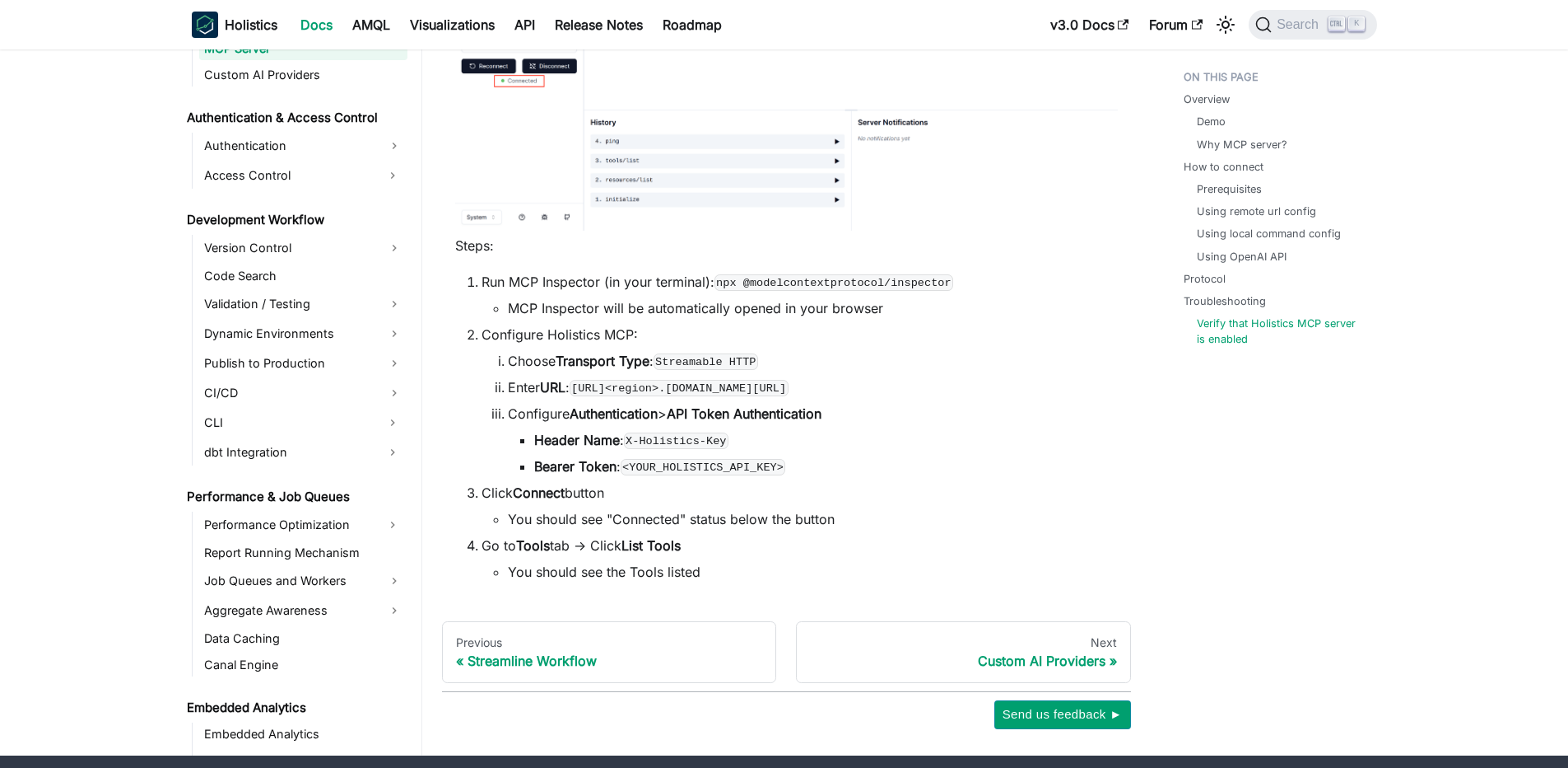
click at [674, 543] on strong "List Tools" at bounding box center [650, 545] width 59 height 16
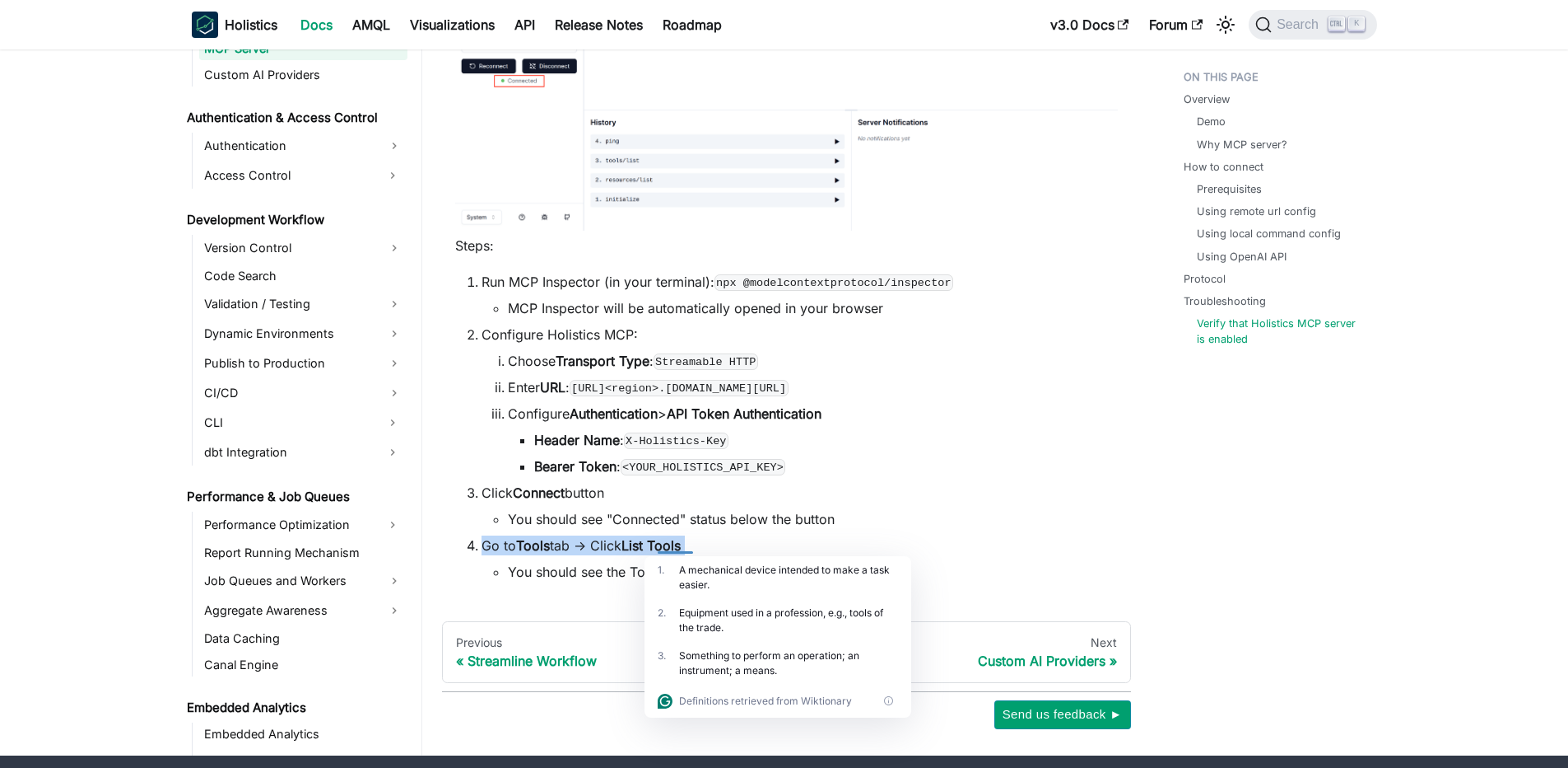
click at [680, 544] on strong "List Tools" at bounding box center [650, 545] width 59 height 16
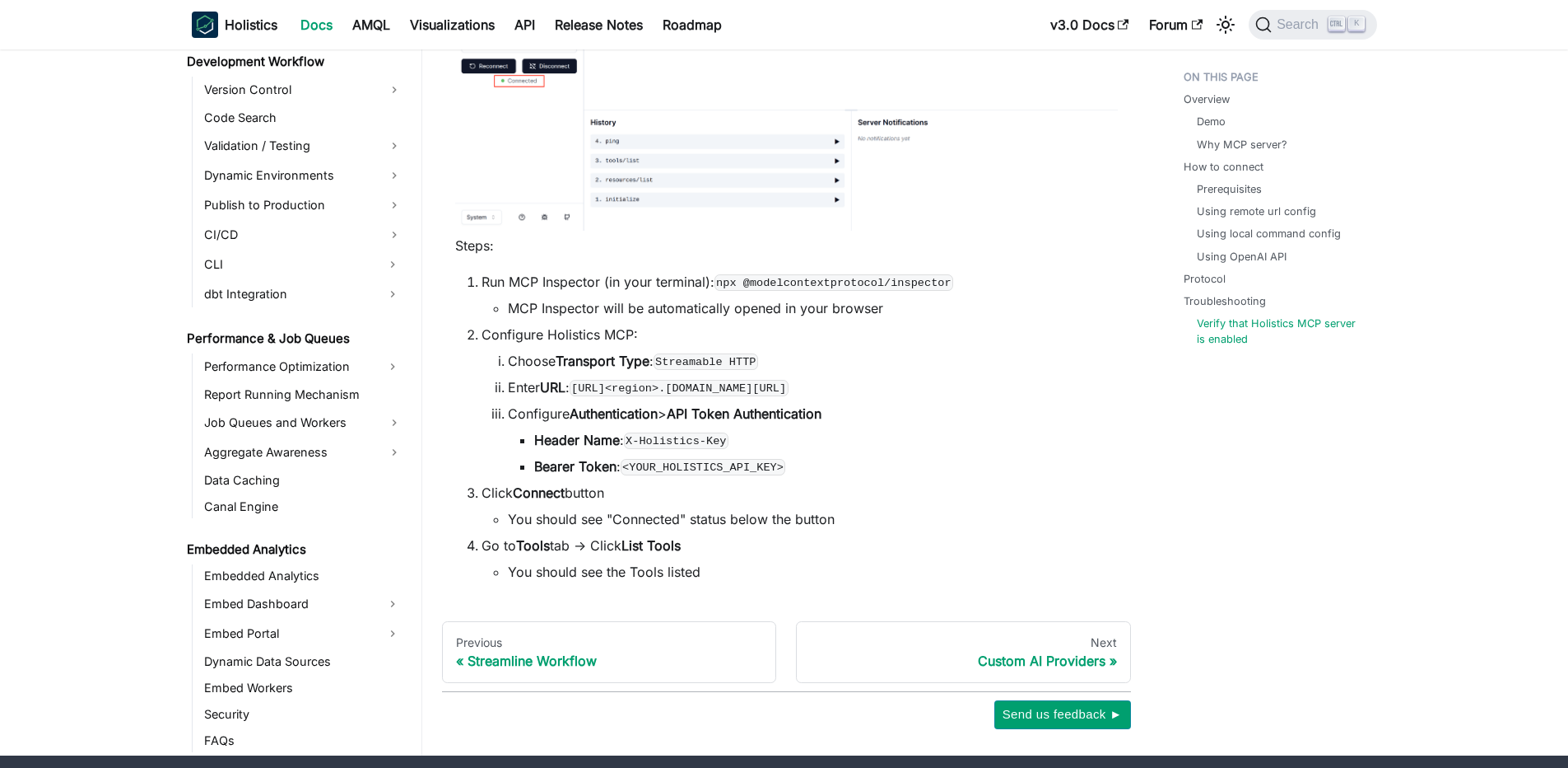
scroll to position [883, 0]
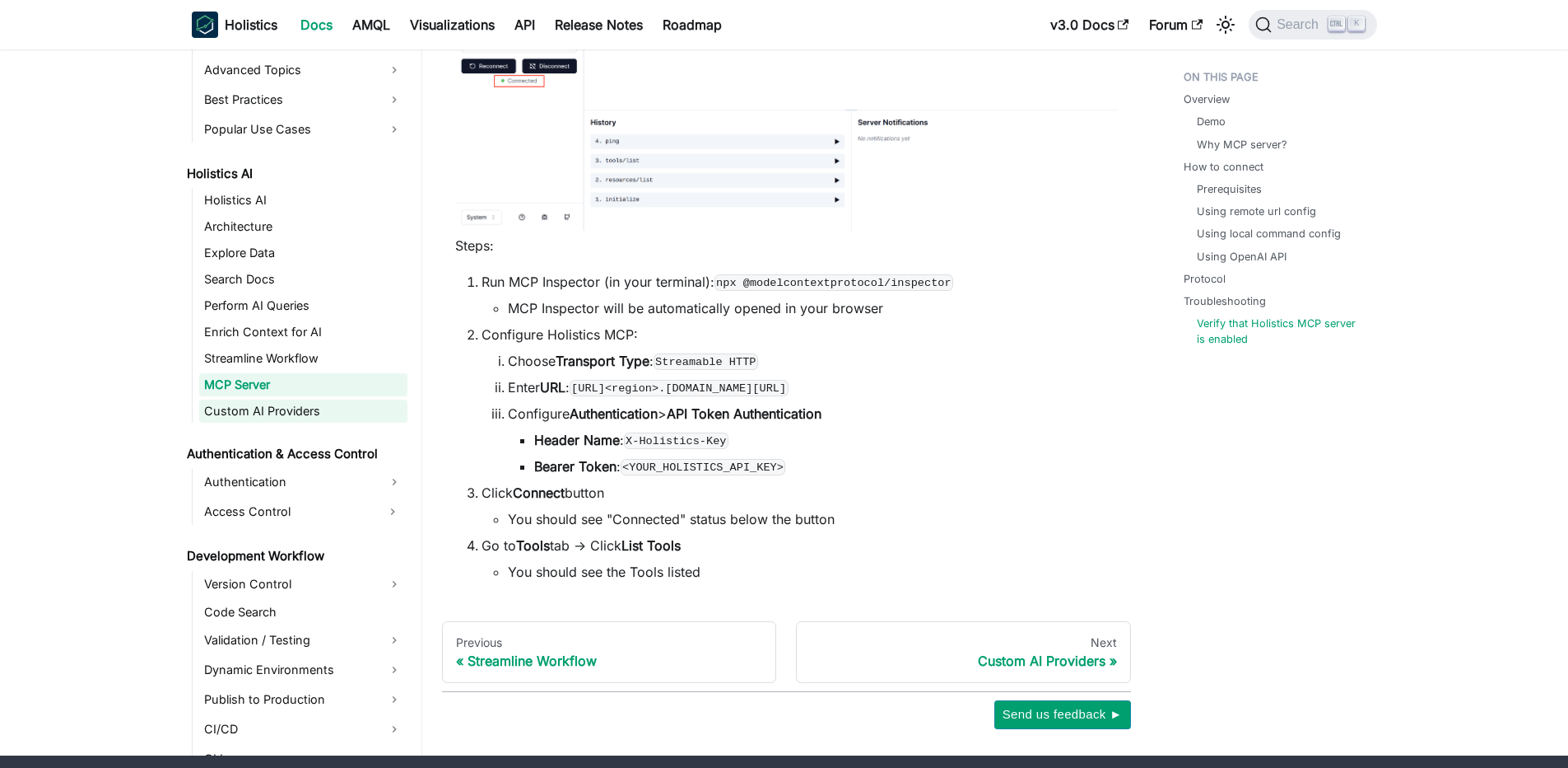
click at [284, 410] on link "Custom AI Providers" at bounding box center [303, 410] width 208 height 23
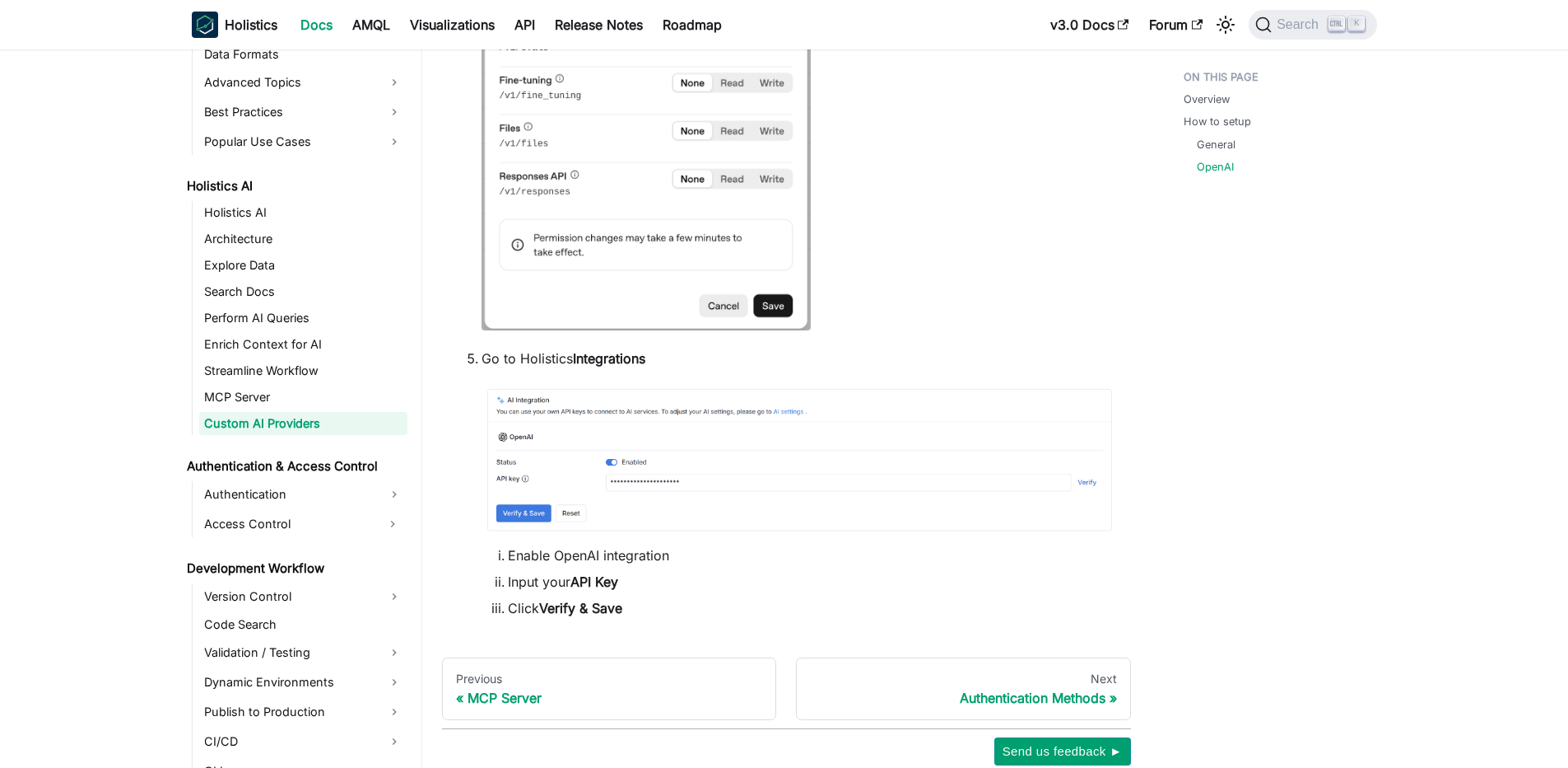
scroll to position [1678, 0]
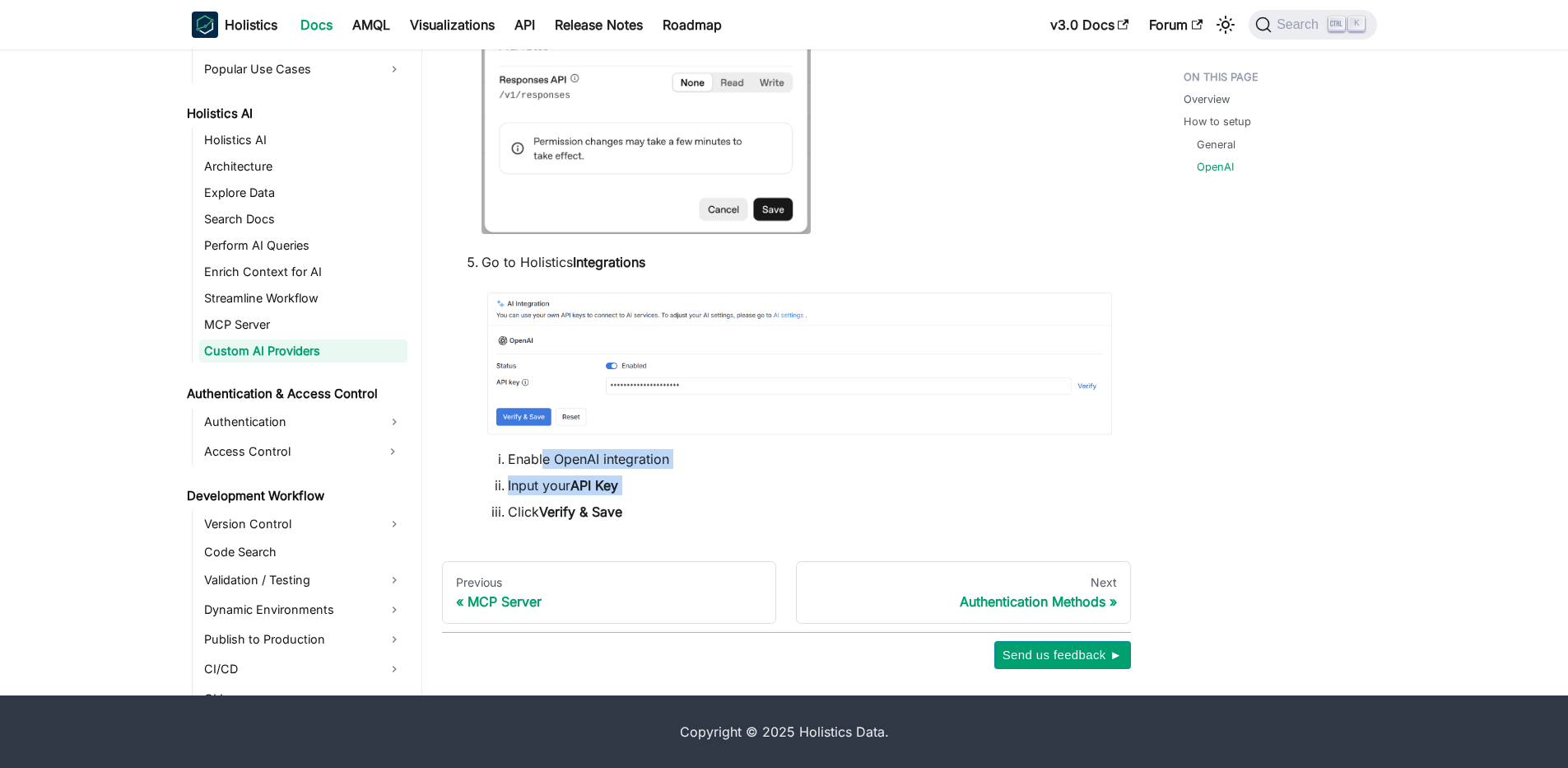
drag, startPoint x: 541, startPoint y: 461, endPoint x: 823, endPoint y: 500, distance: 284.7
click at [823, 500] on ol "Enable OpenAI integration Input your API Key Click Verify & Save" at bounding box center [799, 485] width 636 height 73
click at [823, 501] on ol "Enable OpenAI integration Input your API Key Click Verify & Save" at bounding box center [799, 485] width 636 height 73
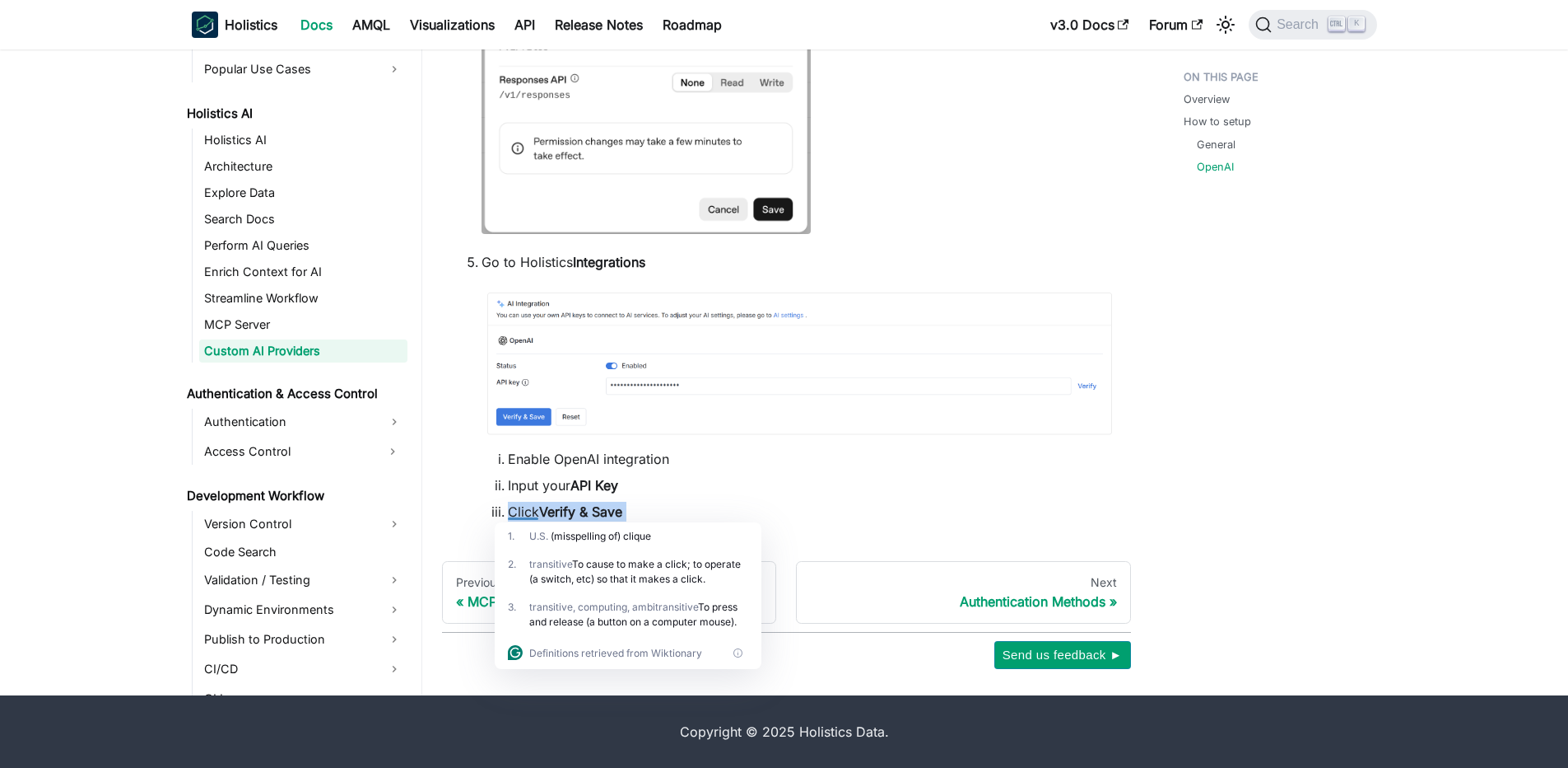
click at [829, 497] on ol "Enable OpenAI integration Input your API Key Click Verify & Save" at bounding box center [799, 485] width 636 height 73
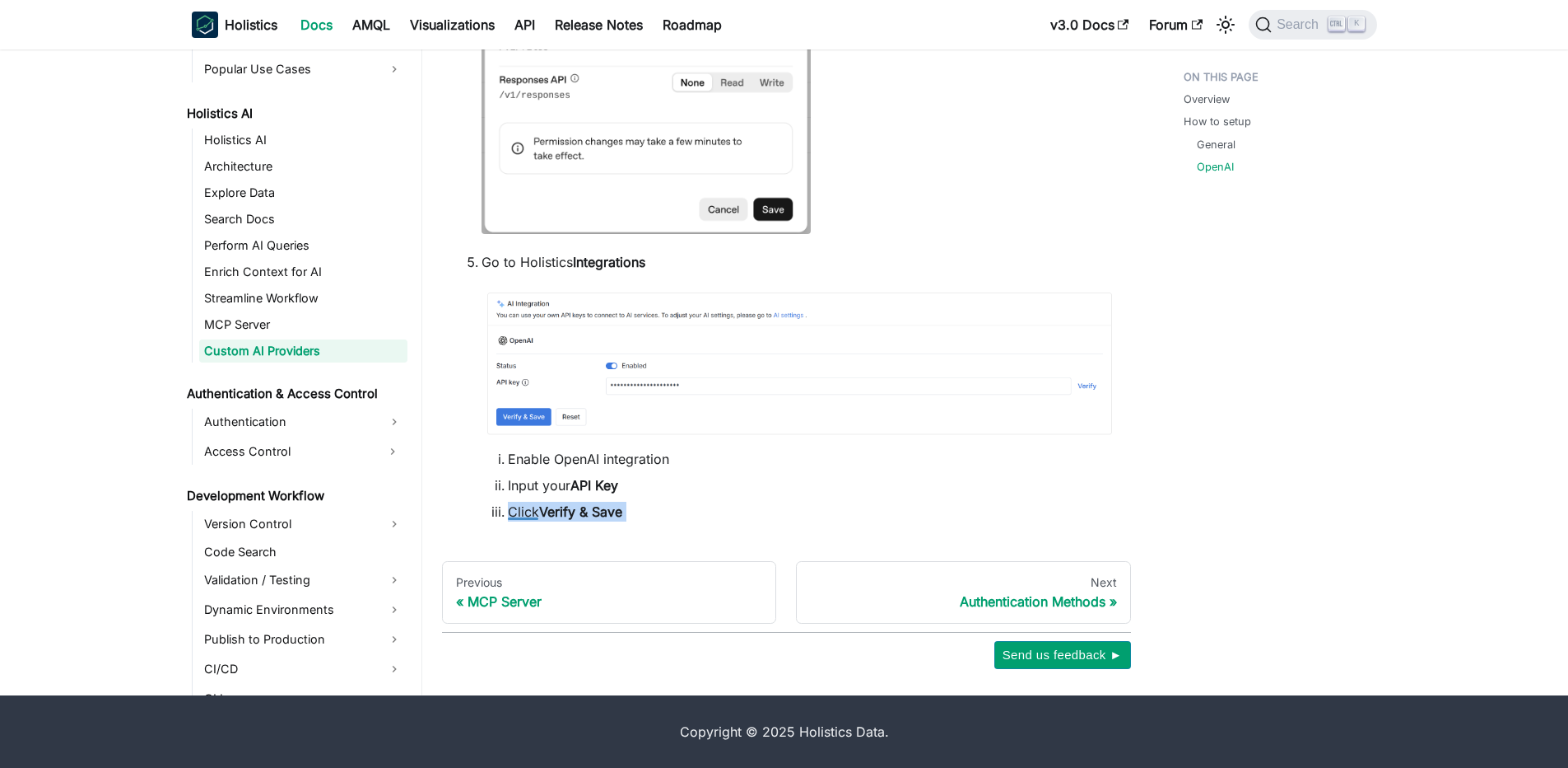
drag, startPoint x: 829, startPoint y: 497, endPoint x: 627, endPoint y: 475, distance: 203.2
click at [829, 496] on ol "Enable OpenAI integration Input your API Key Click Verify & Save" at bounding box center [799, 485] width 636 height 73
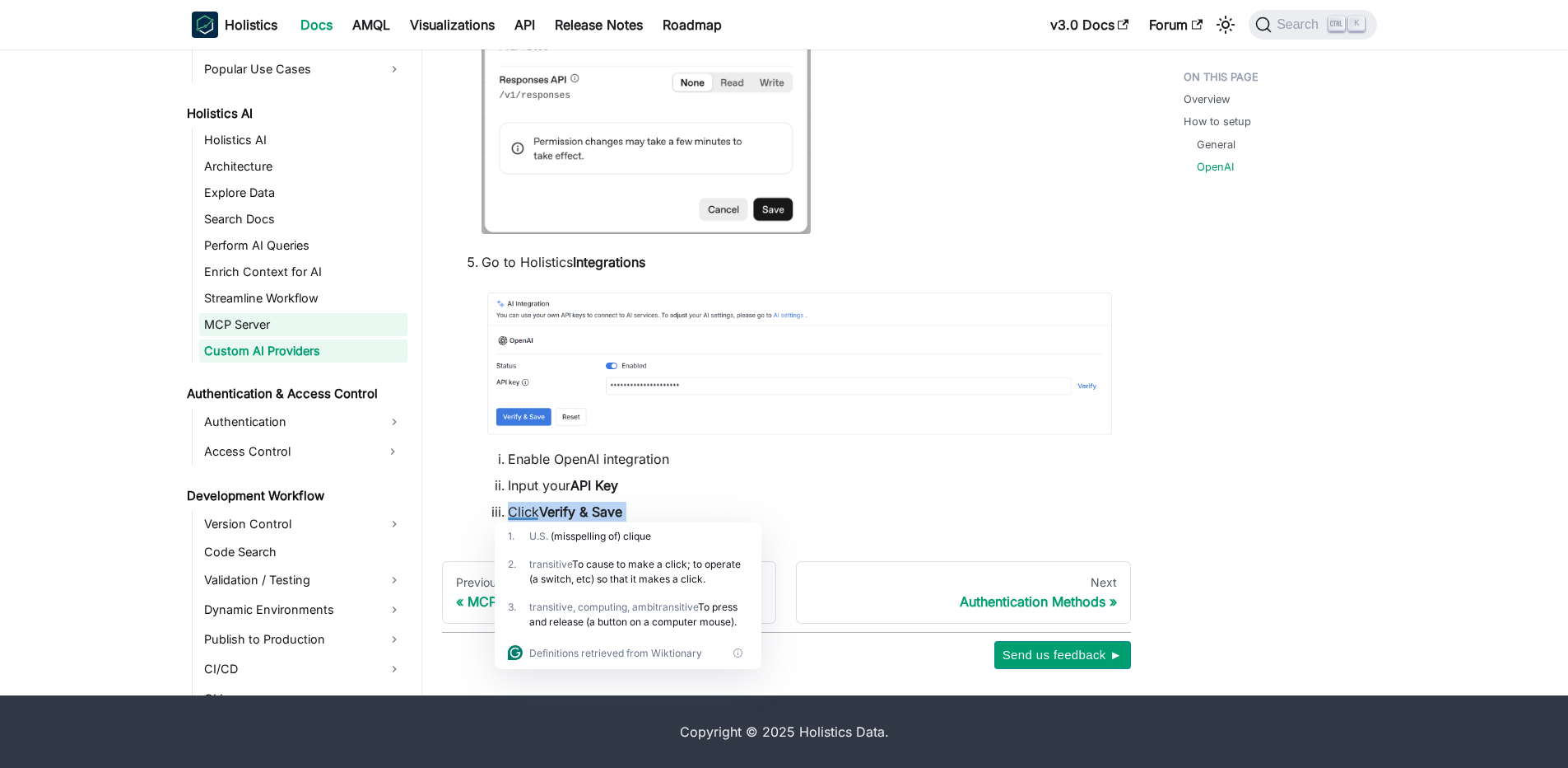
click at [235, 319] on link "MCP Server" at bounding box center [303, 324] width 208 height 23
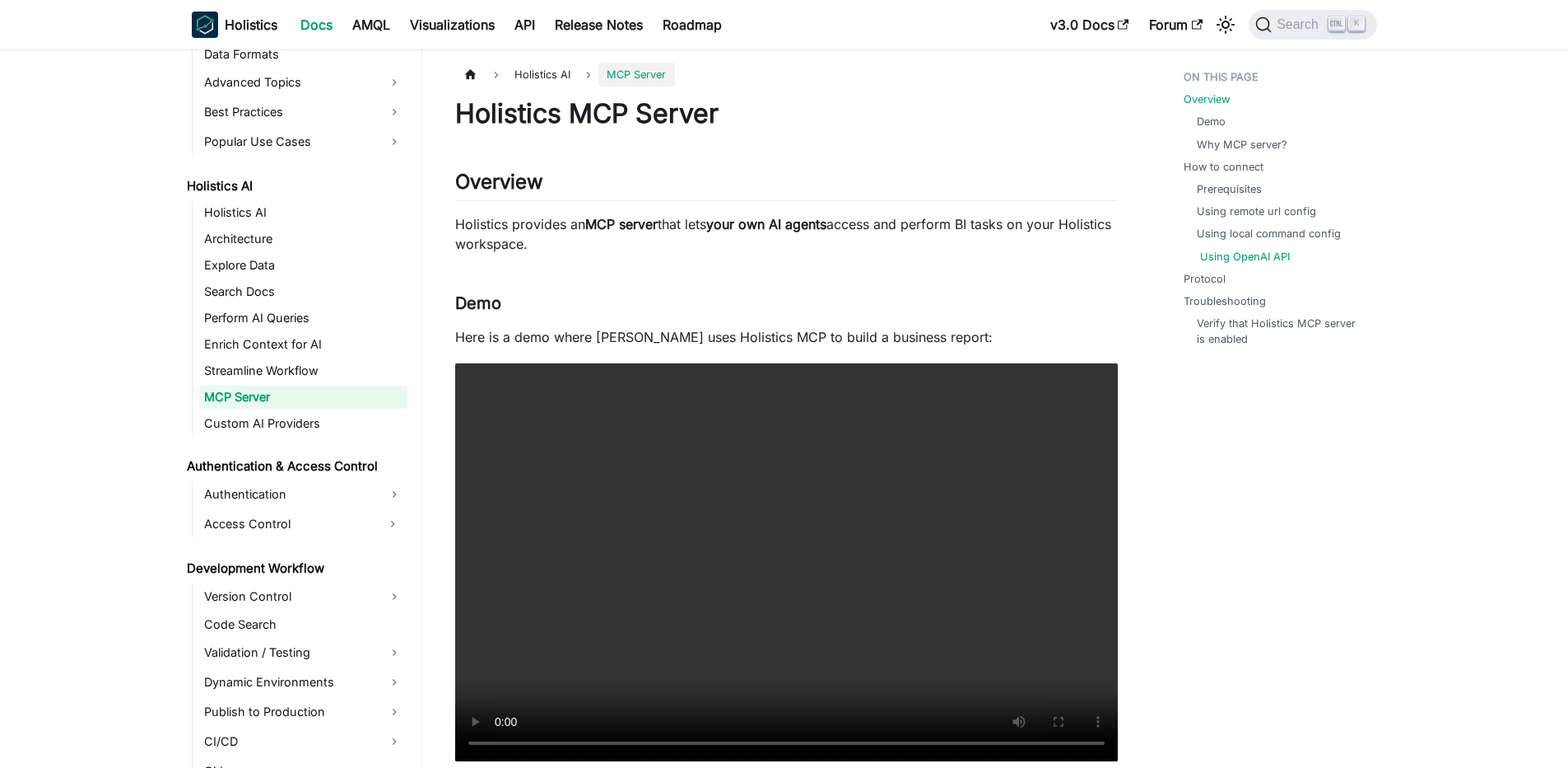
click at [1225, 260] on link "Using OpenAI API" at bounding box center [1245, 256] width 90 height 15
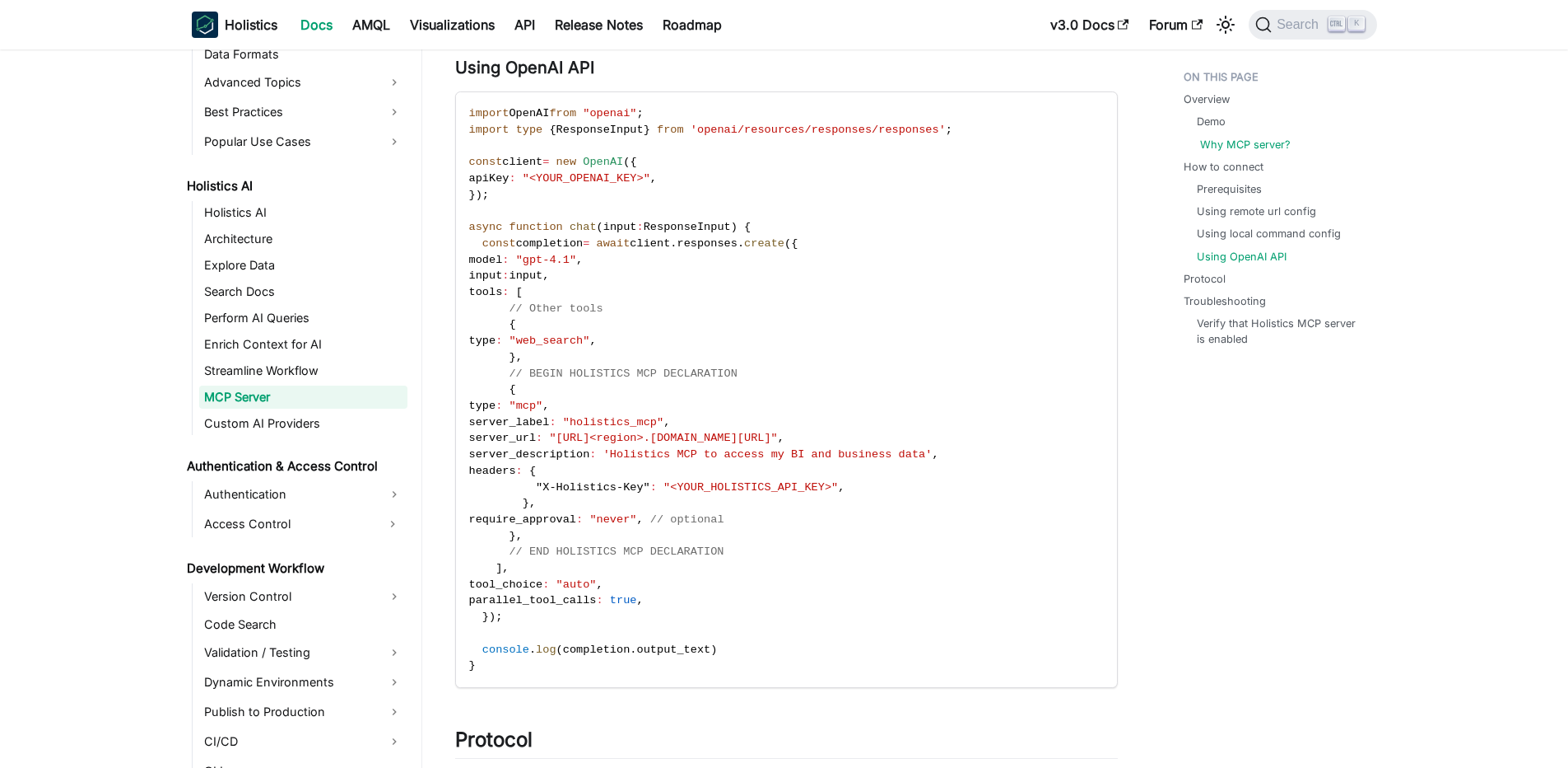
click at [1243, 145] on link "Why MCP server?" at bounding box center [1245, 144] width 91 height 15
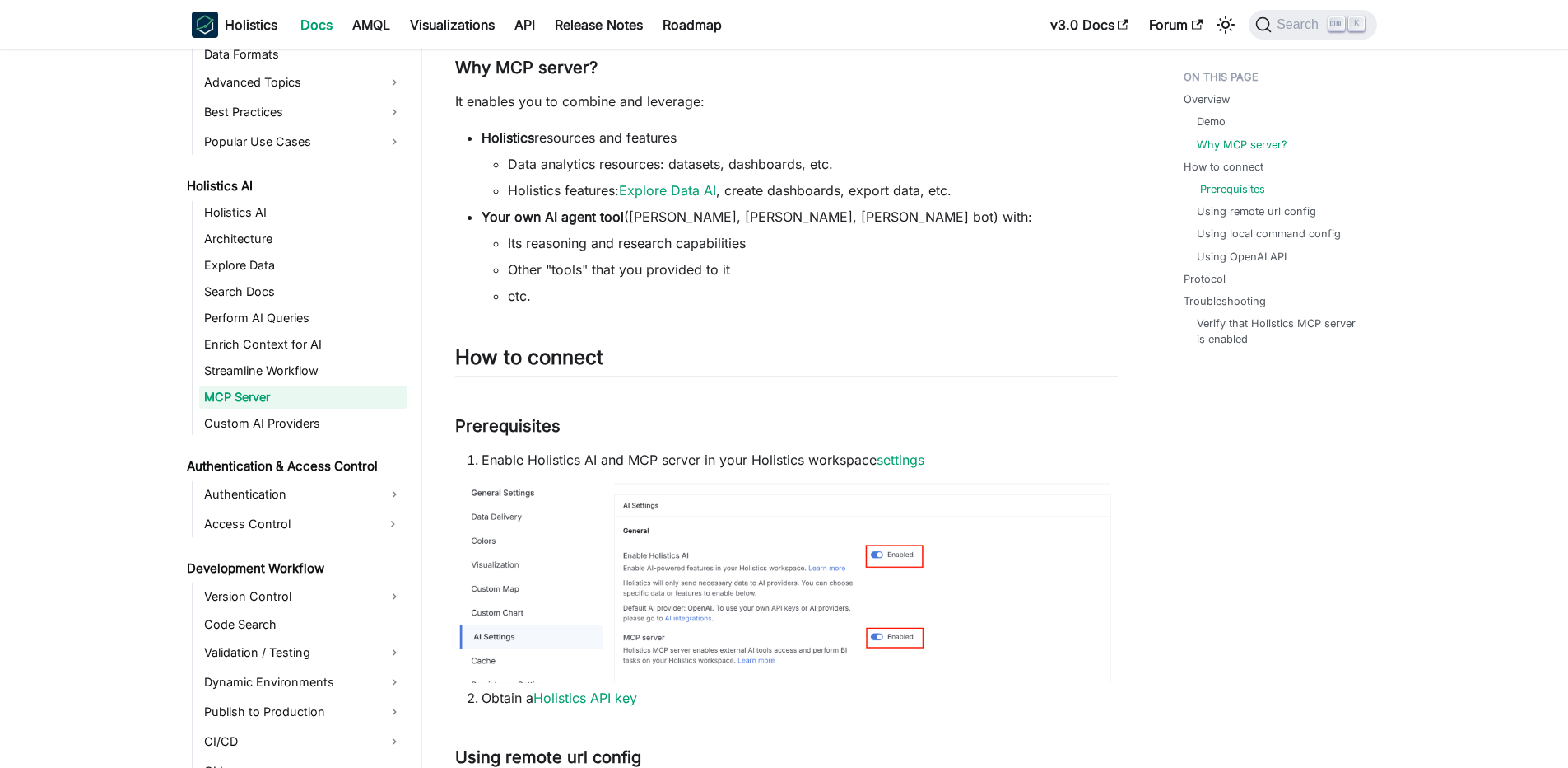
click at [1226, 182] on link "Prerequisites" at bounding box center [1233, 188] width 65 height 15
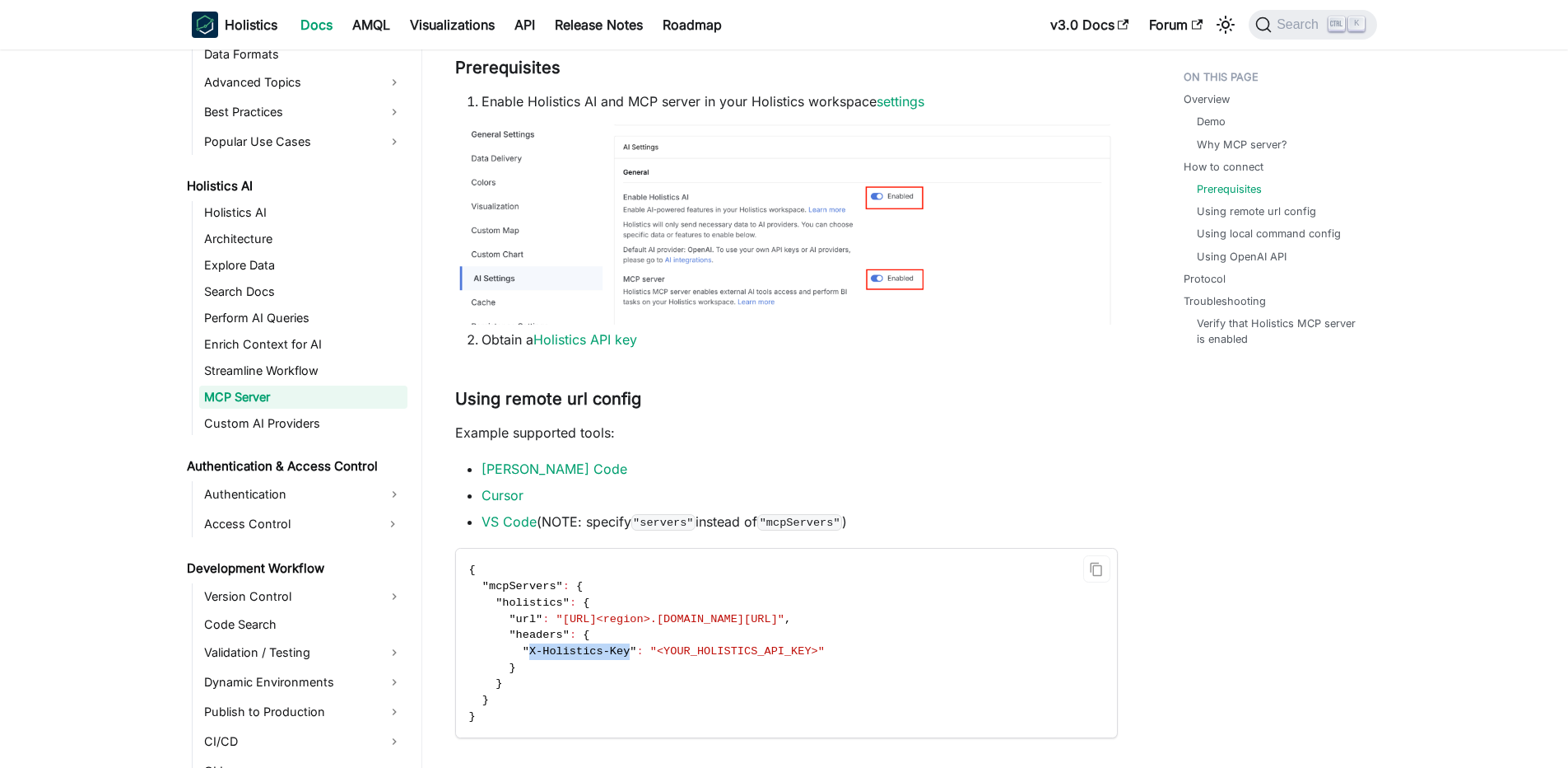
drag, startPoint x: 531, startPoint y: 650, endPoint x: 631, endPoint y: 653, distance: 100.0
click at [631, 653] on span ""X-Holistics-Key"" at bounding box center [580, 652] width 114 height 13
copy span "X-Holistics-Key"
